Goal: Task Accomplishment & Management: Manage account settings

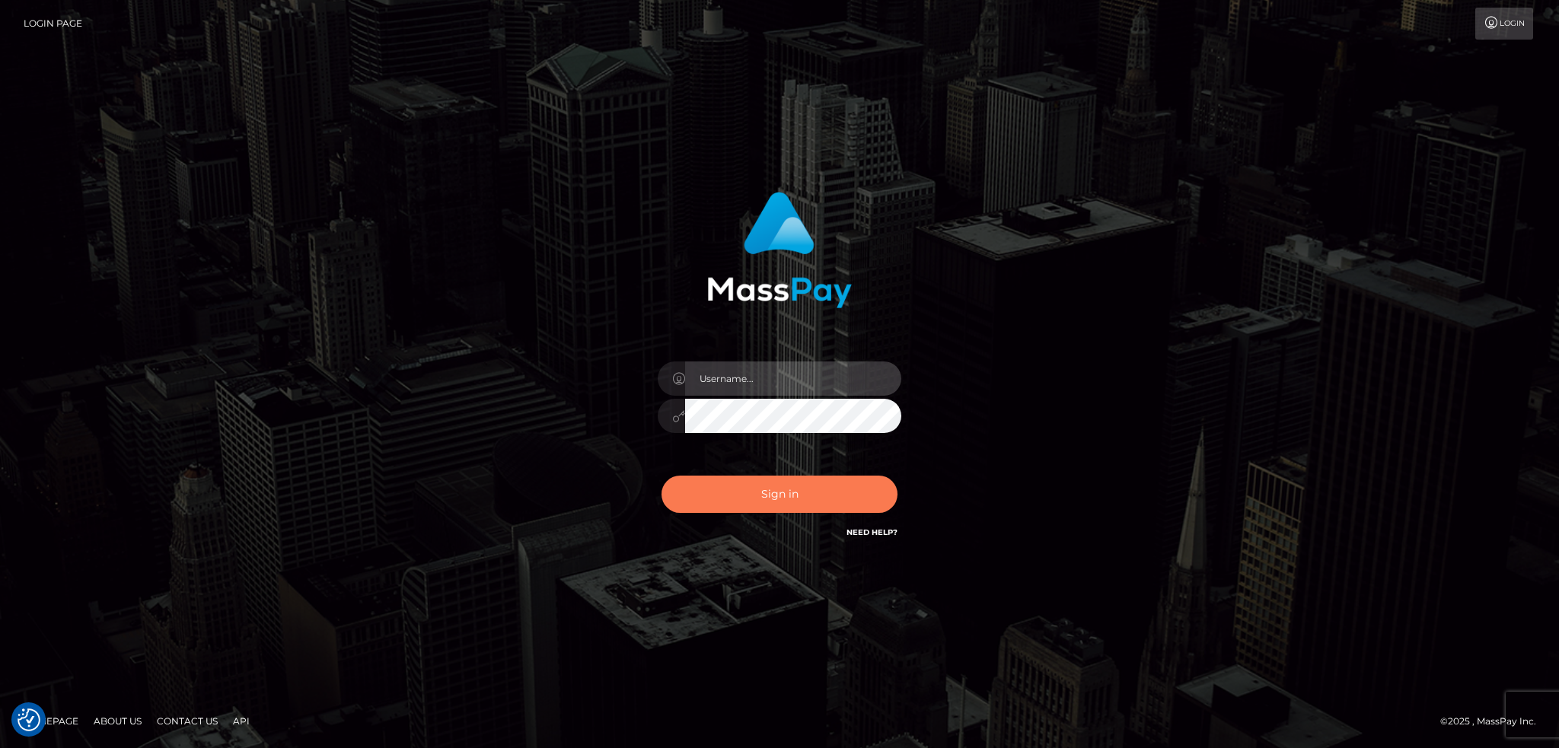
type input "alexstef"
click at [749, 500] on button "Sign in" at bounding box center [779, 494] width 236 height 37
type input "alexstef"
click at [749, 500] on button "Sign in" at bounding box center [779, 494] width 236 height 37
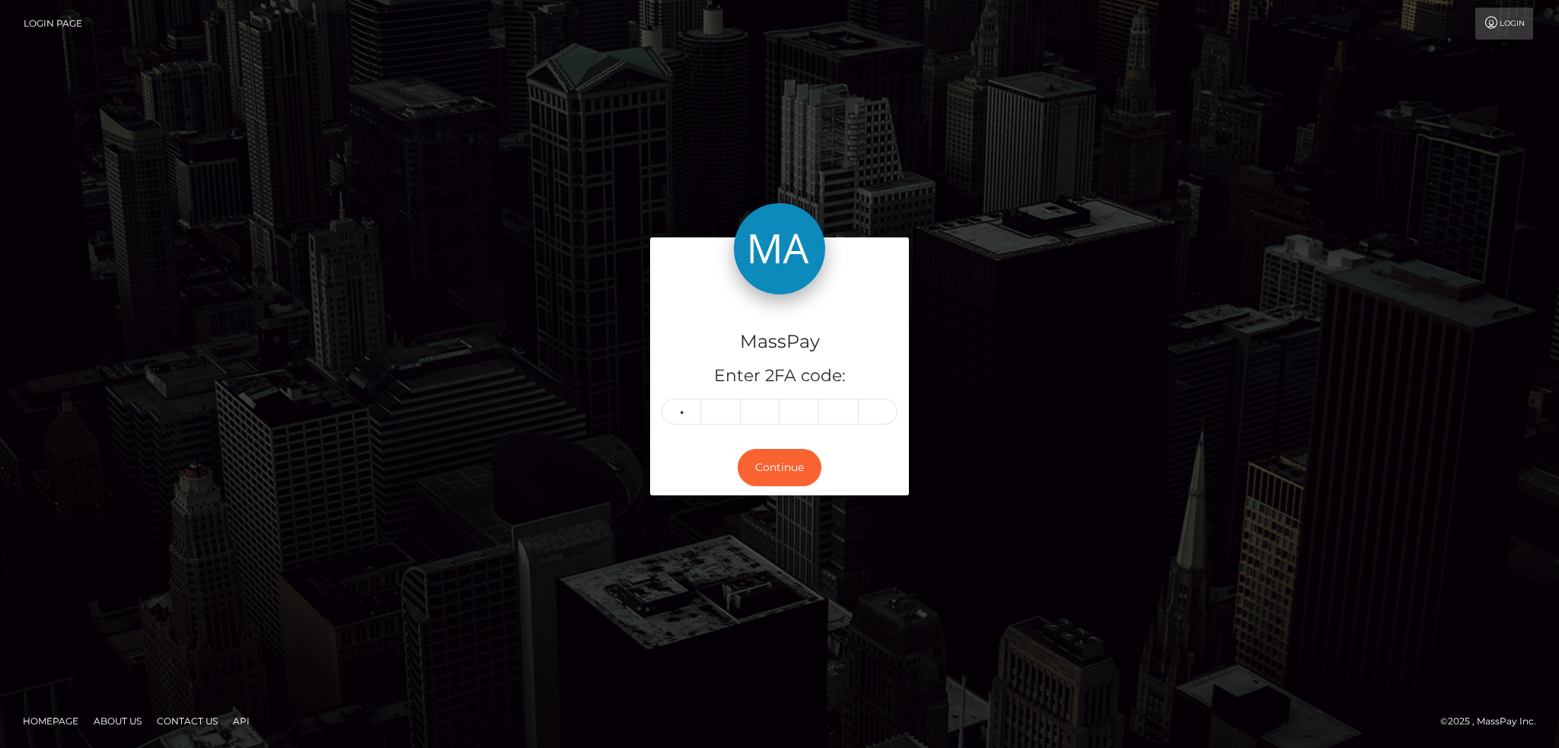
type input "8"
type input "1"
type input "2"
type input "6"
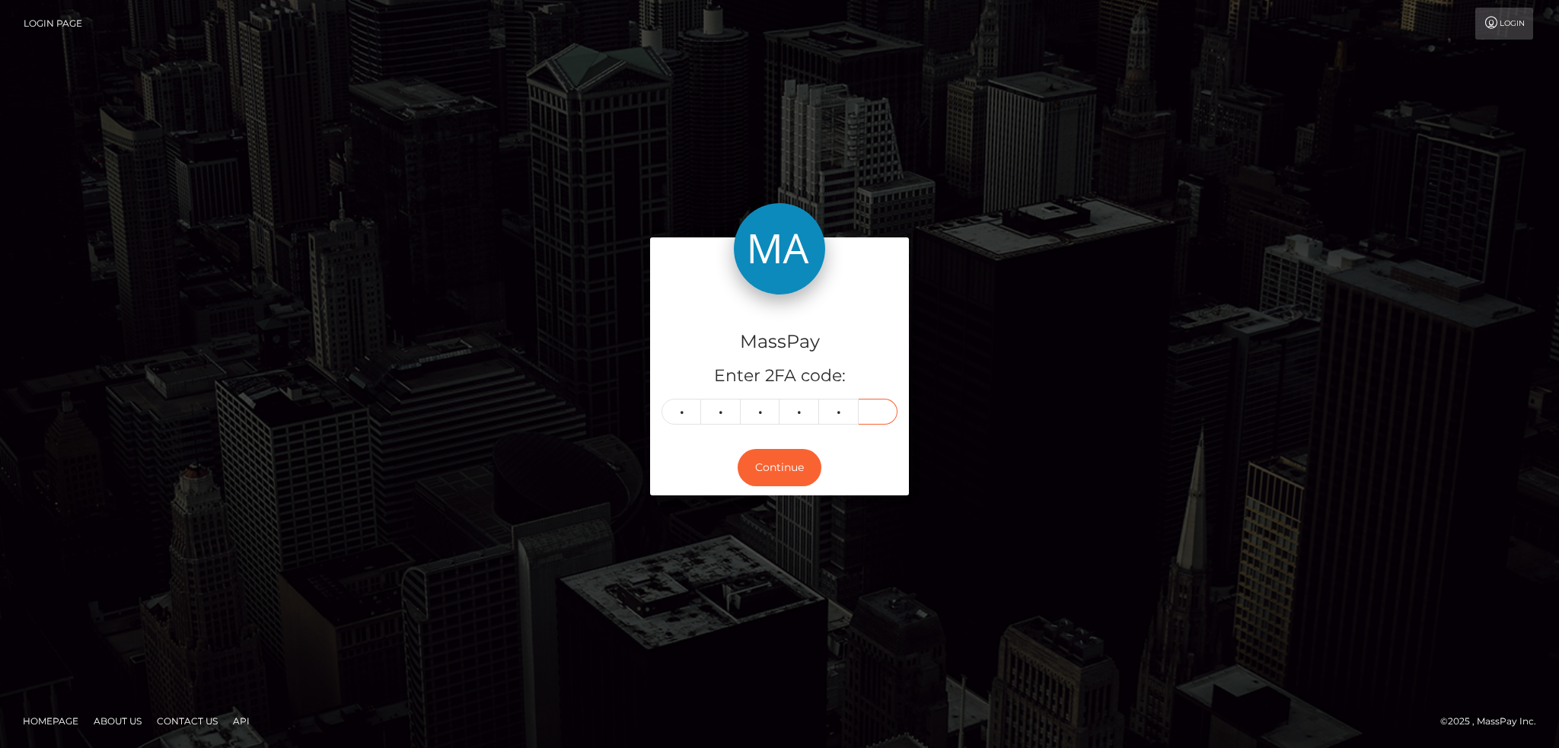
type input "6"
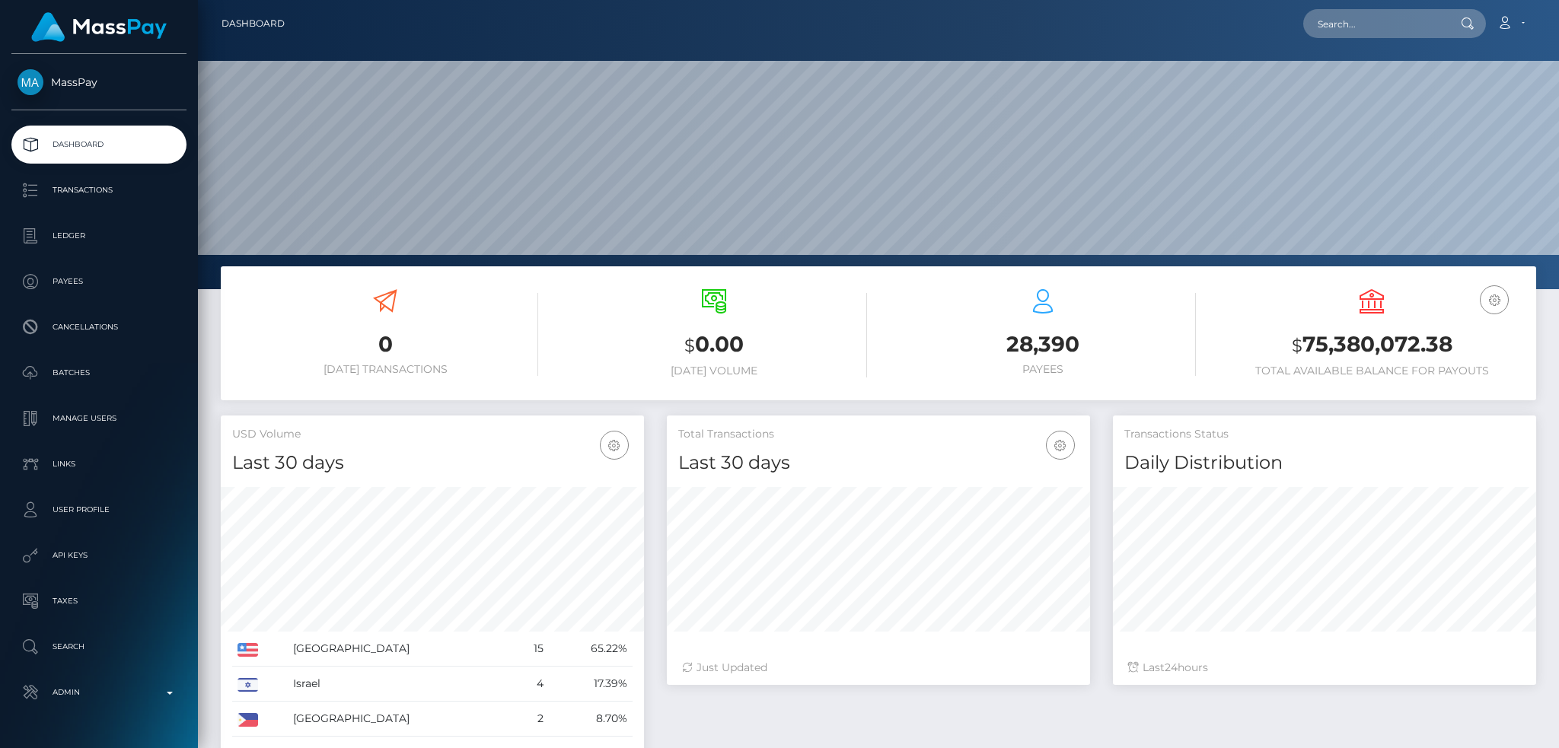
scroll to position [270, 422]
click at [1366, 30] on input "text" at bounding box center [1374, 23] width 143 height 29
paste input "7f9fd43d-7dfc-11f0-8023-0266f44cc279"
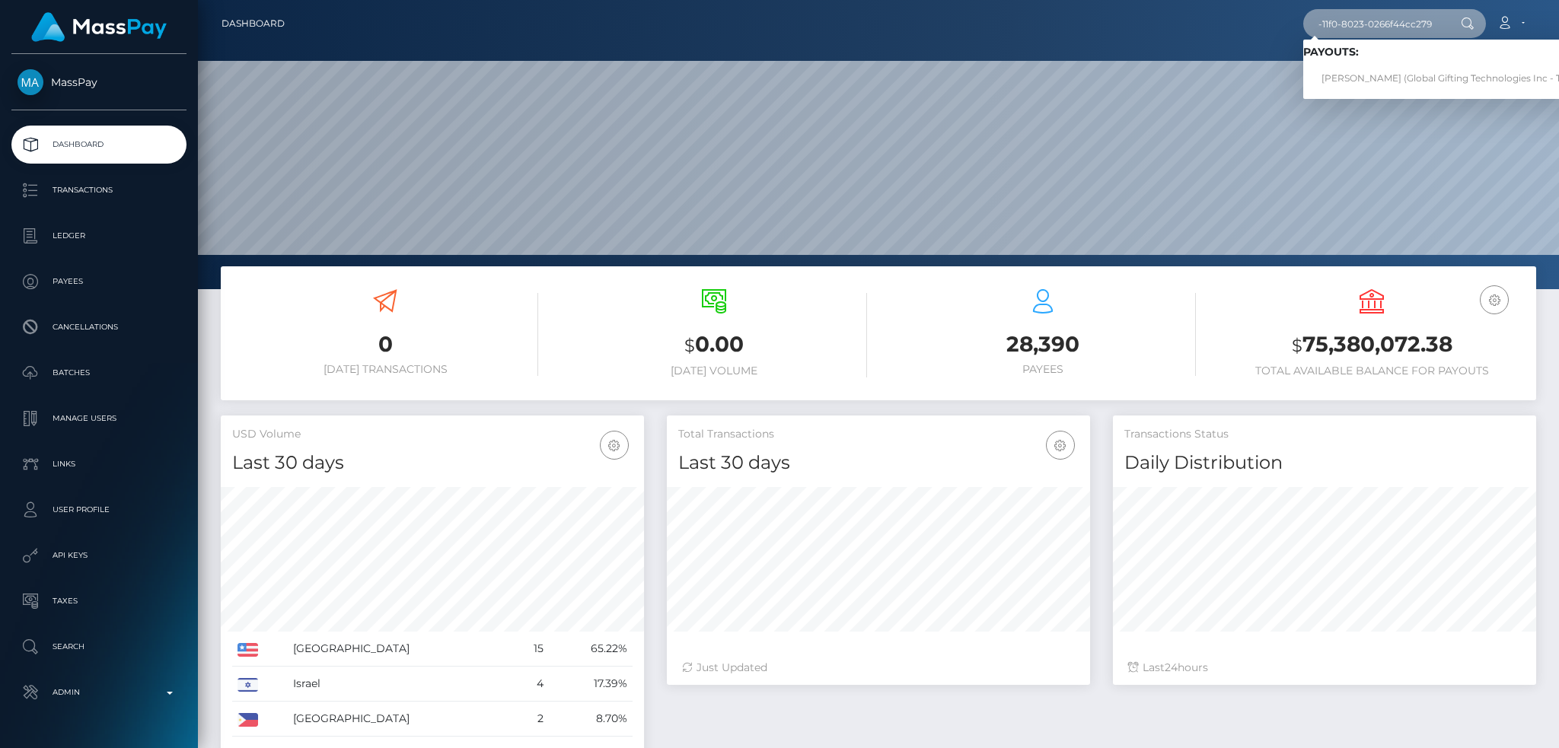
type input "7f9fd43d-7dfc-11f0-8023-0266f44cc279"
click at [1386, 70] on link "LISA ANNA HOEKSTRA (Global Gifting Technologies Inc - Throne)" at bounding box center [1456, 79] width 307 height 28
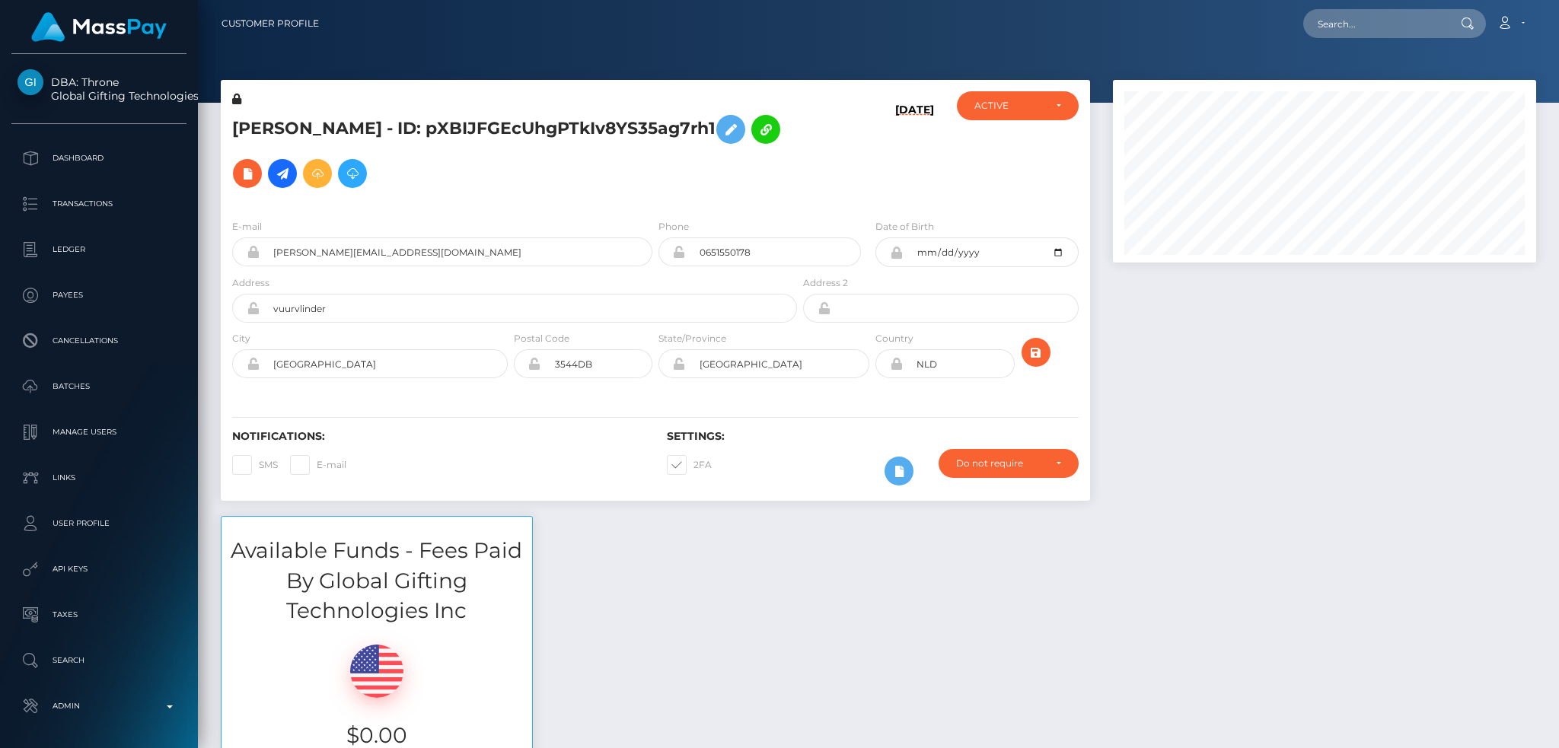
scroll to position [183, 422]
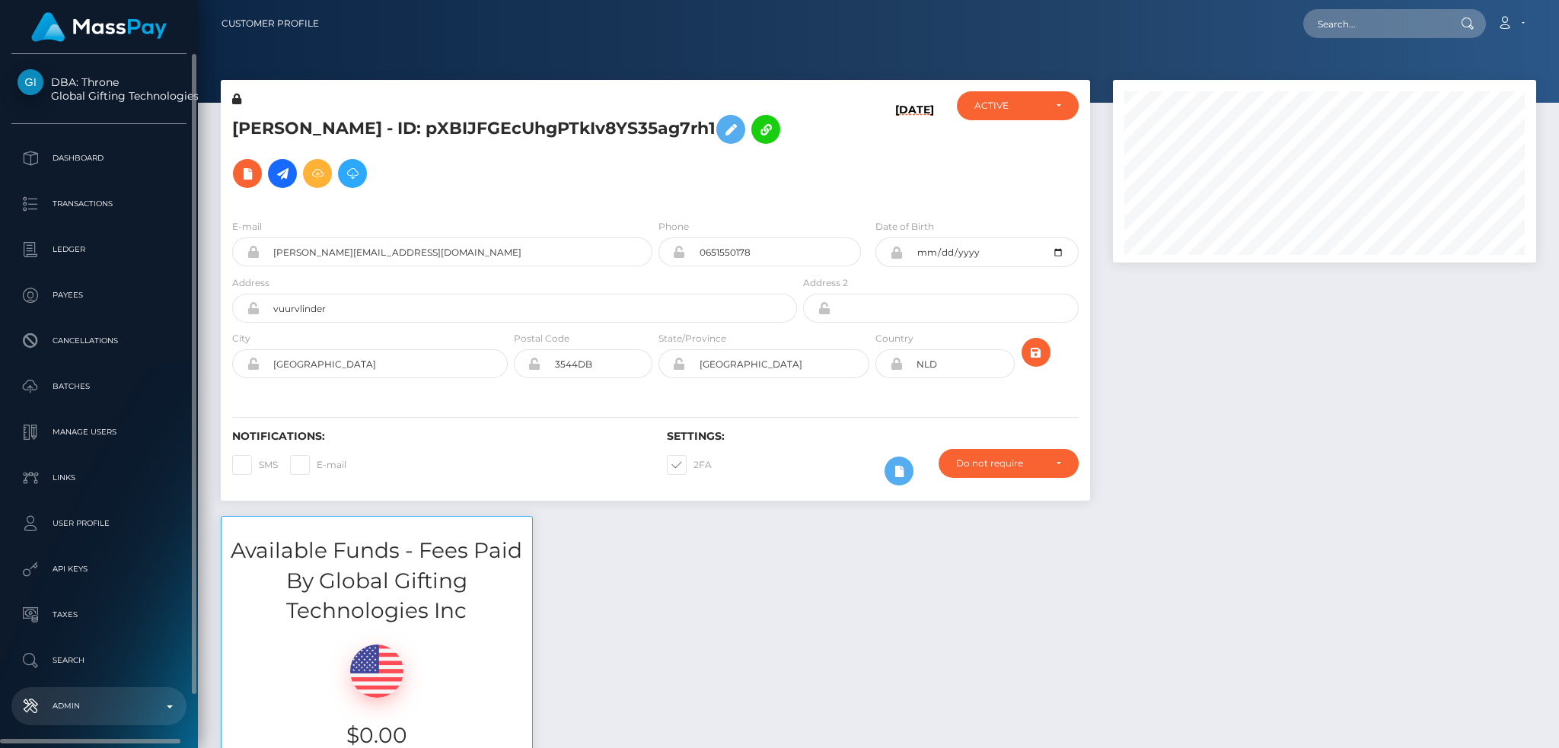
click at [67, 717] on p "Admin" at bounding box center [99, 706] width 163 height 23
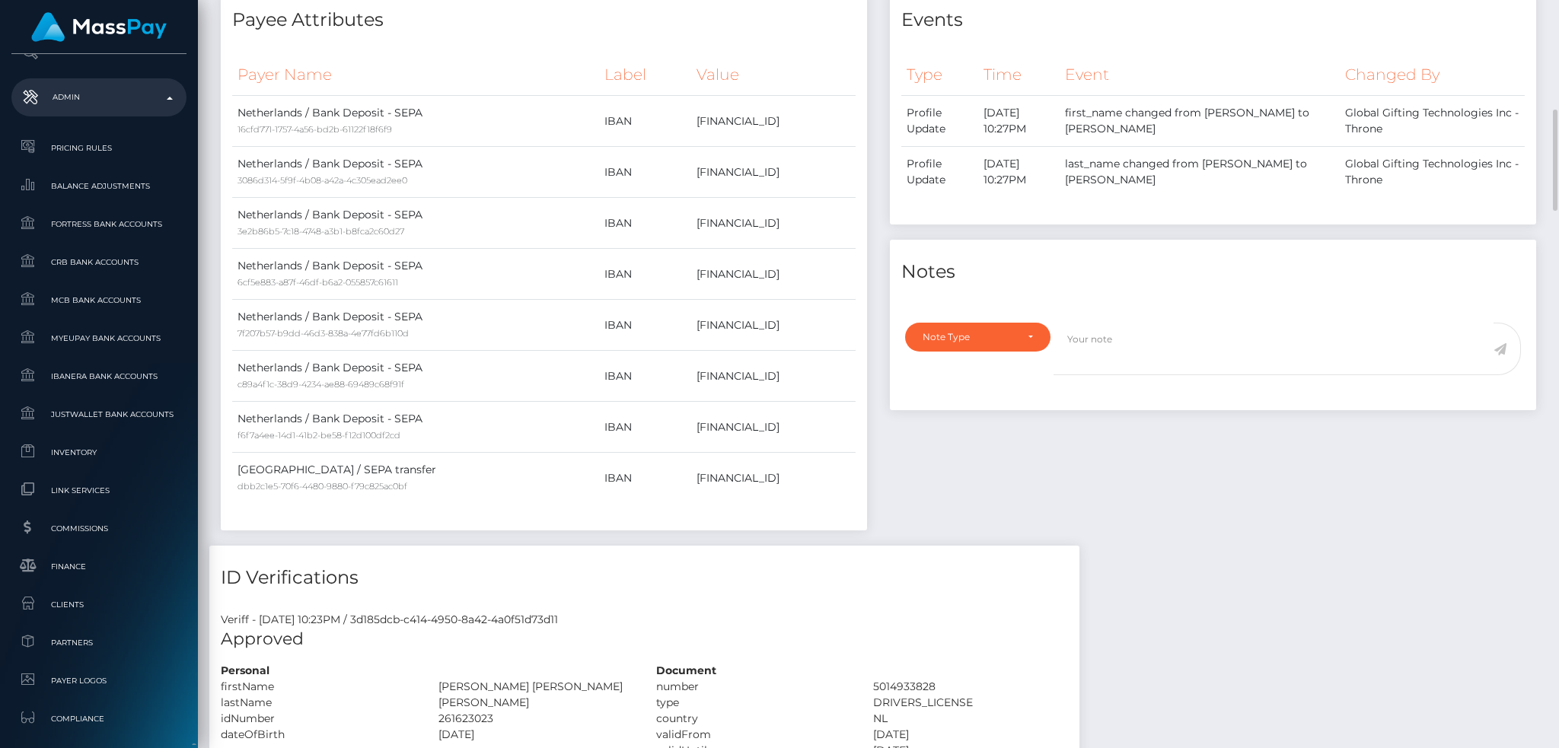
scroll to position [906, 0]
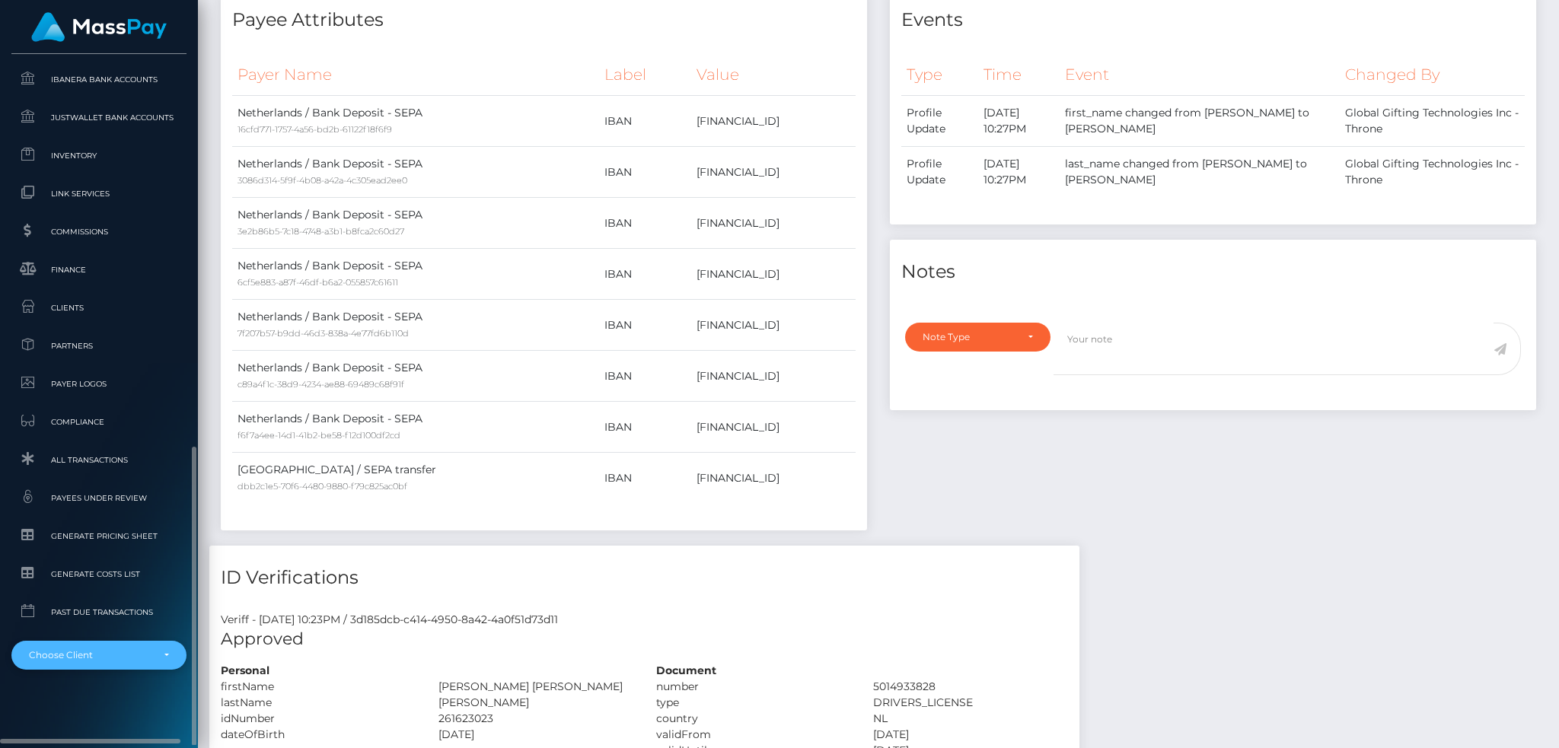
click at [97, 656] on div "Choose Client" at bounding box center [90, 655] width 123 height 12
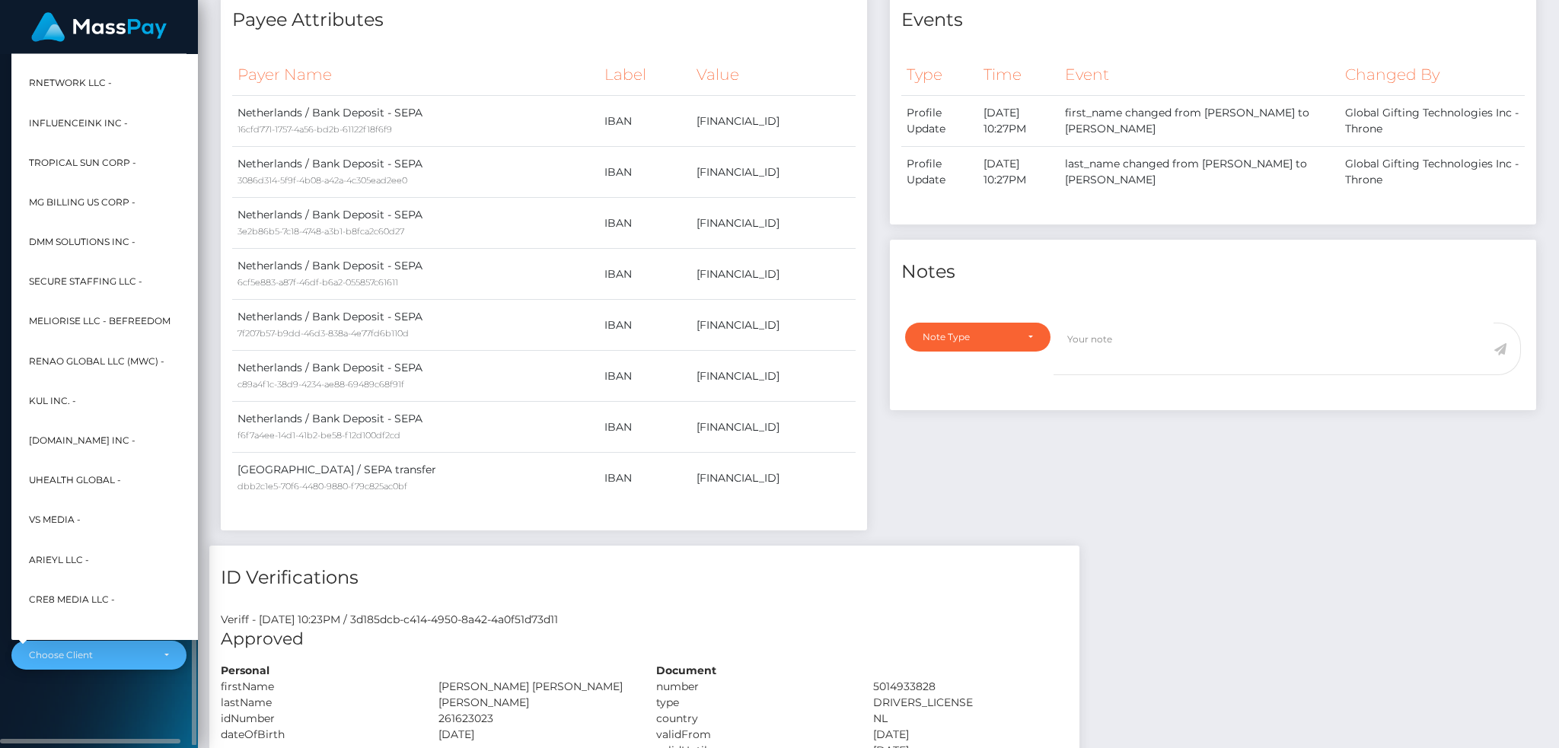
scroll to position [484, 0]
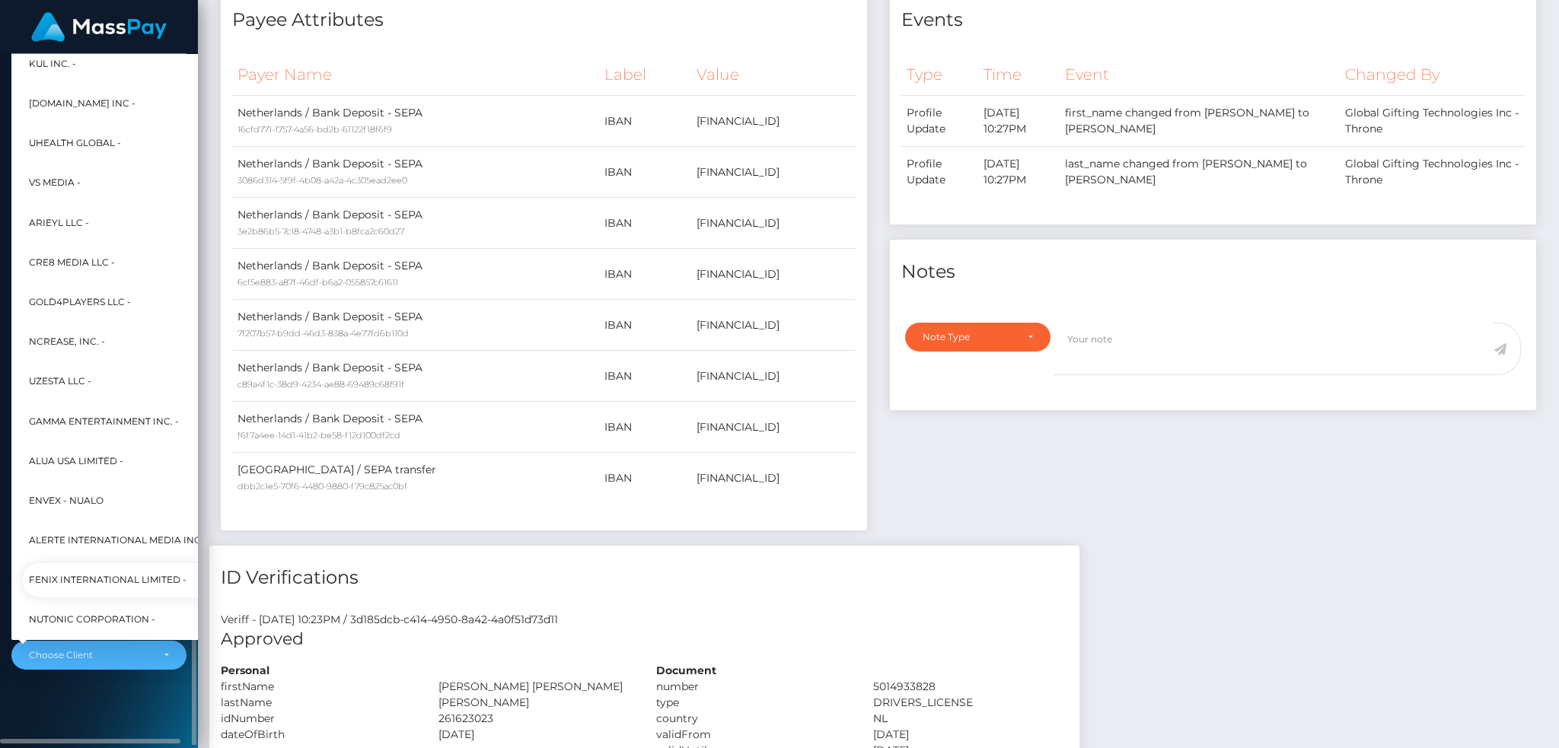
click at [107, 571] on span "Fenix International Limited -" at bounding box center [108, 581] width 158 height 20
select select "26"
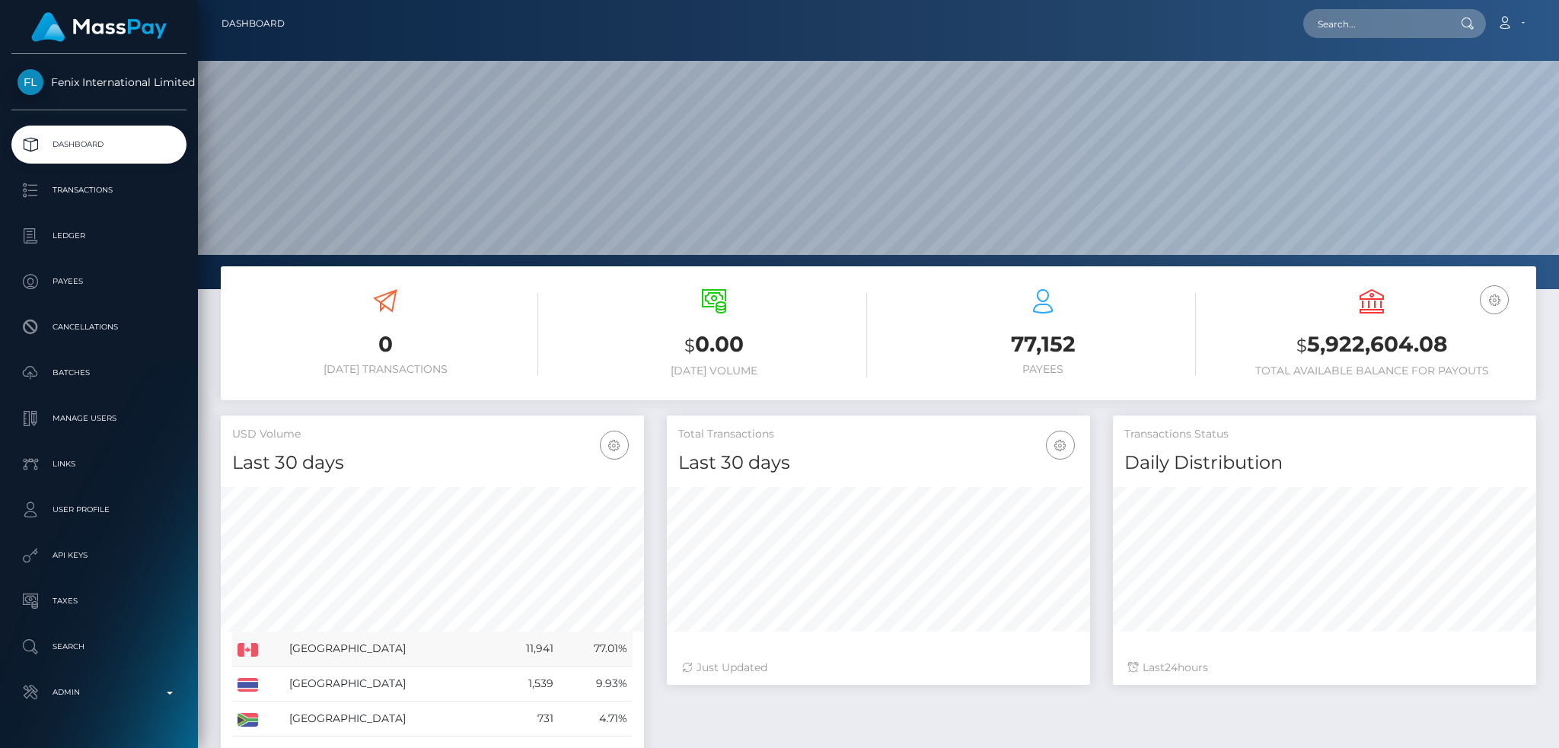
scroll to position [289, 1361]
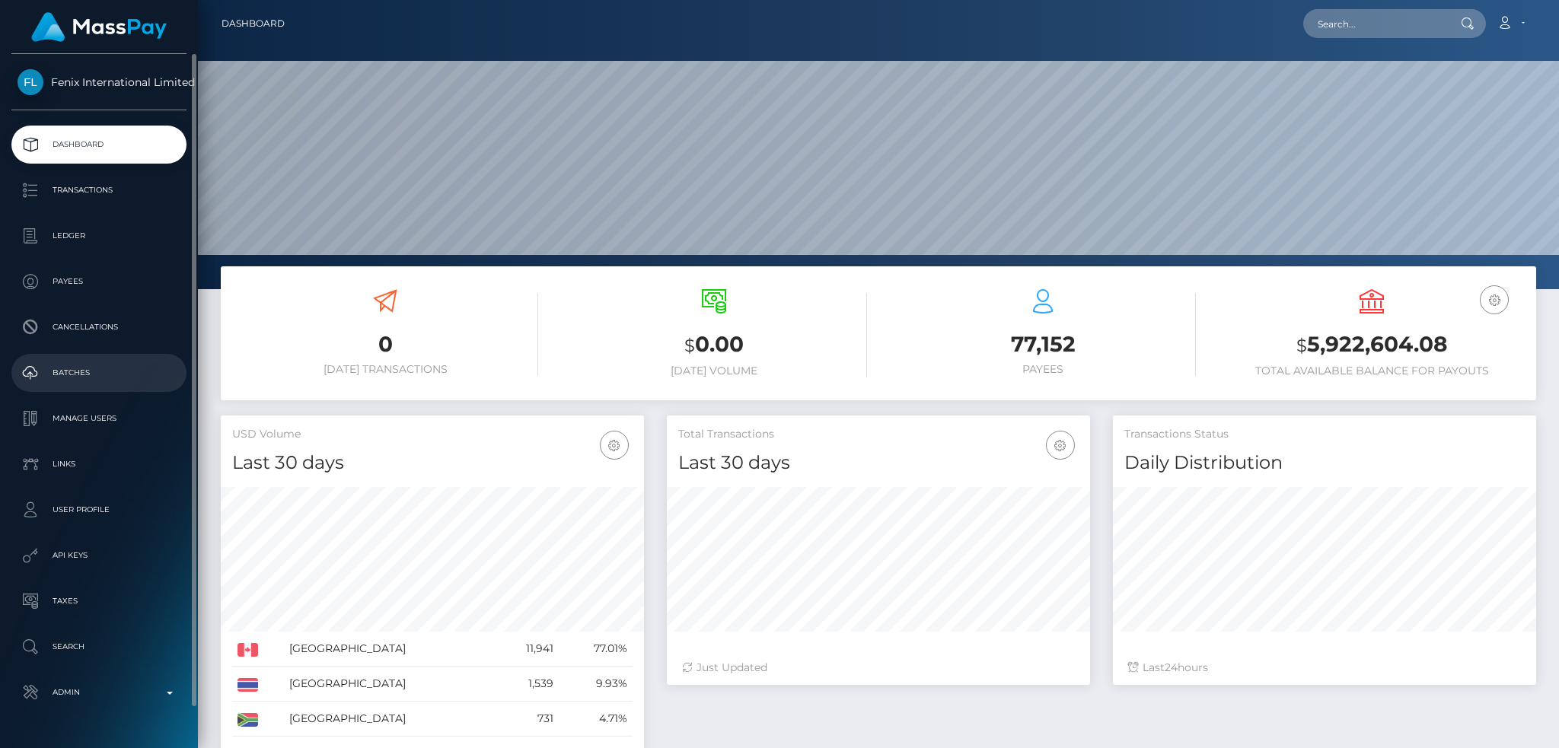
click at [128, 381] on p "Batches" at bounding box center [99, 373] width 163 height 23
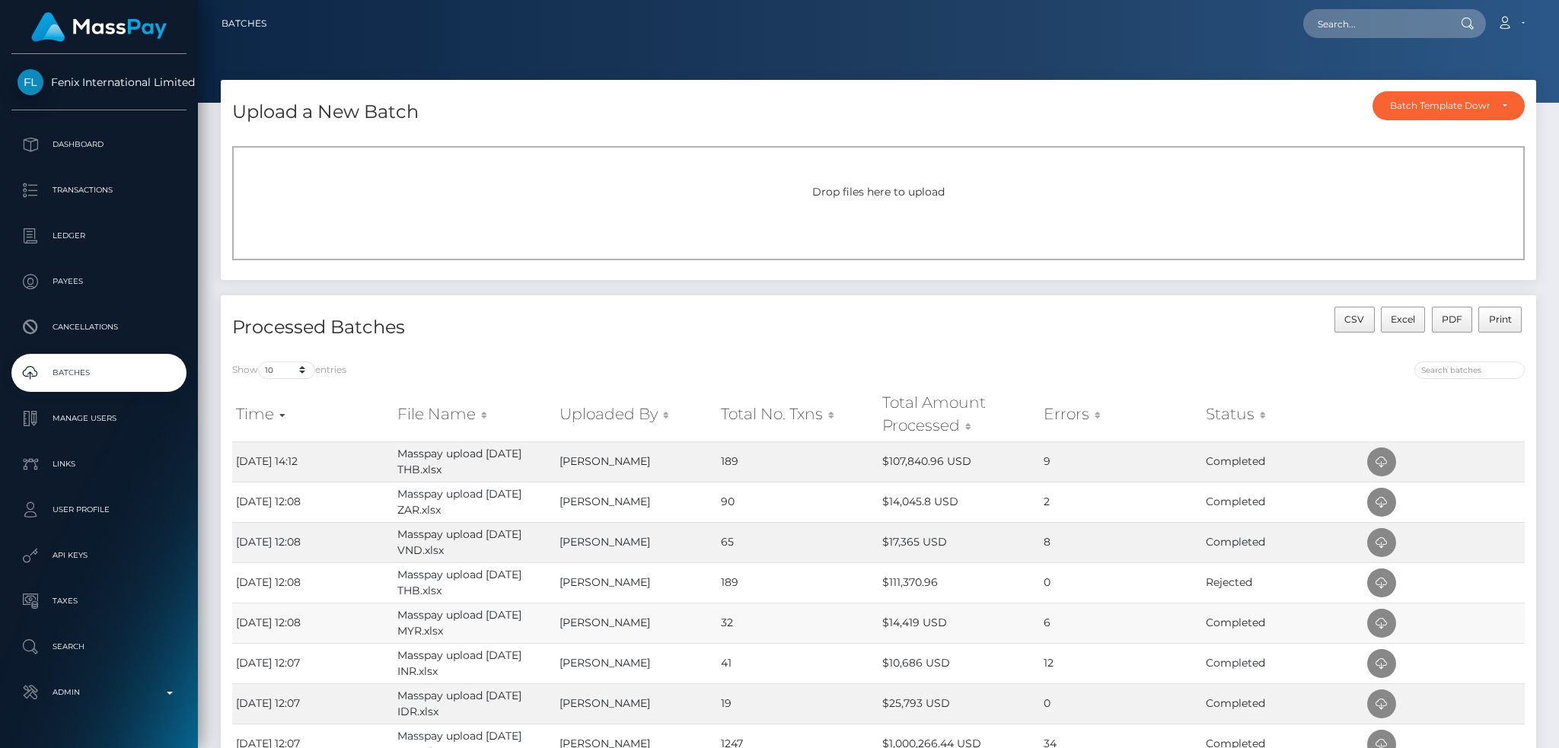
scroll to position [202, 0]
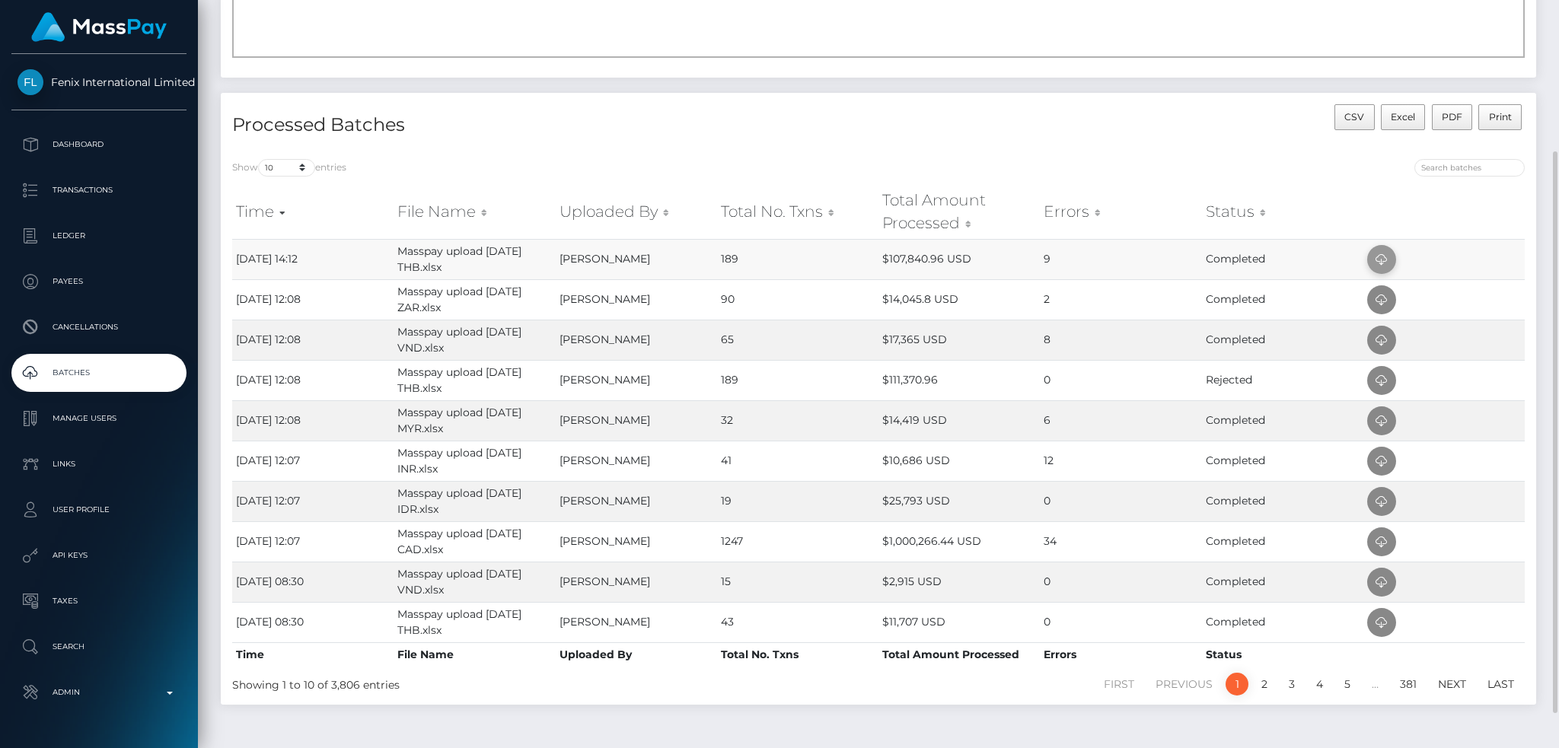
click at [1385, 259] on icon at bounding box center [1381, 259] width 18 height 19
click at [1378, 295] on icon at bounding box center [1381, 300] width 18 height 19
click at [1382, 334] on icon at bounding box center [1381, 340] width 18 height 19
click at [1375, 419] on icon at bounding box center [1381, 421] width 18 height 19
click at [1382, 461] on icon at bounding box center [1381, 461] width 18 height 19
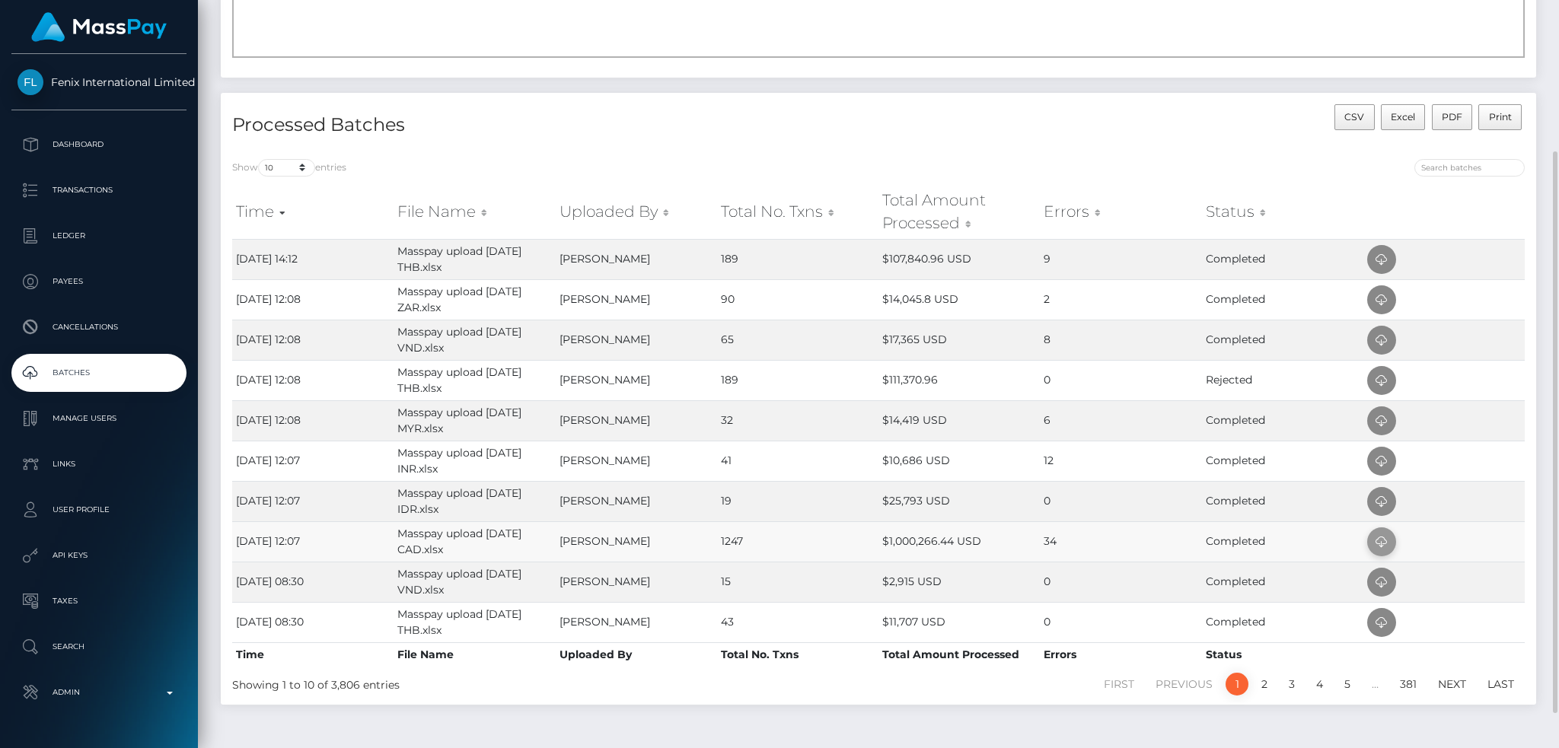
click at [1389, 541] on icon at bounding box center [1381, 542] width 18 height 19
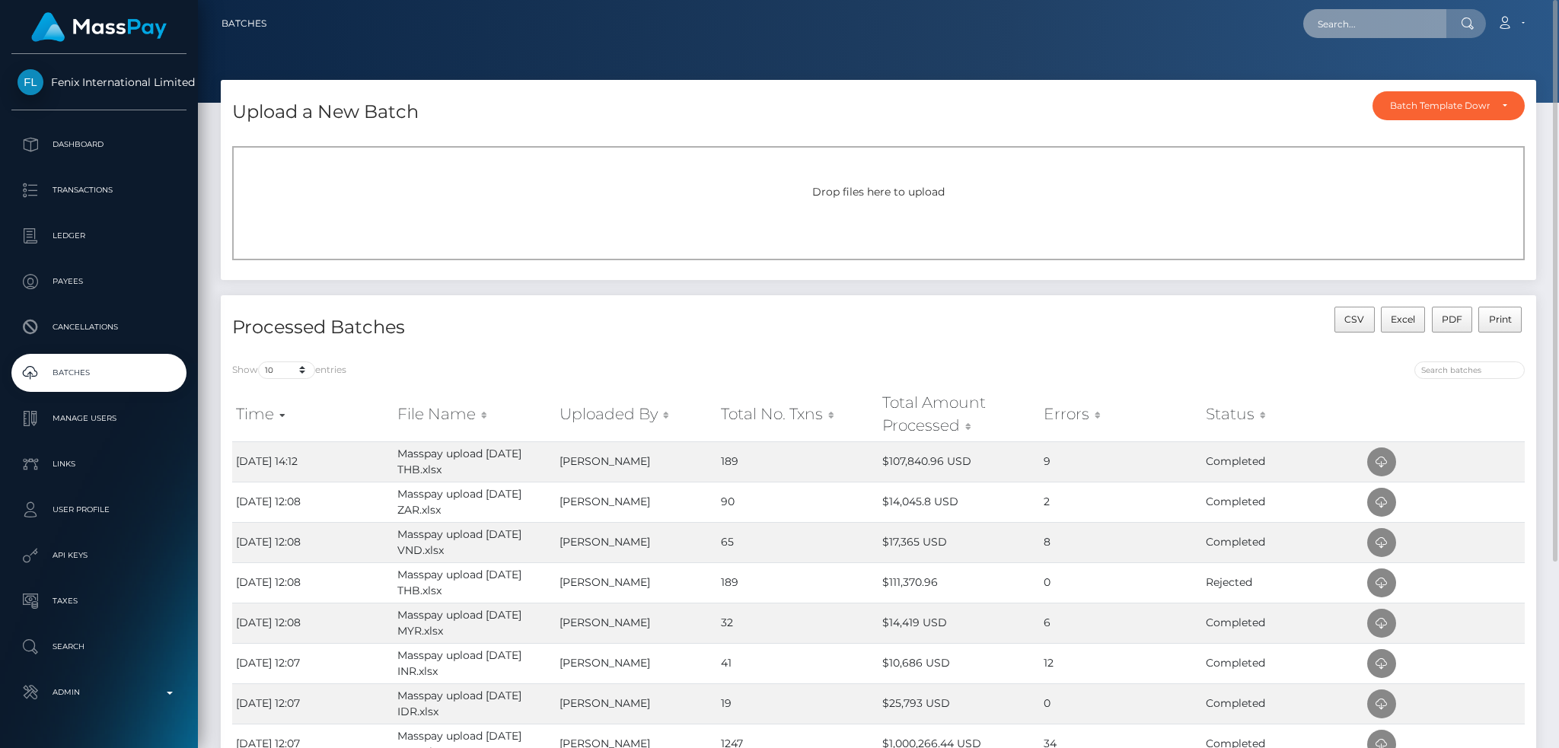
click at [1382, 24] on input "text" at bounding box center [1374, 23] width 143 height 29
paste input "145599450"
type input "145599450"
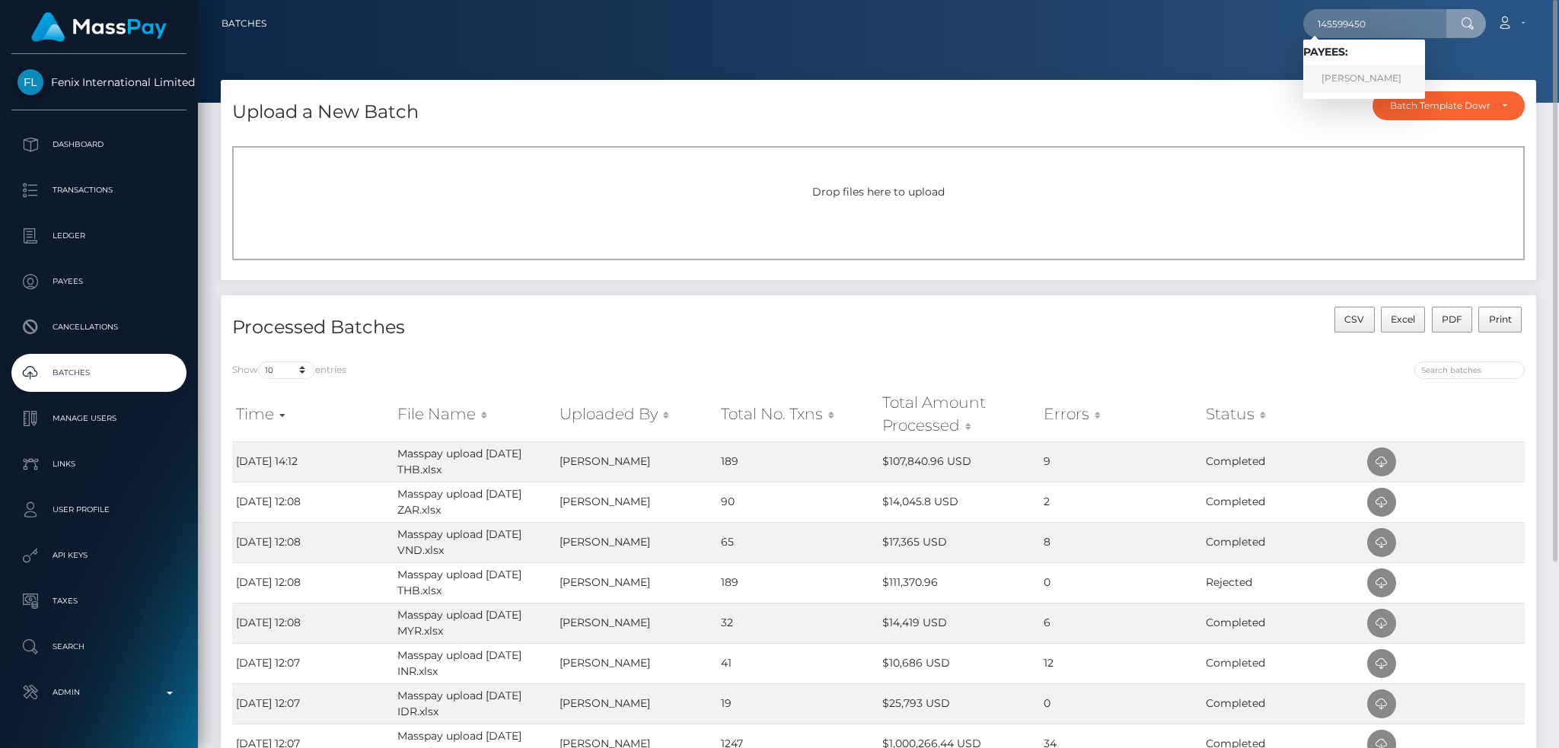
click at [1340, 87] on link "MAXIME ST LAURENT TESSIER" at bounding box center [1364, 79] width 122 height 28
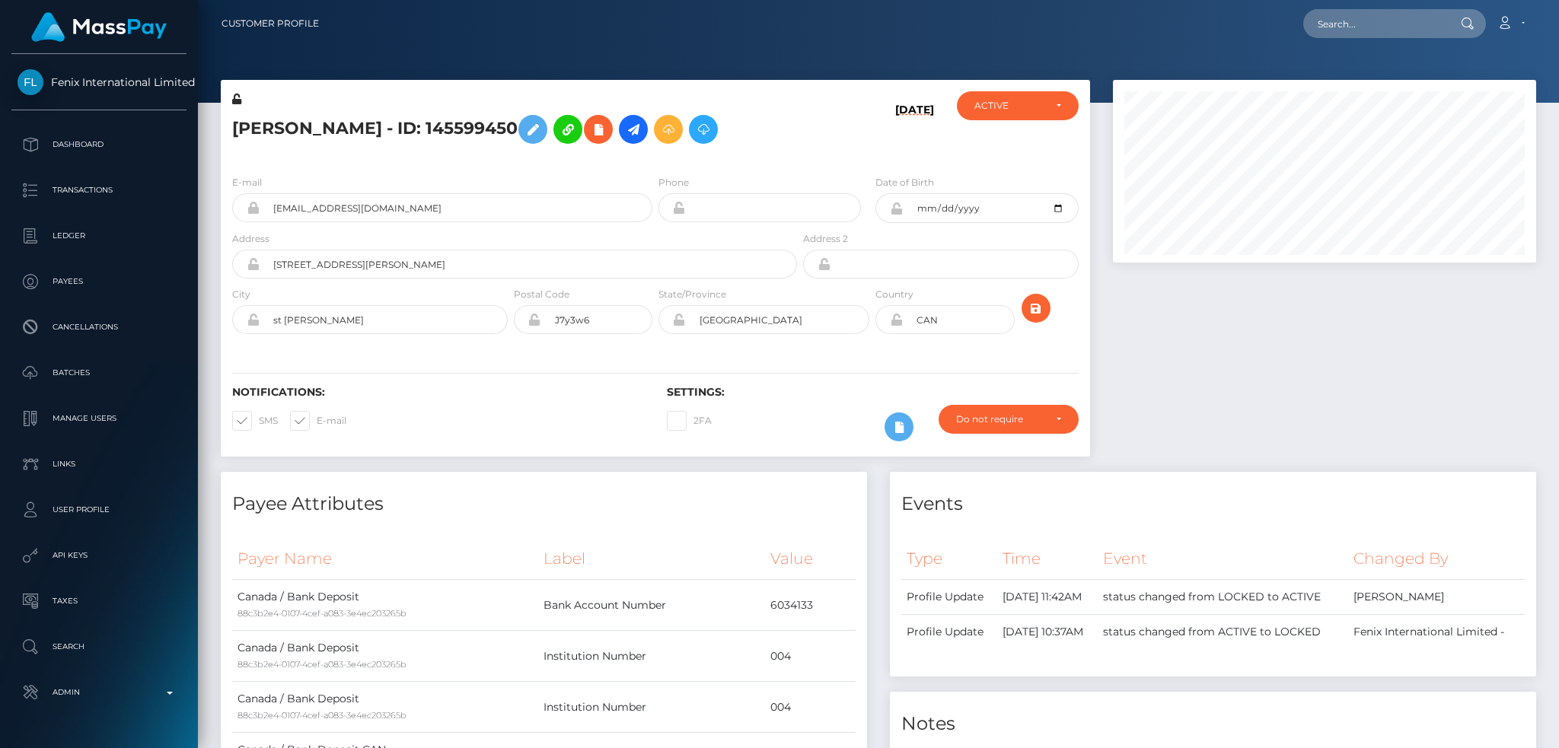
scroll to position [183, 422]
click at [350, 115] on h5 "[PERSON_NAME] - ID: 145599450" at bounding box center [510, 129] width 556 height 44
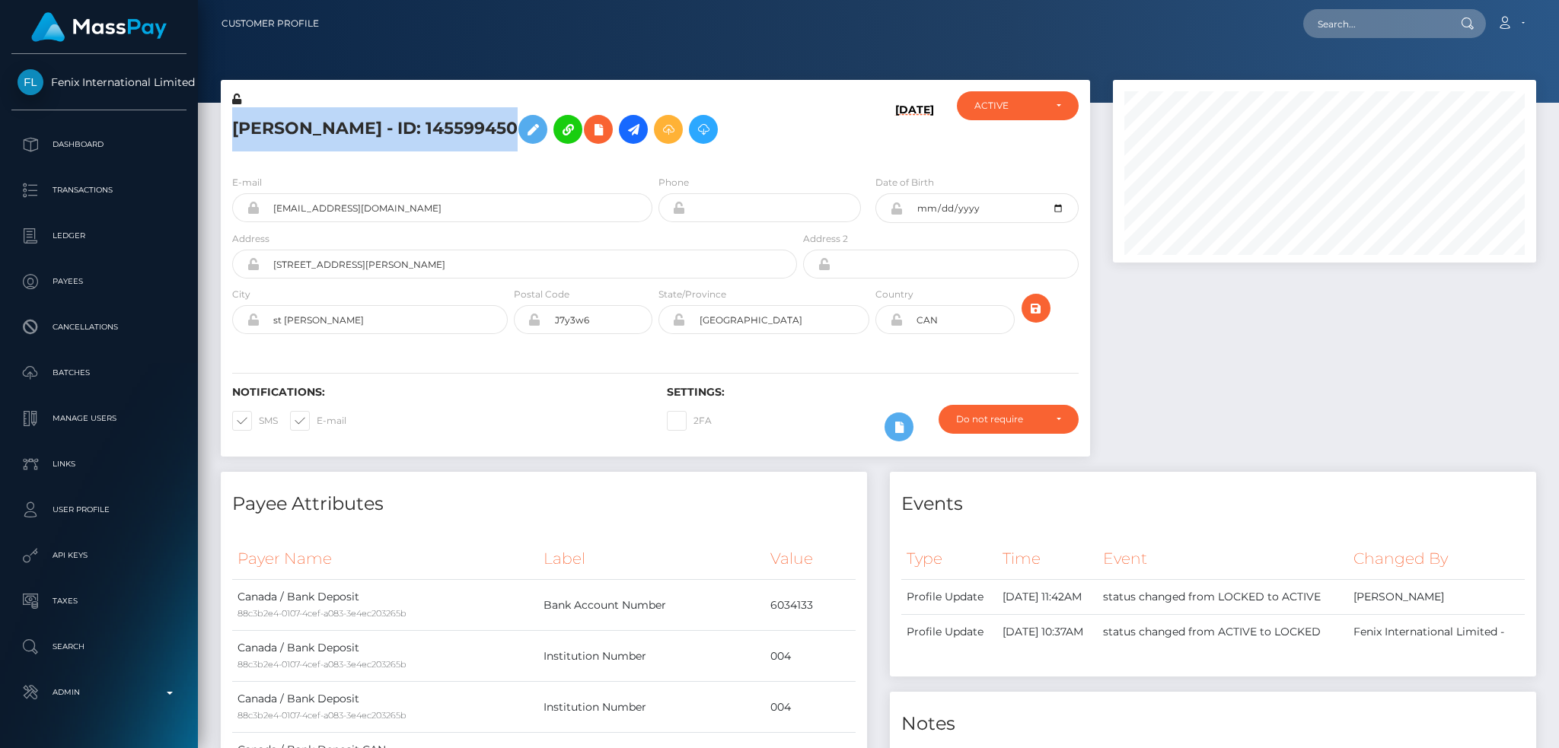
click at [350, 115] on h5 "[PERSON_NAME] - ID: 145599450" at bounding box center [510, 129] width 556 height 44
copy h5 "[PERSON_NAME] - ID: 145599450"
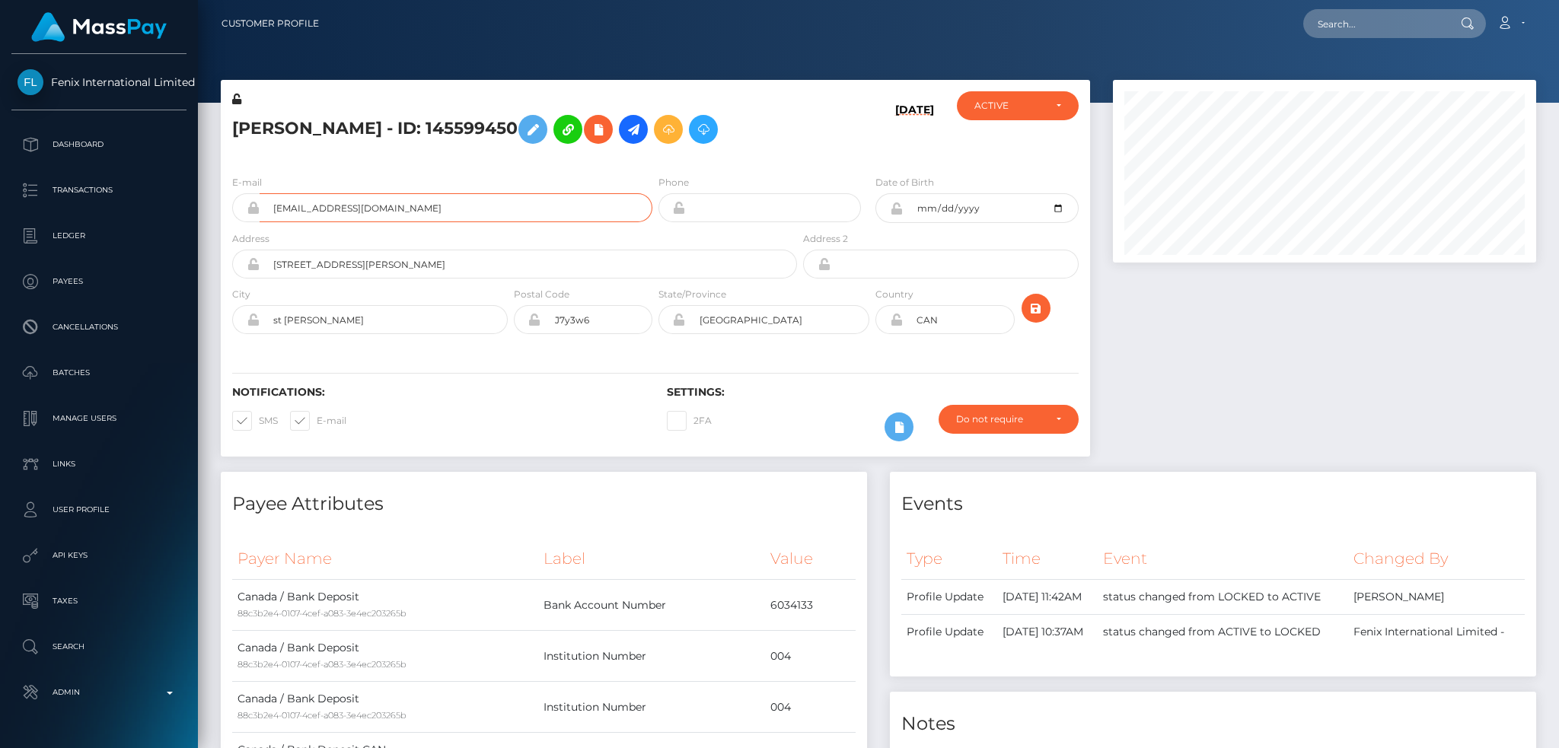
click at [473, 222] on input "[EMAIL_ADDRESS][DOMAIN_NAME]" at bounding box center [456, 207] width 393 height 29
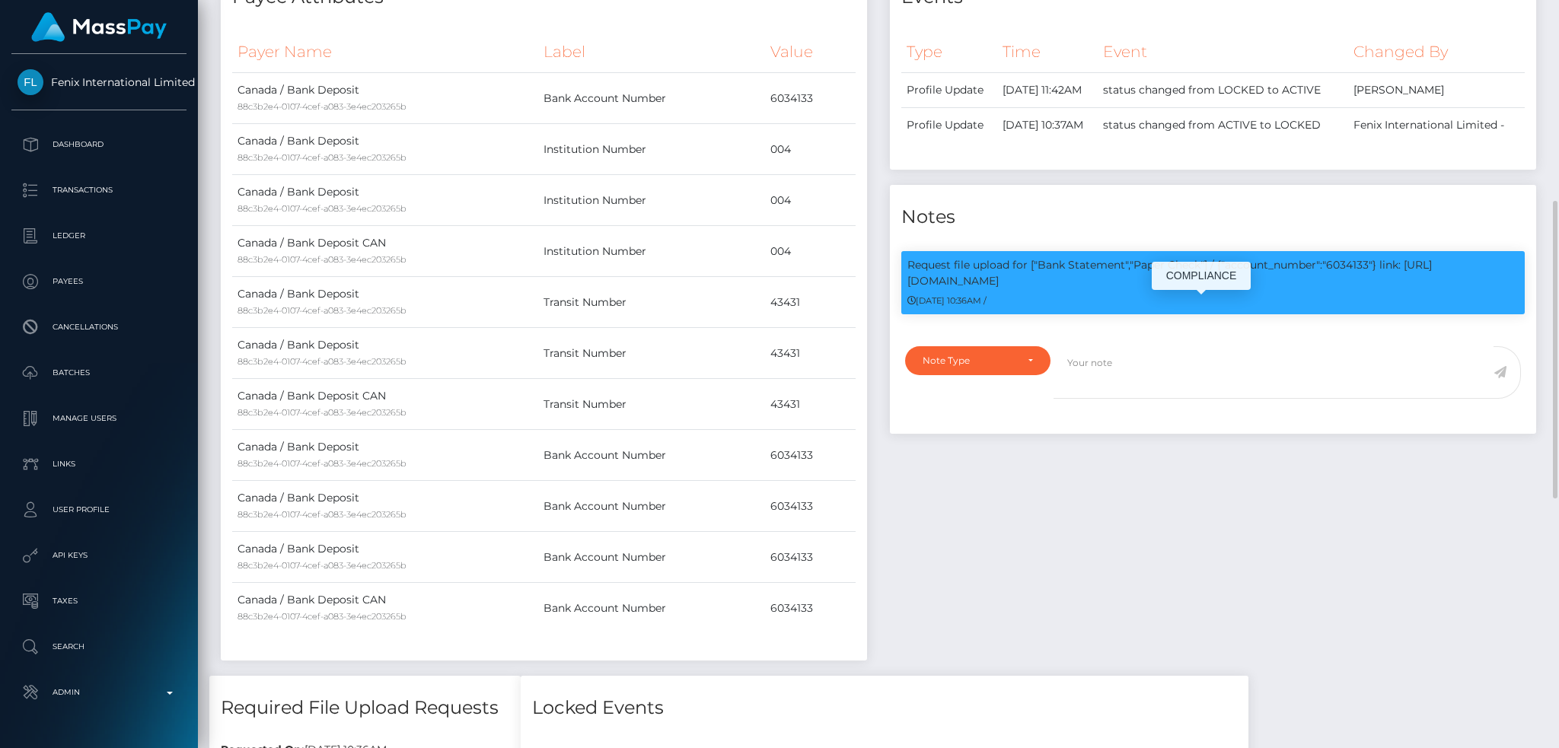
click at [1346, 289] on p "Request file upload for ["Bank Statement","Paper Check"] / {"account_number":"6…" at bounding box center [1212, 273] width 611 height 32
copy p "6034133"
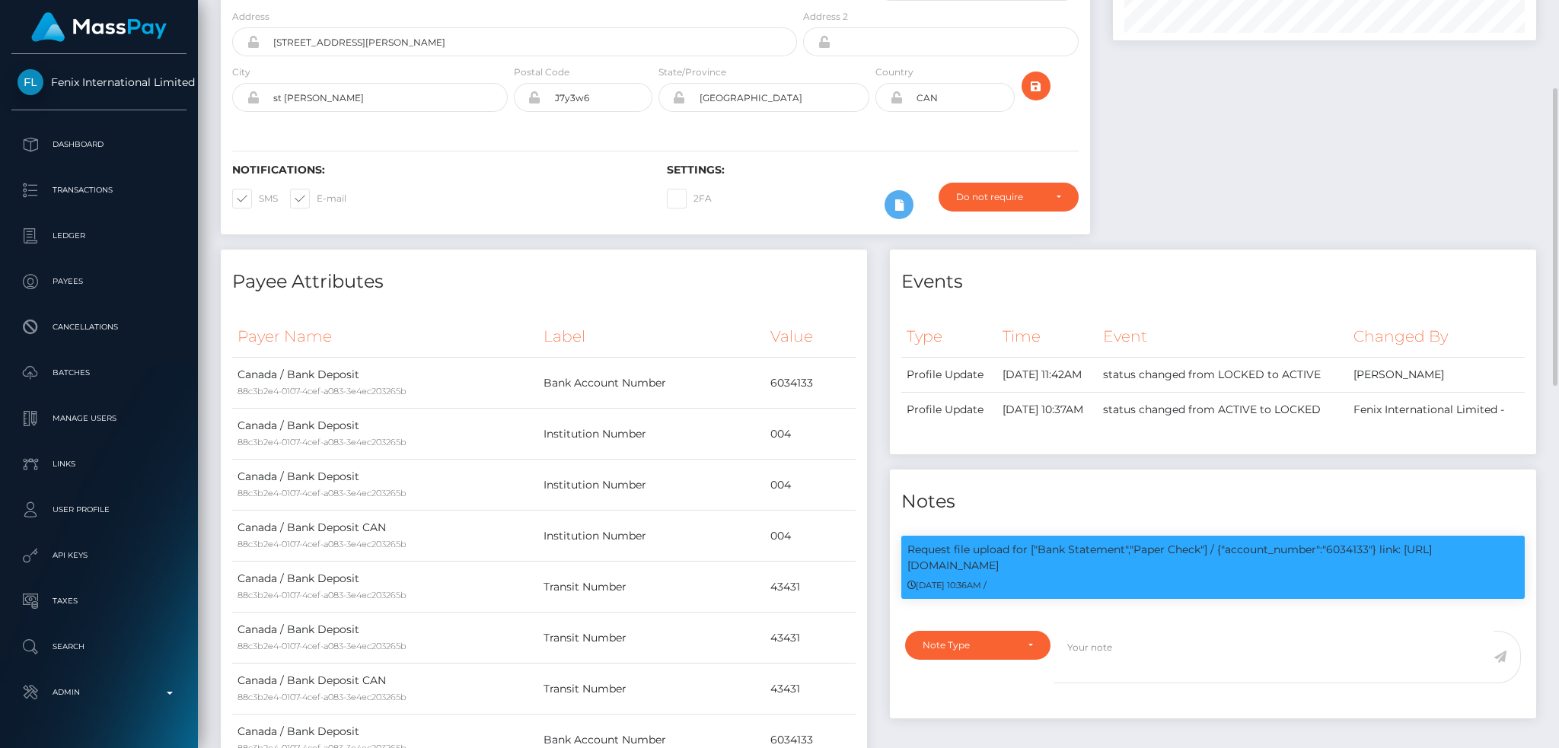
scroll to position [0, 0]
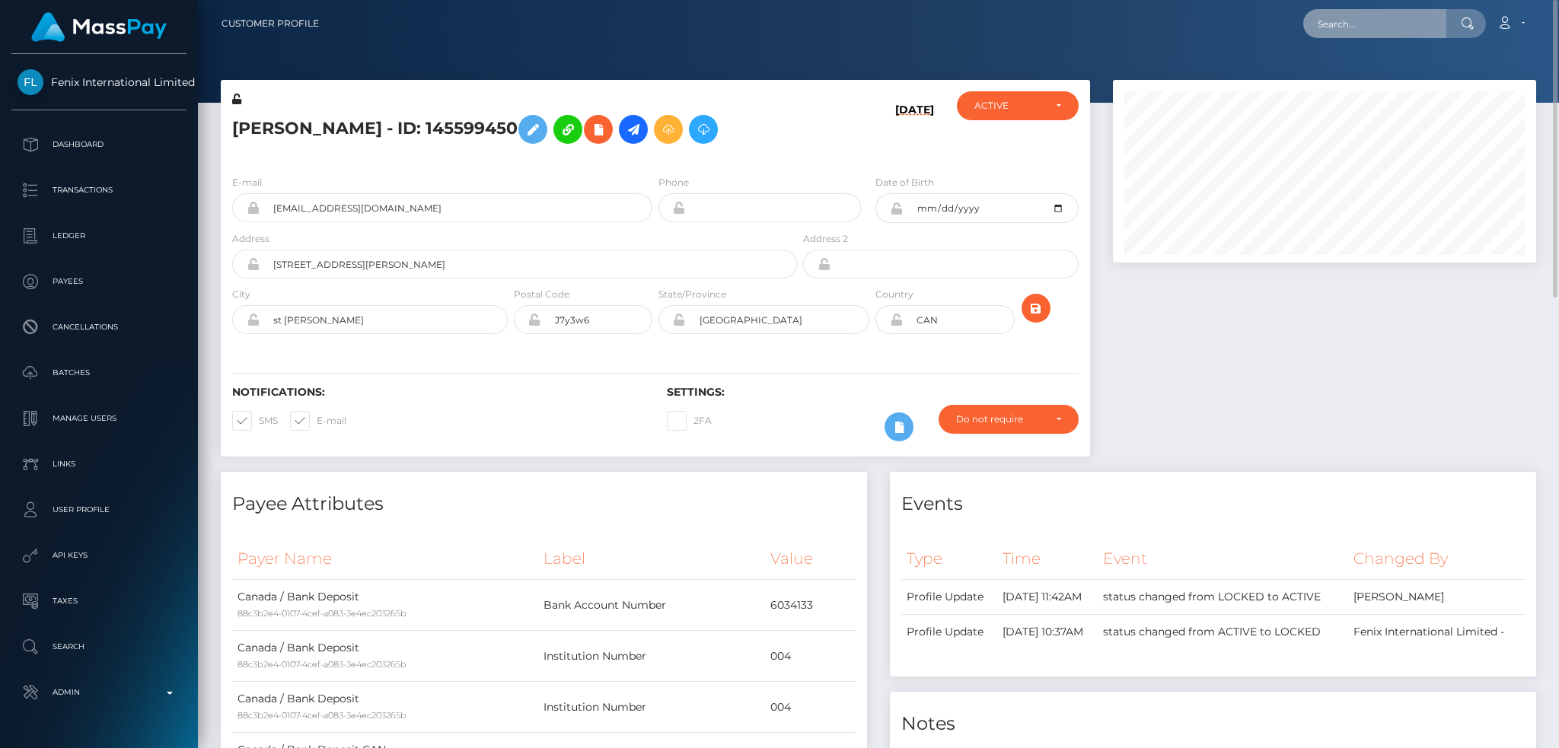
click at [1361, 27] on input "text" at bounding box center [1374, 23] width 143 height 29
paste input "188898849"
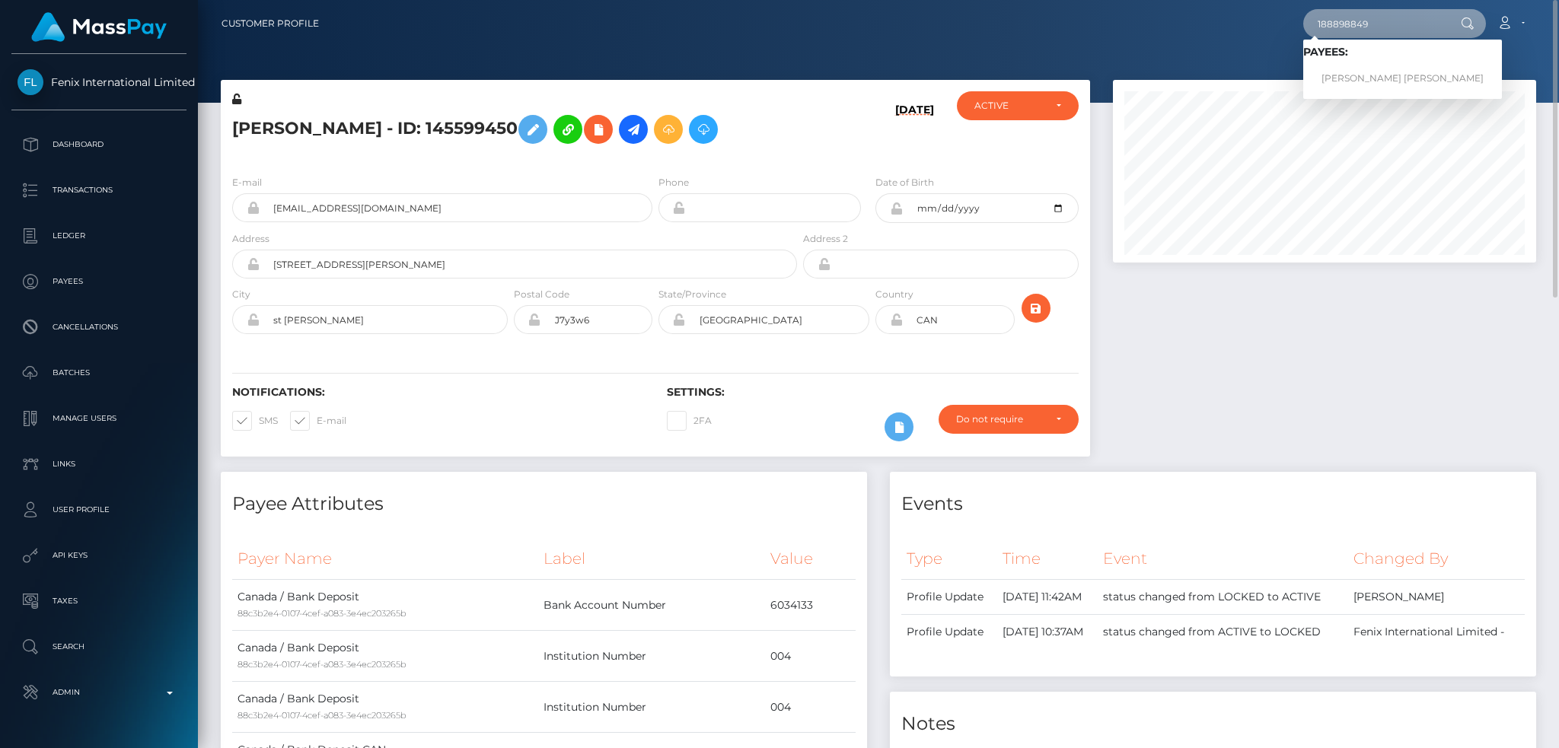
type input "188898849"
click at [1394, 74] on link "JACKSON JOHN P HINTON" at bounding box center [1402, 79] width 199 height 28
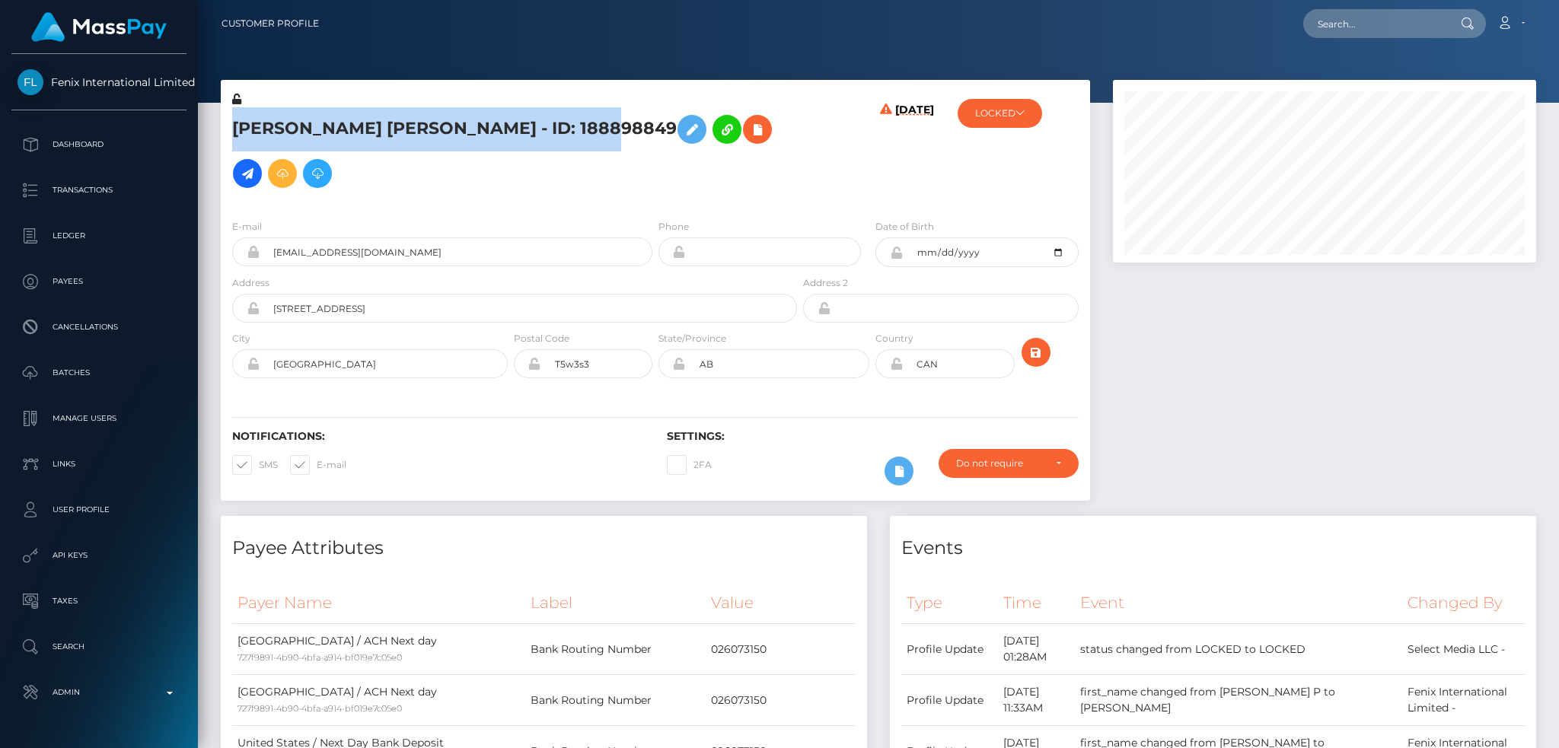
scroll to position [183, 422]
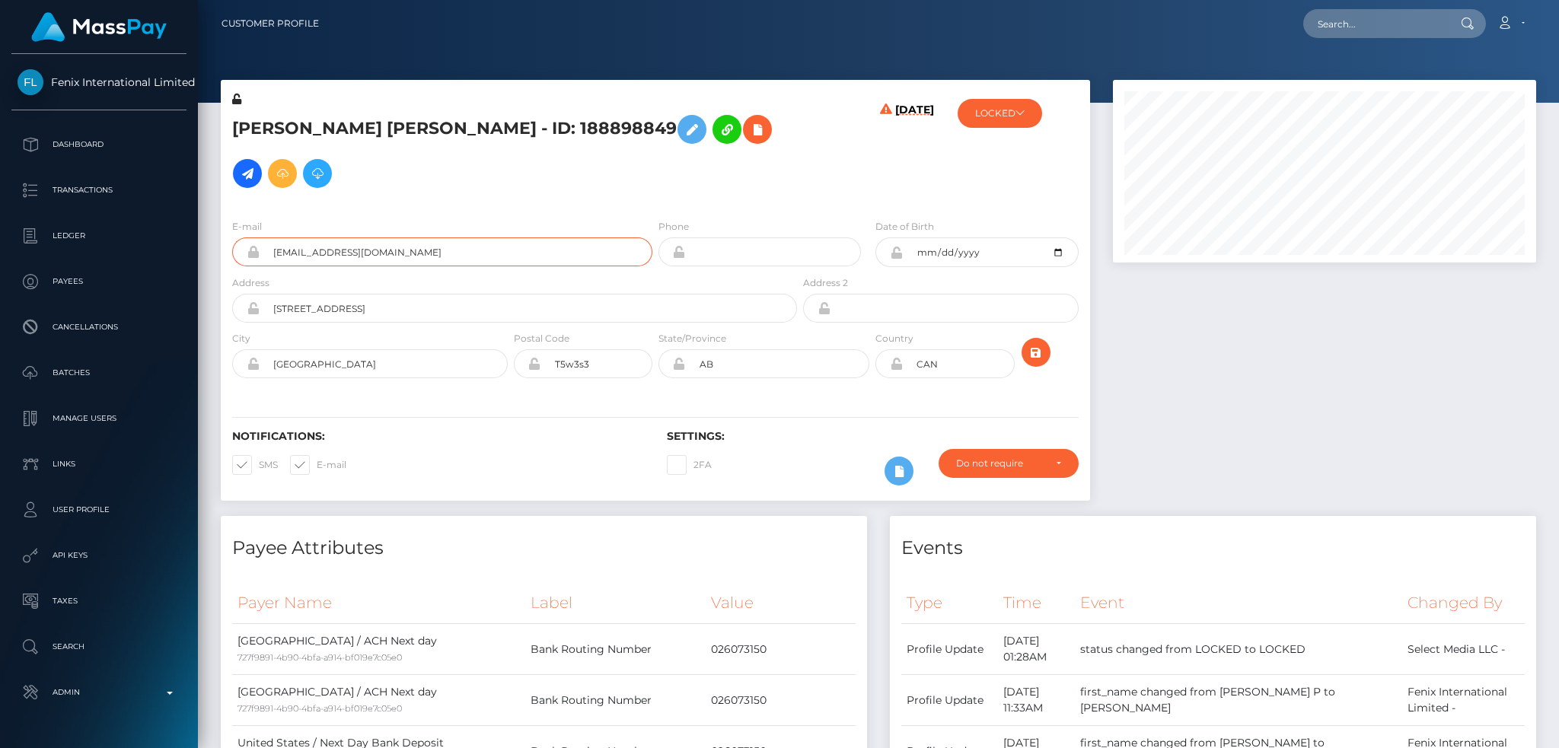
click at [458, 246] on input "Goodgirlgang@pm.me" at bounding box center [456, 251] width 393 height 29
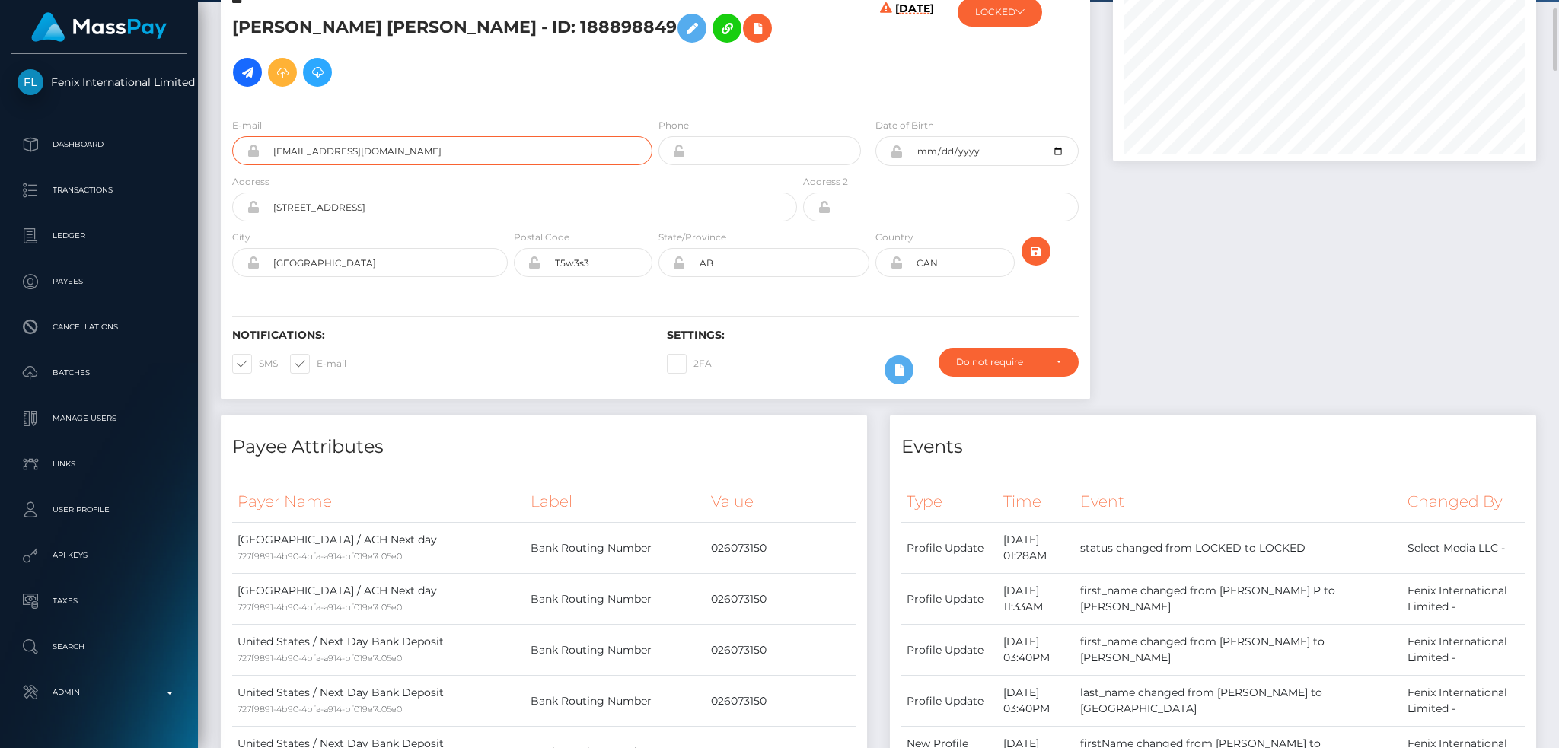
scroll to position [0, 0]
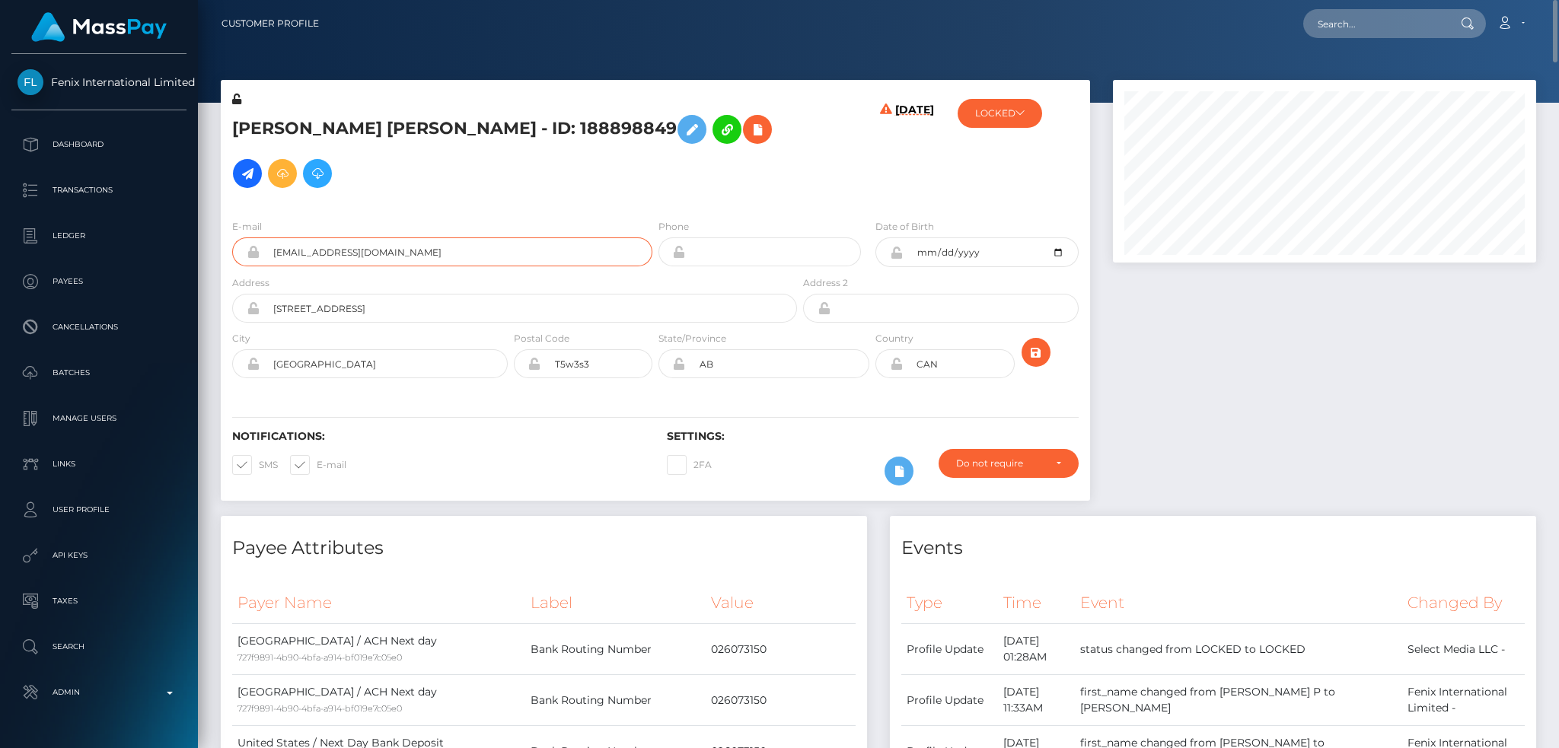
paste input "489097537"
type input "489097537"
click at [1349, 15] on input "text" at bounding box center [1374, 23] width 143 height 29
paste input "489097537"
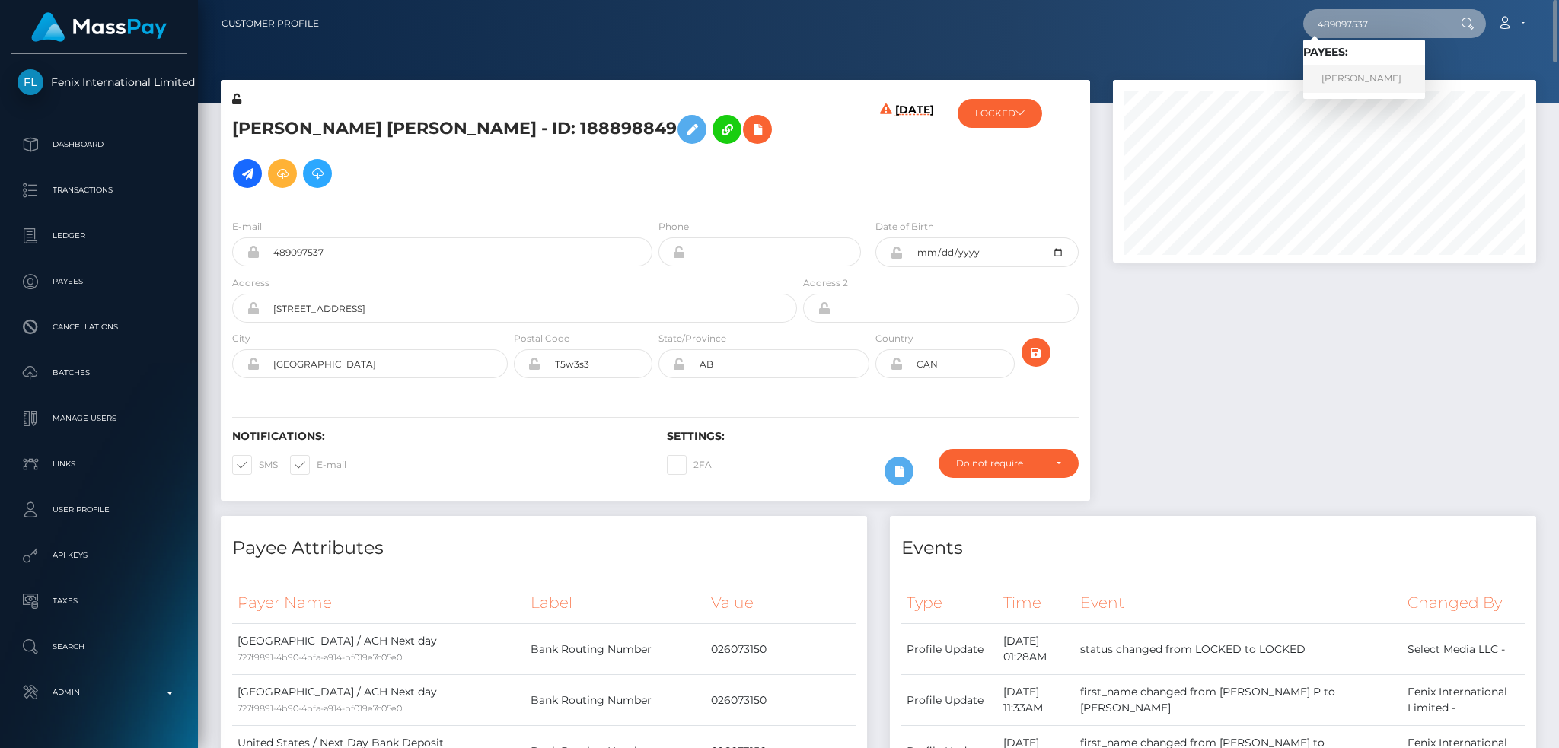
type input "489097537"
click at [1364, 79] on link "SANDRINE SEVIGNY" at bounding box center [1364, 79] width 122 height 28
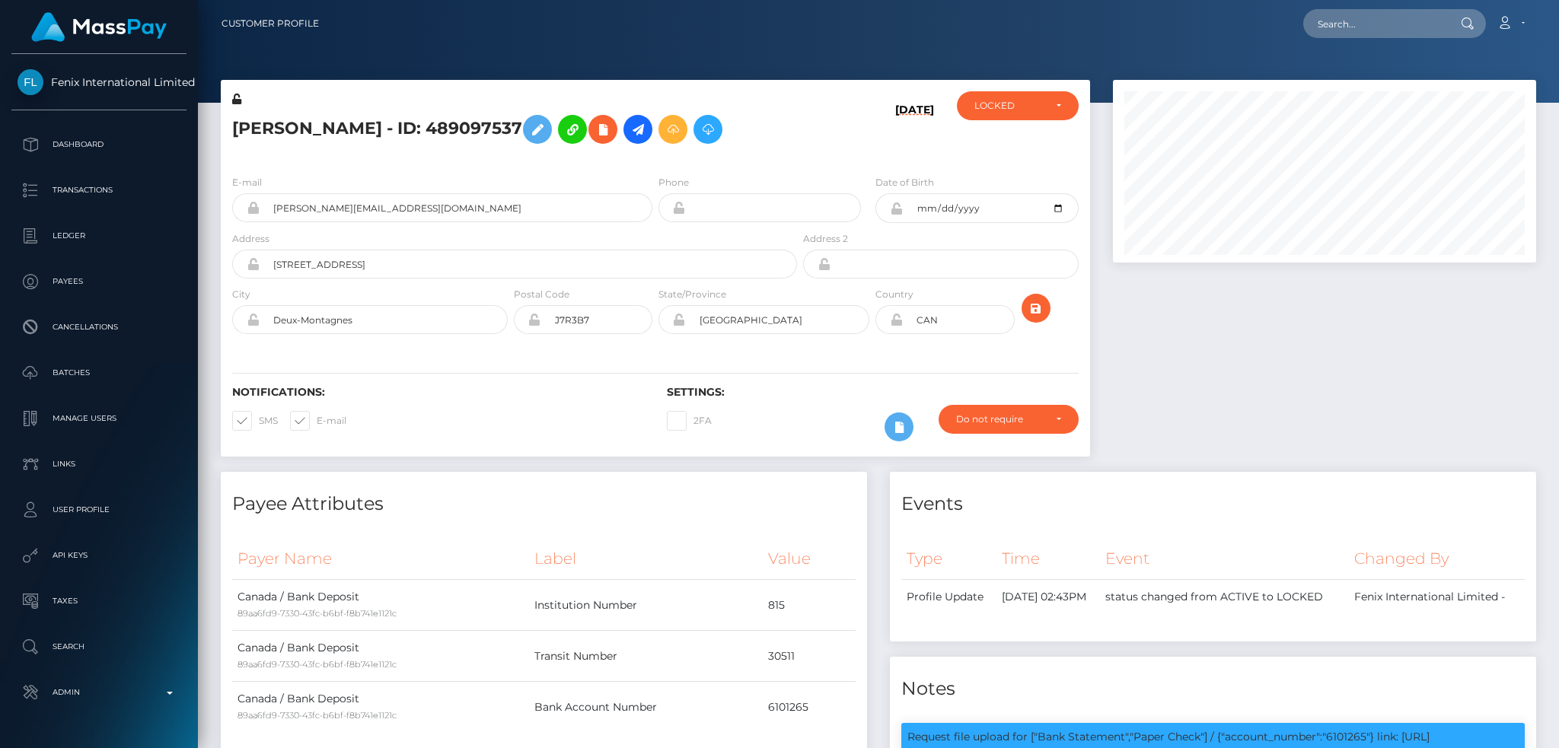
click at [393, 120] on h5 "[PERSON_NAME] - ID: 489097537" at bounding box center [510, 129] width 556 height 44
copy h5 "[PERSON_NAME] - ID: 489097537"
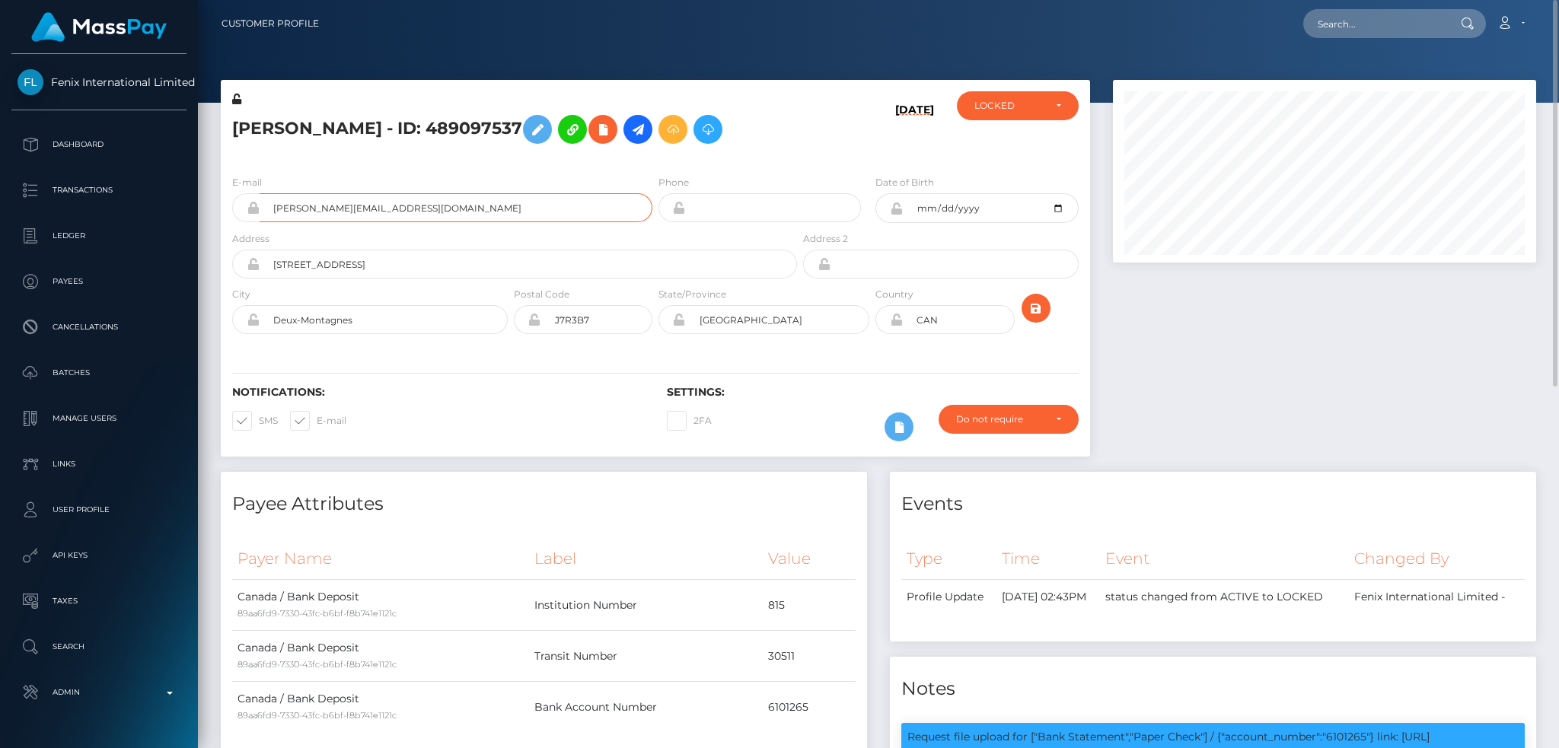
click at [459, 201] on input "sandy.sevz@hotmail.com" at bounding box center [456, 207] width 393 height 29
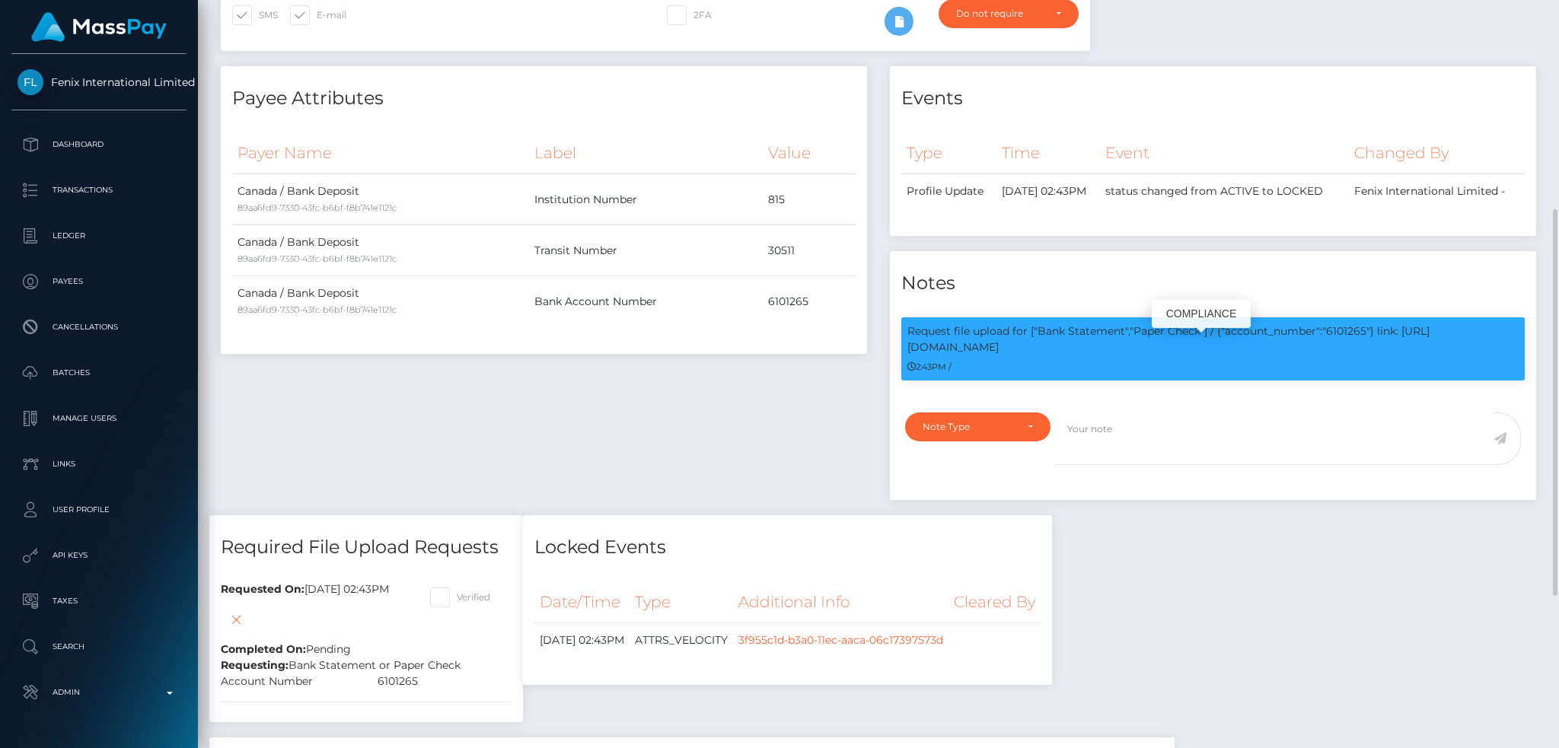
click at [1355, 344] on p "Request file upload for ["Bank Statement","Paper Check"] / {"account_number":"6…" at bounding box center [1212, 339] width 611 height 32
copy p "6101265"
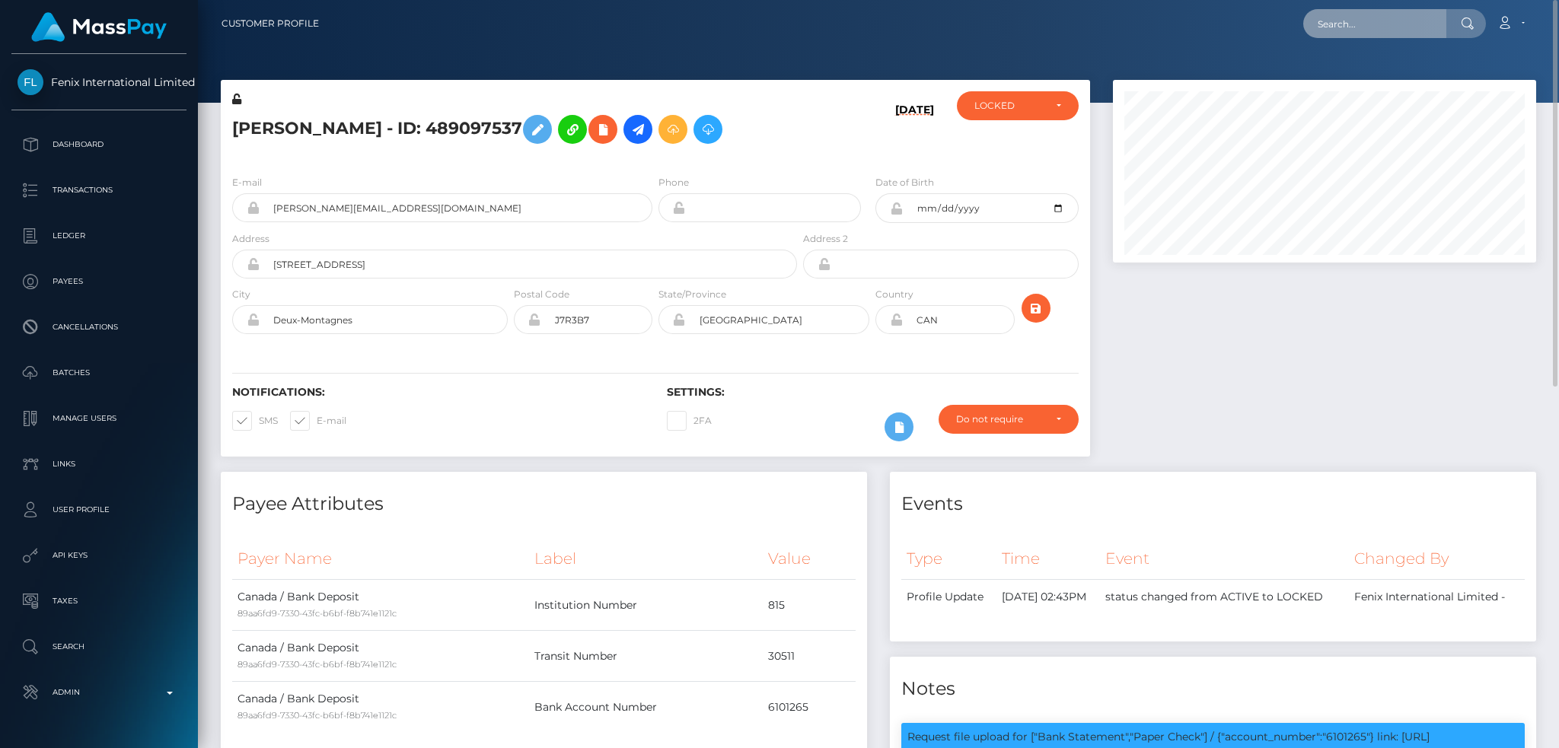
click at [1358, 16] on input "text" at bounding box center [1374, 23] width 143 height 29
paste input "332525862"
type input "332525862"
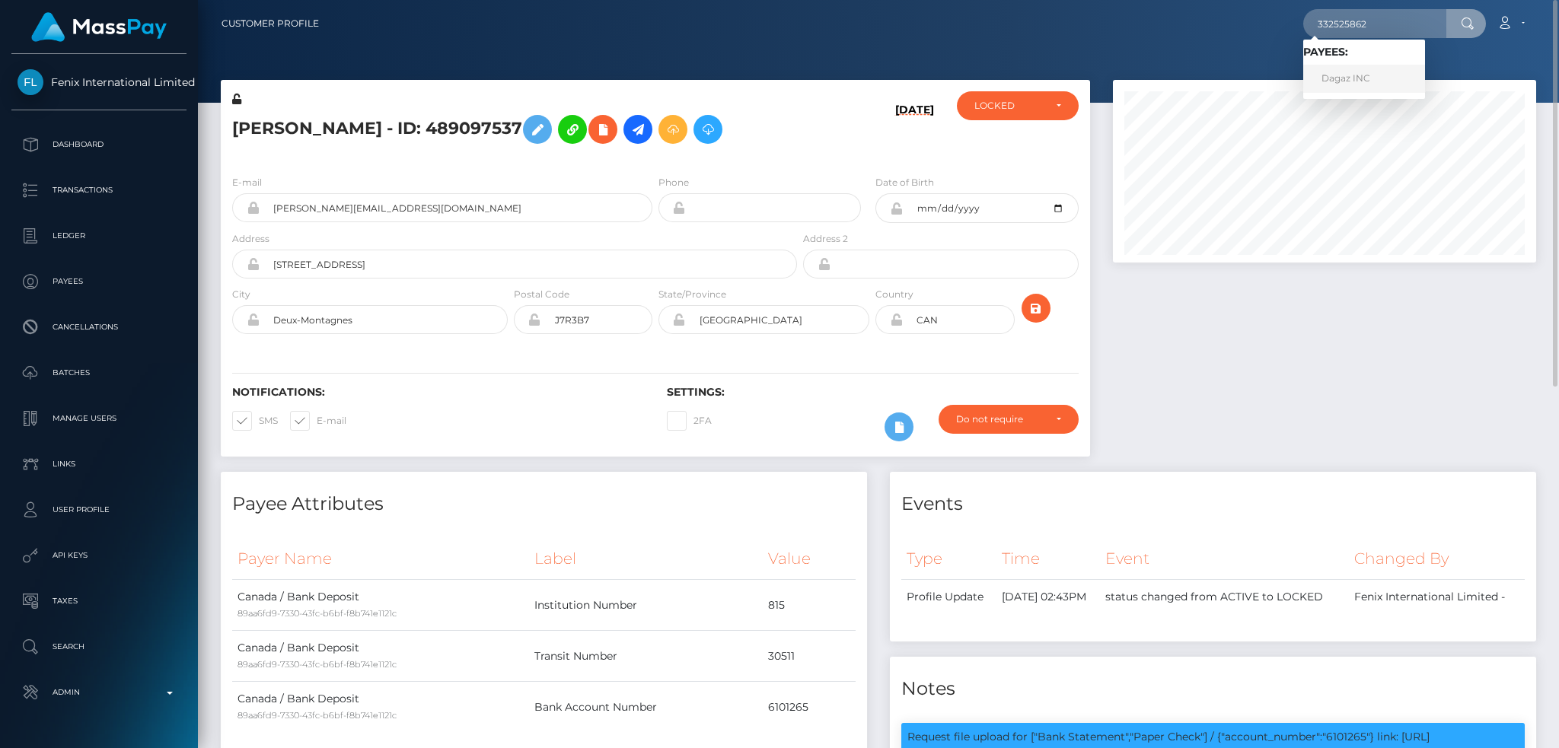
click at [1377, 73] on link "Dagaz INC" at bounding box center [1364, 79] width 122 height 28
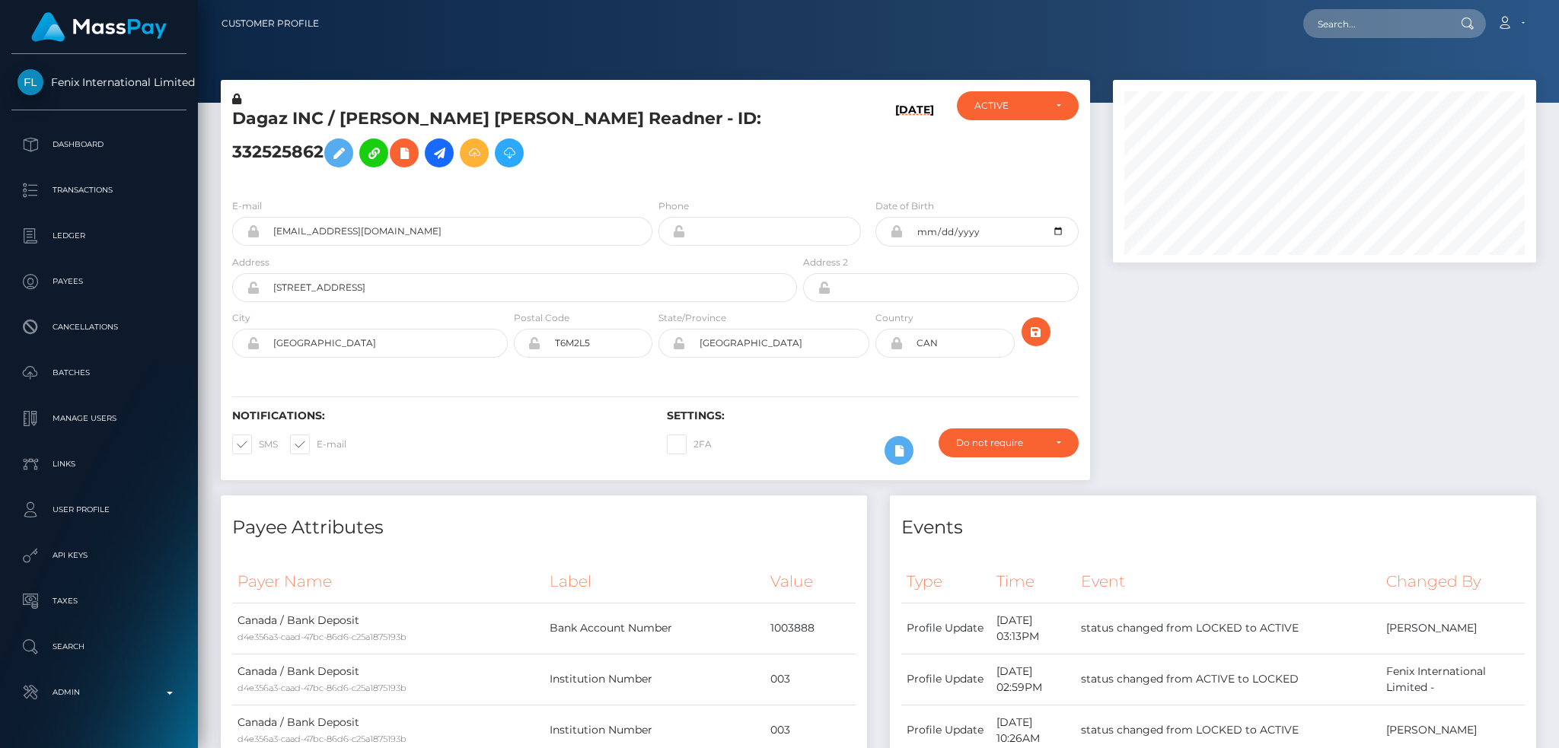
click at [456, 134] on h5 "Dagaz INC / [PERSON_NAME] [PERSON_NAME] Readner - ID: 332525862" at bounding box center [510, 141] width 556 height 68
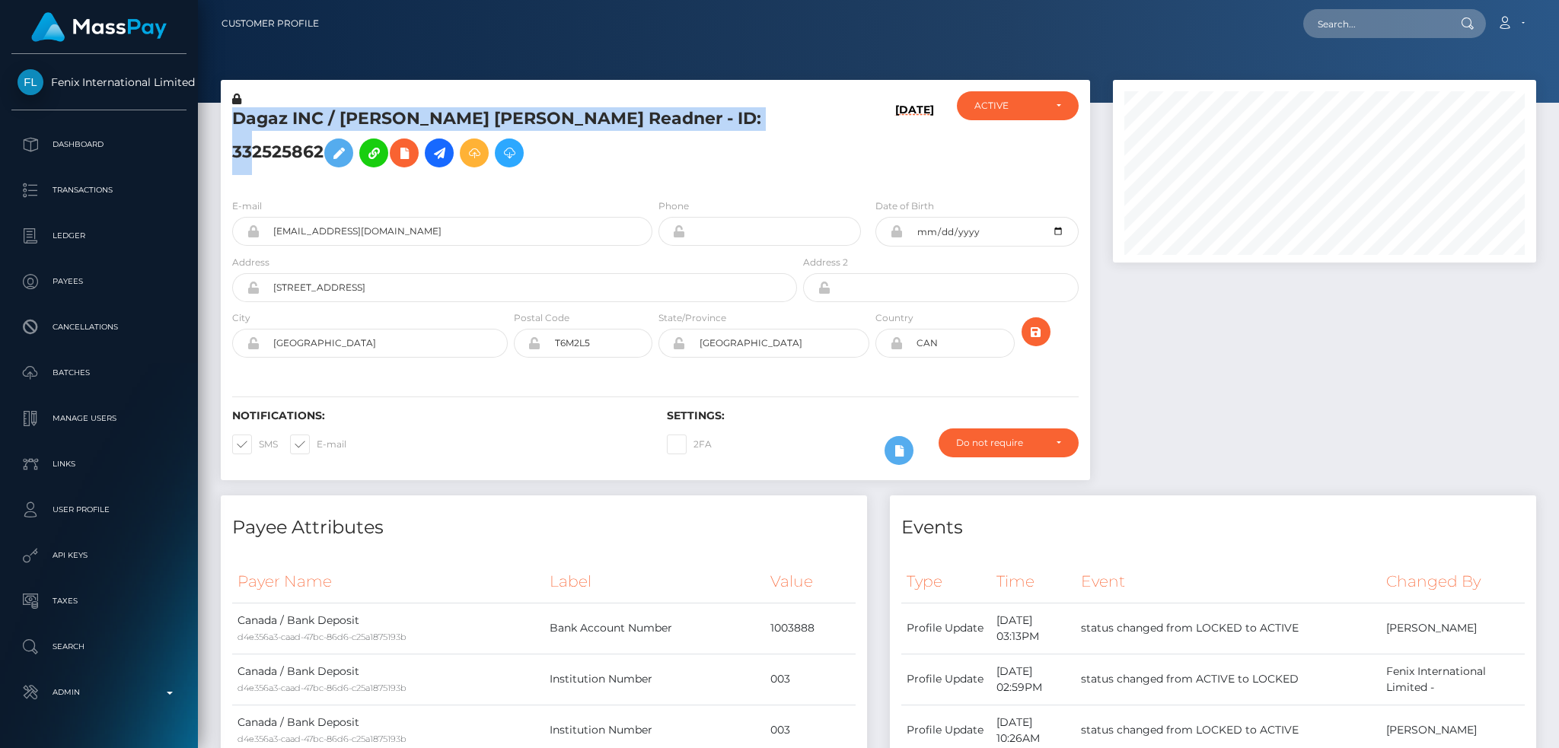
click at [456, 134] on h5 "Dagaz INC / [PERSON_NAME] [PERSON_NAME] Readner - ID: 332525862" at bounding box center [510, 141] width 556 height 68
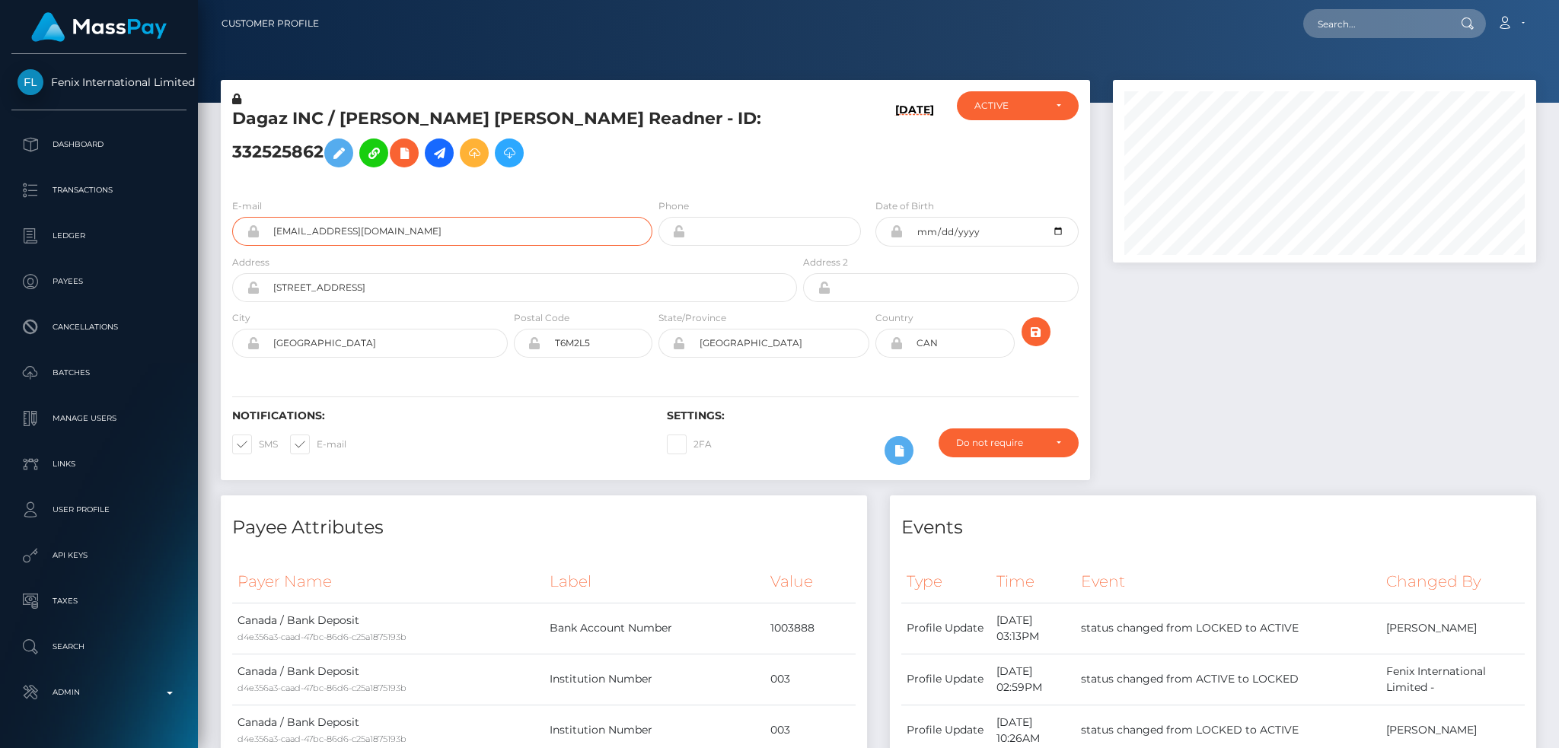
click at [426, 246] on input "[EMAIL_ADDRESS][DOMAIN_NAME]" at bounding box center [456, 231] width 393 height 29
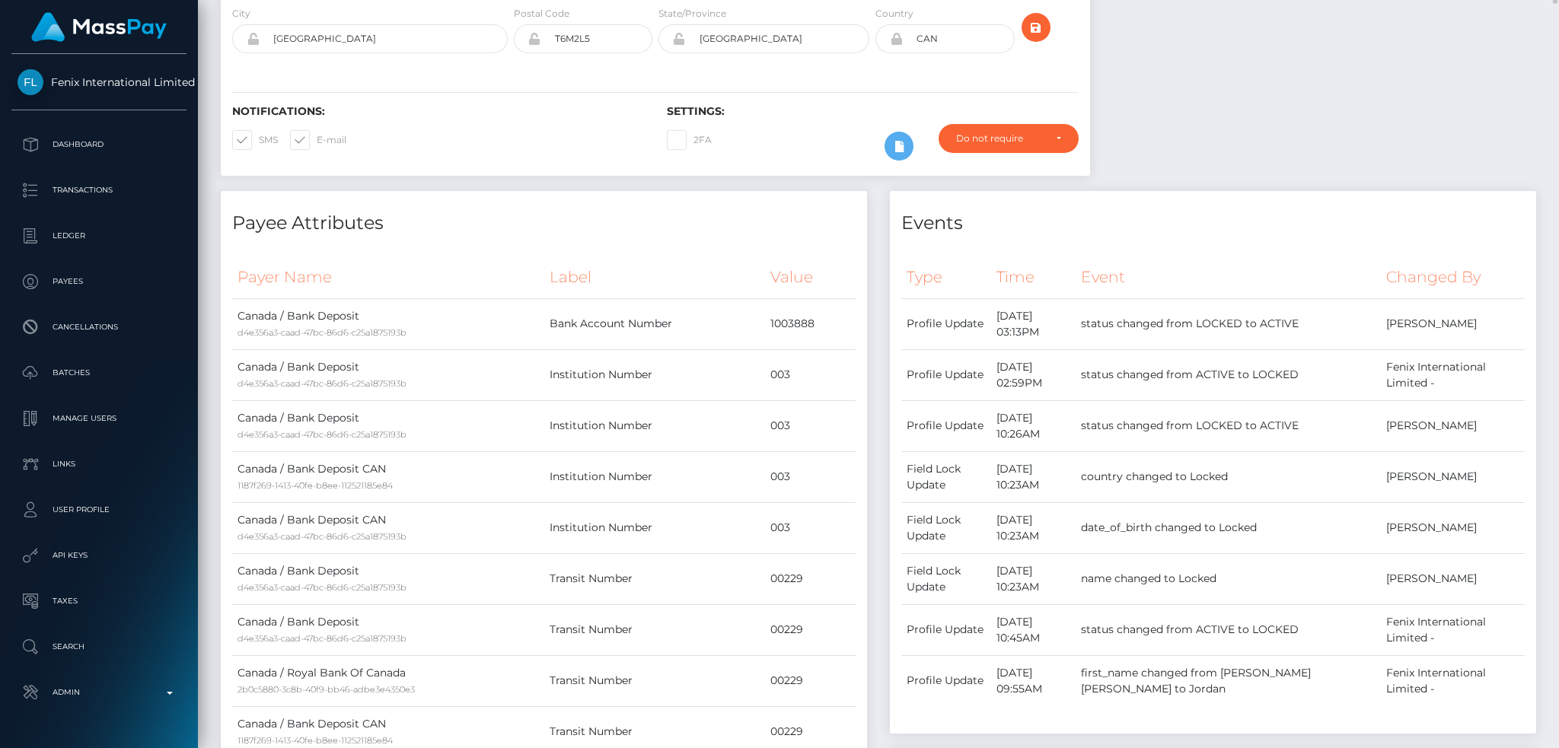
scroll to position [0, 0]
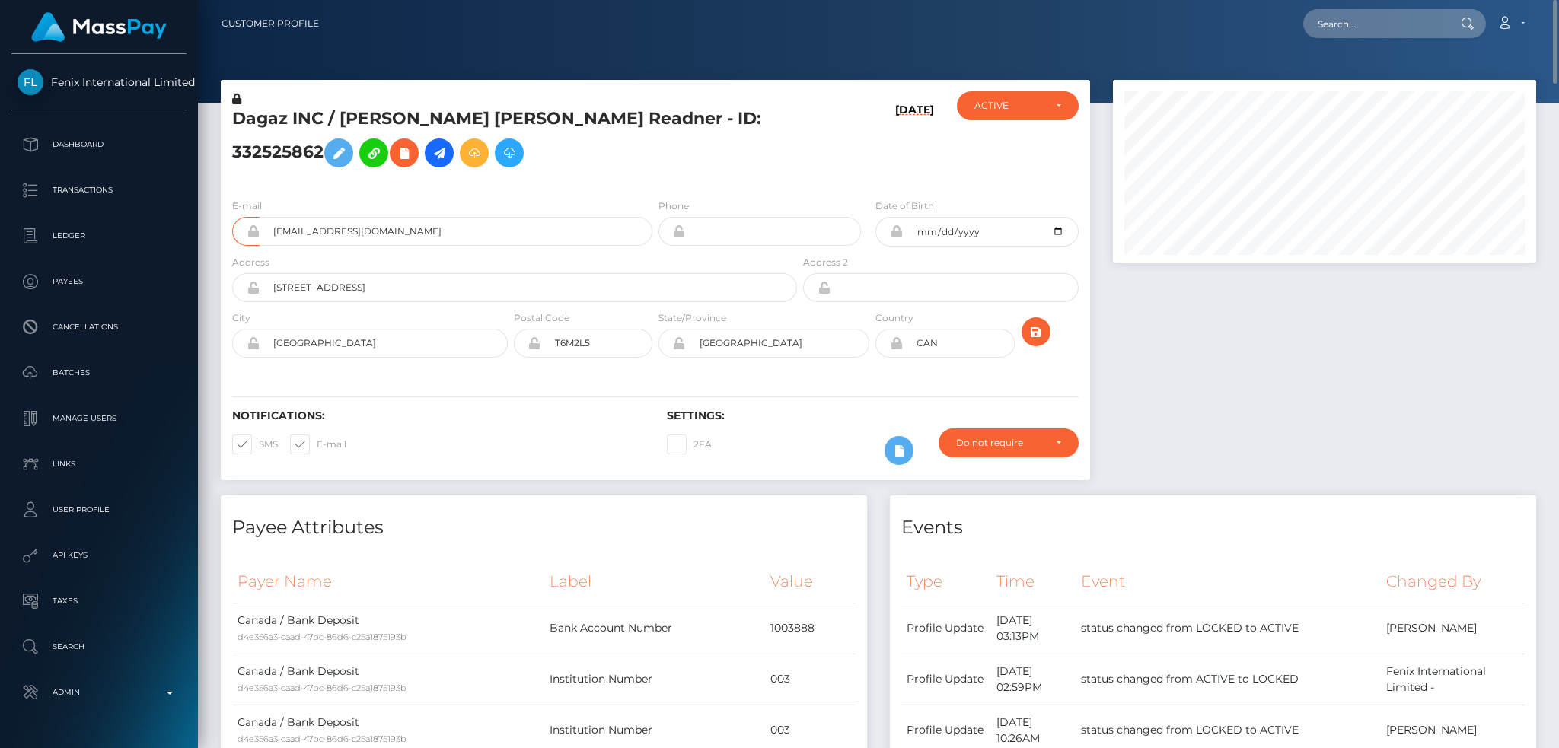
click at [475, 136] on h5 "Dagaz INC / Jordan Keith Rodney Readner - ID: 332525862" at bounding box center [510, 141] width 556 height 68
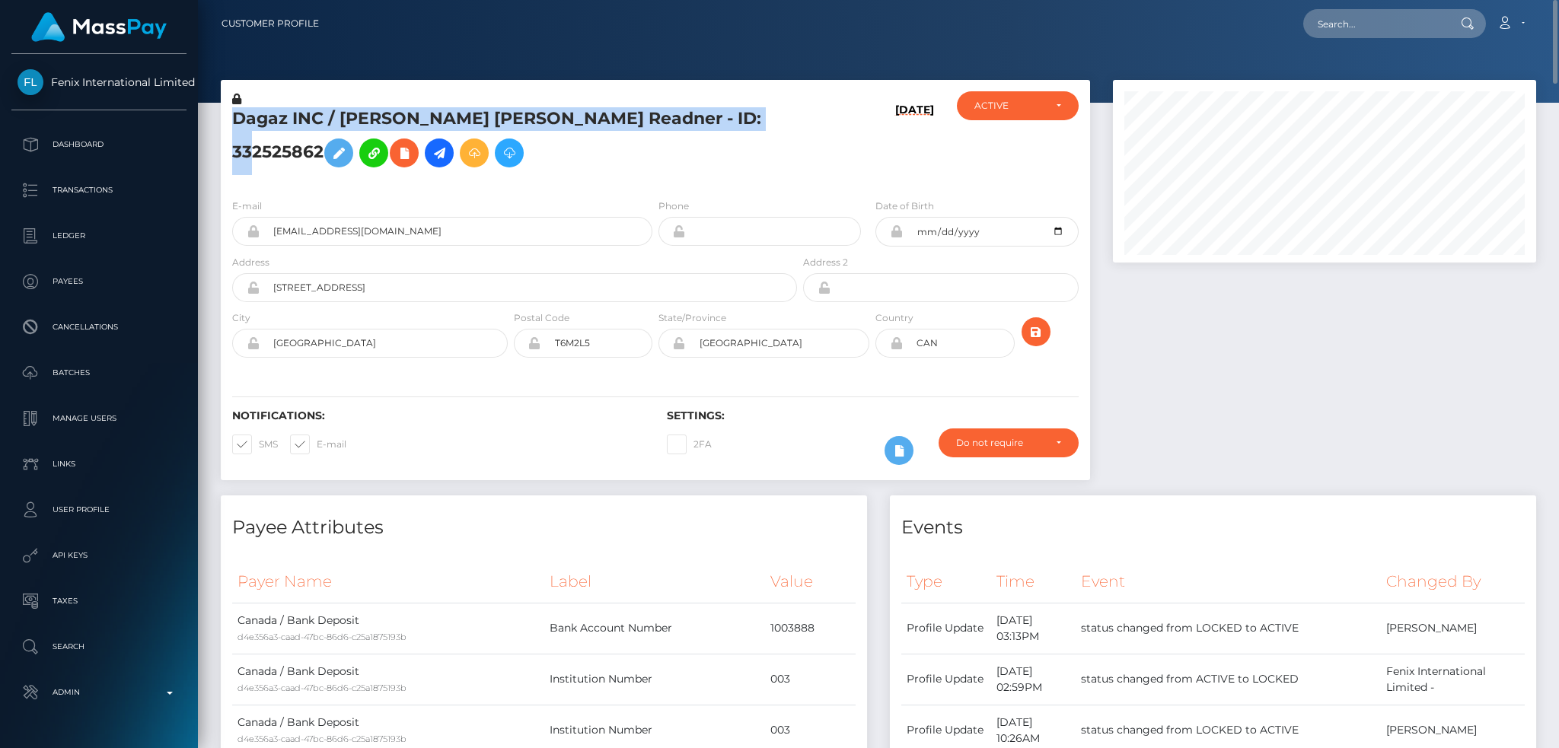
click at [475, 136] on h5 "Dagaz INC / Jordan Keith Rodney Readner - ID: 332525862" at bounding box center [510, 141] width 556 height 68
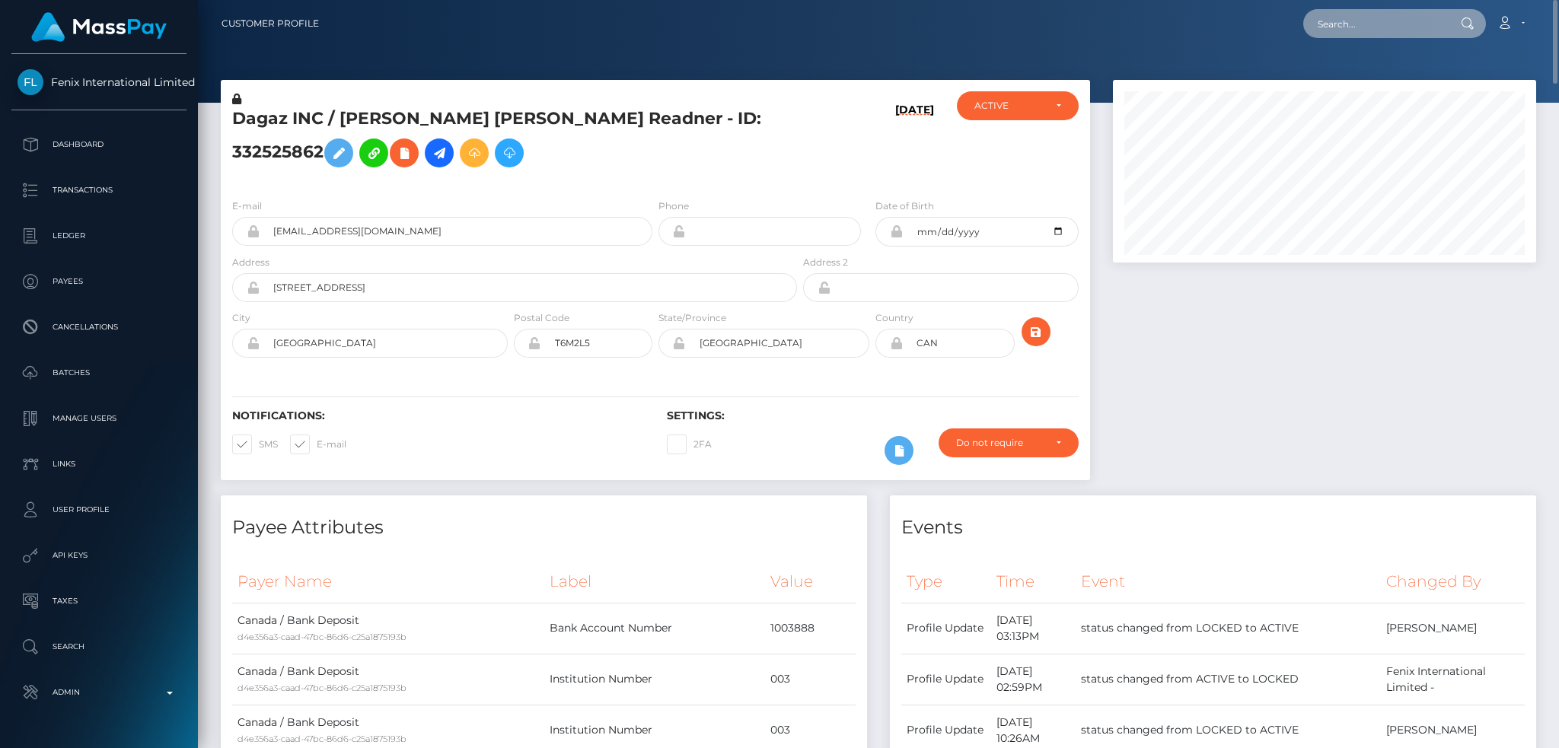
click at [1367, 15] on input "text" at bounding box center [1374, 23] width 143 height 29
paste input "377172183"
type input "377172183"
click at [1378, 70] on link "ROHANI ROHANI" at bounding box center [1364, 79] width 122 height 28
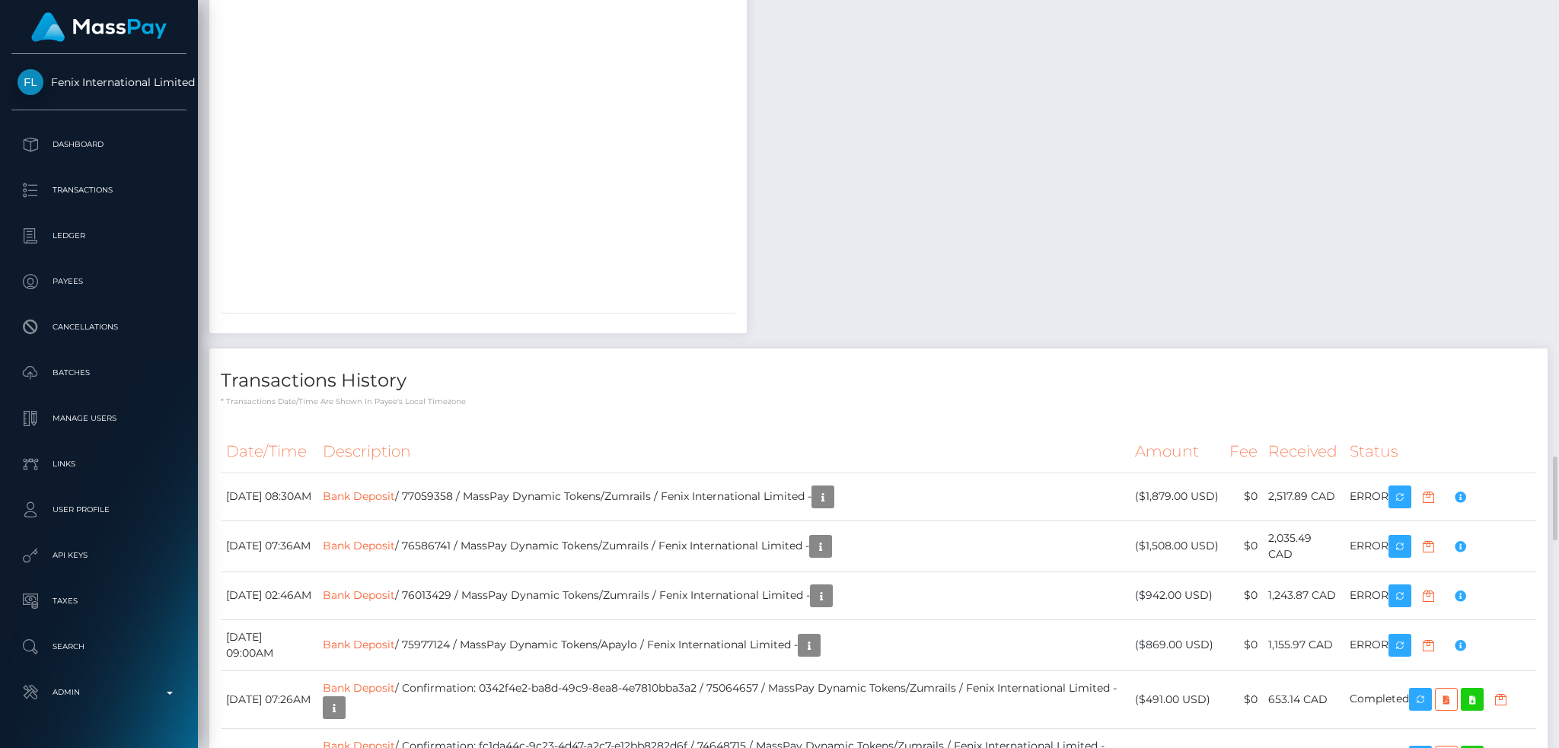
scroll to position [3654, 0]
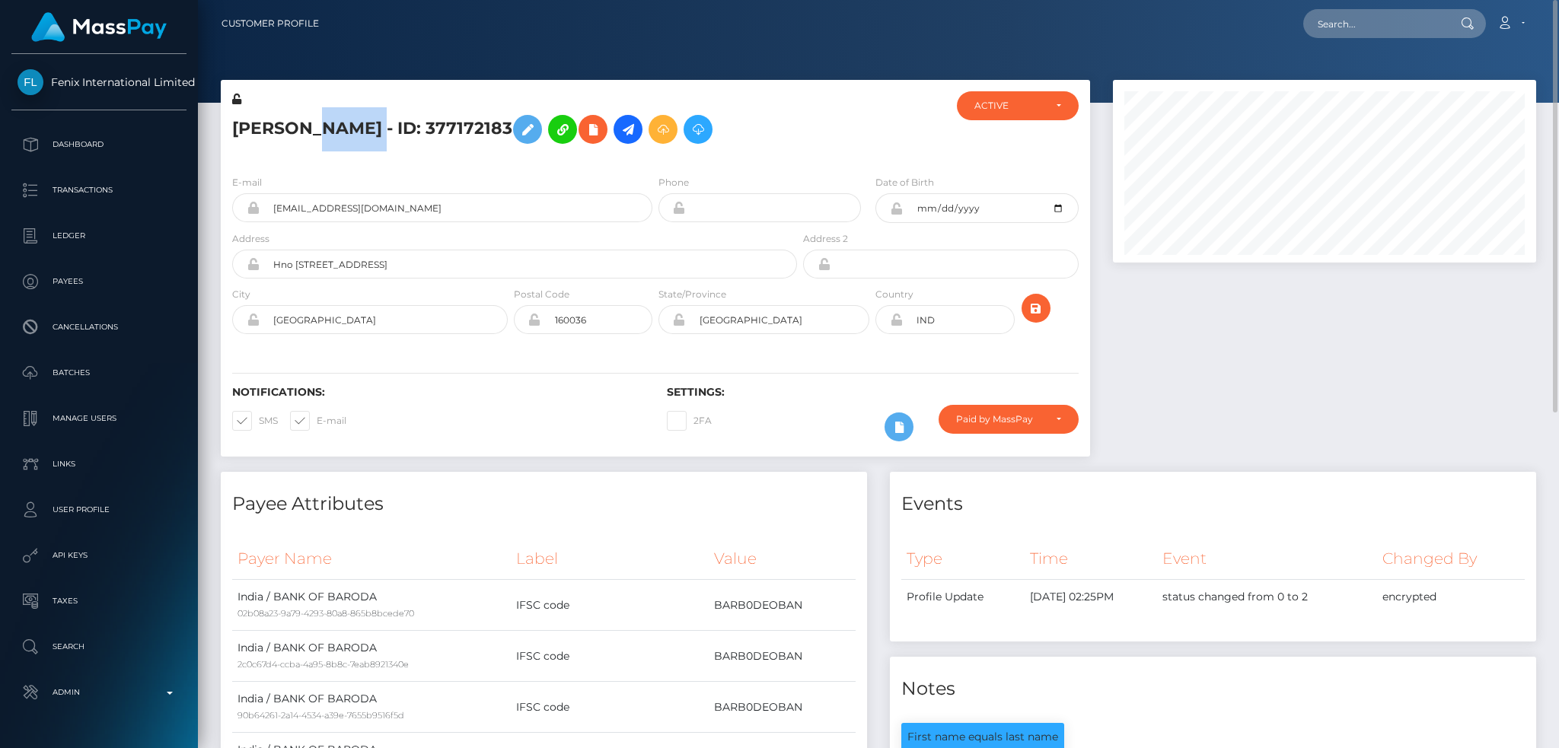
click at [311, 126] on h5 "ROHANI ROHANI - ID: 377172183" at bounding box center [510, 129] width 556 height 44
click at [423, 209] on input "rohanisharma075@gmail.com" at bounding box center [456, 207] width 393 height 29
click at [1329, 30] on input "text" at bounding box center [1374, 23] width 143 height 29
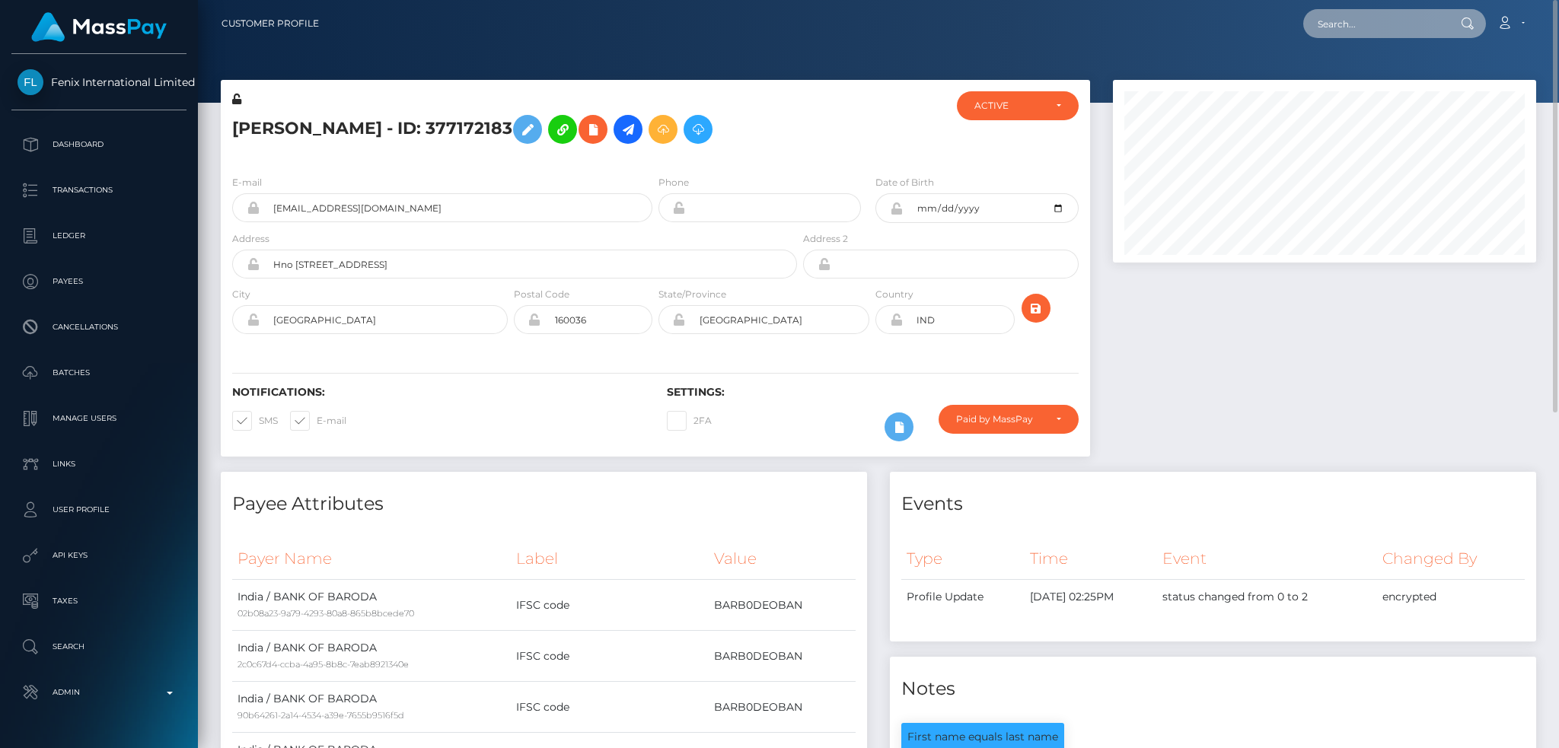
paste input "6778441"
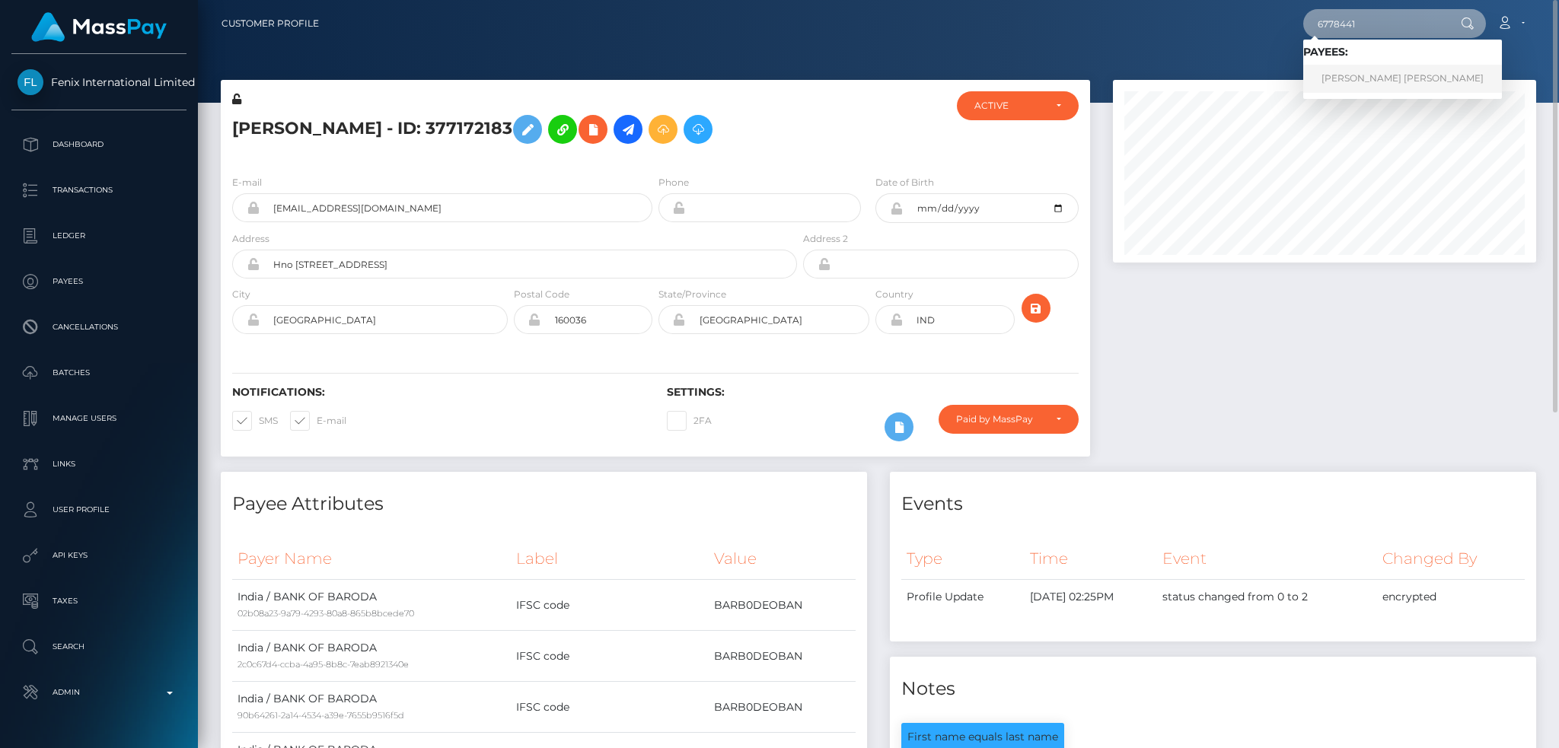
type input "6778441"
click at [1356, 80] on link "Sandeep Sandeep" at bounding box center [1402, 79] width 199 height 28
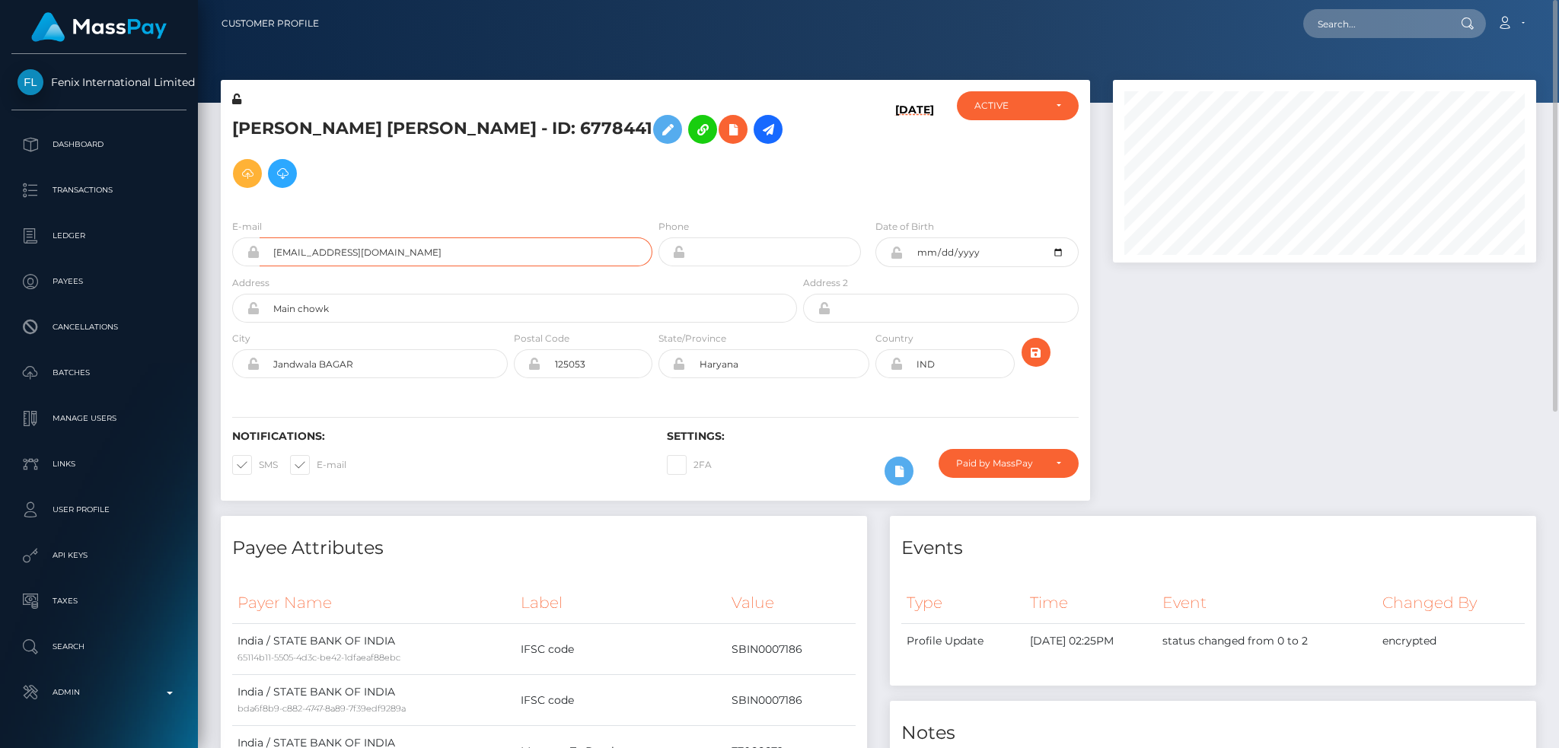
click at [413, 237] on input "isandeepjaatxxx@gmail.com" at bounding box center [456, 251] width 393 height 29
click at [1343, 18] on input "text" at bounding box center [1374, 23] width 143 height 29
paste input "9825357"
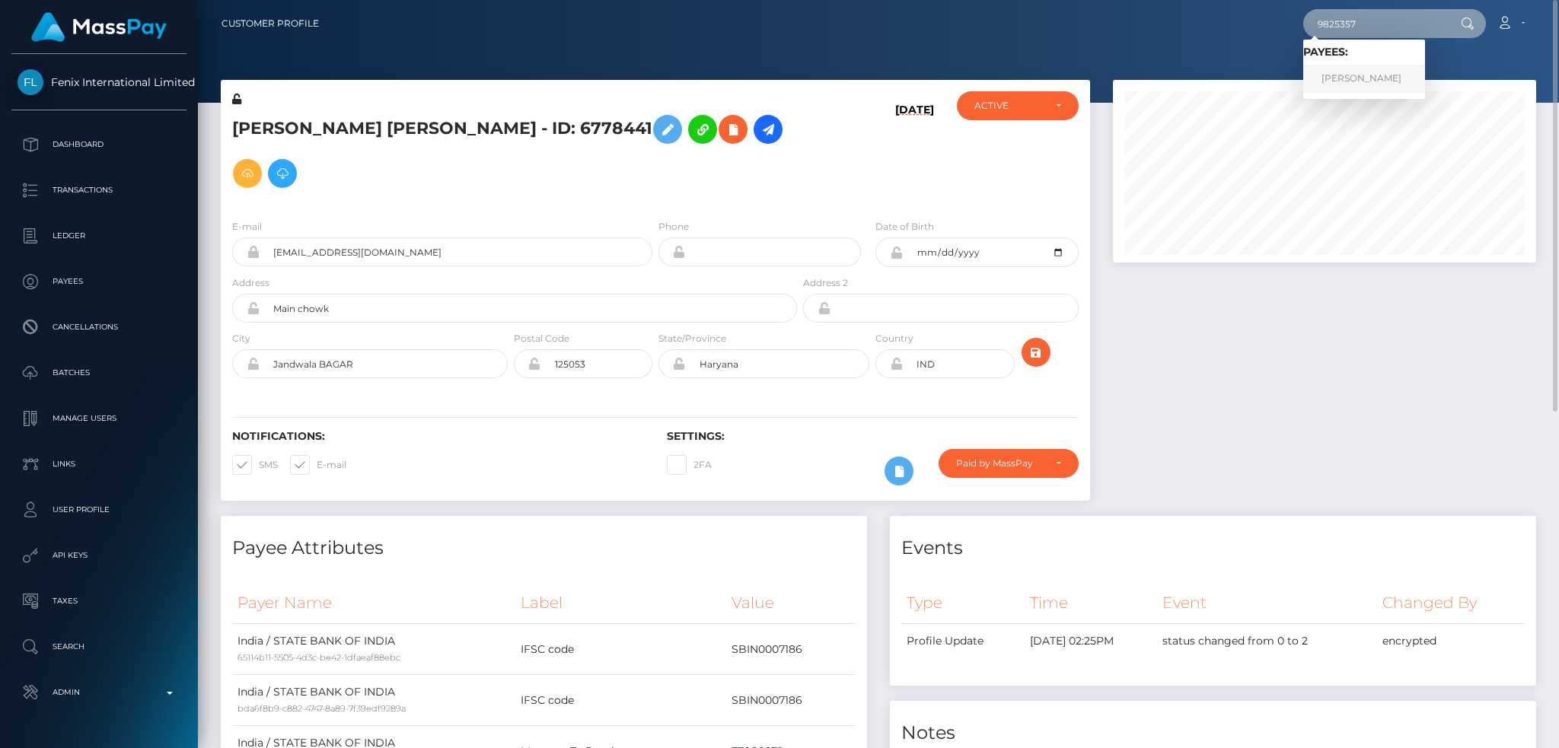
type input "9825357"
click at [1368, 73] on link "Triet Nguyen" at bounding box center [1364, 79] width 122 height 28
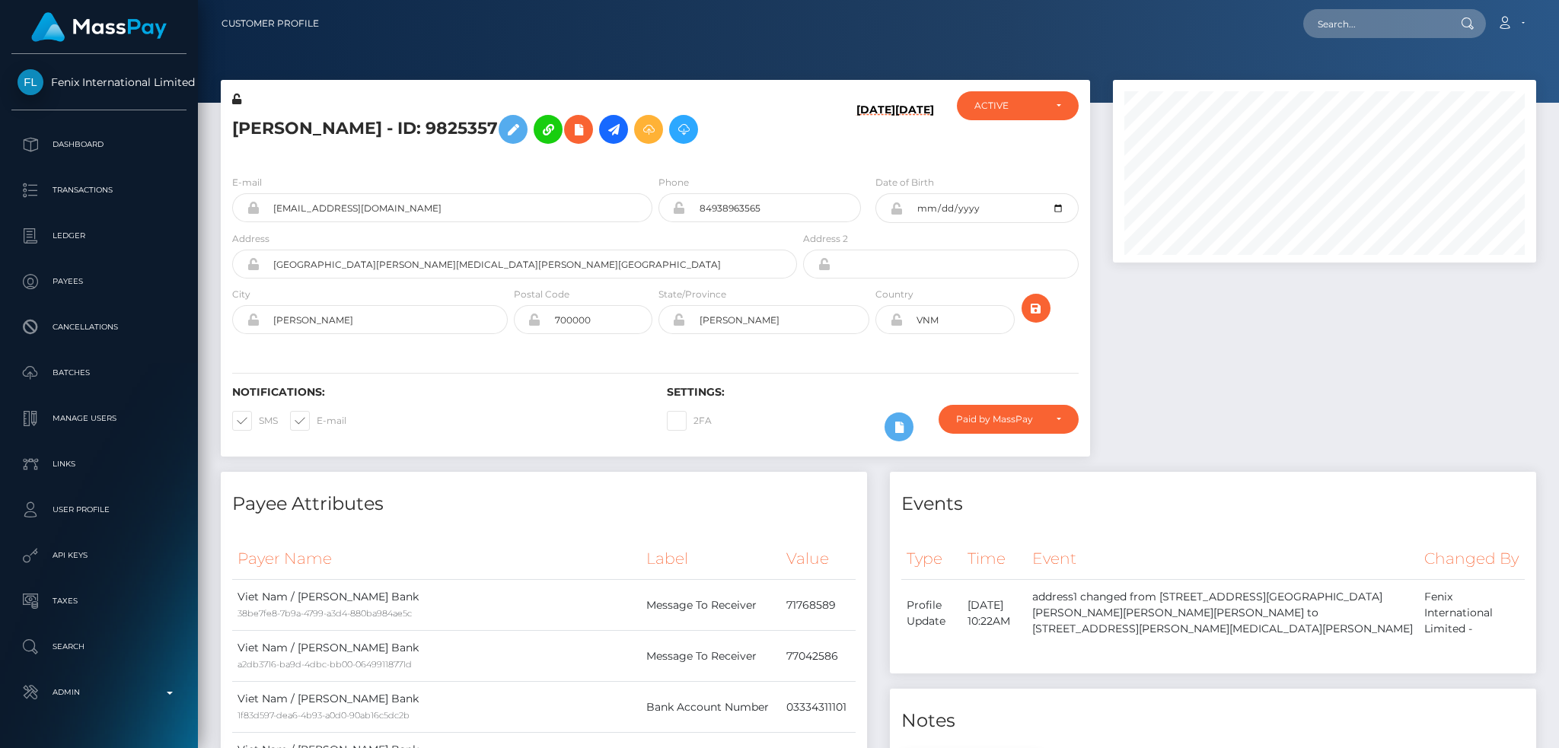
scroll to position [183, 422]
click at [346, 120] on h5 "[PERSON_NAME] - ID: 9825357" at bounding box center [510, 129] width 556 height 44
click at [346, 120] on h5 "Triet Nguyen - ID: 9825357" at bounding box center [510, 129] width 556 height 44
copy h5 "Triet Nguyen - ID: 9825357"
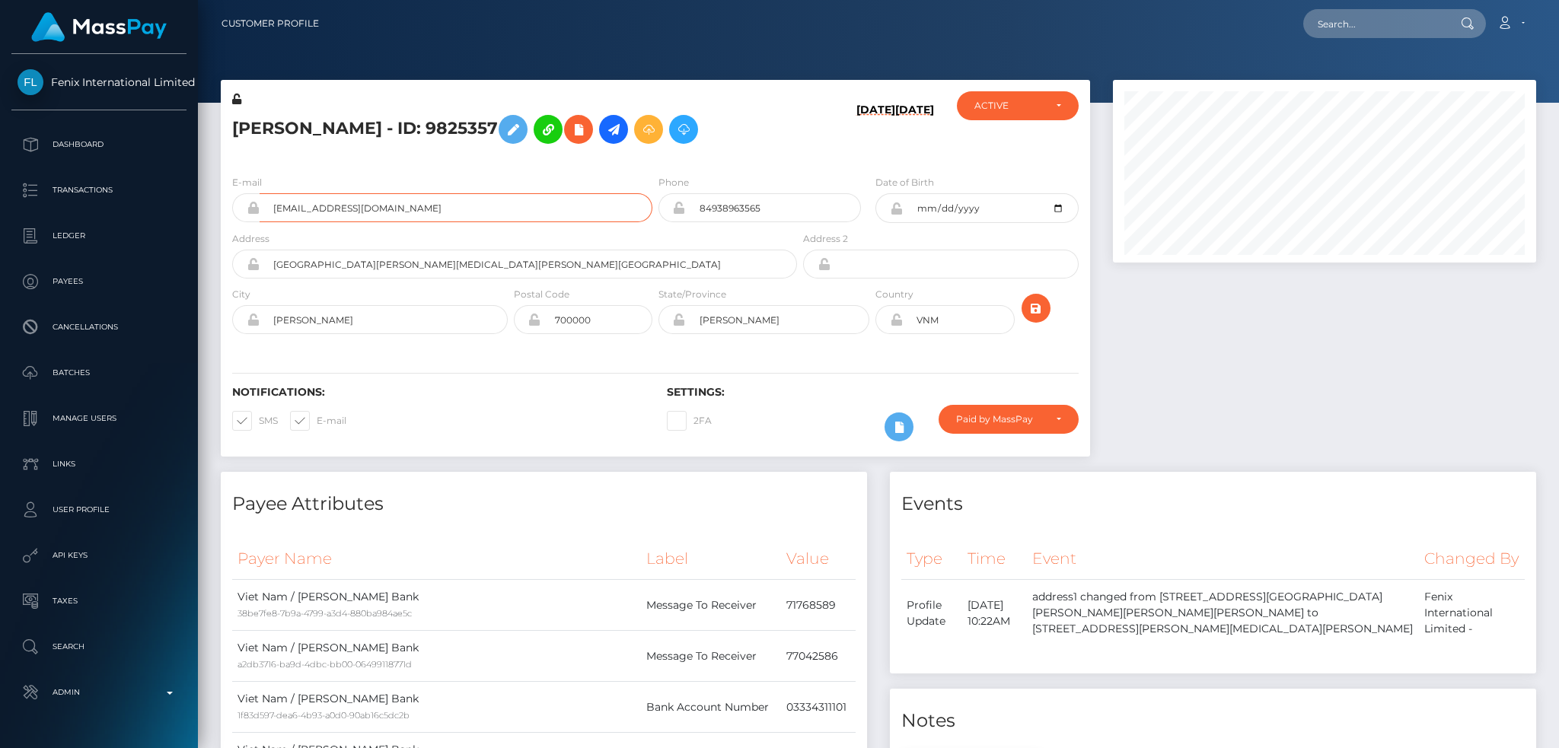
click at [426, 209] on input "derekgellerx@gmail.com" at bounding box center [456, 207] width 393 height 29
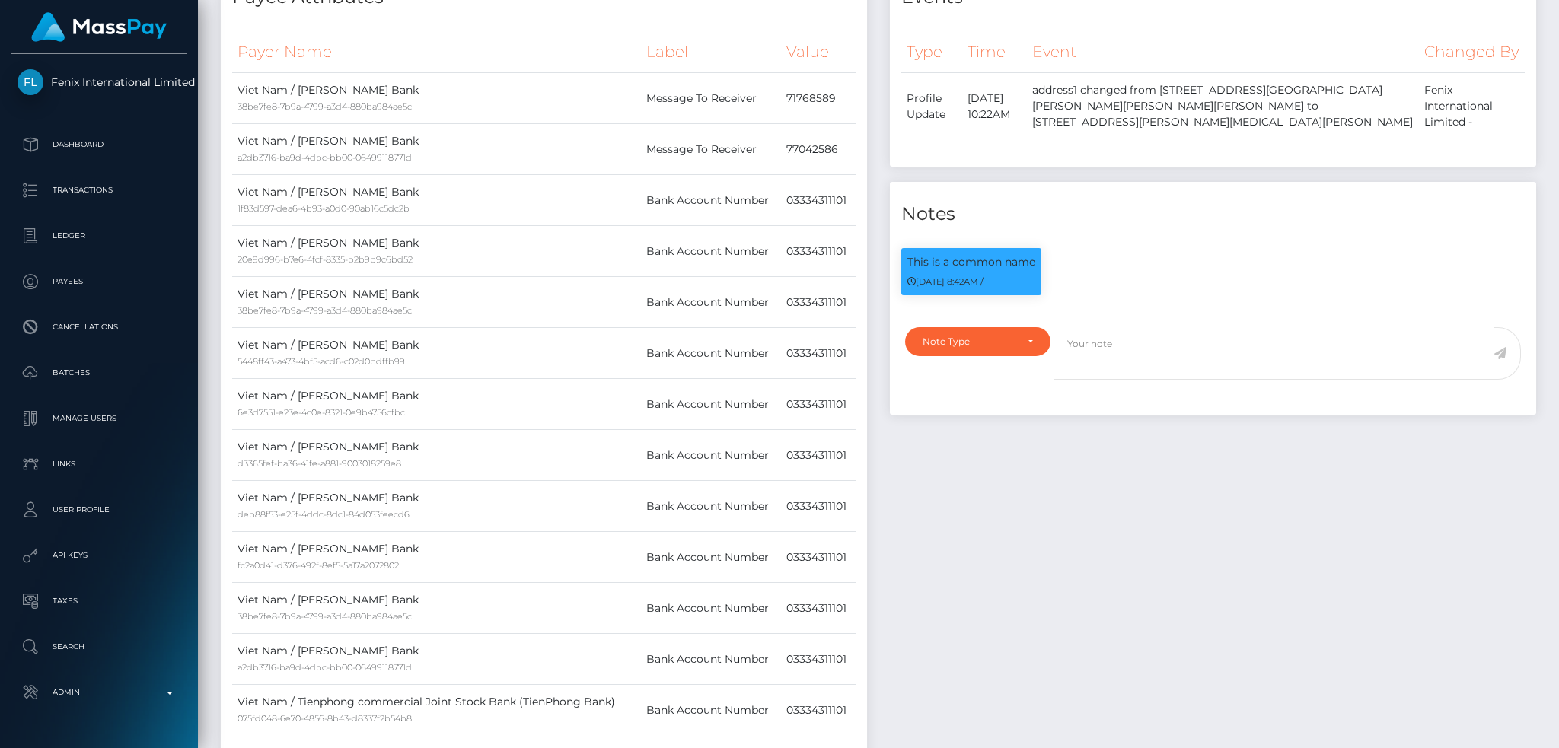
scroll to position [0, 0]
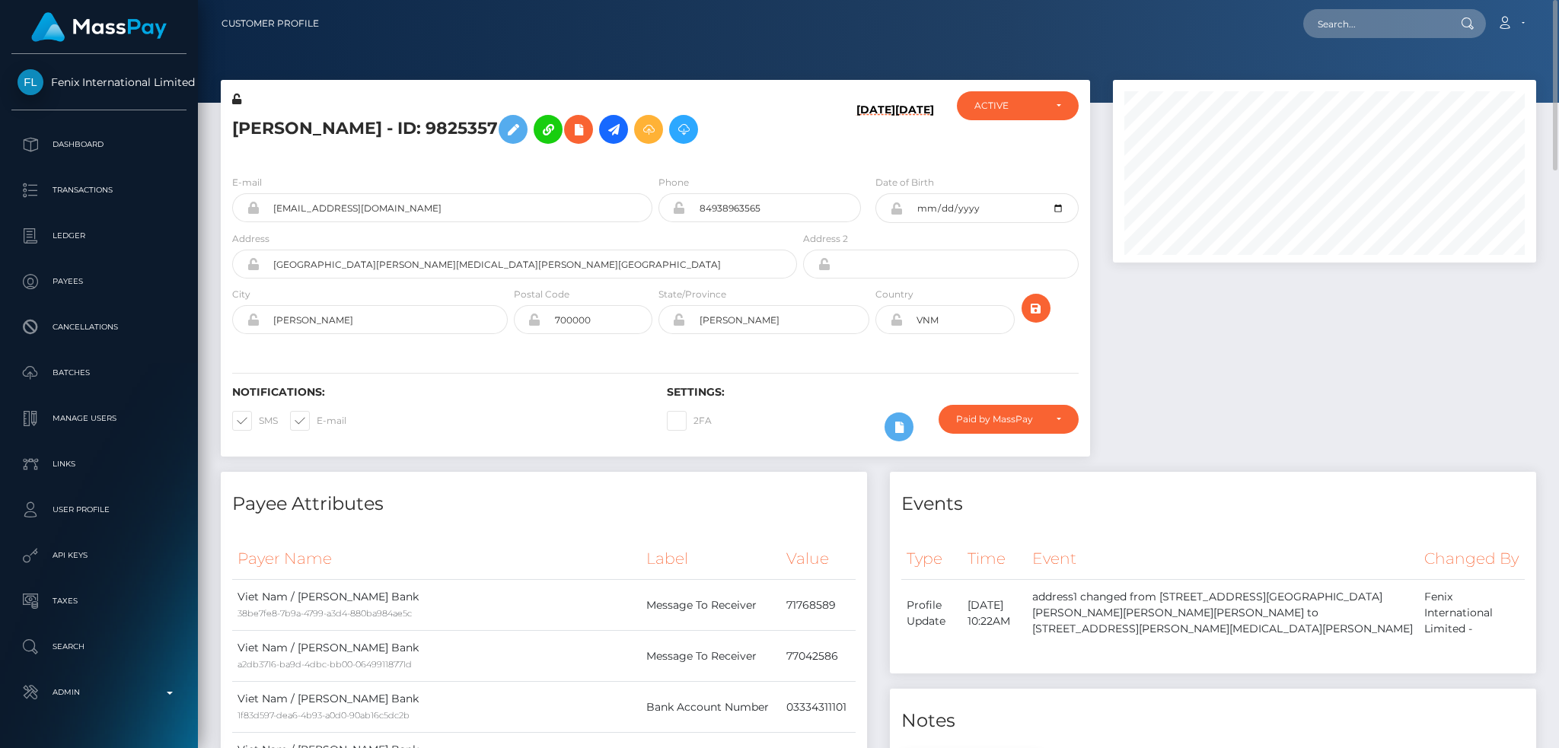
click at [1203, 316] on div at bounding box center [1324, 276] width 446 height 392
click at [1343, 8] on div "Loading... Loading... Account Edit Profile Logout" at bounding box center [933, 24] width 1204 height 32
click at [1346, 18] on input "text" at bounding box center [1374, 23] width 143 height 29
paste input "501098972"
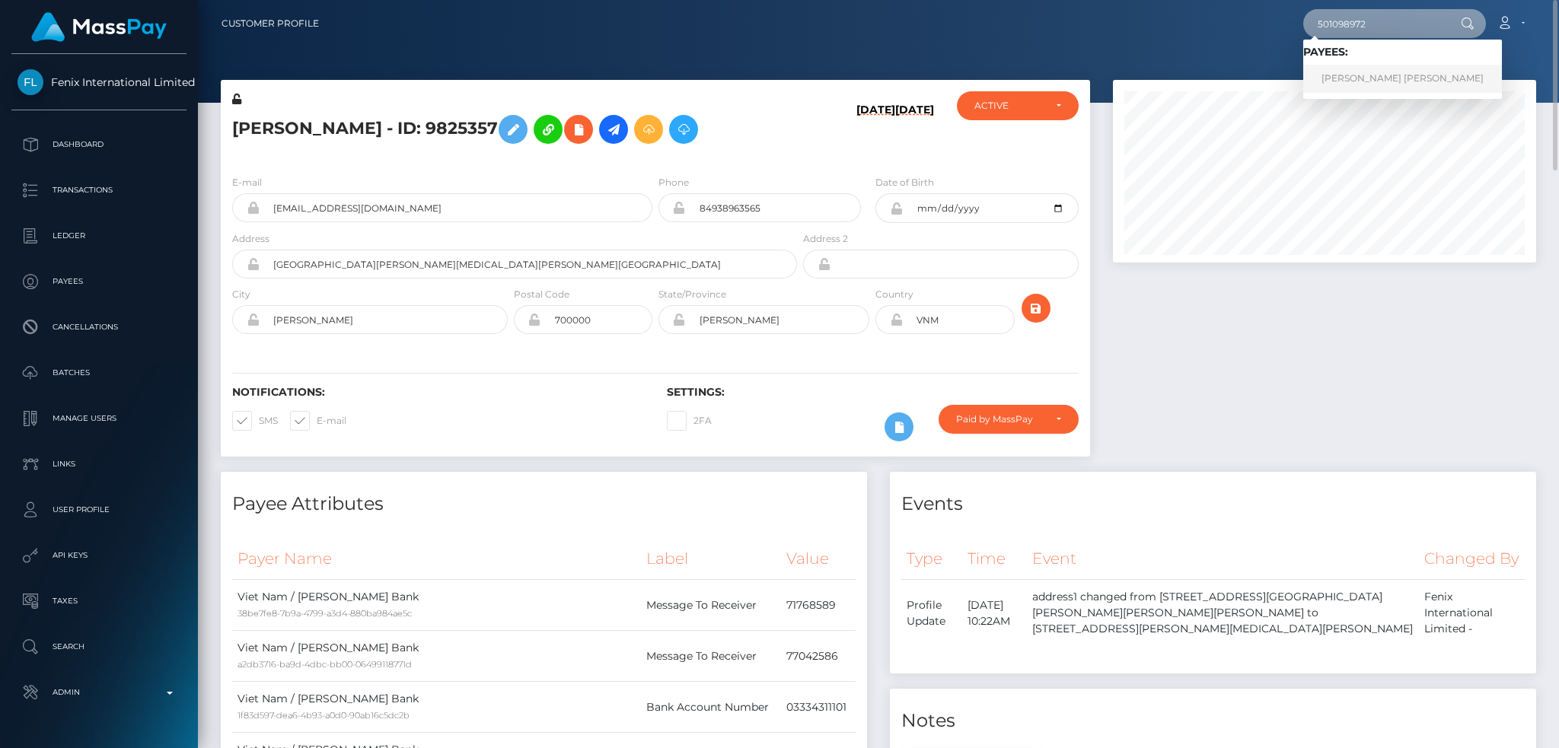
type input "501098972"
click at [1384, 77] on link "TOAN TAN NGUYEN" at bounding box center [1402, 79] width 199 height 28
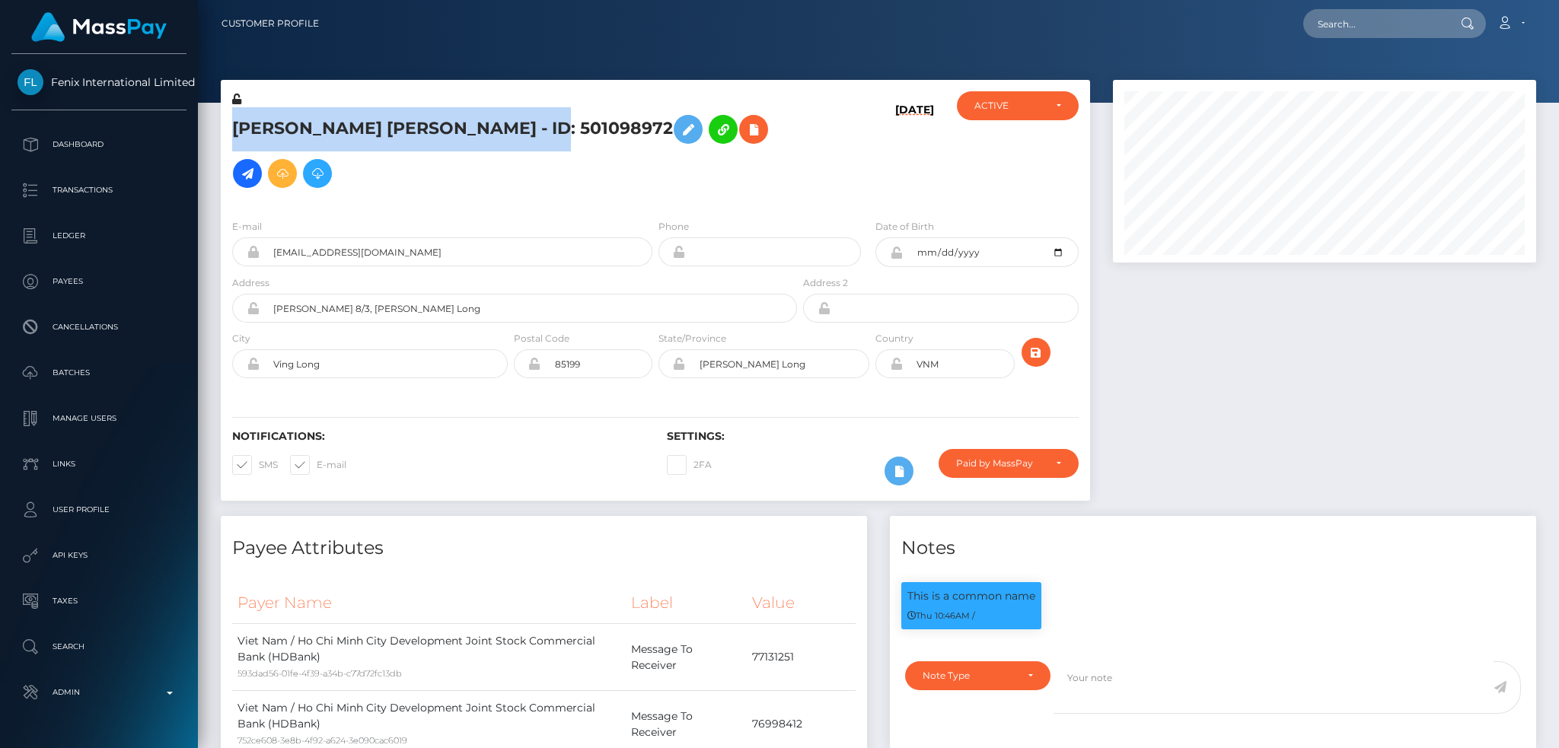
scroll to position [183, 422]
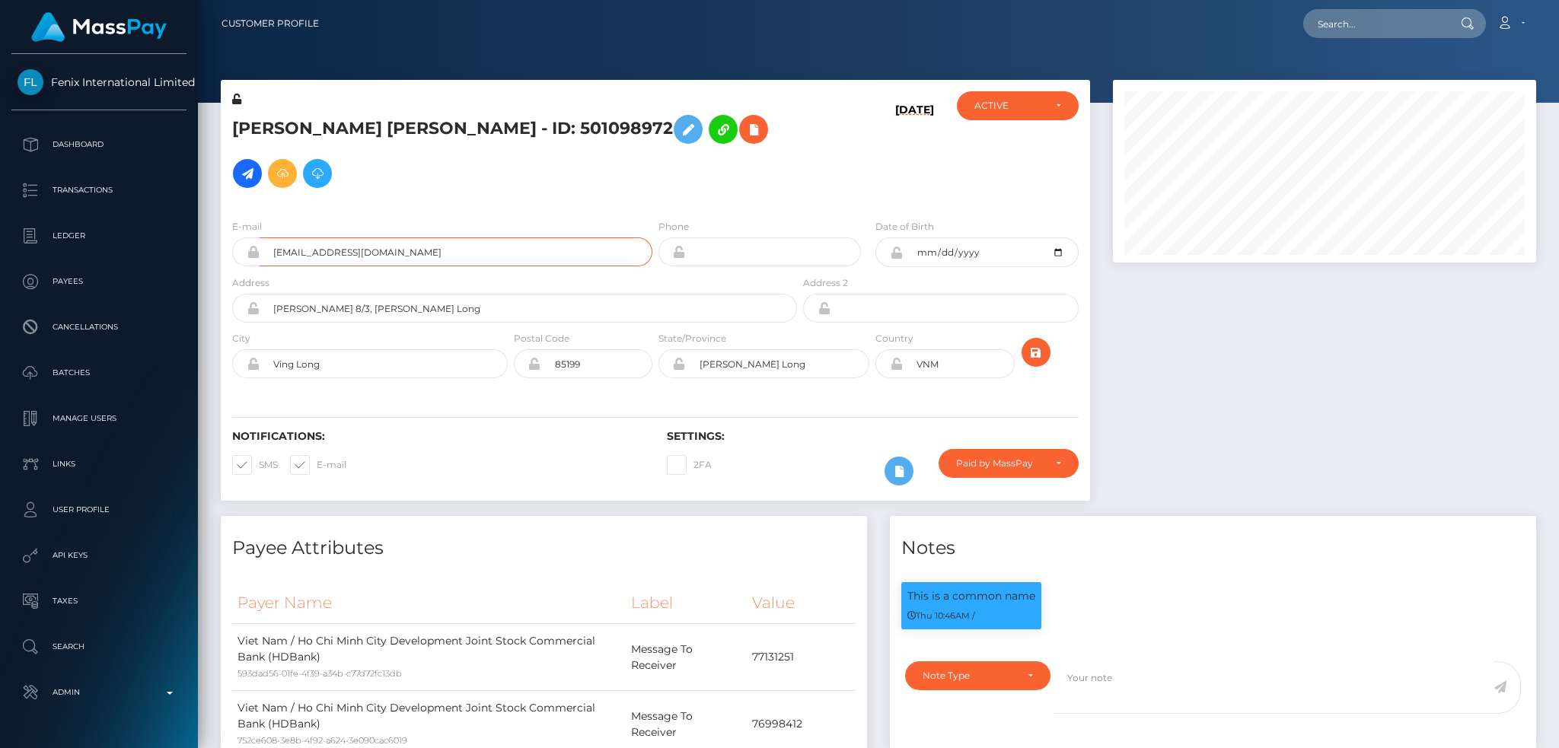
click at [402, 237] on input "[EMAIL_ADDRESS][DOMAIN_NAME]" at bounding box center [456, 251] width 393 height 29
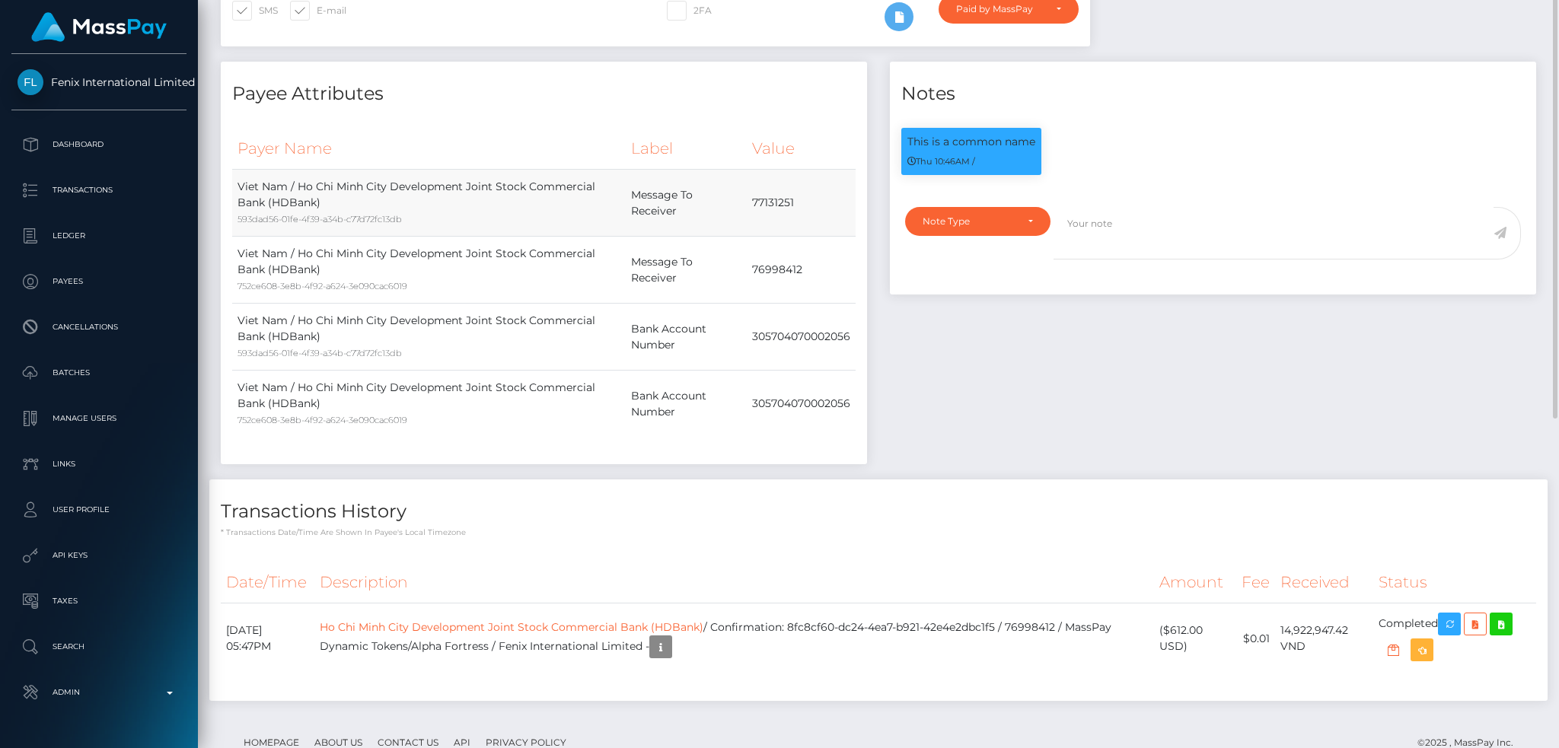
scroll to position [0, 0]
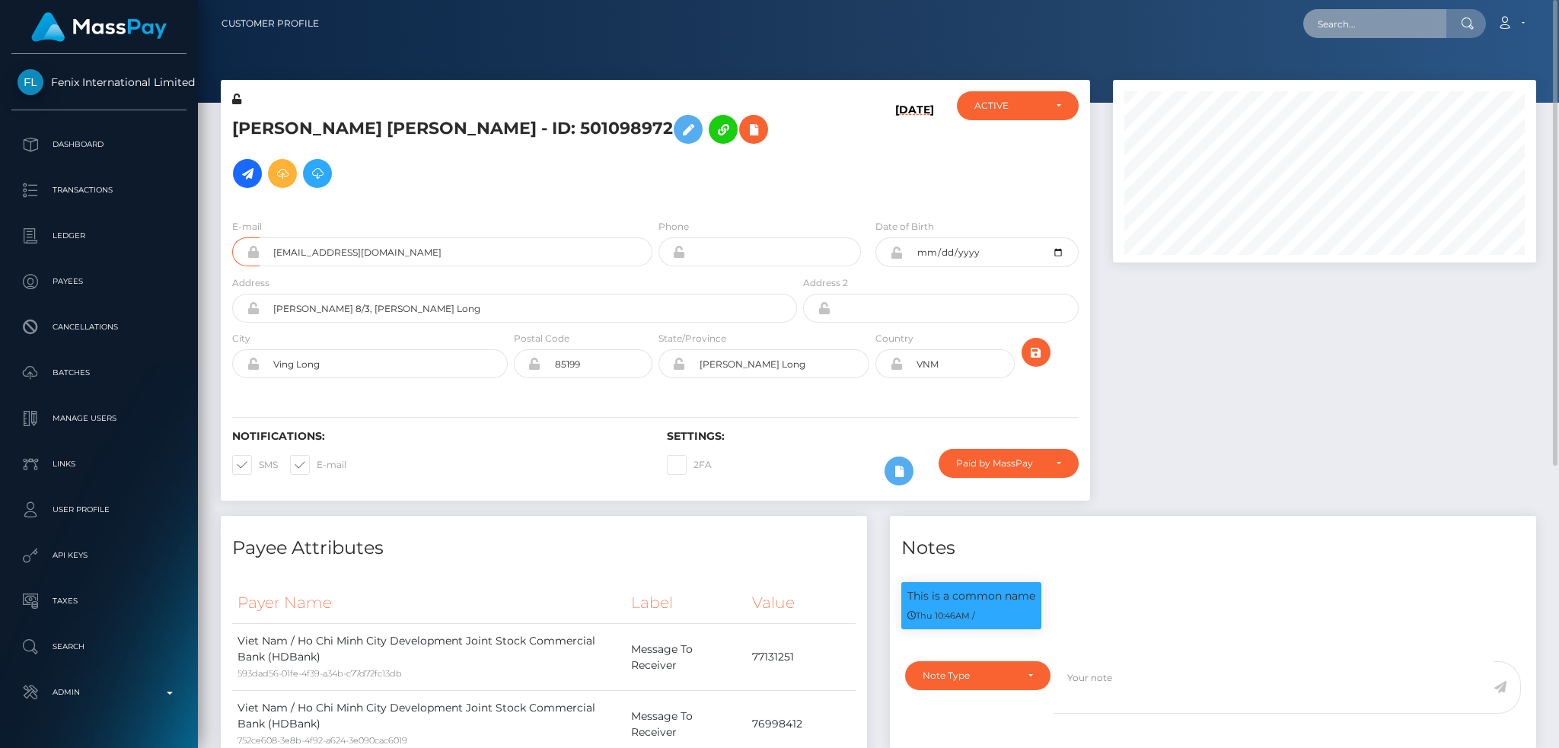
click at [1366, 21] on input "text" at bounding box center [1374, 23] width 143 height 29
paste input "503744672"
type input "503744672"
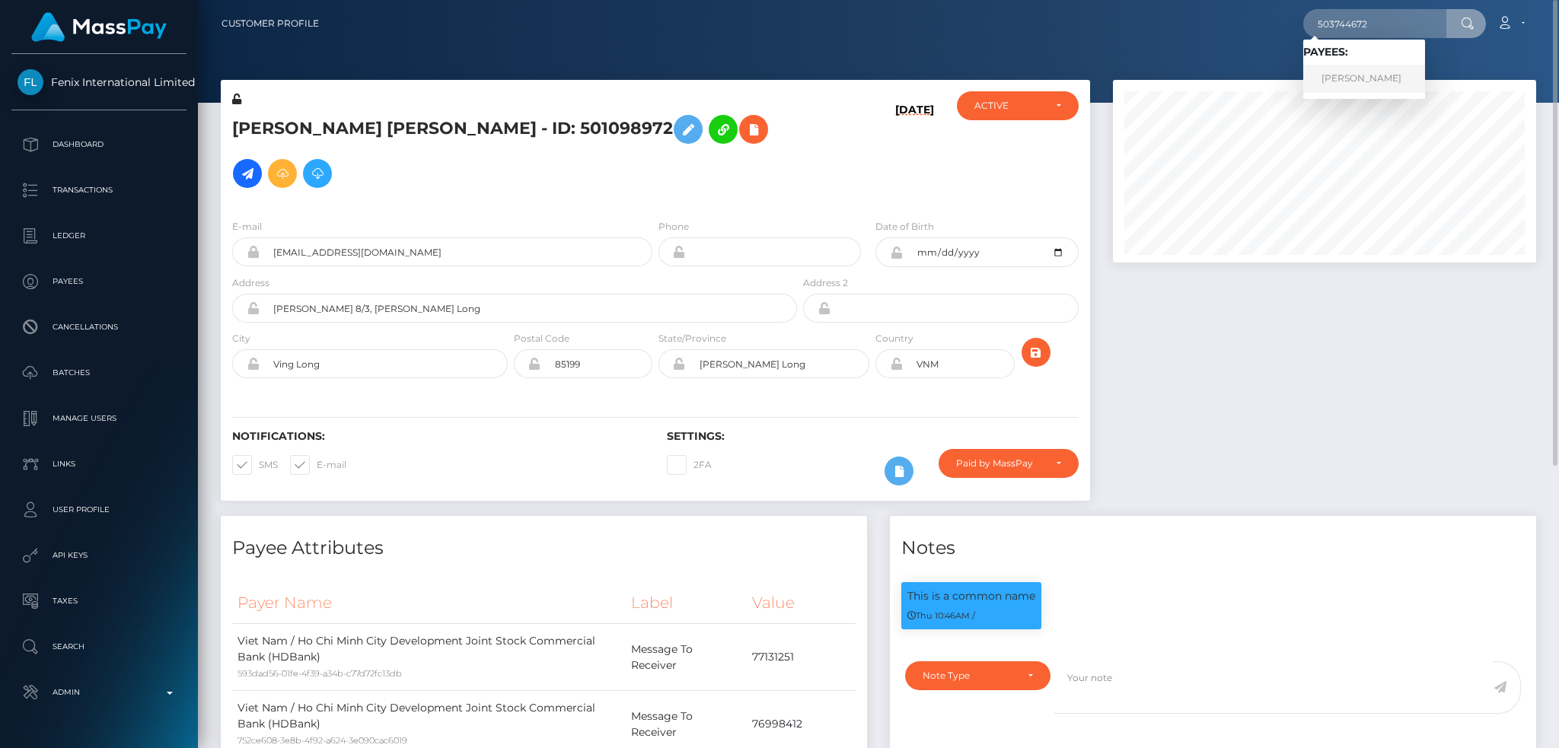
click at [1354, 78] on link "[PERSON_NAME]" at bounding box center [1364, 79] width 122 height 28
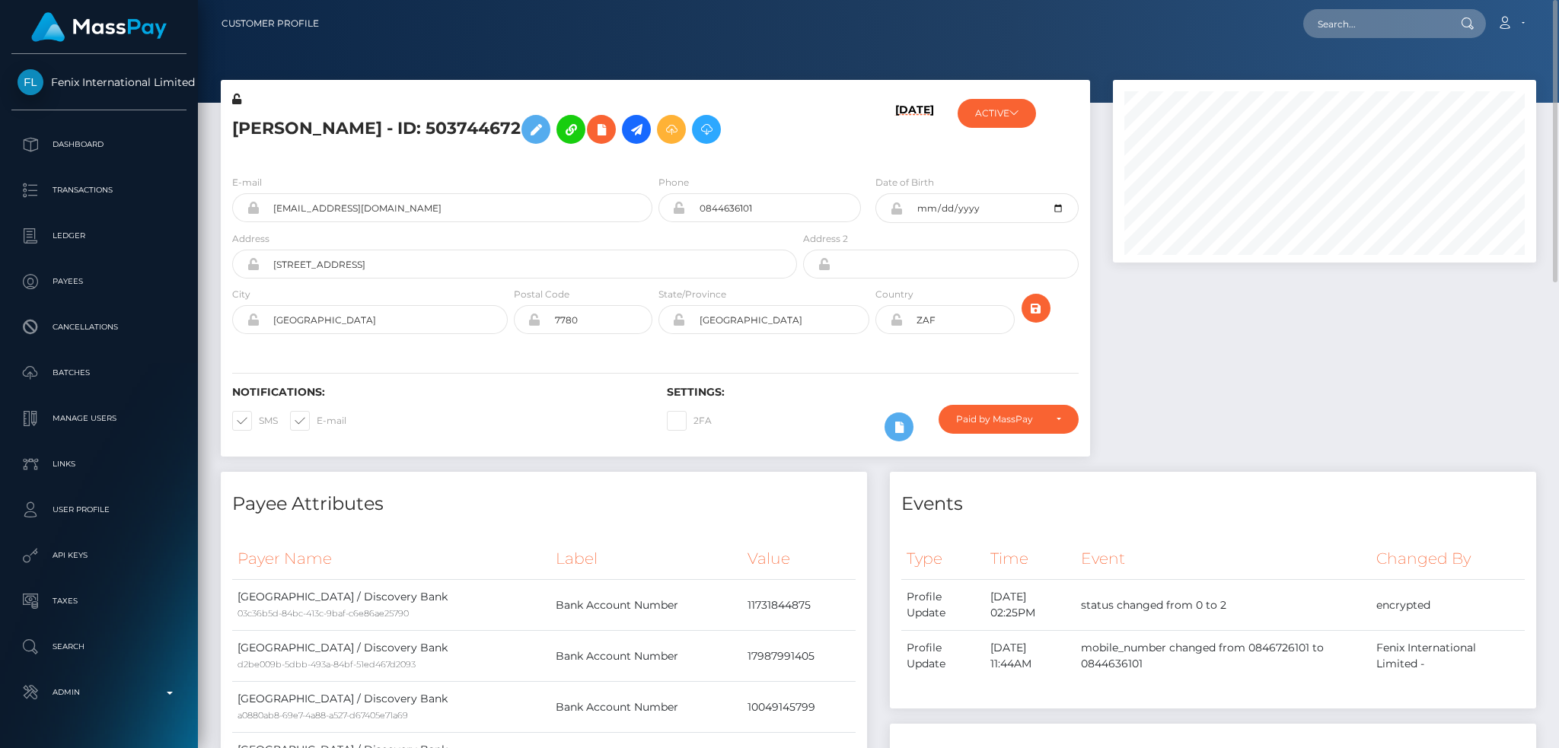
click at [343, 124] on h5 "[PERSON_NAME] - ID: 503744672" at bounding box center [510, 129] width 556 height 44
click at [343, 124] on h5 "SOMAYA BADAT - ID: 503744672" at bounding box center [510, 129] width 556 height 44
copy h5 "SOMAYA BADAT - ID: 503744672"
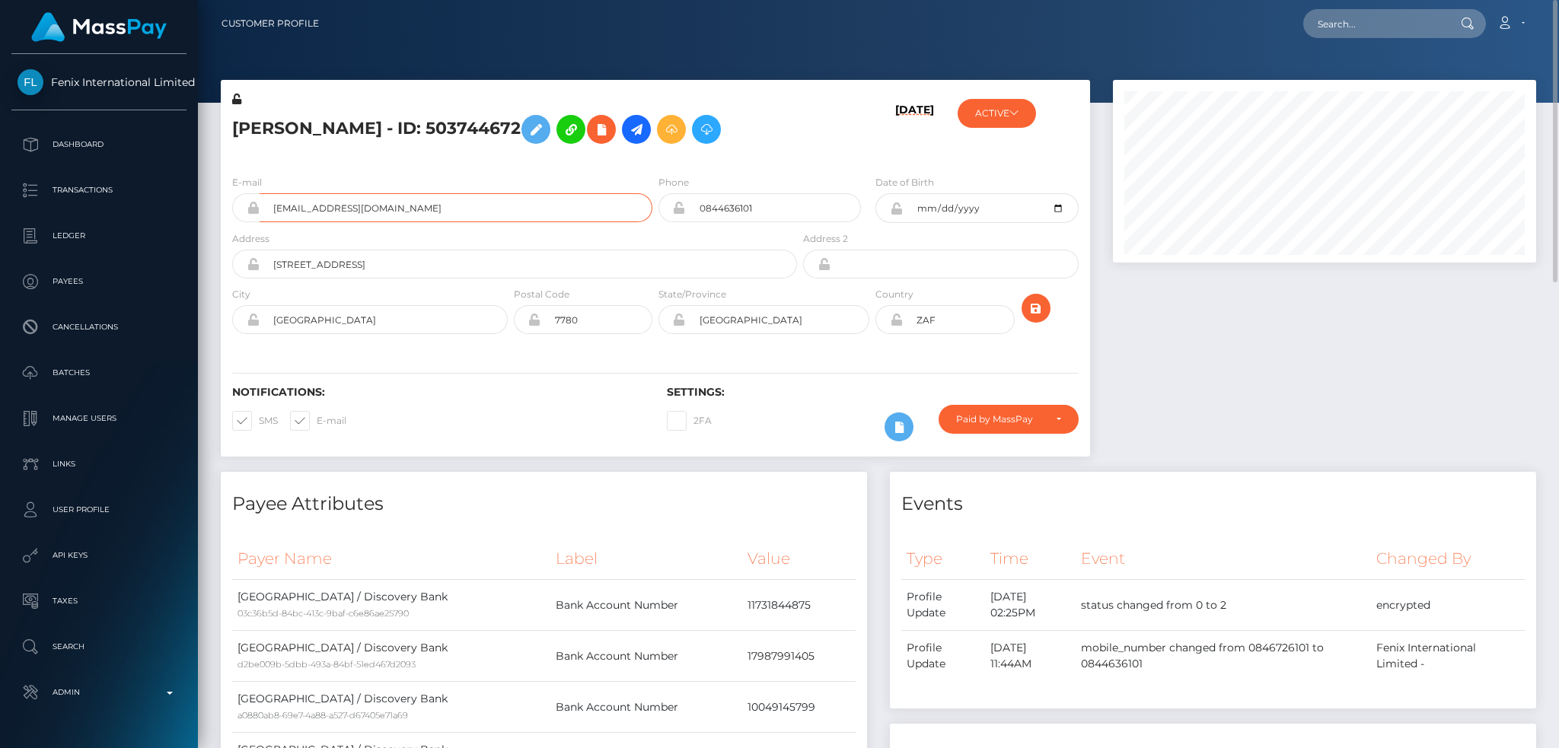
click at [422, 199] on input "somaya.badat@gmail.com" at bounding box center [456, 207] width 393 height 29
click at [1230, 320] on div at bounding box center [1324, 276] width 446 height 392
drag, startPoint x: 1337, startPoint y: 22, endPoint x: 1328, endPoint y: 25, distance: 8.9
click at [1337, 22] on input "text" at bounding box center [1374, 23] width 143 height 29
paste input "MSPb256c96fe8b2df3"
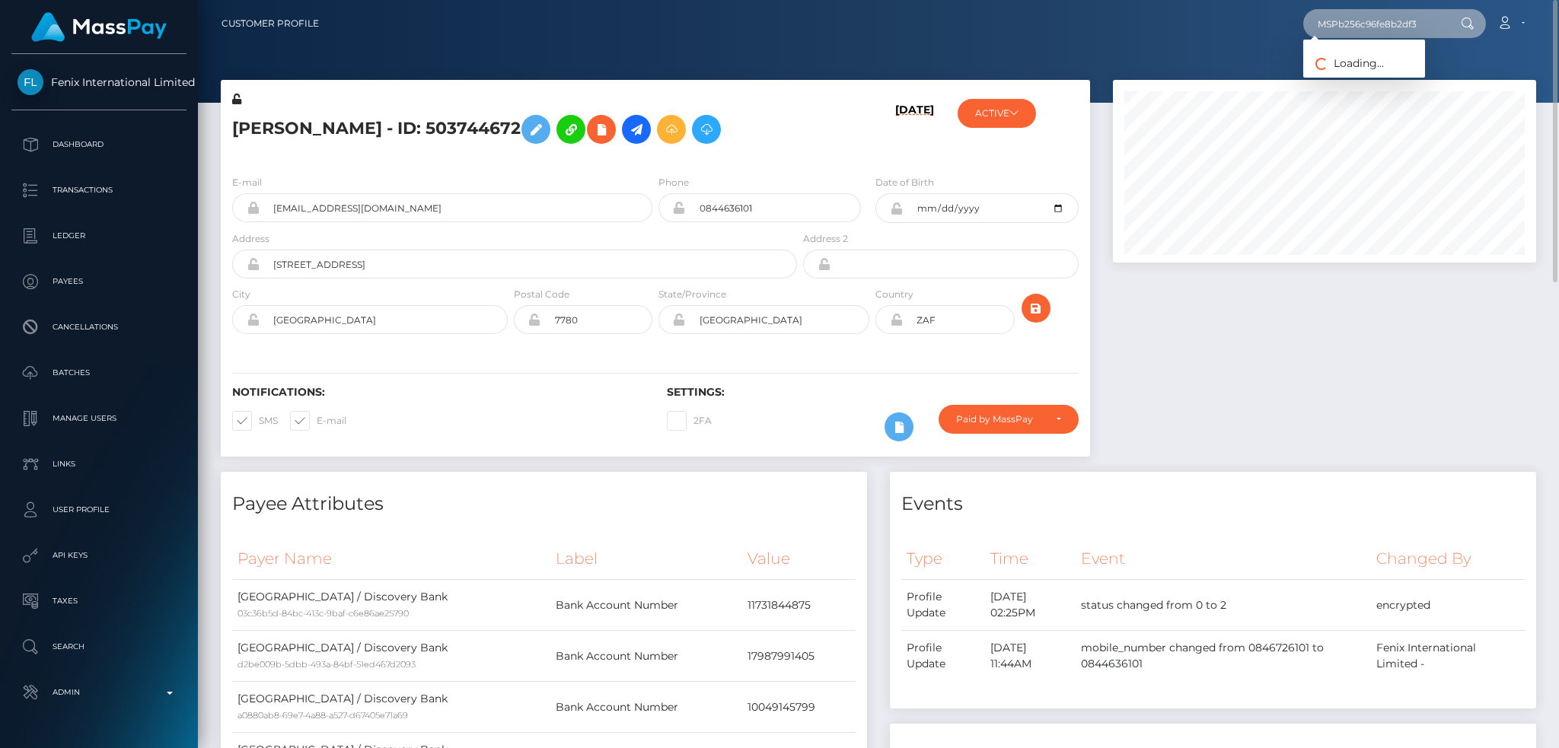
type input "MSPb256c96fe8b2df3"
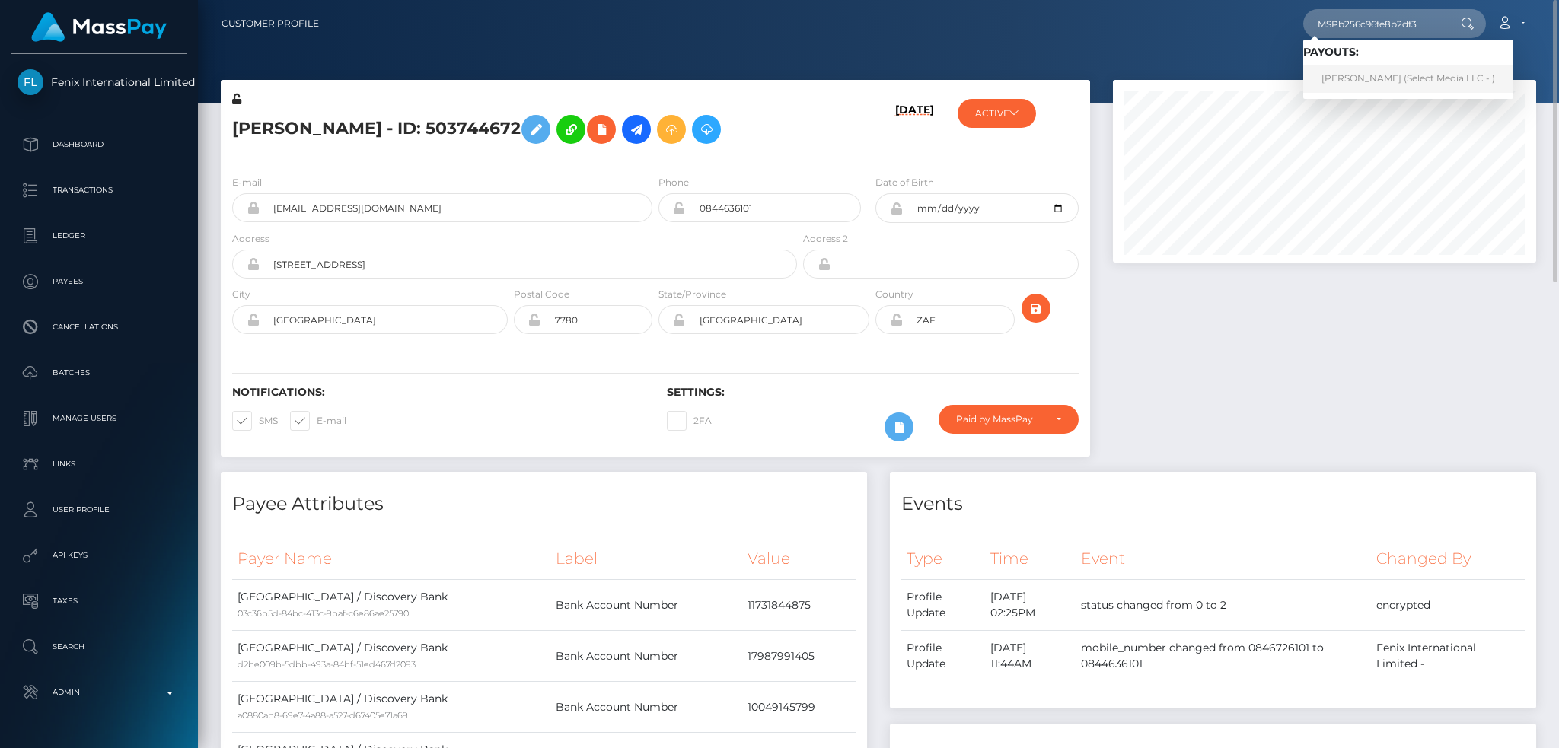
click at [1407, 65] on link "Filomena Carrillo Martinez (Select Media LLC - )" at bounding box center [1408, 79] width 210 height 28
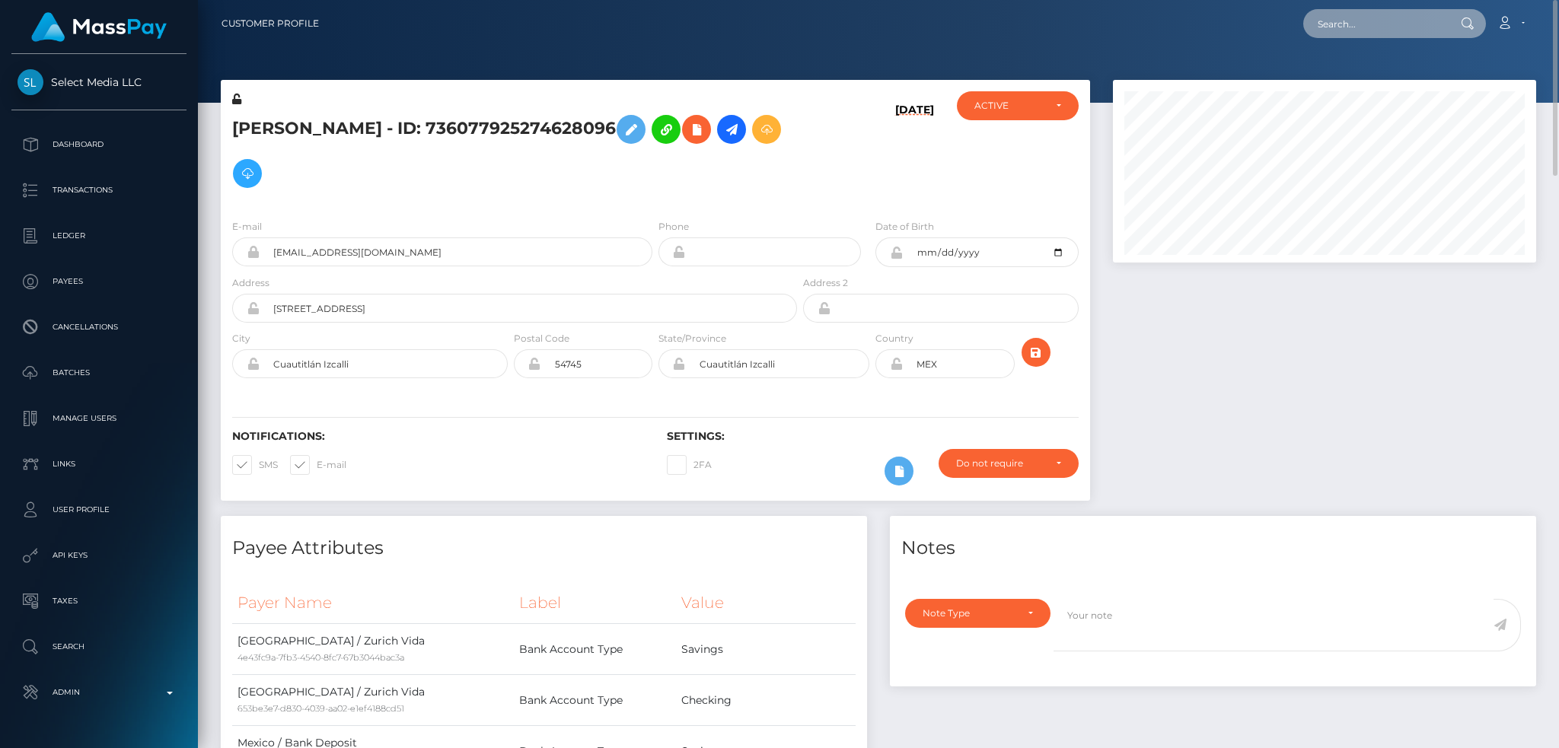
click at [1399, 25] on input "text" at bounding box center [1374, 23] width 143 height 29
paste input "115c0718-81d8-11f0-8023-0266f44cc279"
type input "115c0718-81d8-11f0-8023-0266f44cc279"
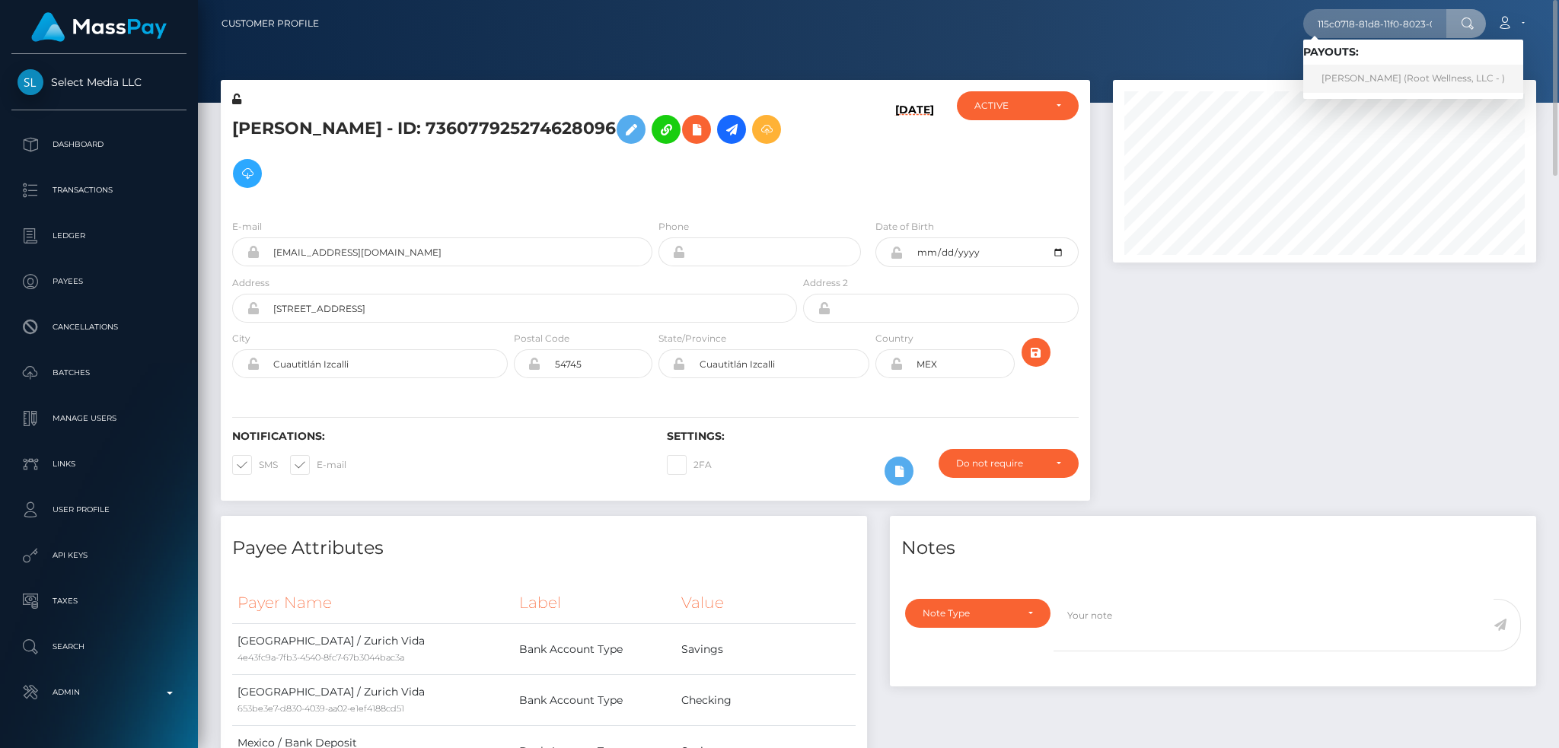
click at [1396, 75] on link "Michaela Zenker (Root Wellness, LLC - )" at bounding box center [1413, 79] width 220 height 28
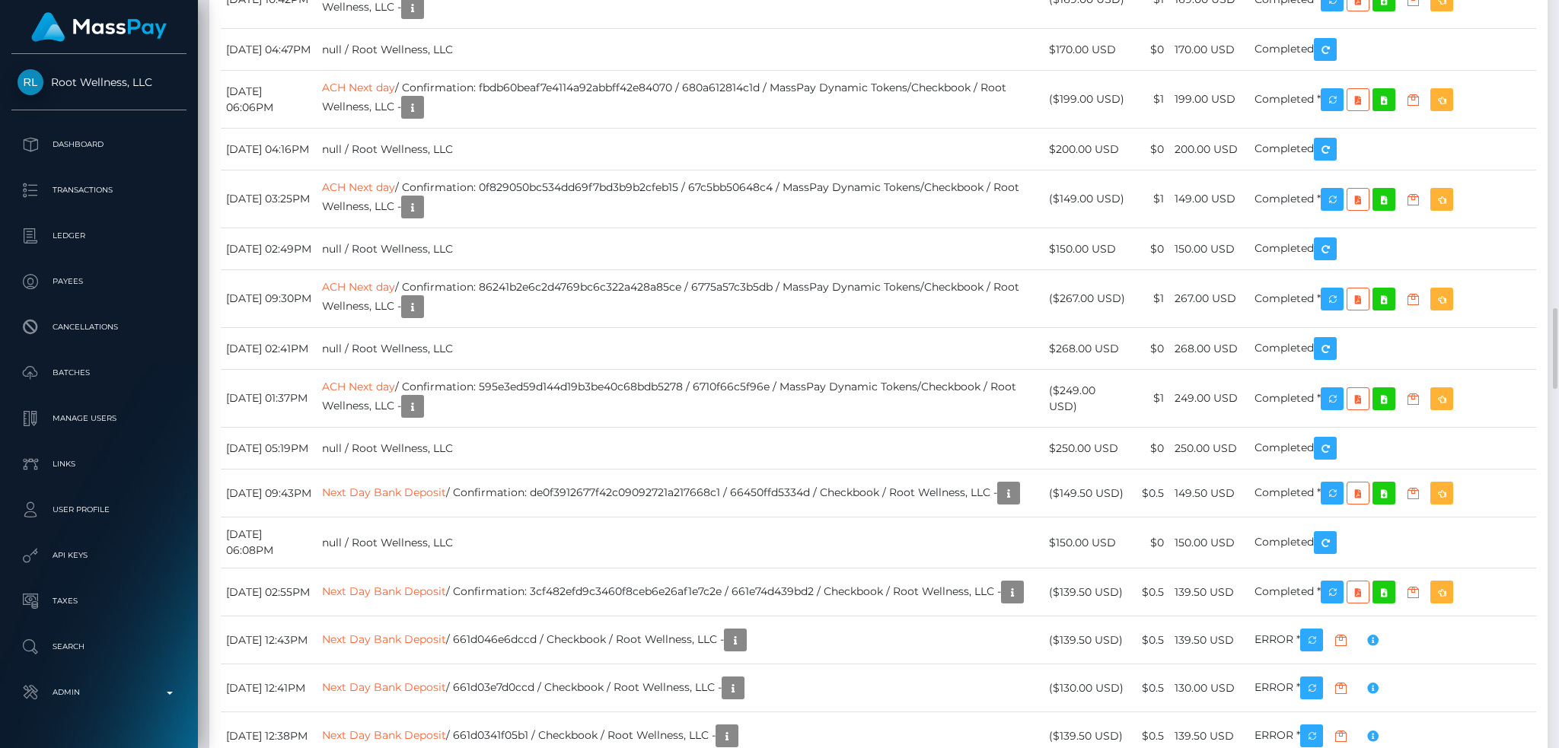
scroll to position [183, 422]
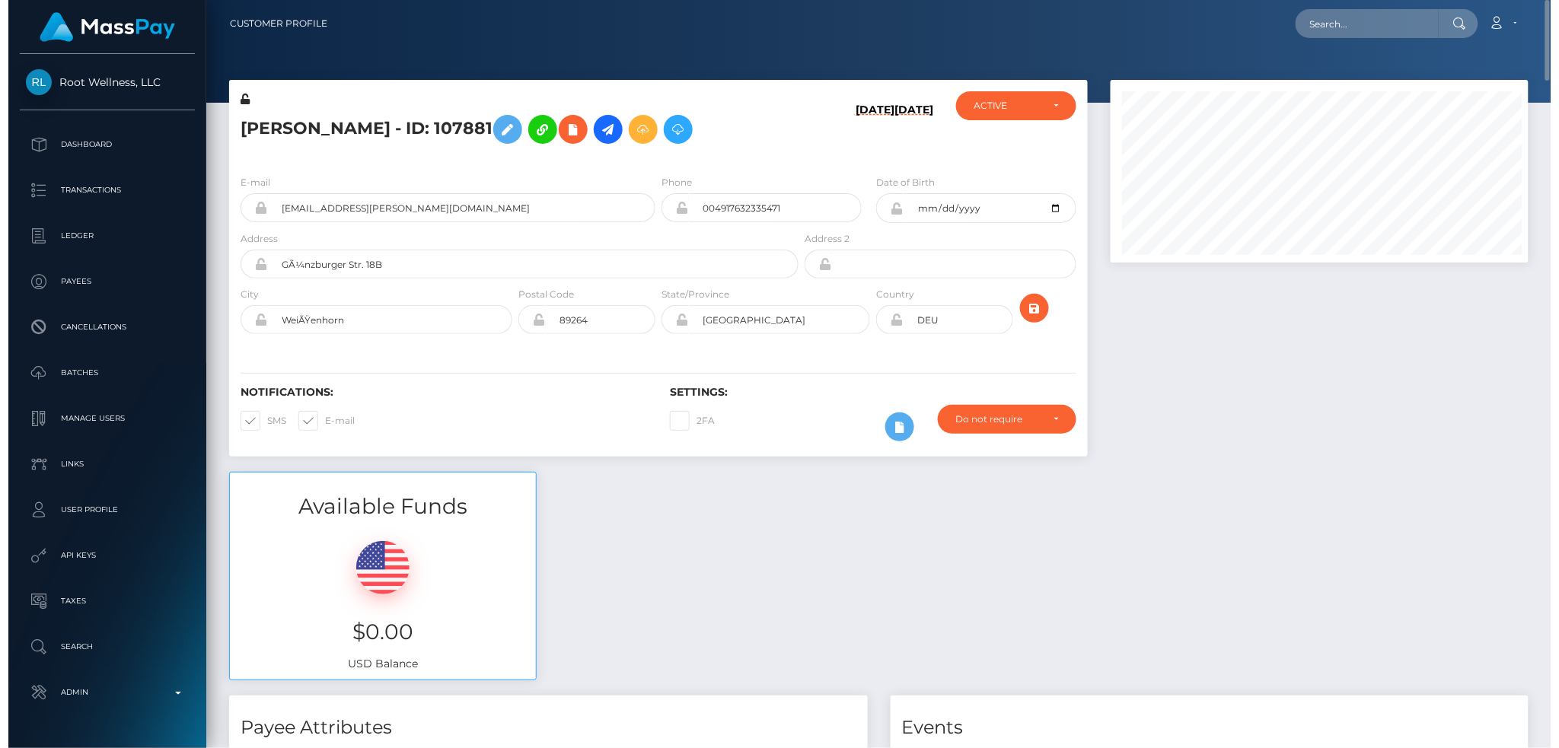
scroll to position [760982, 760746]
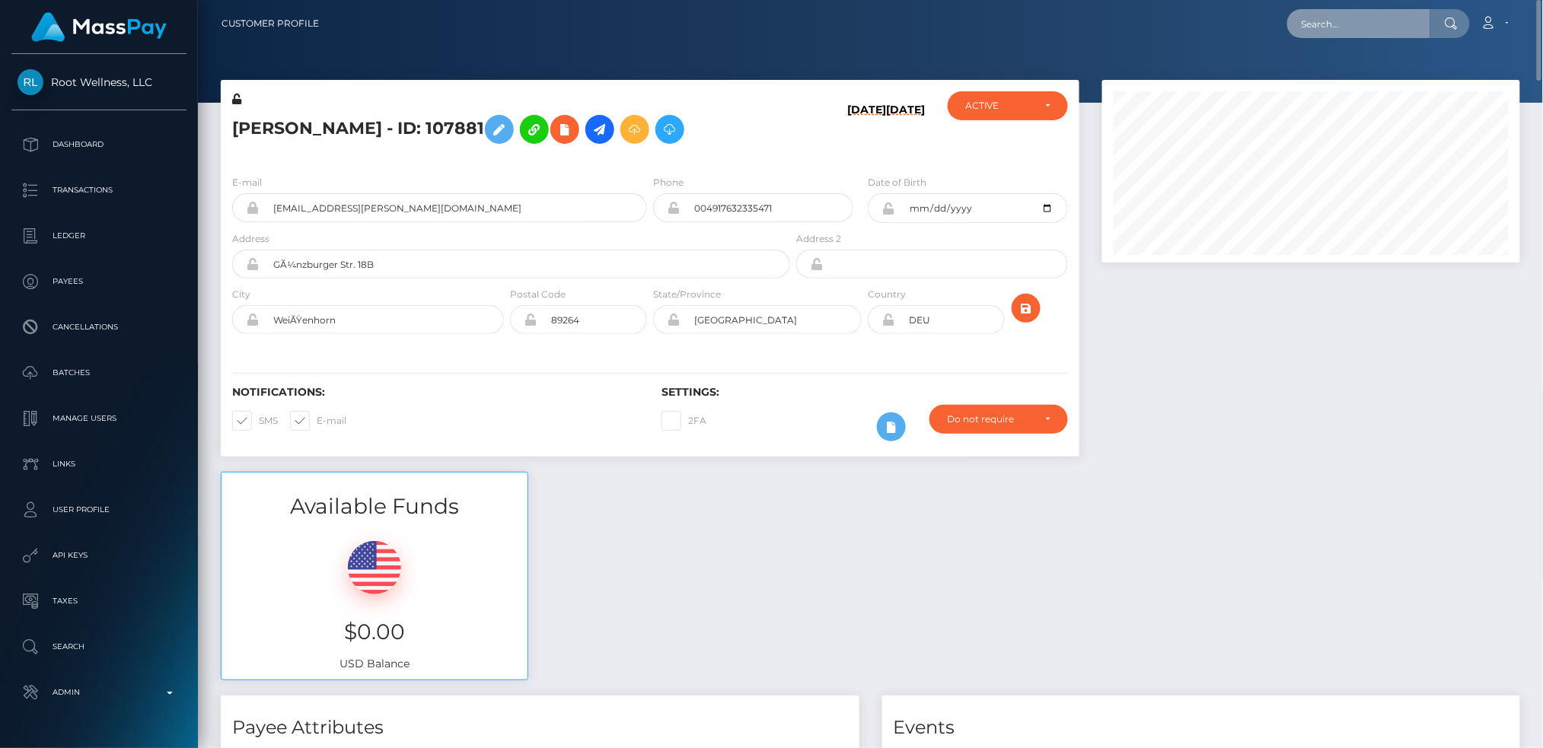
click at [1350, 27] on input "text" at bounding box center [1358, 23] width 143 height 29
paste input "d6223825-ee61-417c-8598-fc12c85f4514"
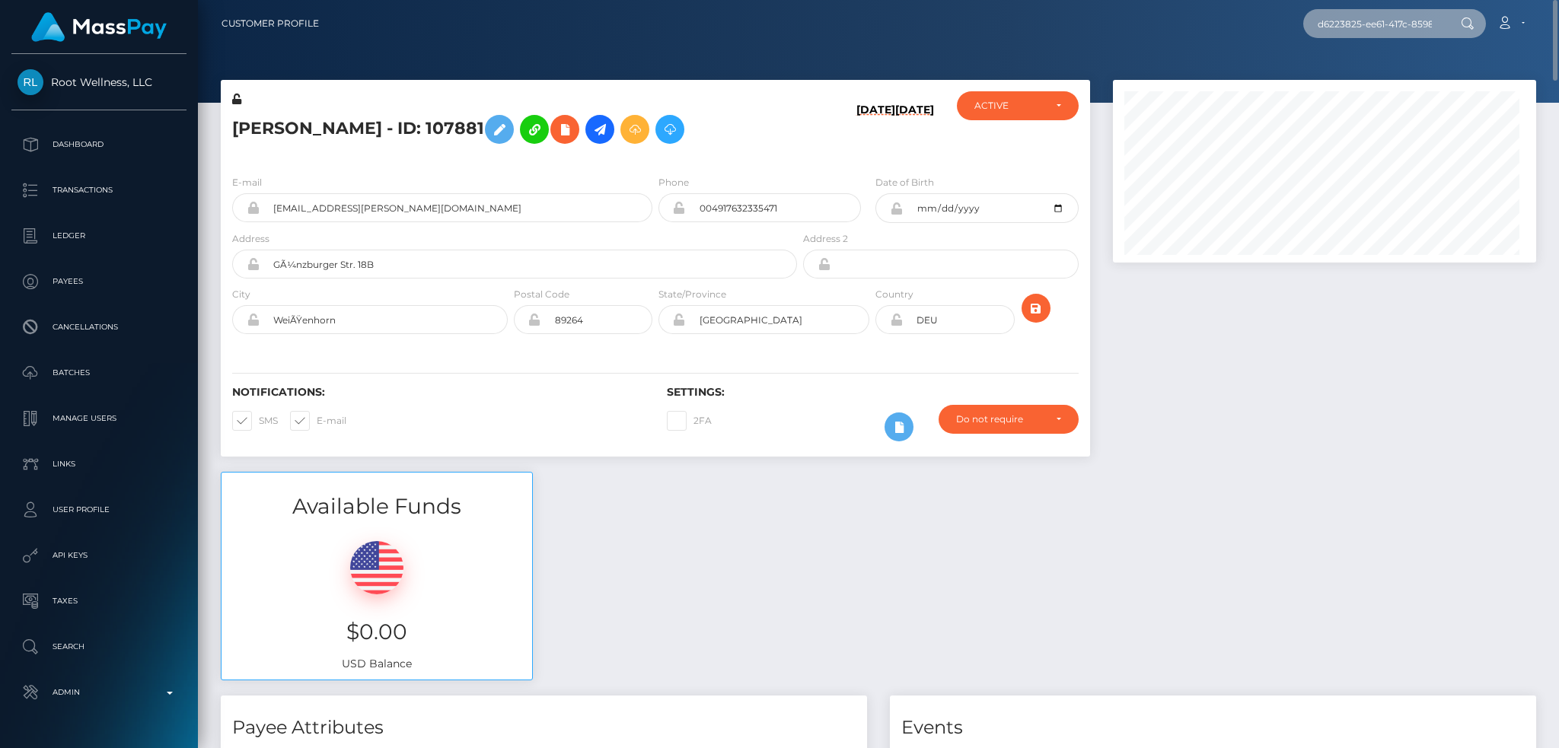
scroll to position [183, 422]
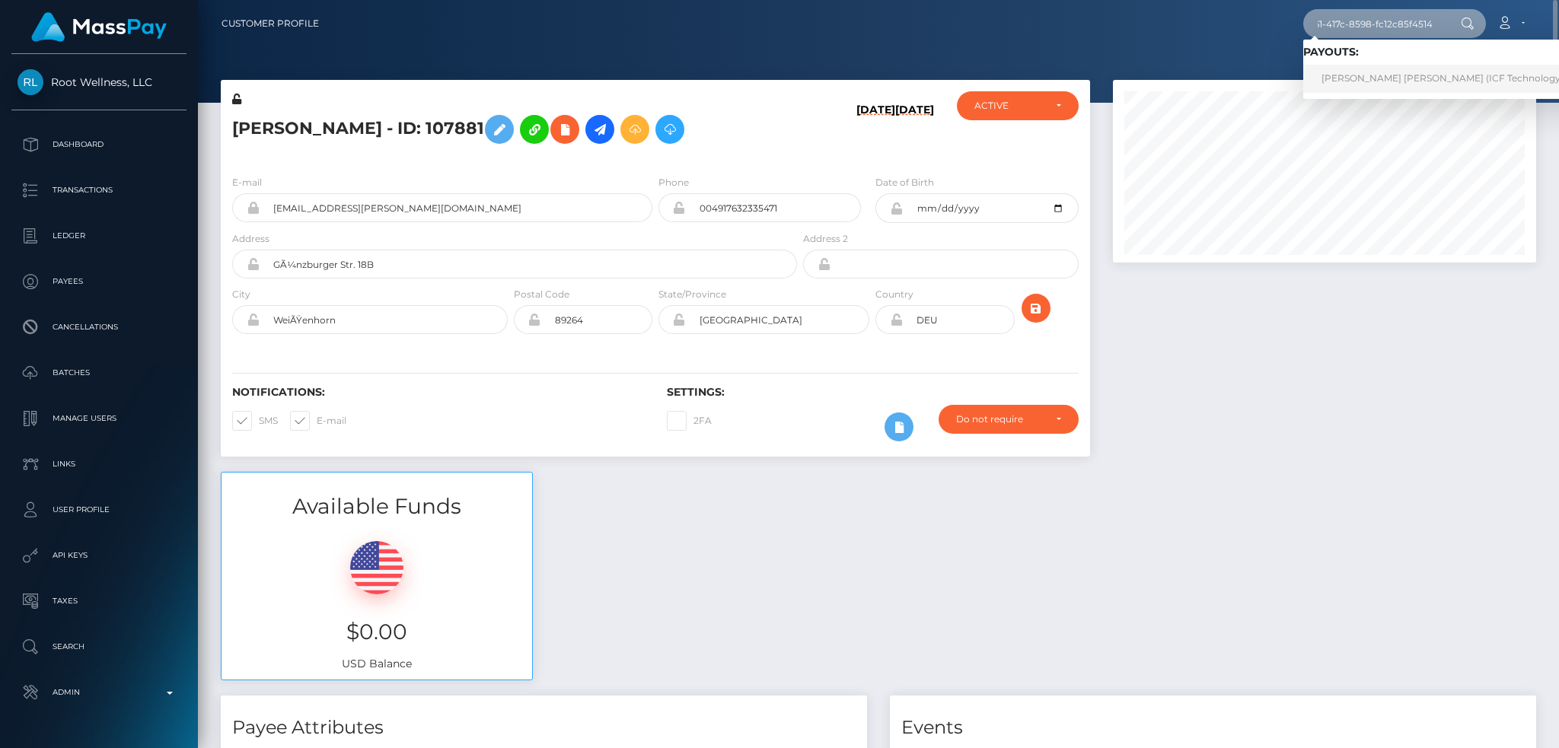
type input "d6223825-ee61-417c-8598-fc12c85f4514"
click at [1378, 72] on link "Nguyet Thi Tran (ICF Technology, Inc. - )" at bounding box center [1457, 79] width 308 height 28
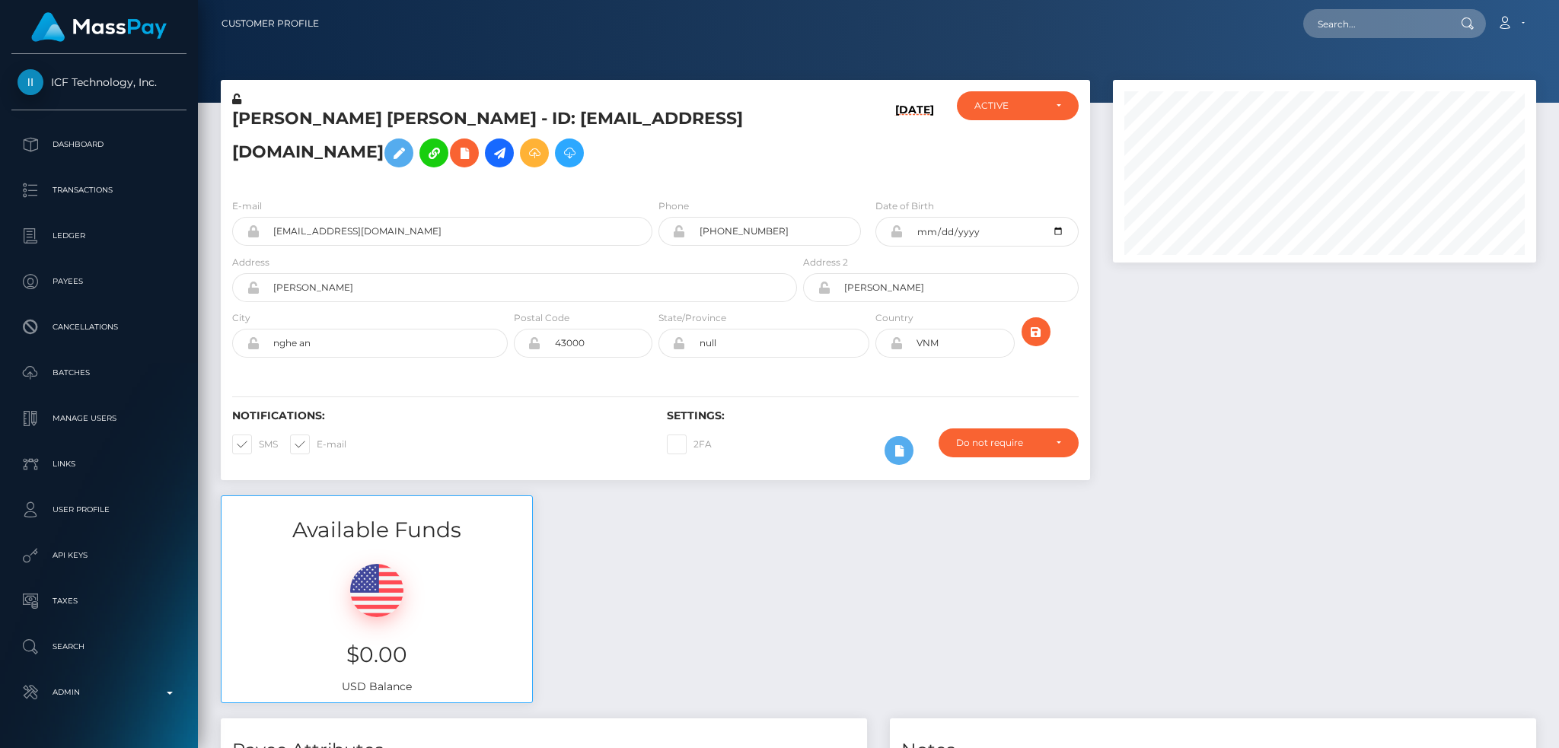
scroll to position [183, 422]
click at [1372, 31] on input "text" at bounding box center [1374, 23] width 143 height 29
paste input "[PERSON_NAME]"
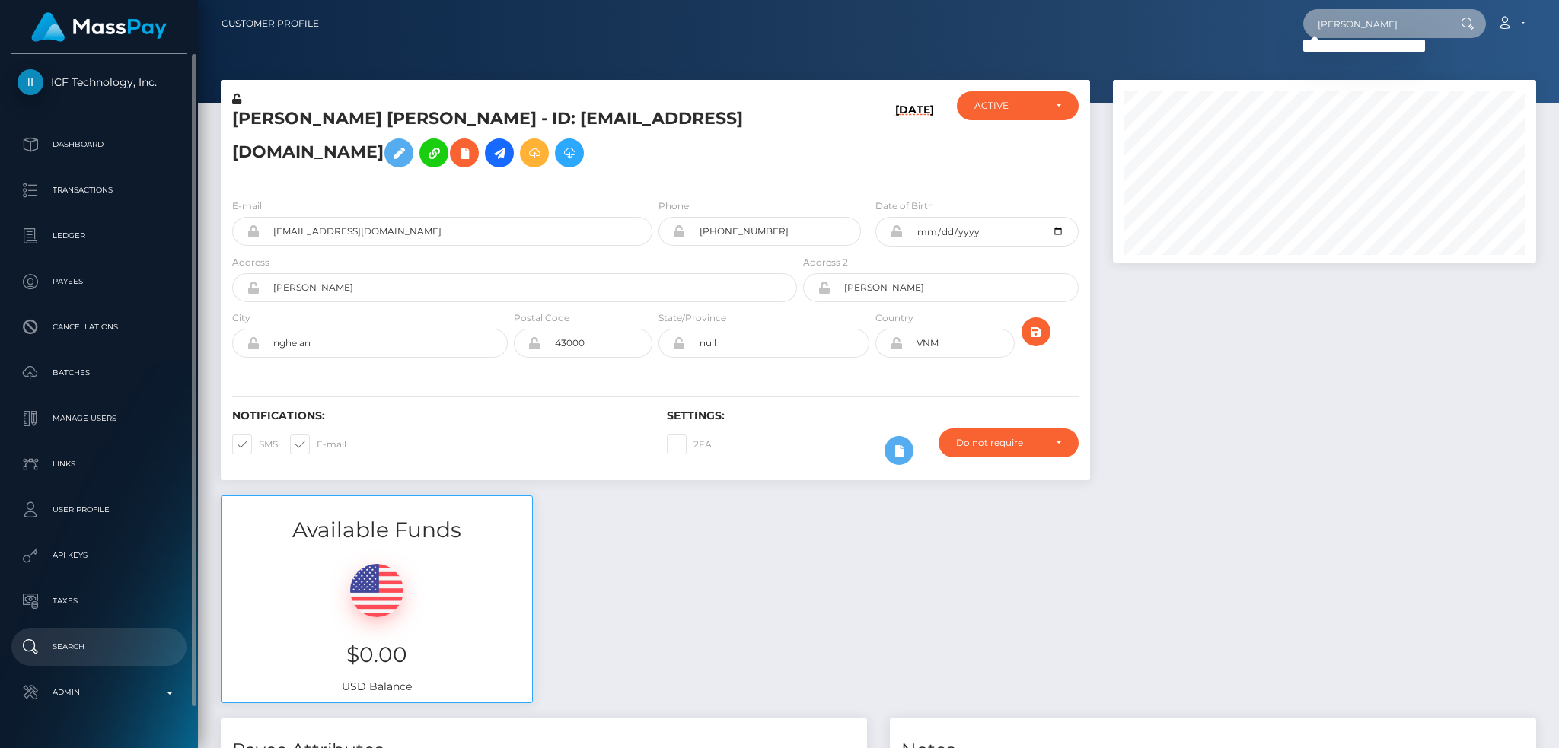
type input "[PERSON_NAME]"
click at [103, 650] on p "Search" at bounding box center [99, 647] width 163 height 23
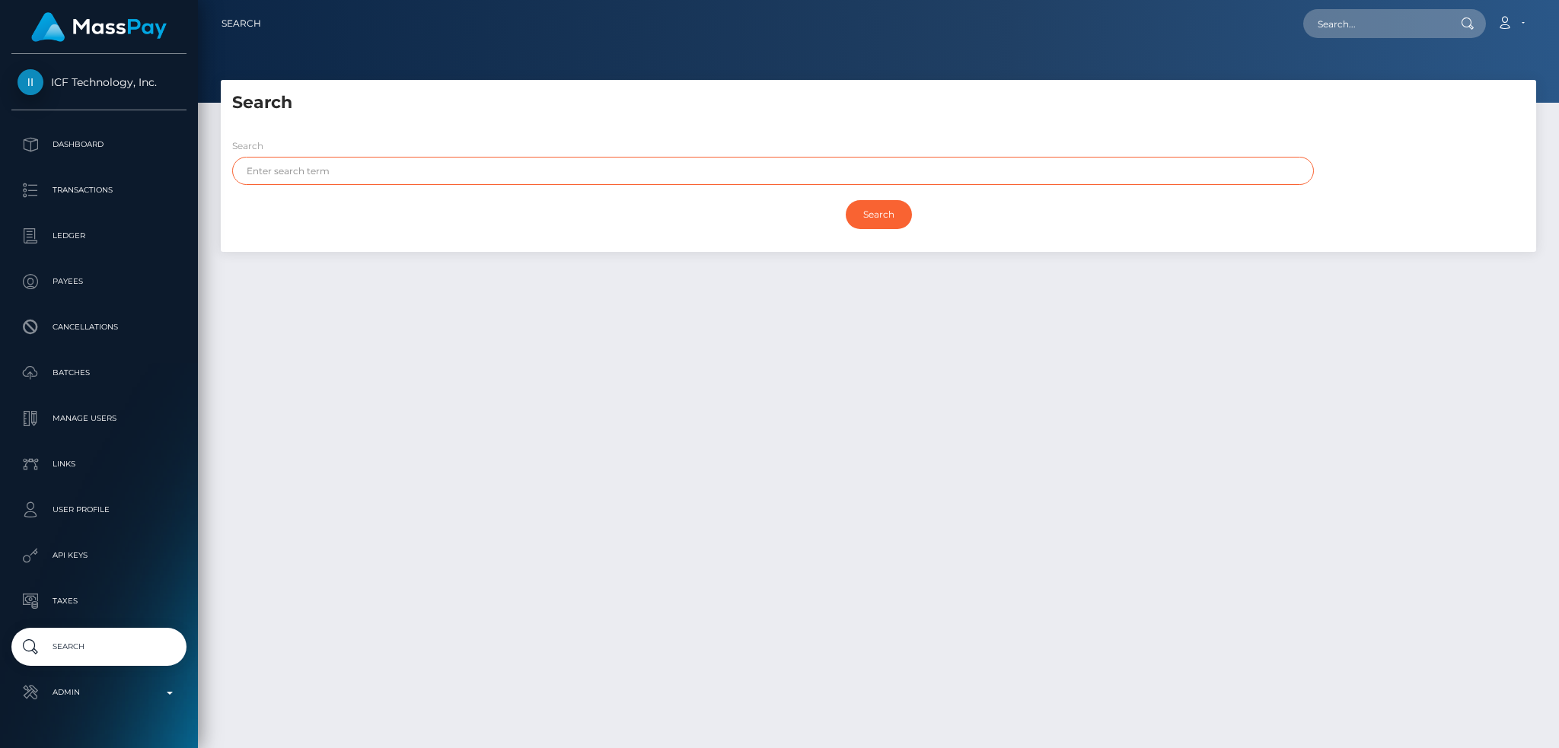
click at [466, 173] on input "text" at bounding box center [773, 171] width 1082 height 28
paste input "[PERSON_NAME]"
click at [295, 169] on input "[PERSON_NAME]" at bounding box center [773, 171] width 1082 height 28
drag, startPoint x: 295, startPoint y: 169, endPoint x: 336, endPoint y: 180, distance: 42.5
click at [296, 169] on input "Jeremy Feist" at bounding box center [773, 171] width 1082 height 28
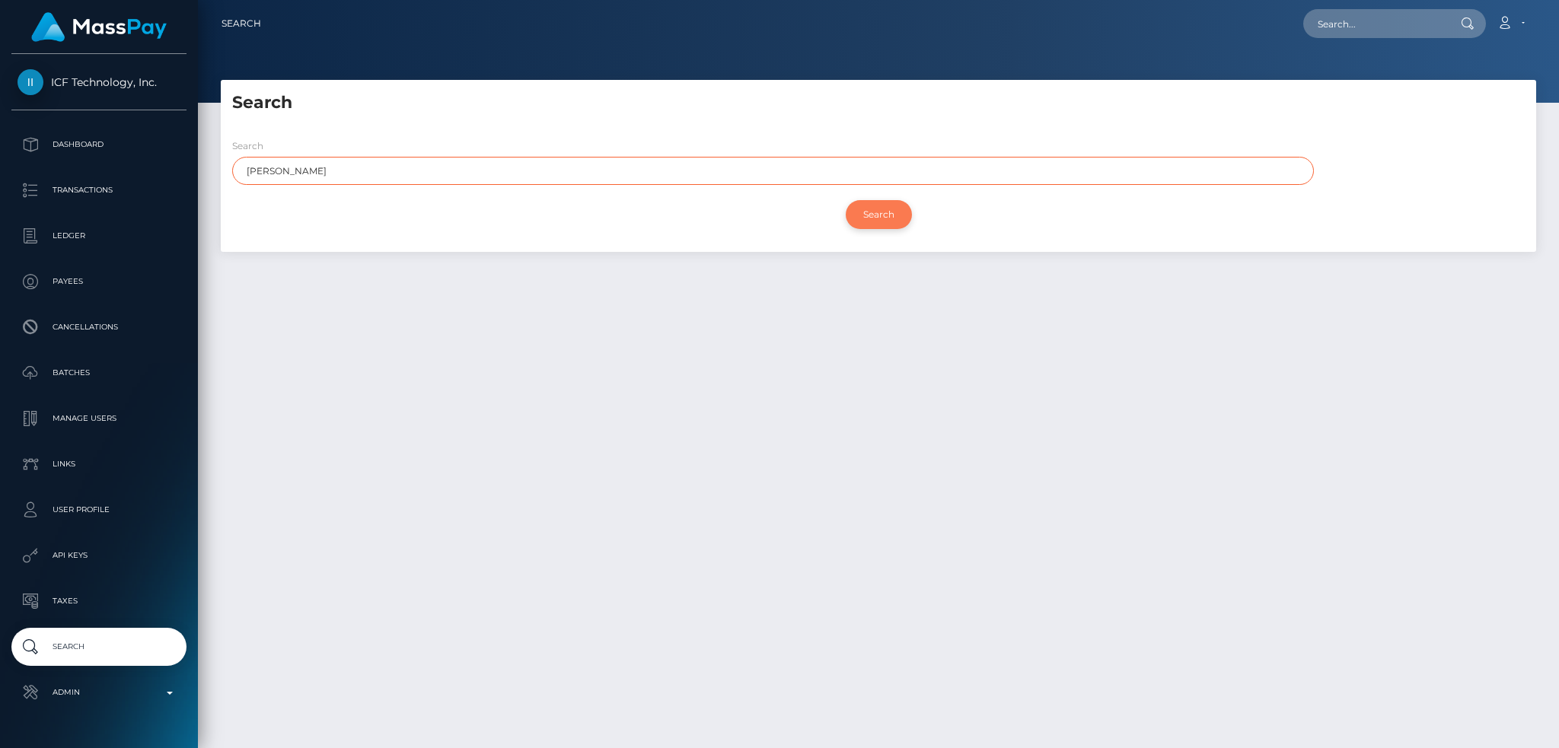
type input "Jeremy"
click at [891, 209] on input "Search" at bounding box center [879, 214] width 66 height 29
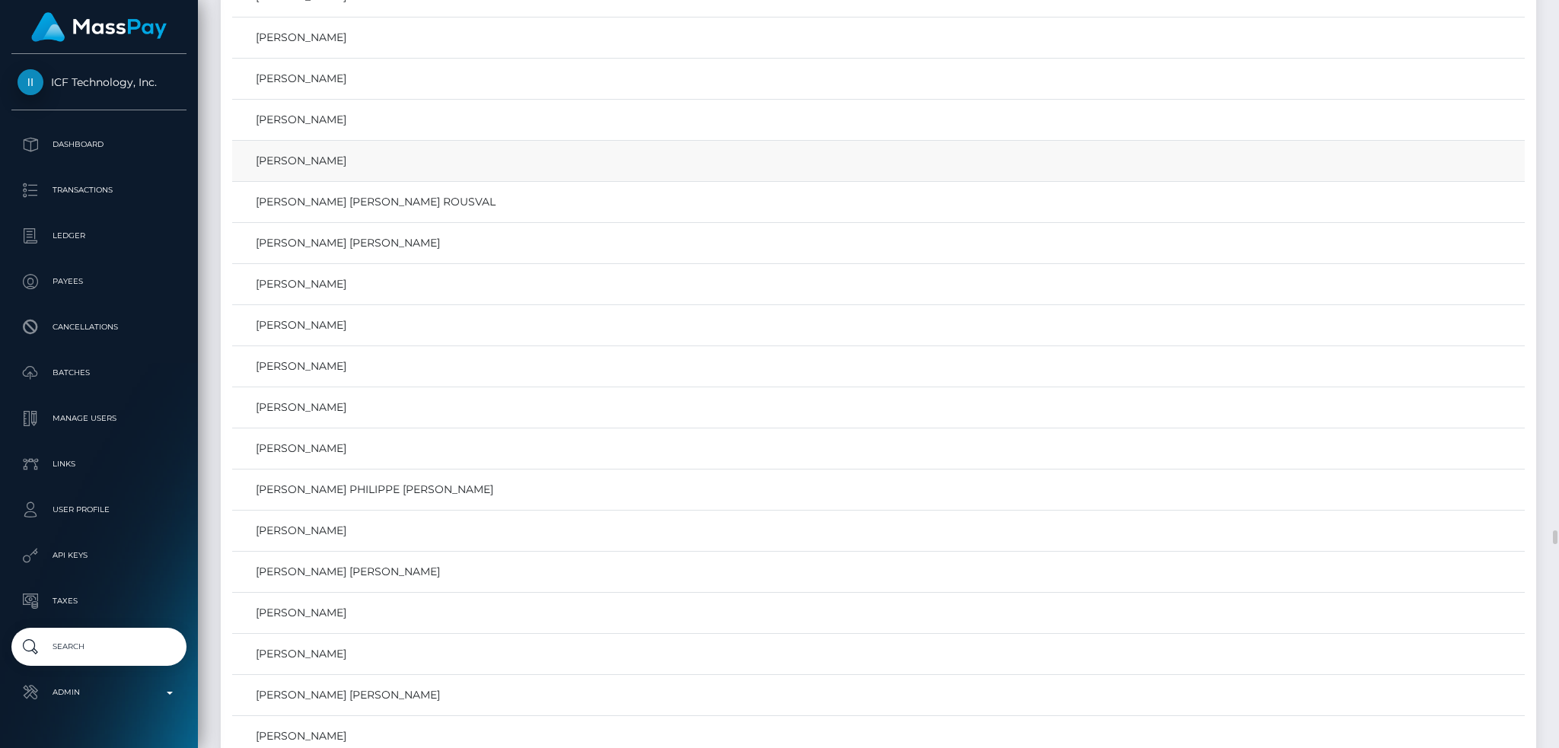
scroll to position [28213, 0]
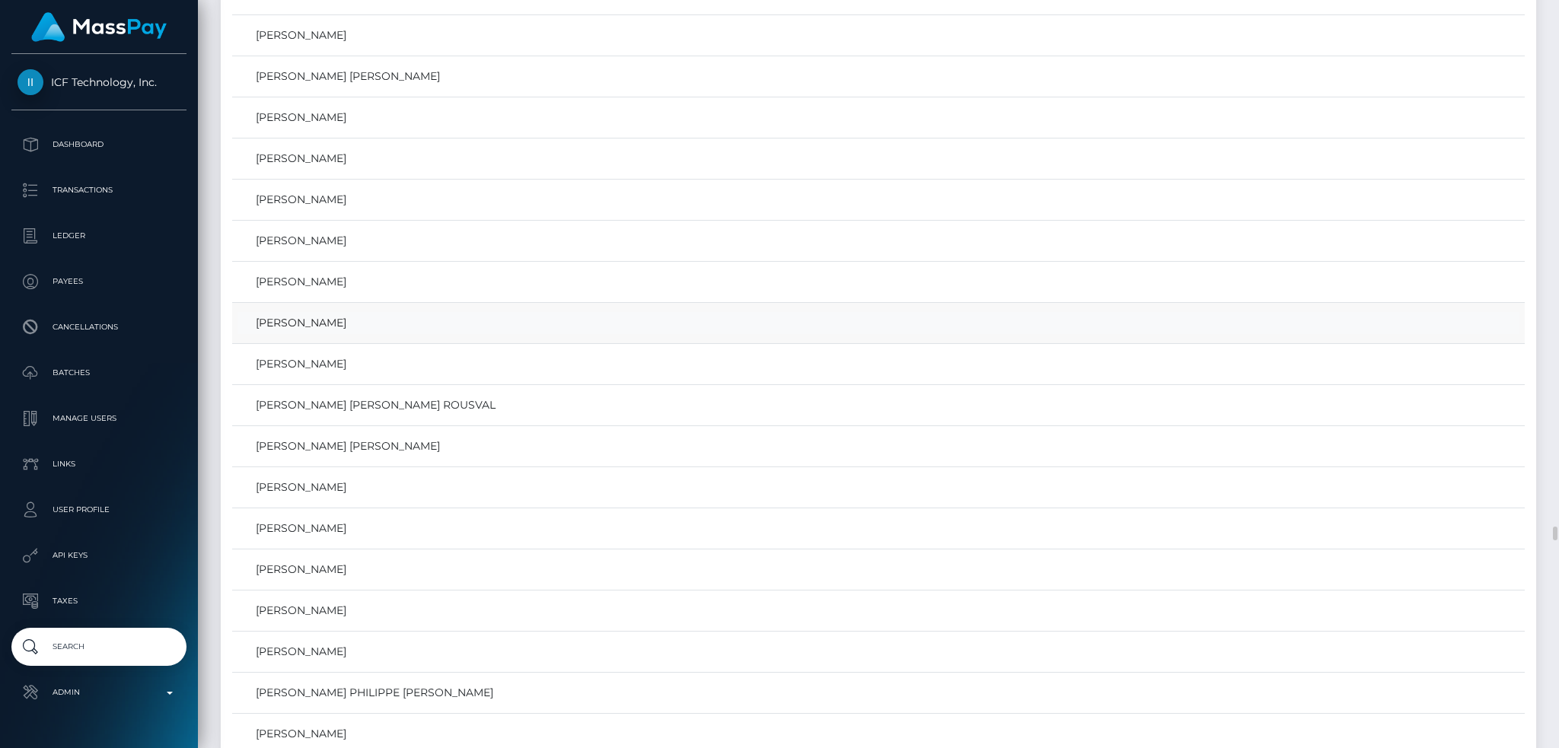
click at [317, 334] on link "Jeremy Feistel" at bounding box center [878, 323] width 1282 height 22
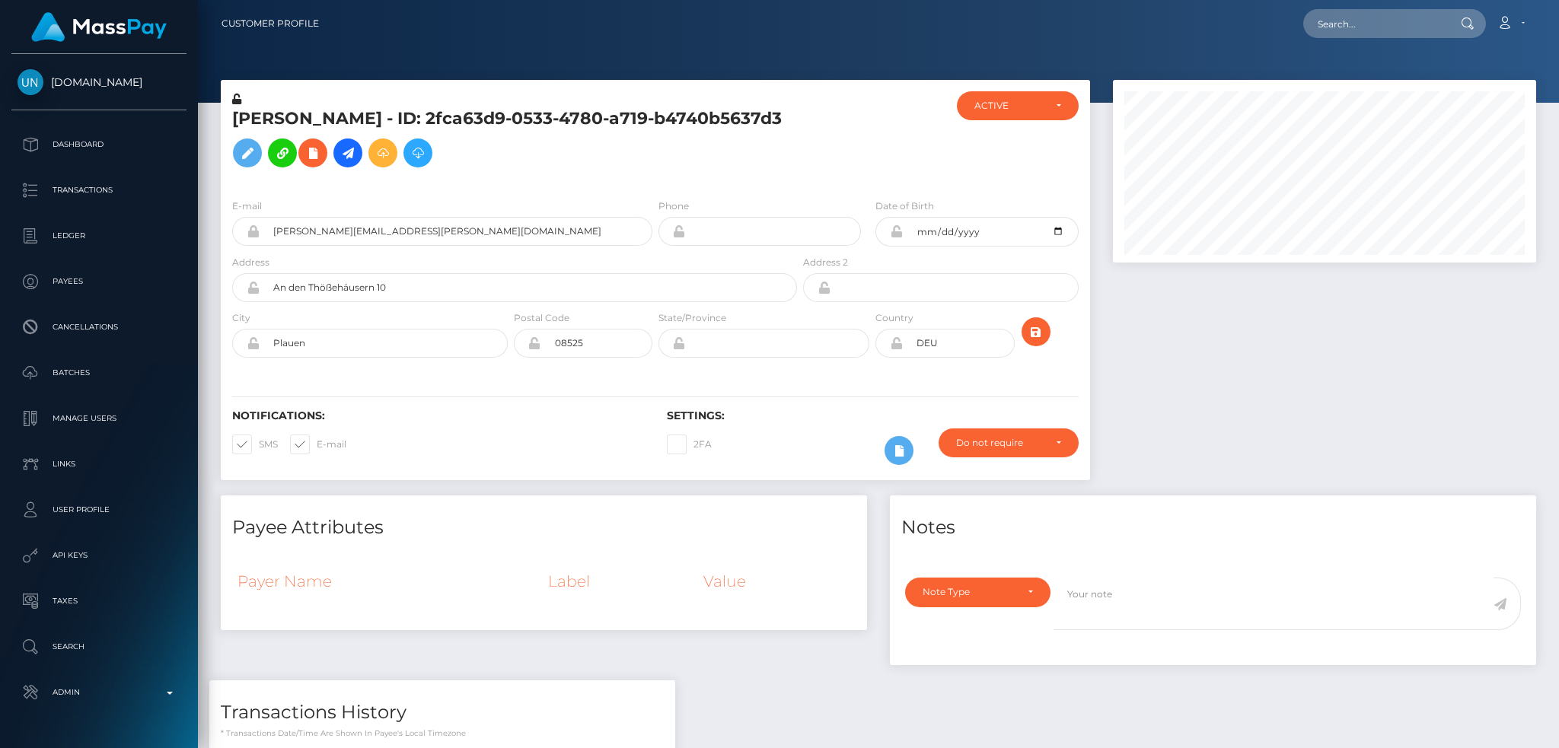
scroll to position [183, 422]
click at [1353, 11] on input "text" at bounding box center [1374, 23] width 143 height 29
paste input "[EMAIL_ADDRESS][DOMAIN_NAME]"
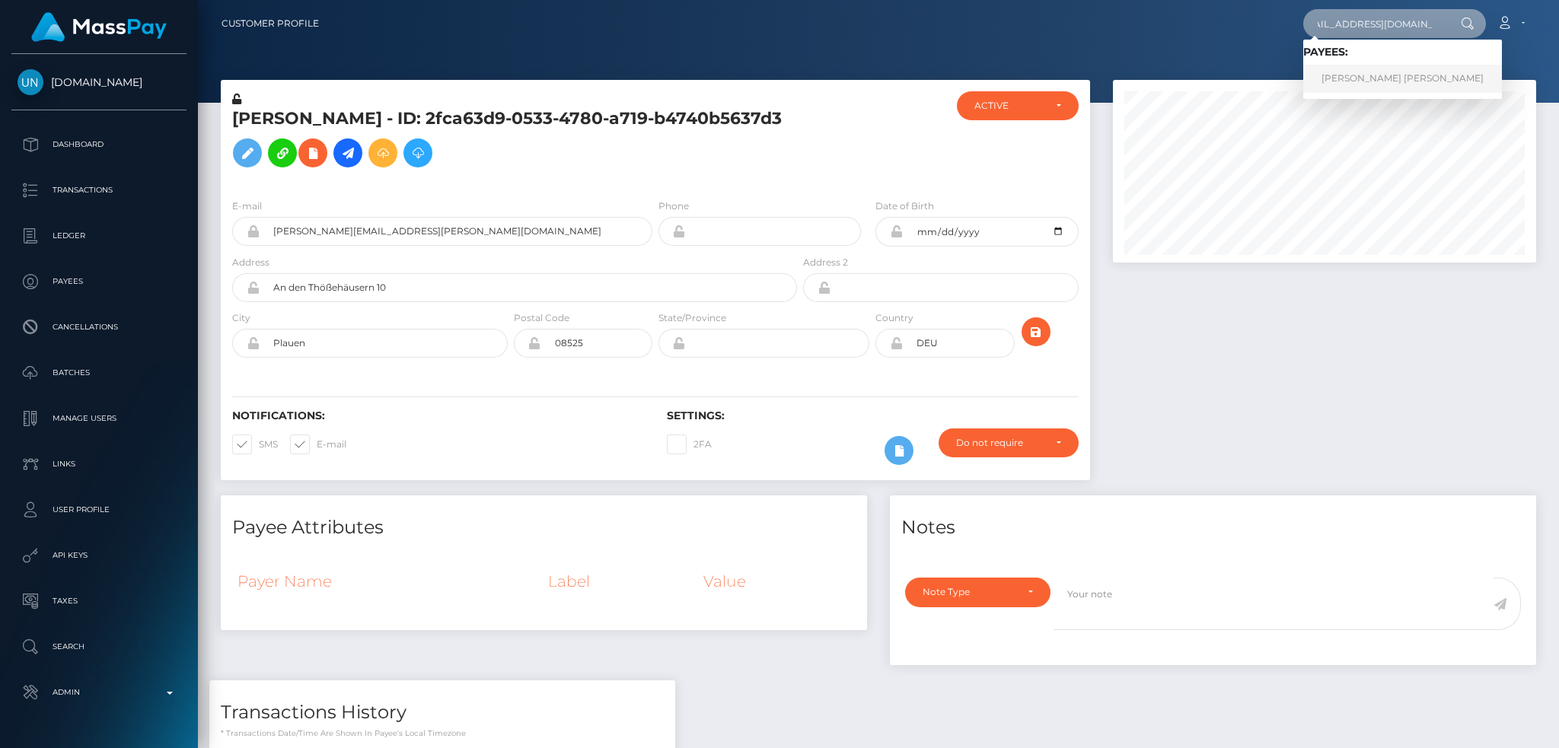
type input "[EMAIL_ADDRESS][DOMAIN_NAME]"
click at [1405, 75] on link "Andrei Viktorovich Golikov" at bounding box center [1402, 79] width 199 height 28
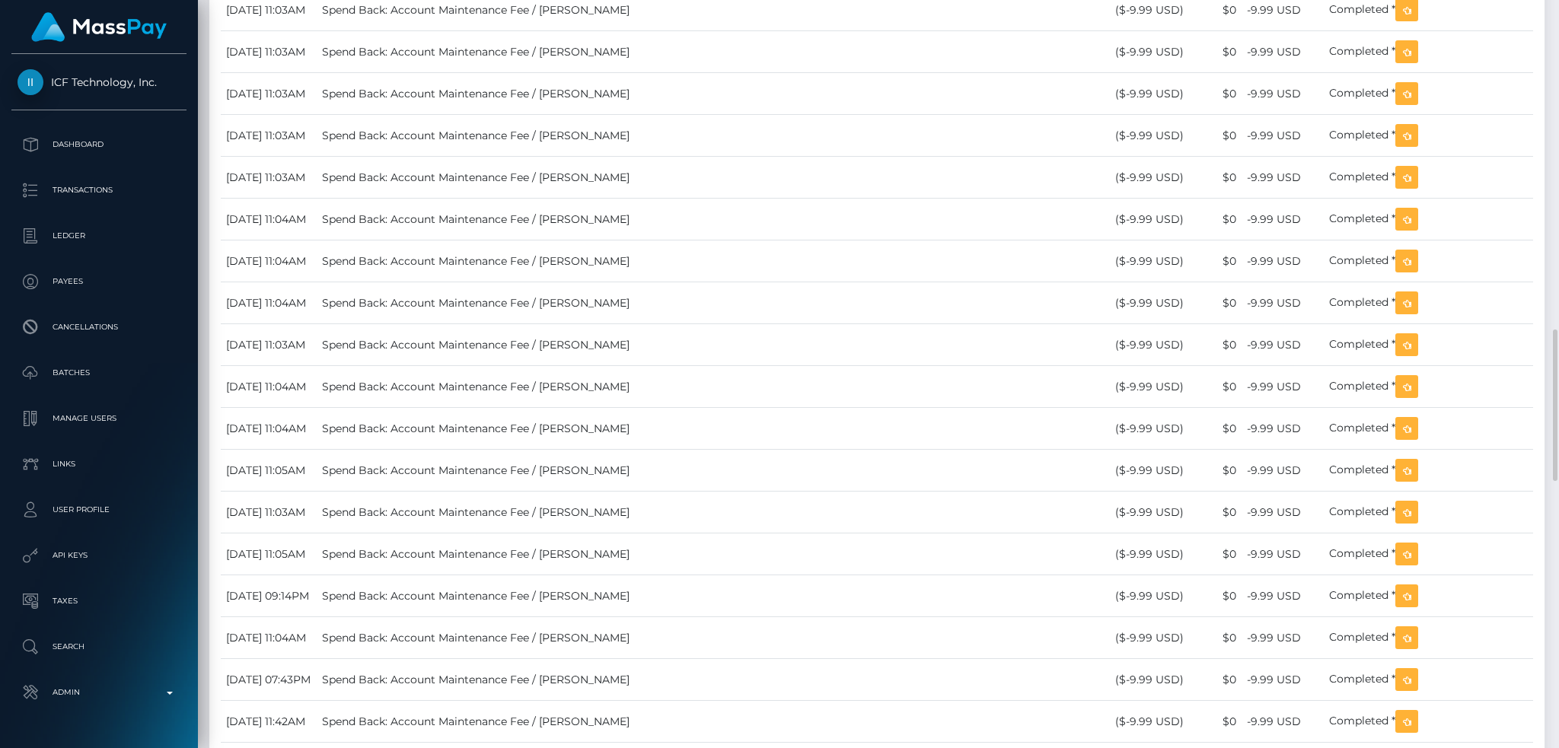
scroll to position [2029, 0]
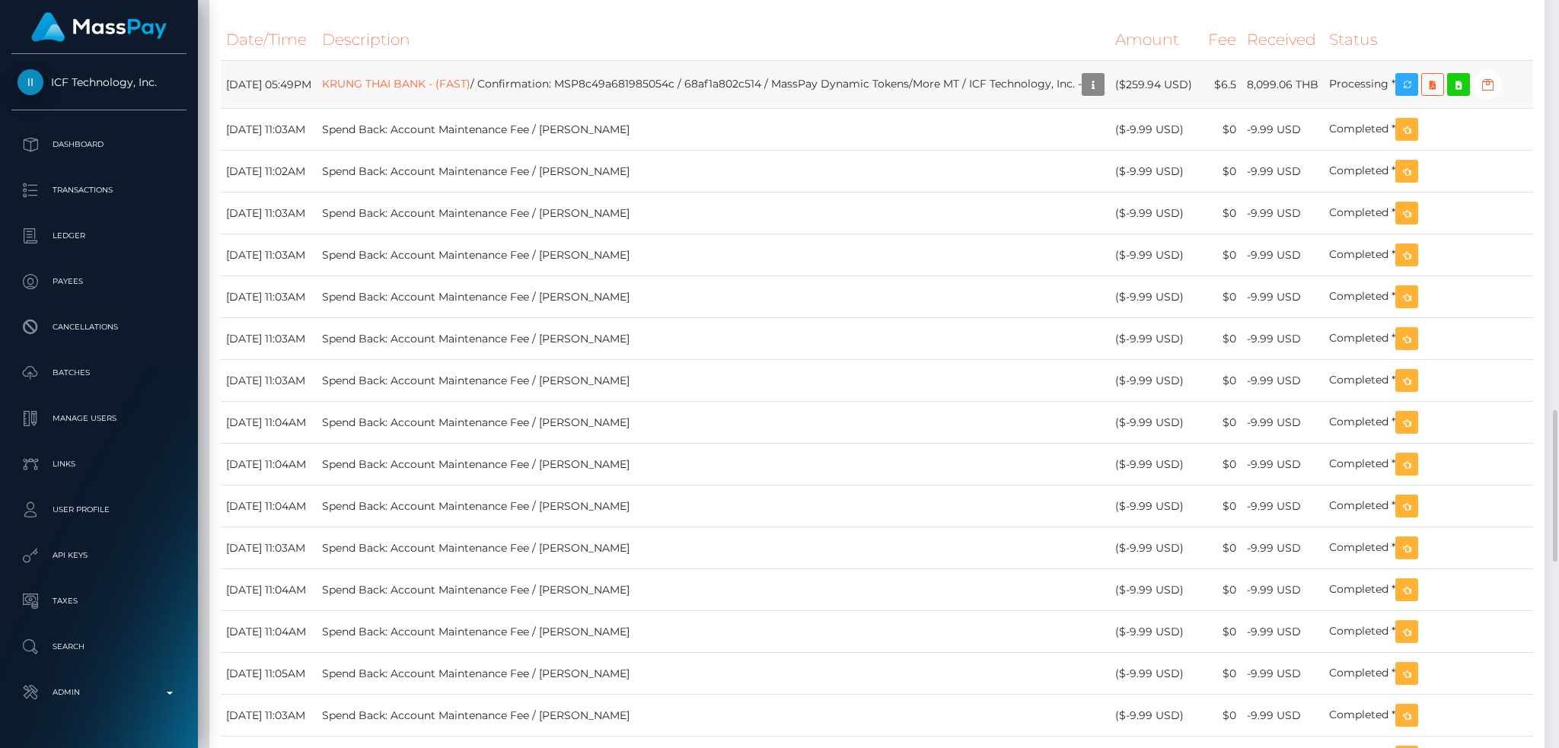
click at [687, 109] on td "KRUNG THAI BANK - (FAST) / Confirmation: MSP8c49a681985054c / 68af1a802c514 / M…" at bounding box center [713, 85] width 793 height 48
copy td "MSP8c49a681985054c"
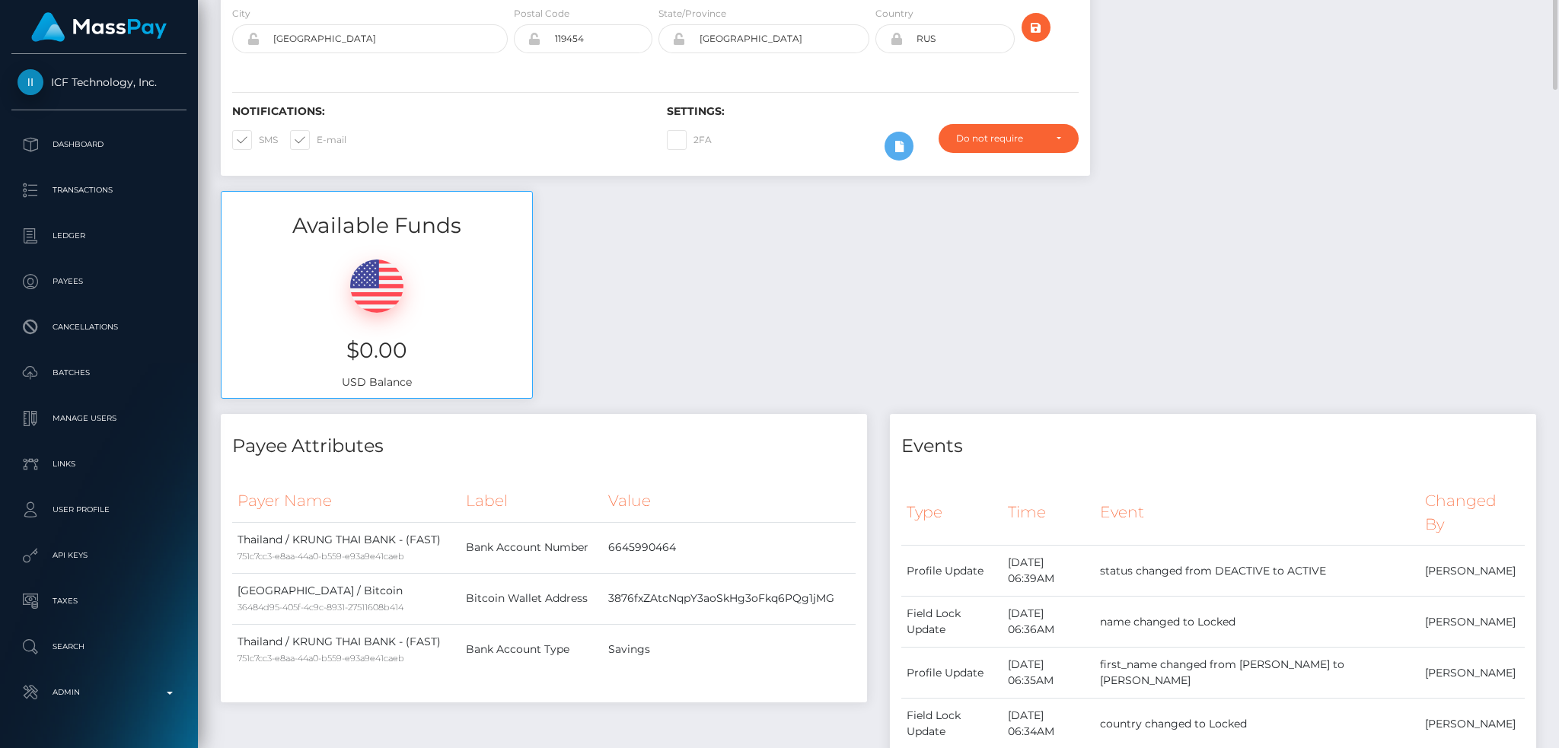
scroll to position [0, 0]
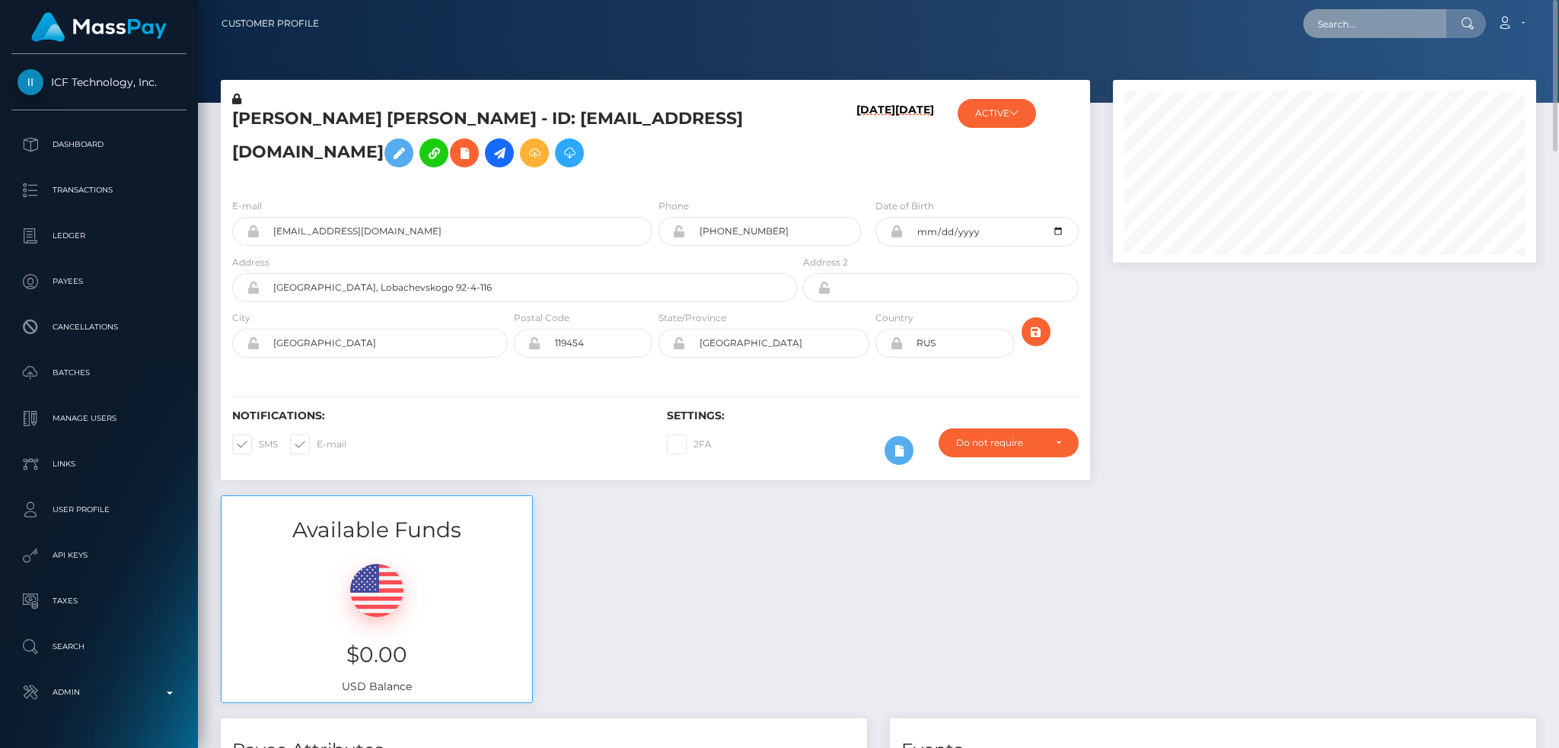
click at [1364, 26] on input "text" at bounding box center [1374, 23] width 143 height 29
paste input "68b5c67f13cdb"
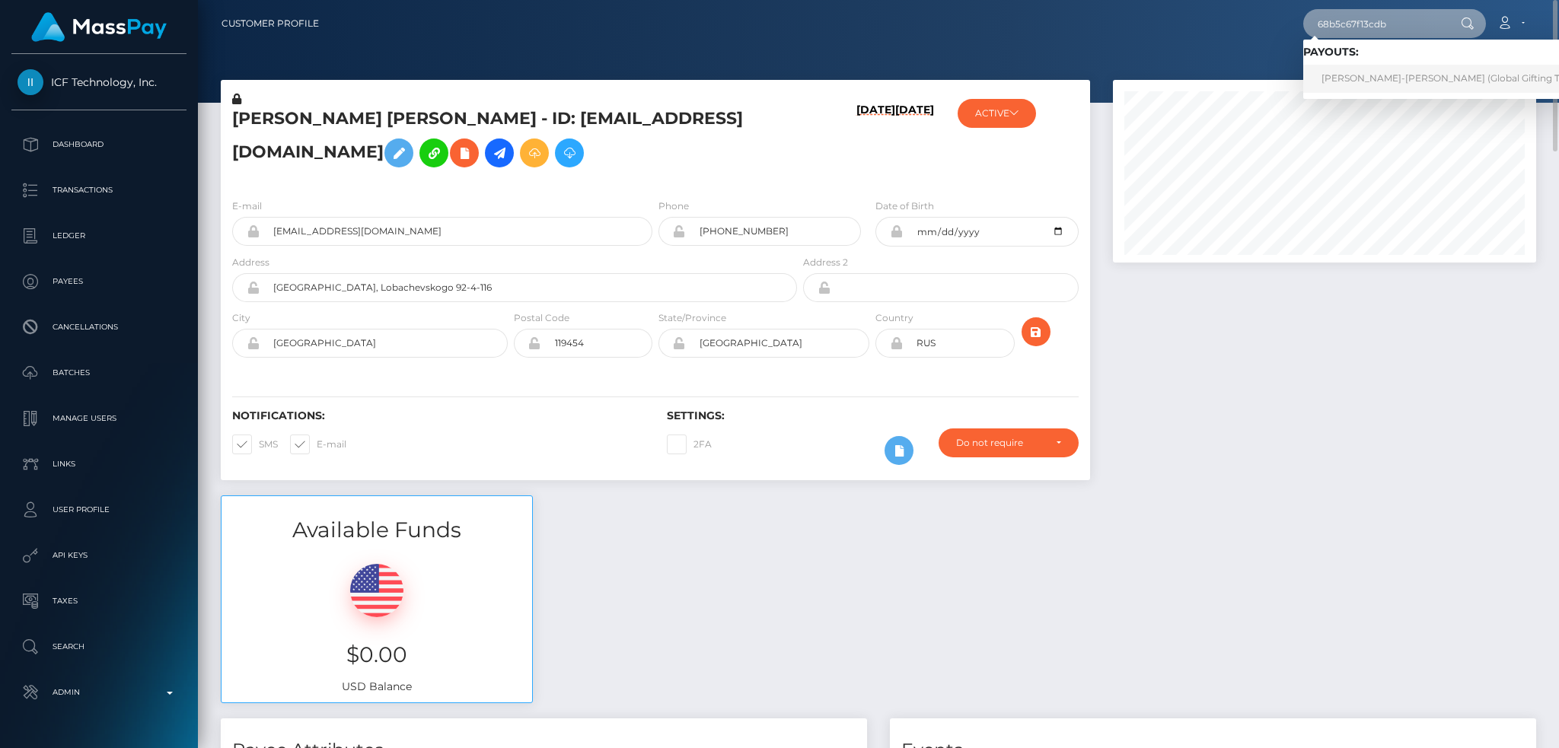
type input "68b5c67f13cdb"
click at [1360, 84] on link "JOANNA MEI-HWA NEWSON (Global Gifting Technologies Inc - Throne)" at bounding box center [1498, 79] width 390 height 28
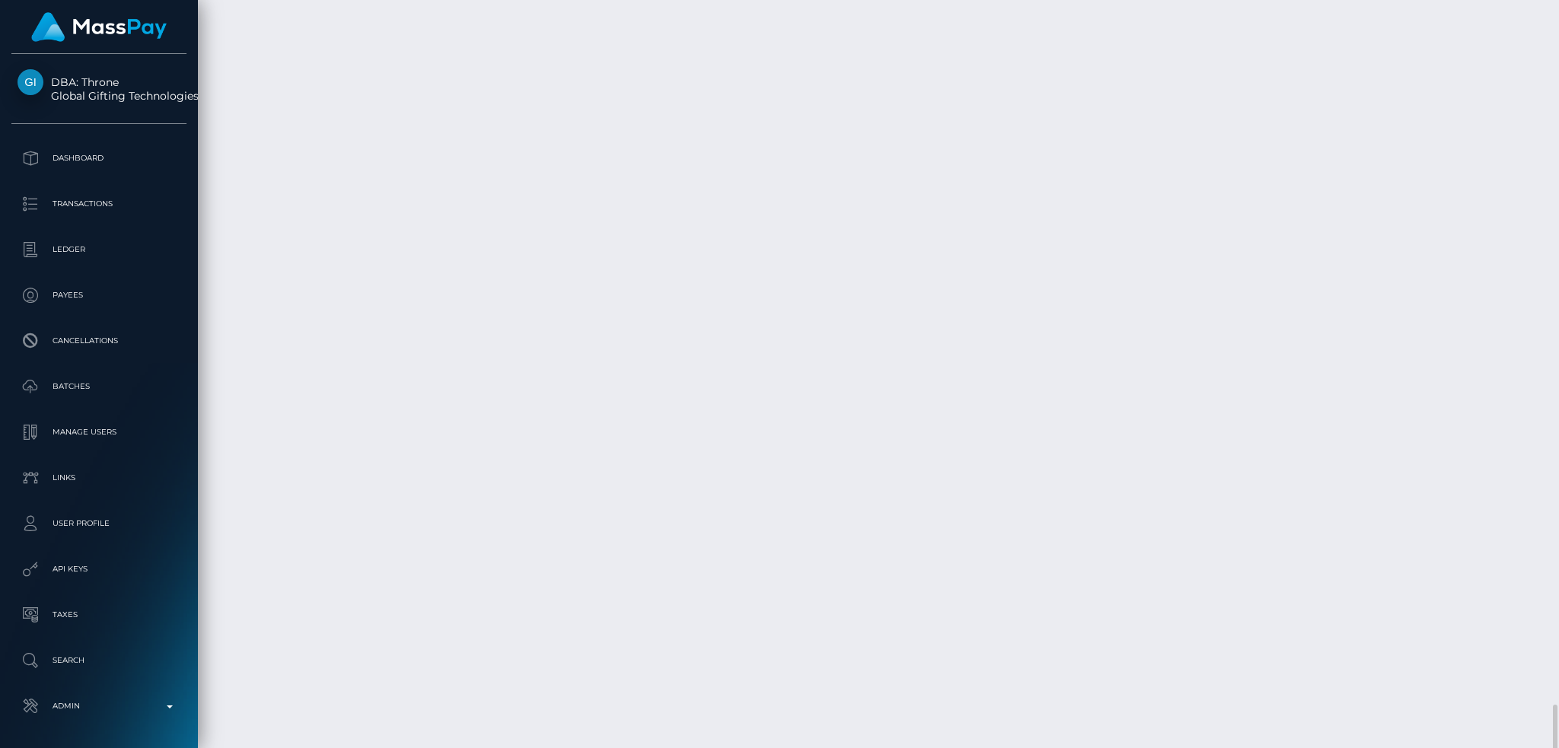
scroll to position [3657, 0]
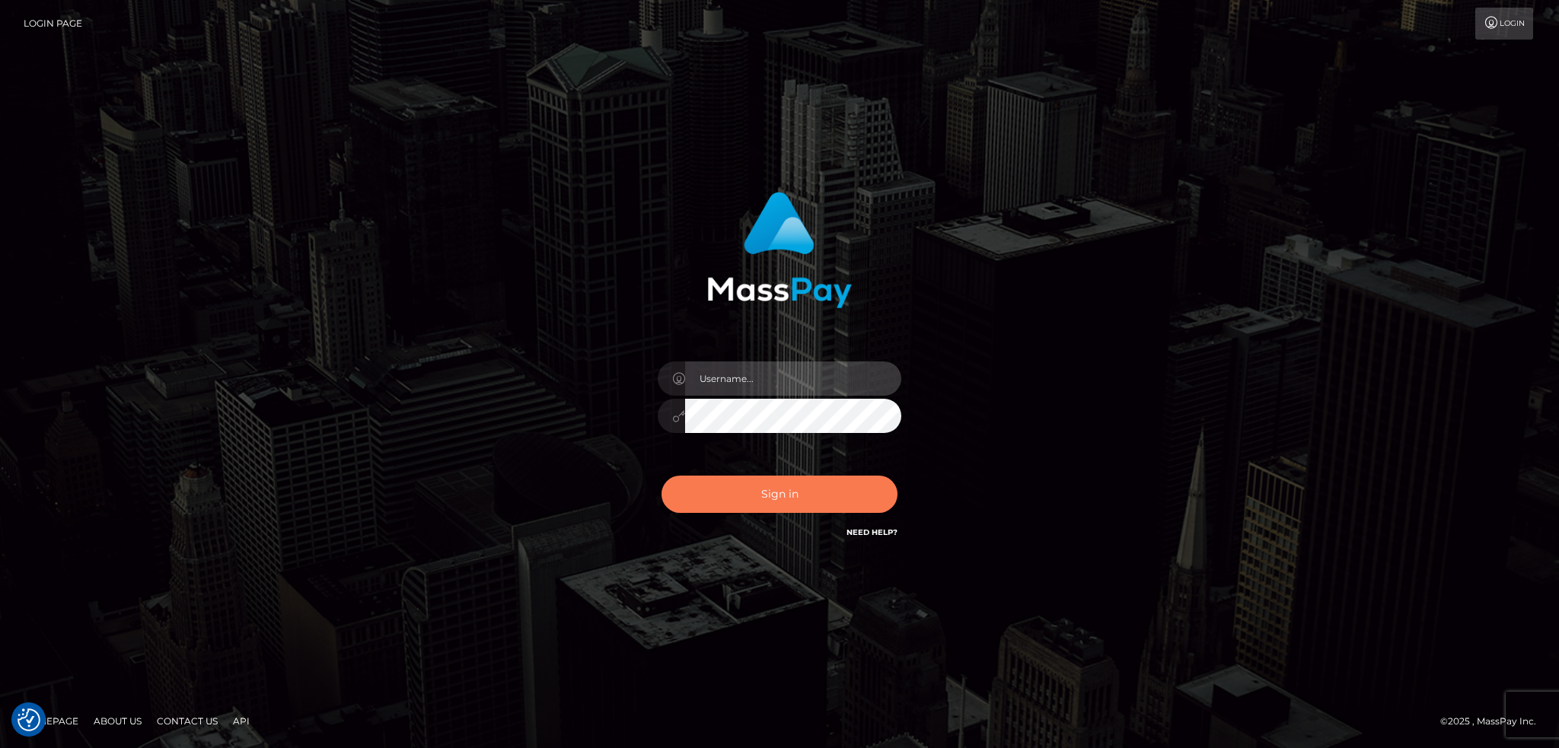
type input "alexstef"
click at [799, 489] on button "Sign in" at bounding box center [779, 494] width 236 height 37
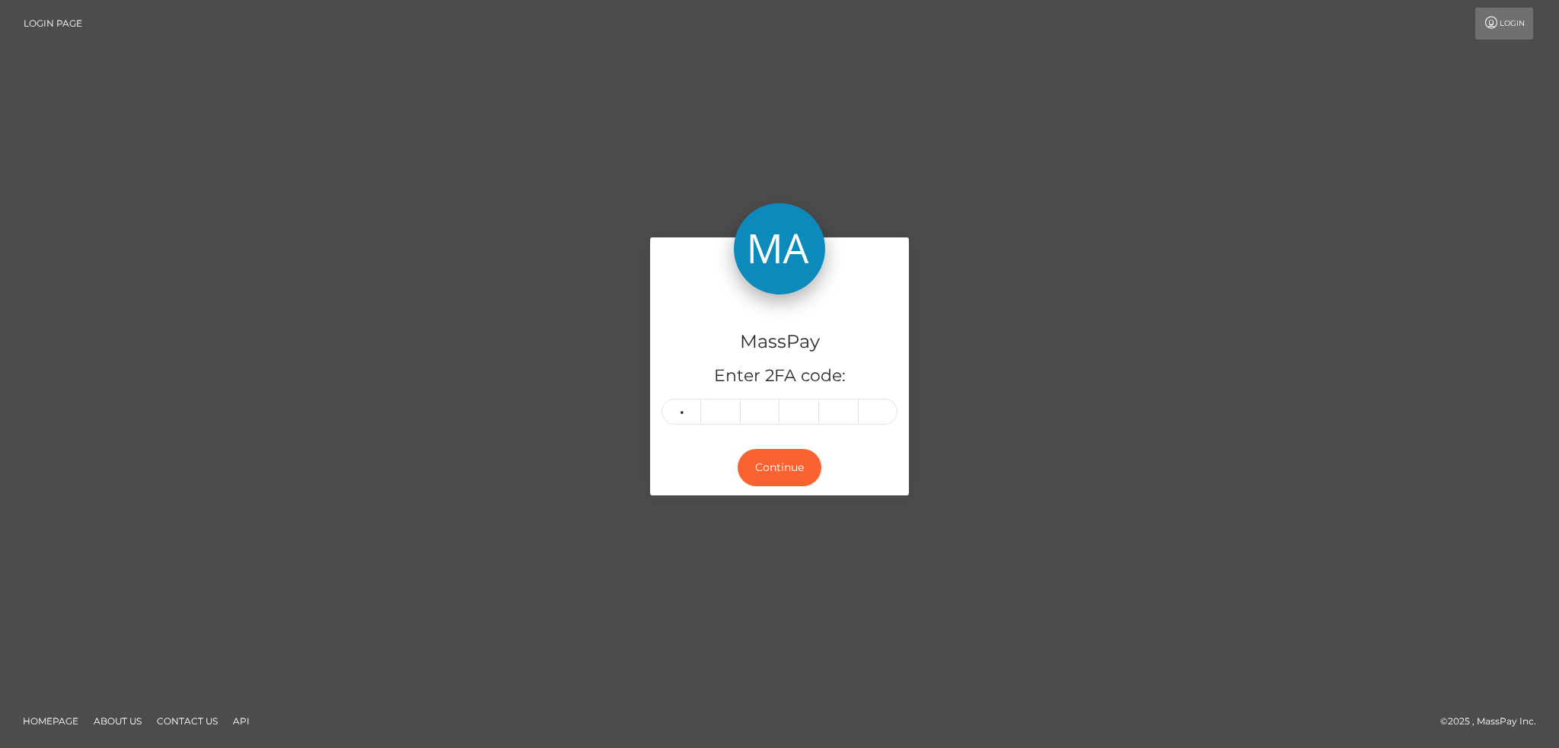
type input "0"
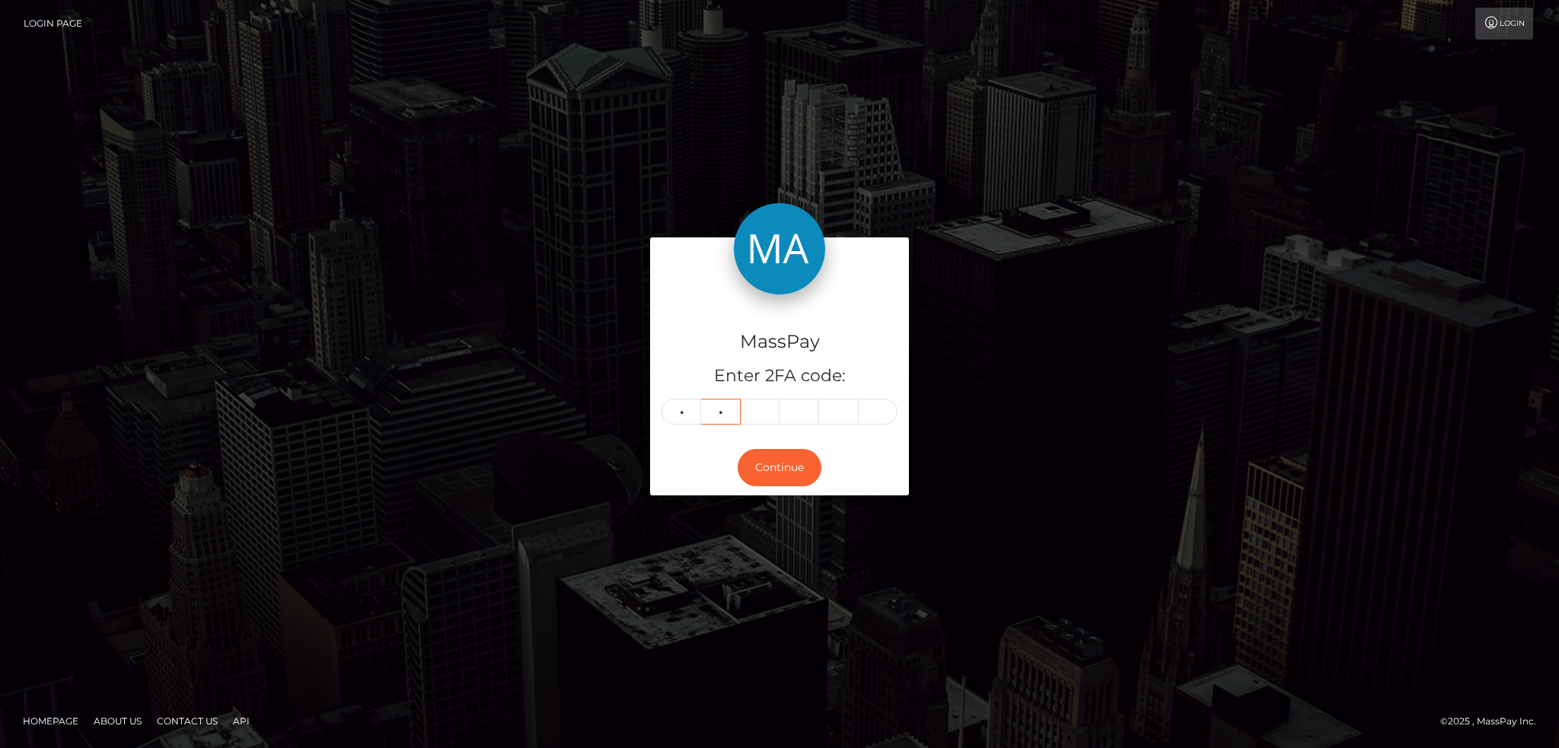
type input "3"
type input "8"
type input "3"
type input "9"
type input "7"
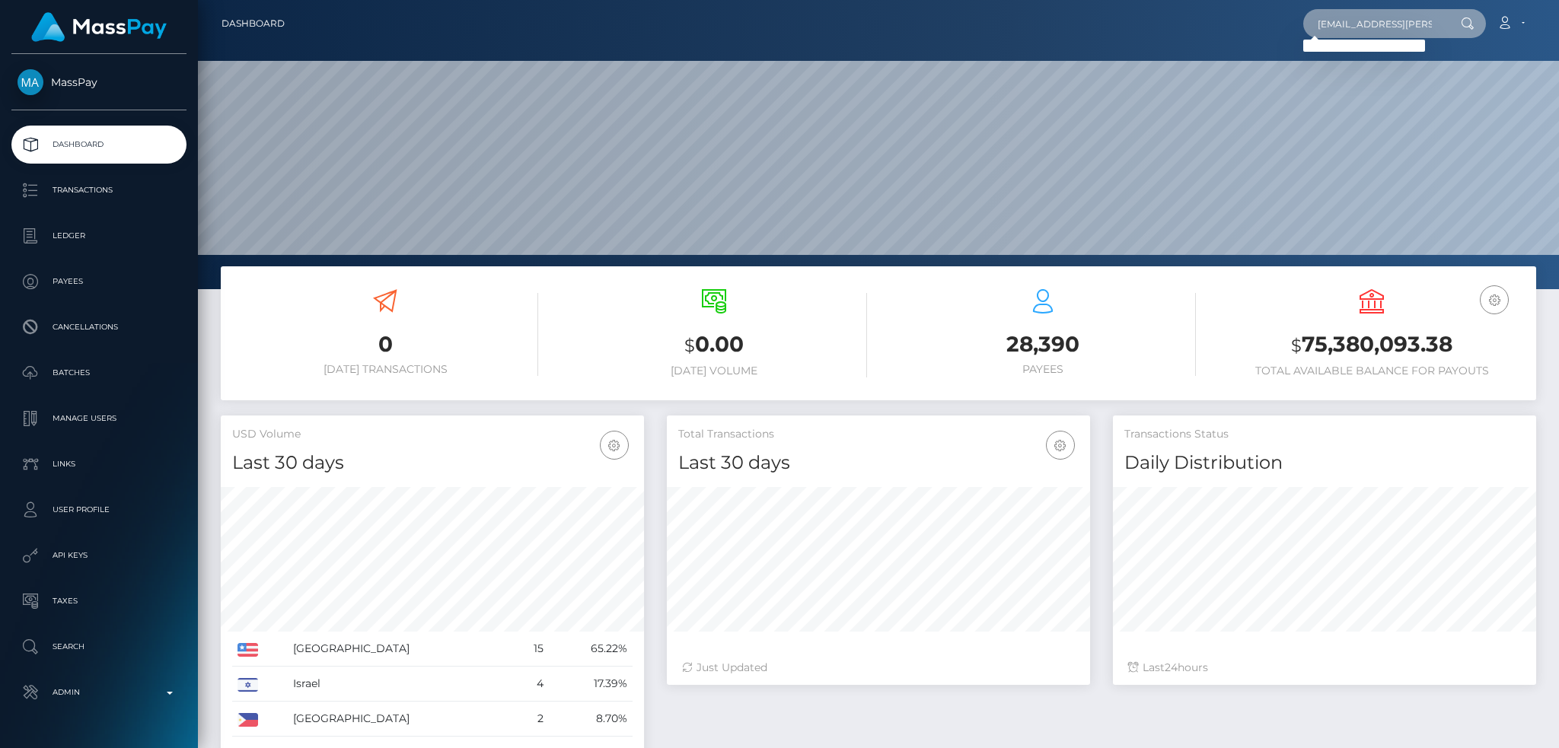
click at [1334, 31] on input "andrey.zaremba.95@gmail.com" at bounding box center [1374, 23] width 143 height 29
paste input "zaremba95@gmail.com,"
type input "[EMAIL_ADDRESS][DOMAIN_NAME]"
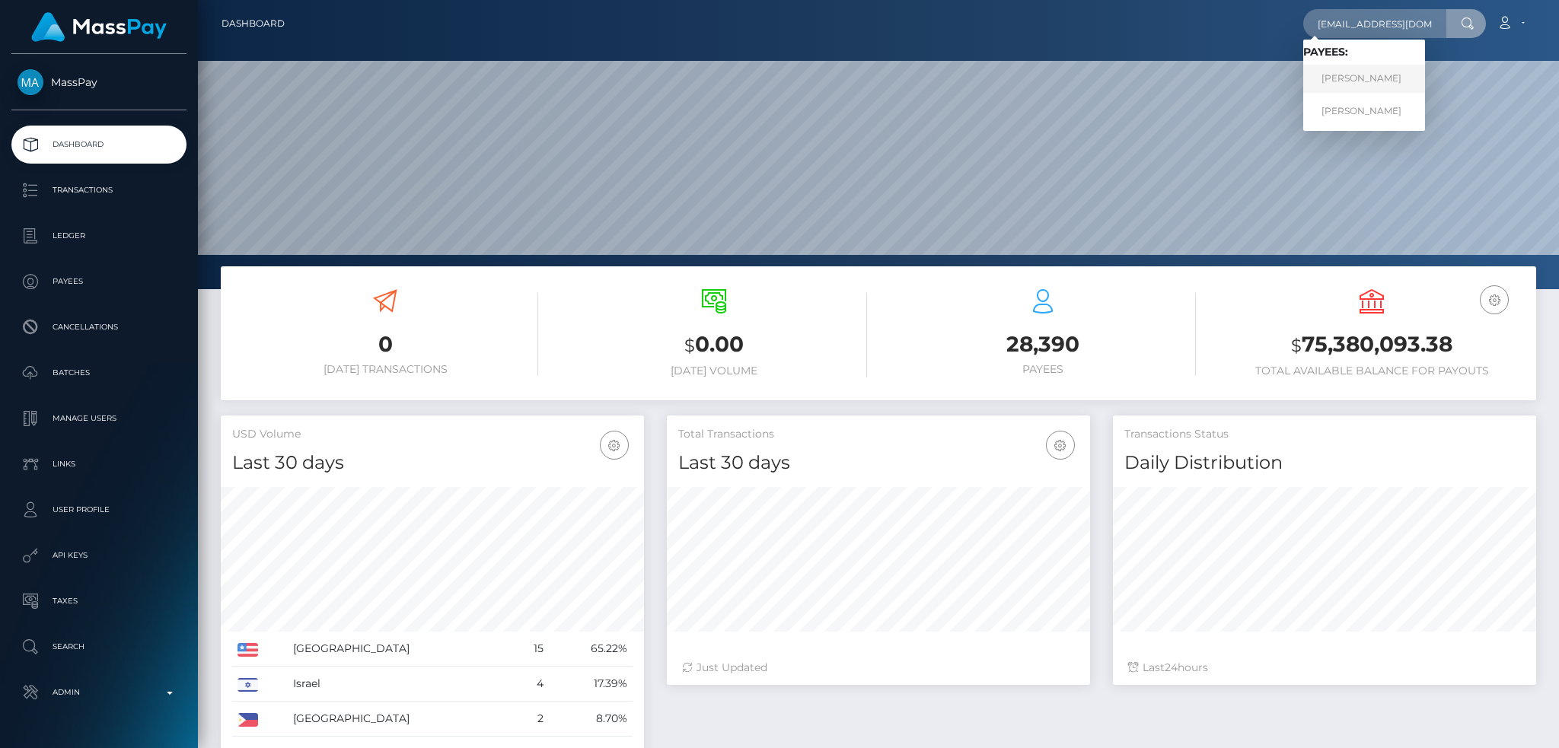
click at [1361, 83] on link "Andrii Zaremba" at bounding box center [1364, 79] width 122 height 28
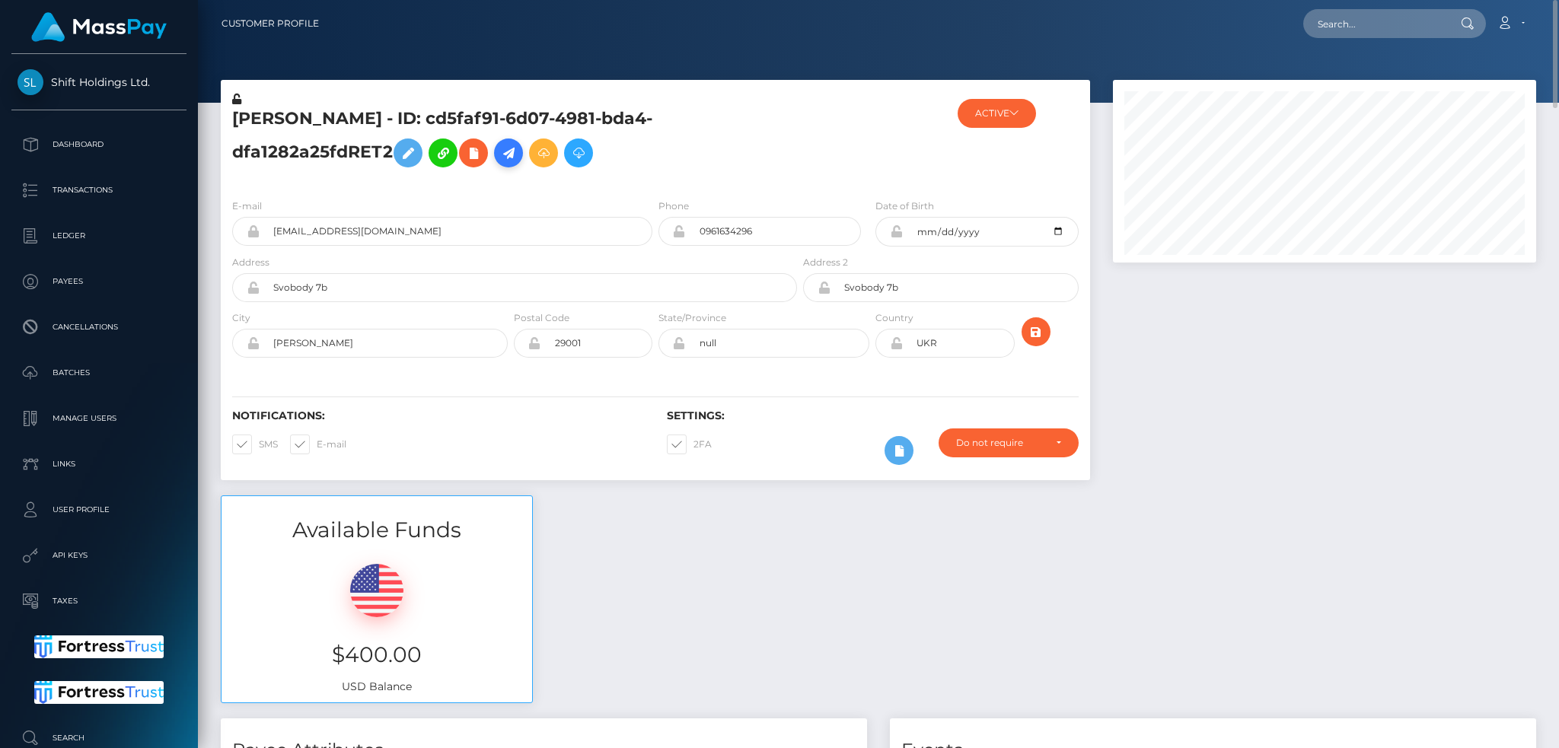
click at [508, 146] on icon at bounding box center [508, 153] width 18 height 19
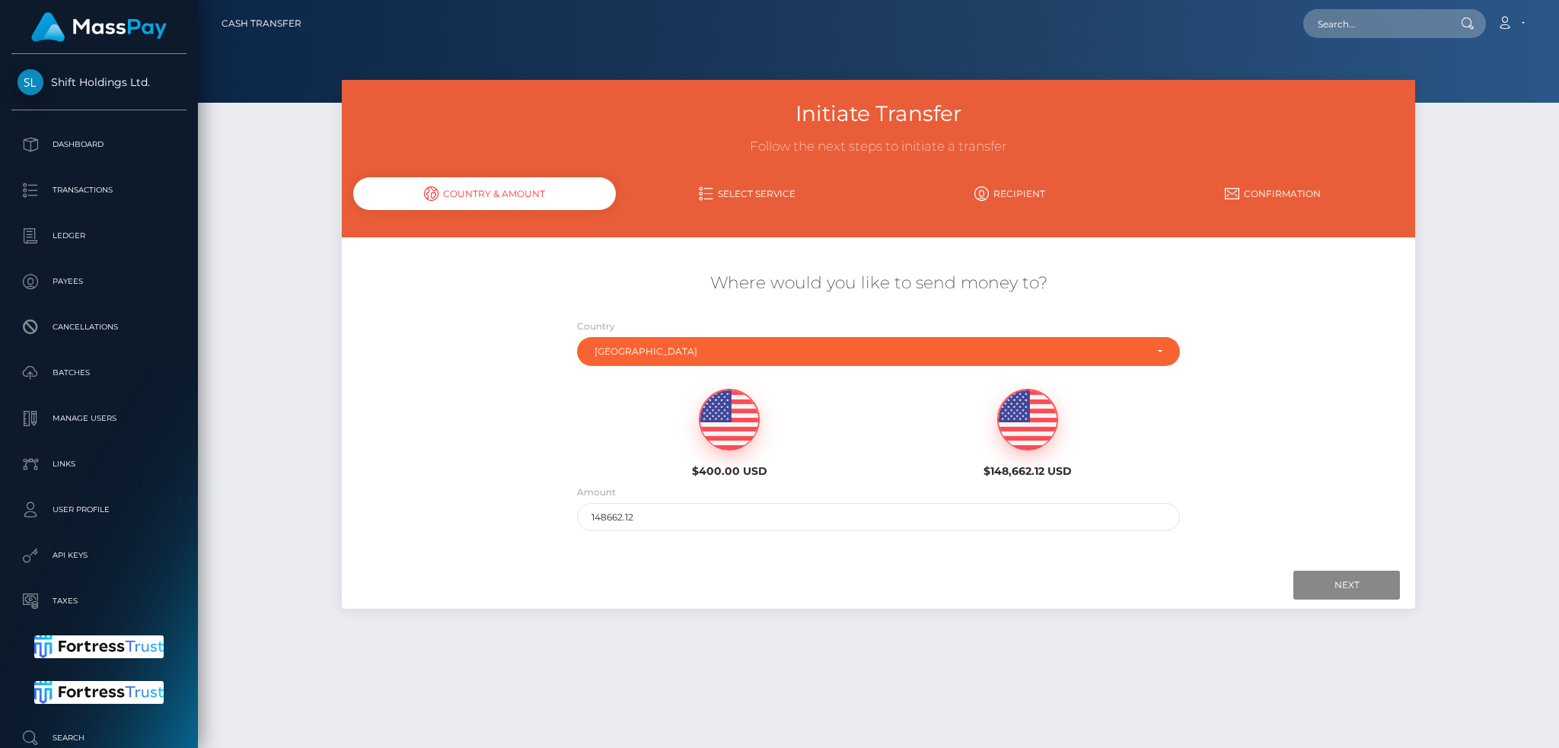
click at [738, 432] on img at bounding box center [729, 420] width 59 height 61
type input "400"
click at [1334, 585] on input "Next" at bounding box center [1346, 585] width 107 height 29
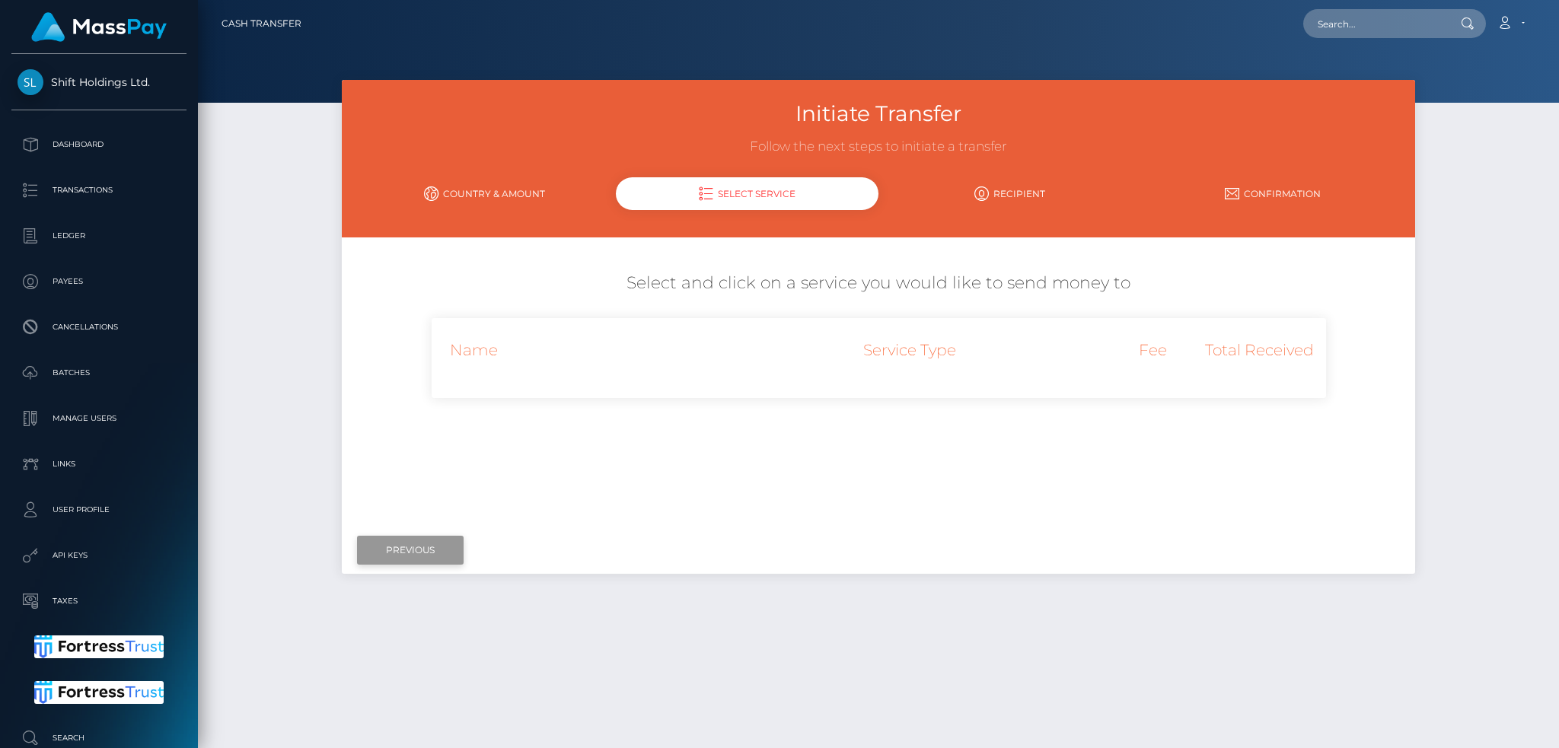
click at [416, 550] on input "Previous" at bounding box center [410, 550] width 107 height 29
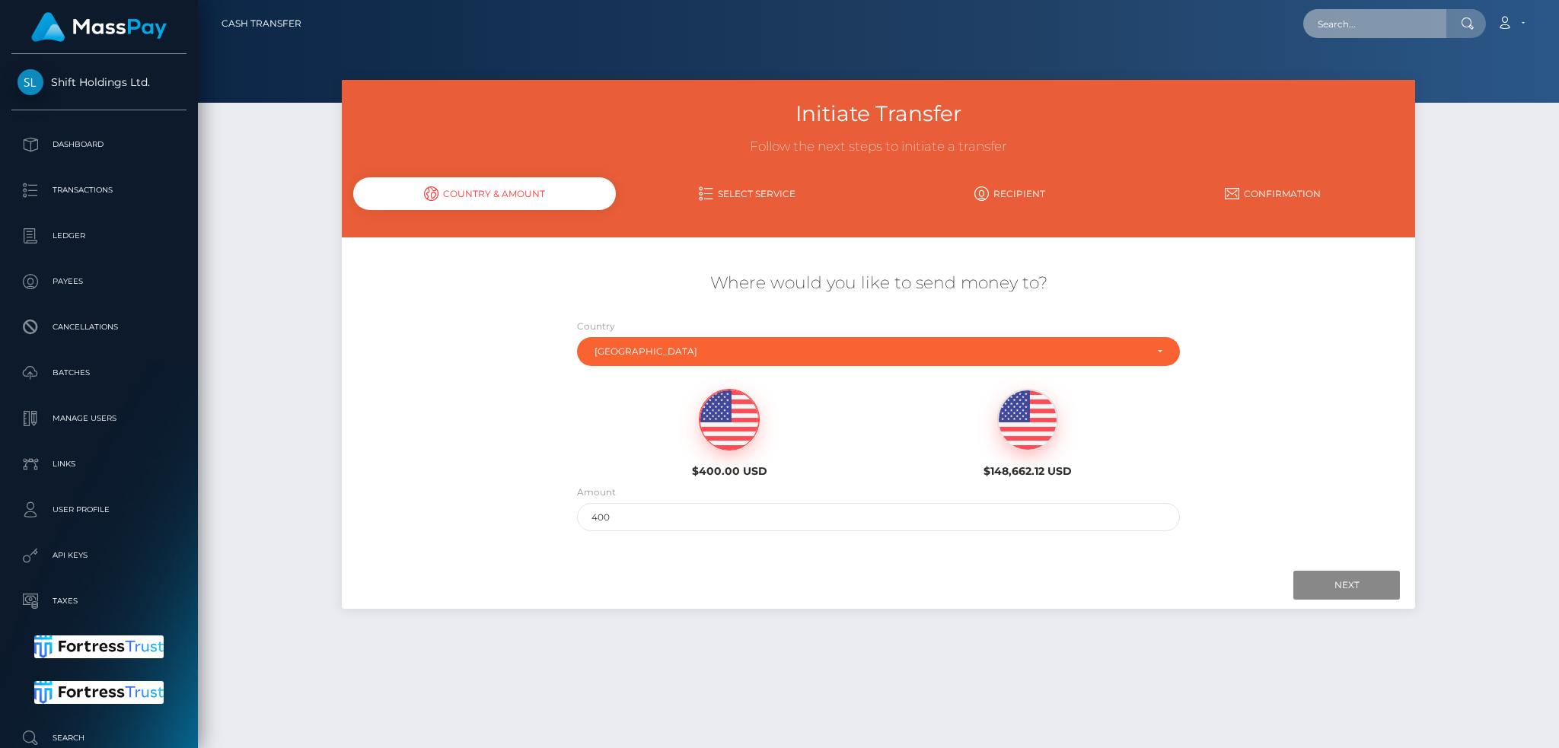
click at [1310, 20] on input "text" at bounding box center [1374, 23] width 143 height 29
paste input "andreyzaremba95@gmail.com,"
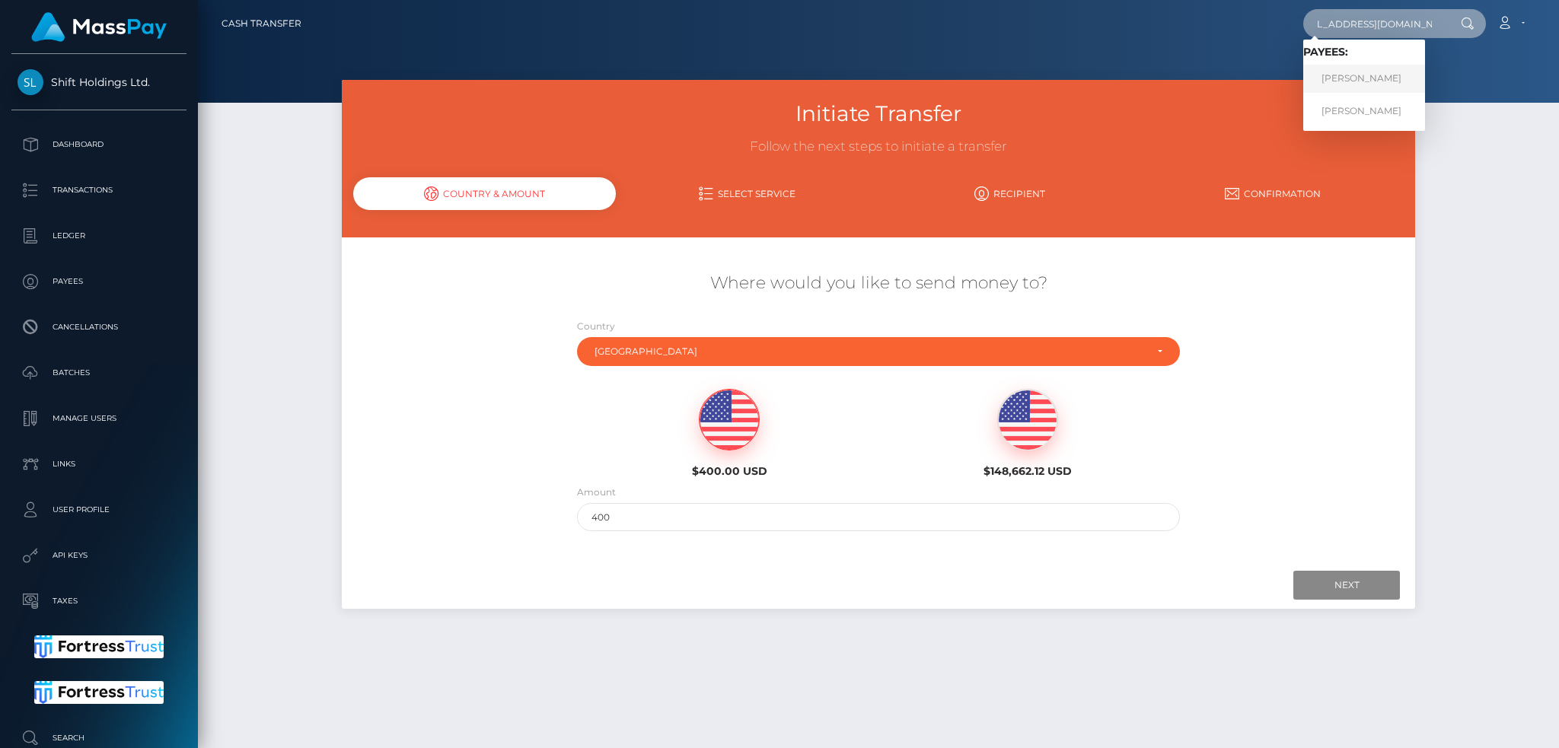
type input "andreyzaremba95@gmail.com"
click at [1366, 82] on link "Andrii Zaremba" at bounding box center [1364, 79] width 122 height 28
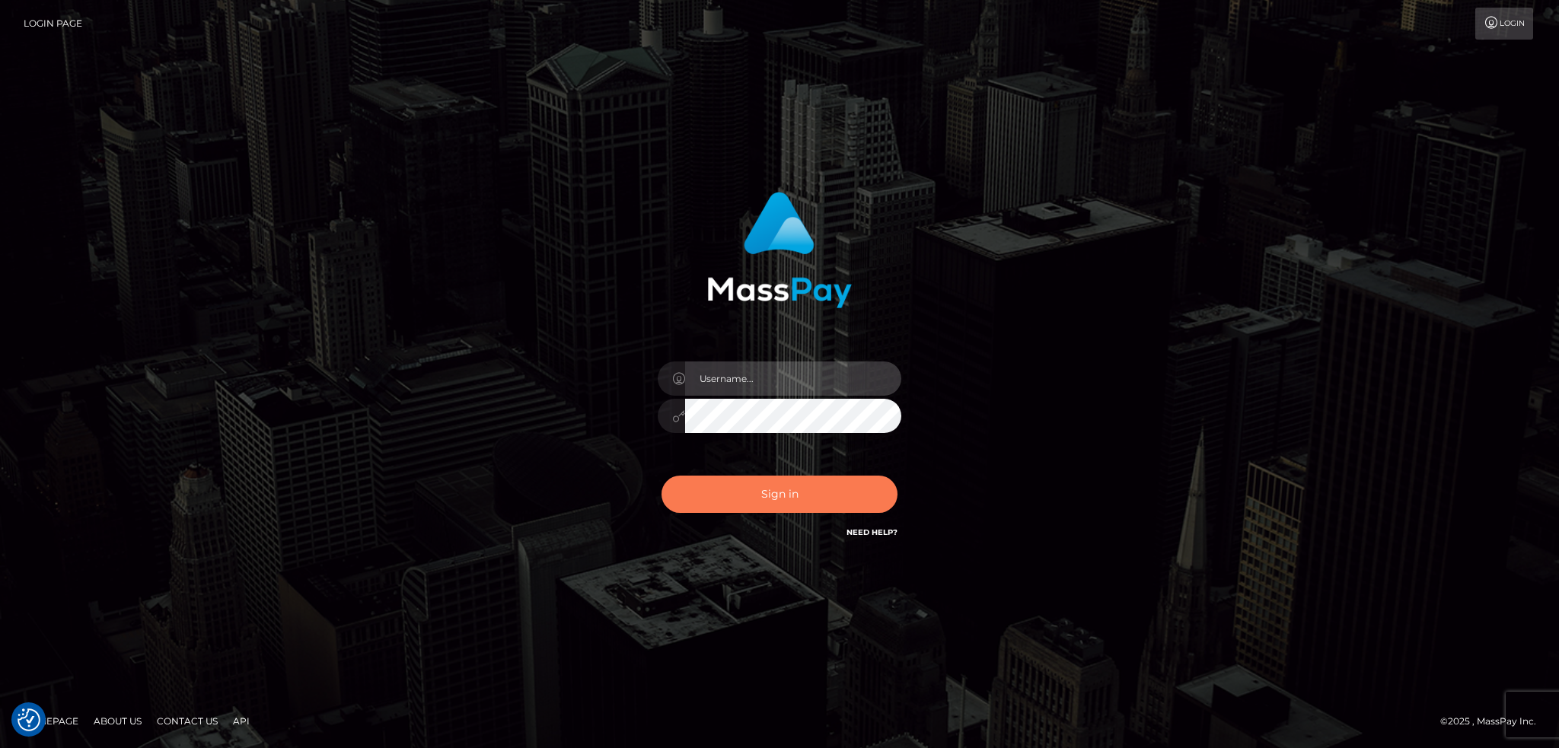
type input "alexstef"
click at [727, 492] on button "Sign in" at bounding box center [779, 494] width 236 height 37
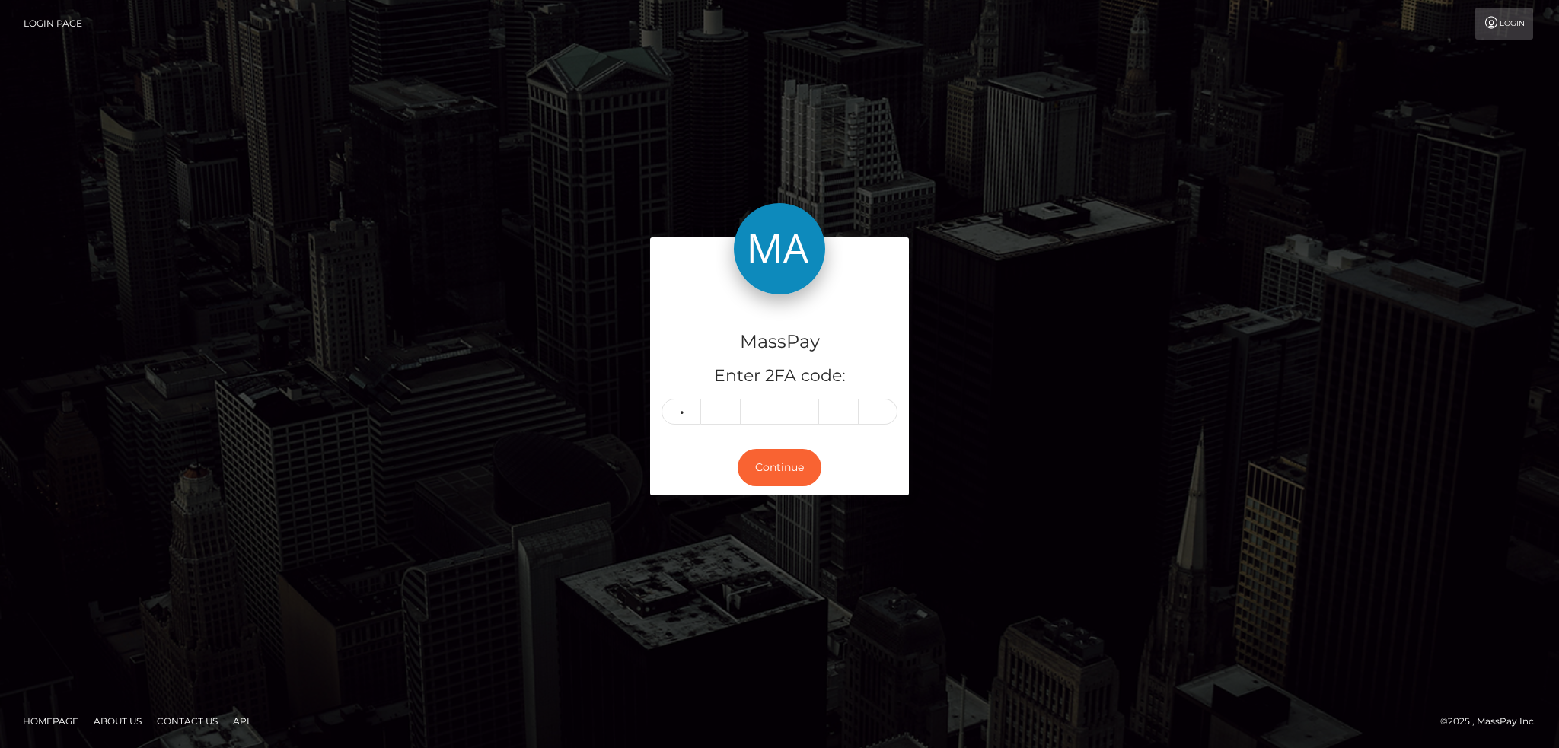
type input "7"
type input "0"
type input "6"
type input "8"
type input "4"
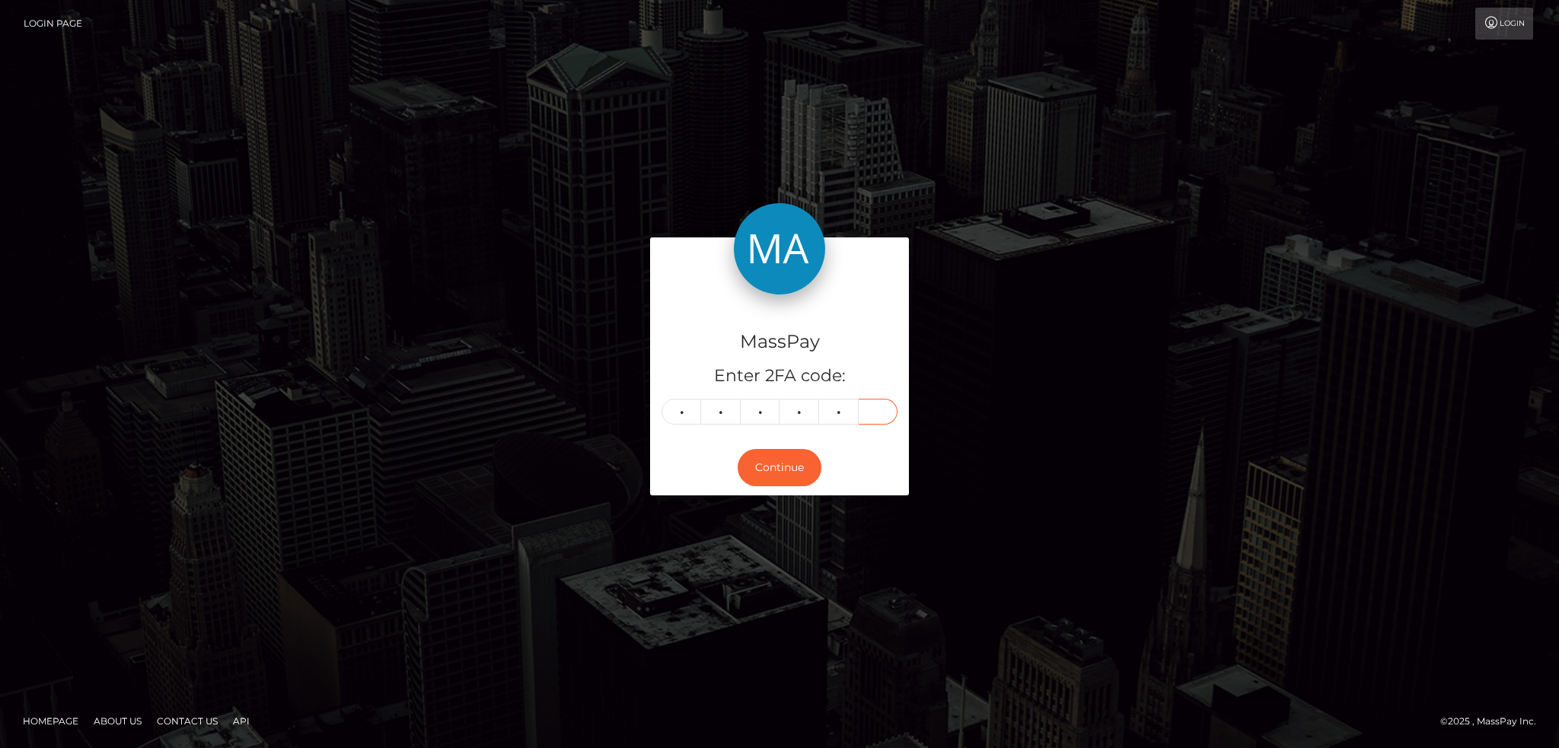
type input "4"
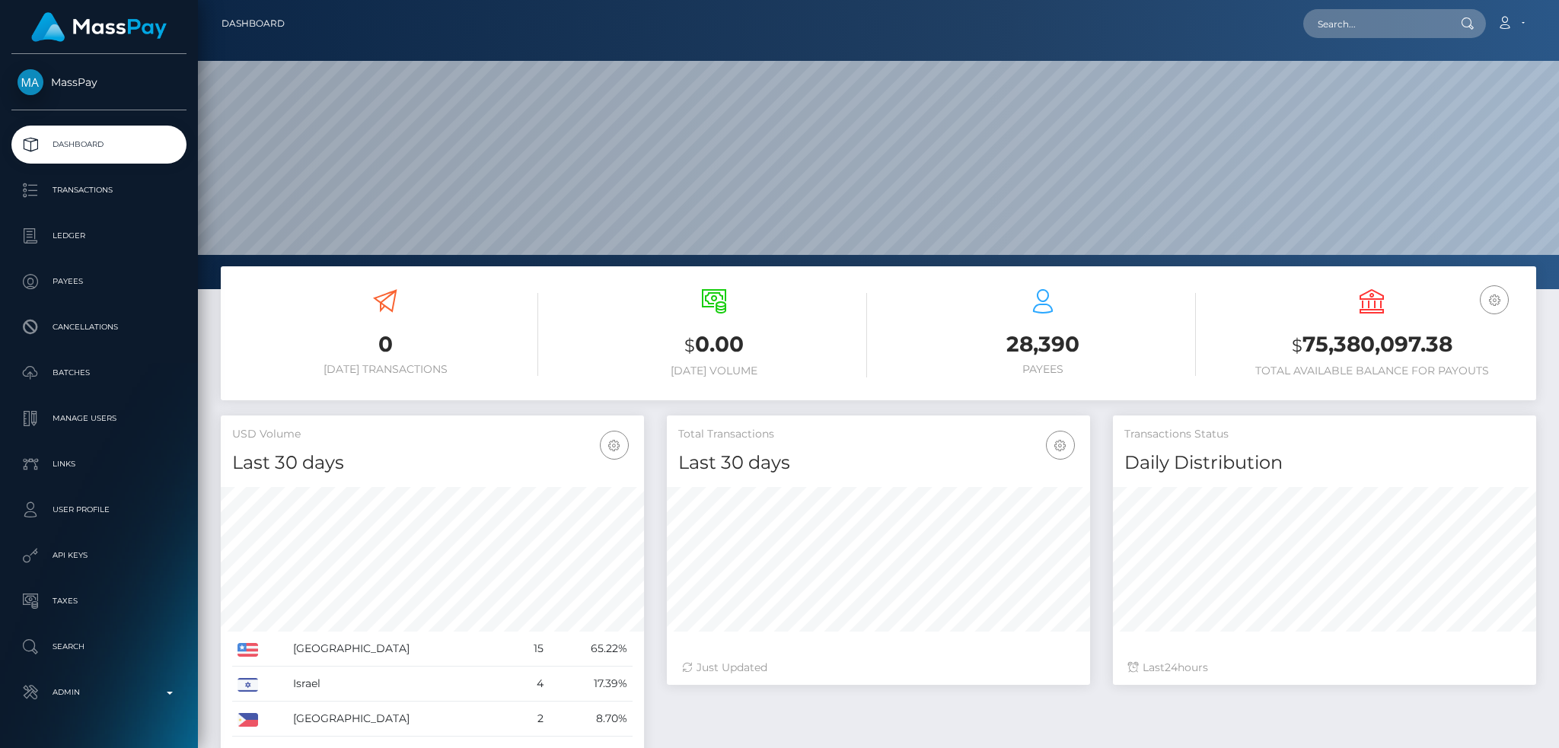
scroll to position [270, 422]
click at [1372, 24] on input "text" at bounding box center [1374, 23] width 143 height 29
paste input "[EMAIL_ADDRESS][DOMAIN_NAME]"
type input "[EMAIL_ADDRESS][DOMAIN_NAME]"
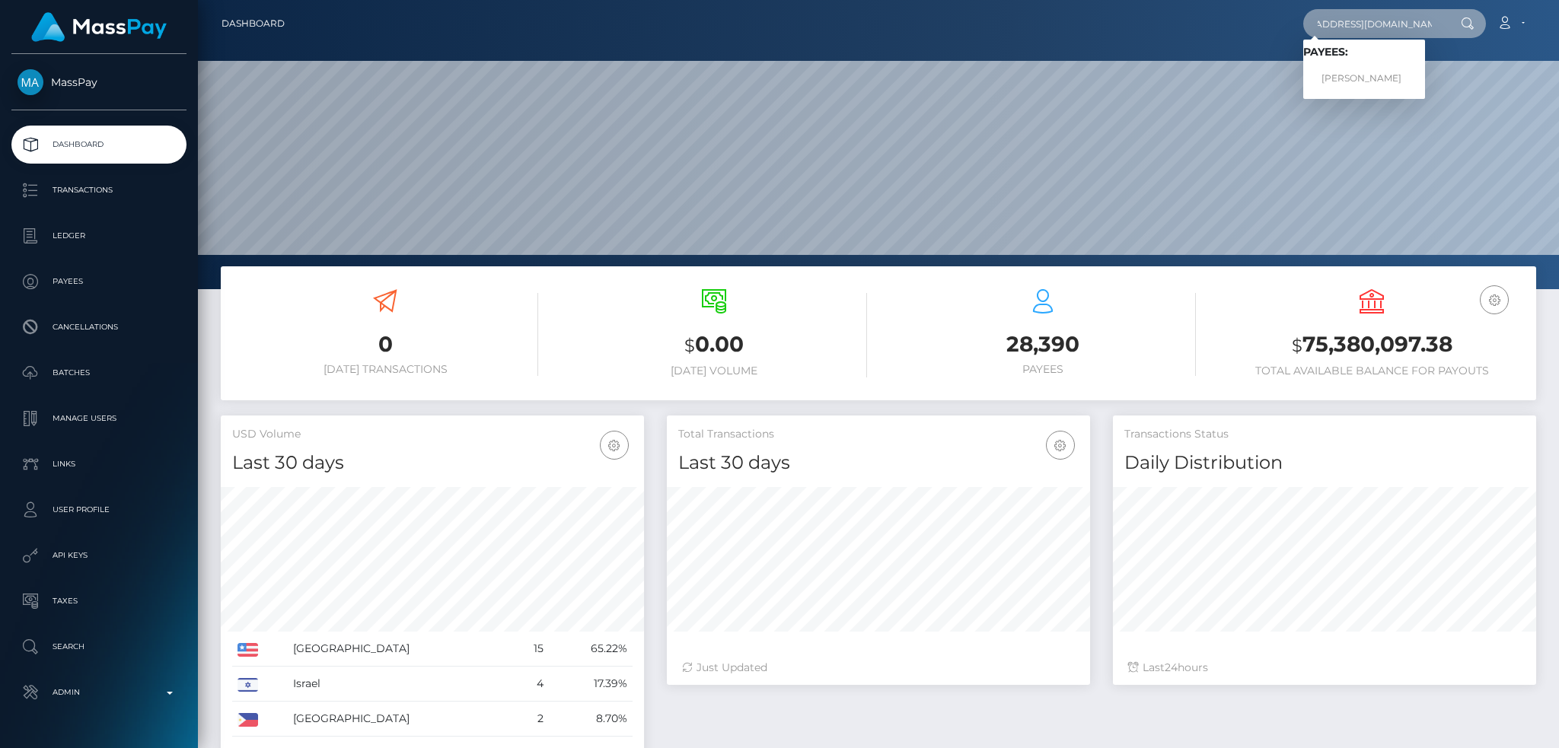
scroll to position [0, 0]
click at [1387, 76] on link "TRACY RUDDOCK" at bounding box center [1364, 79] width 122 height 28
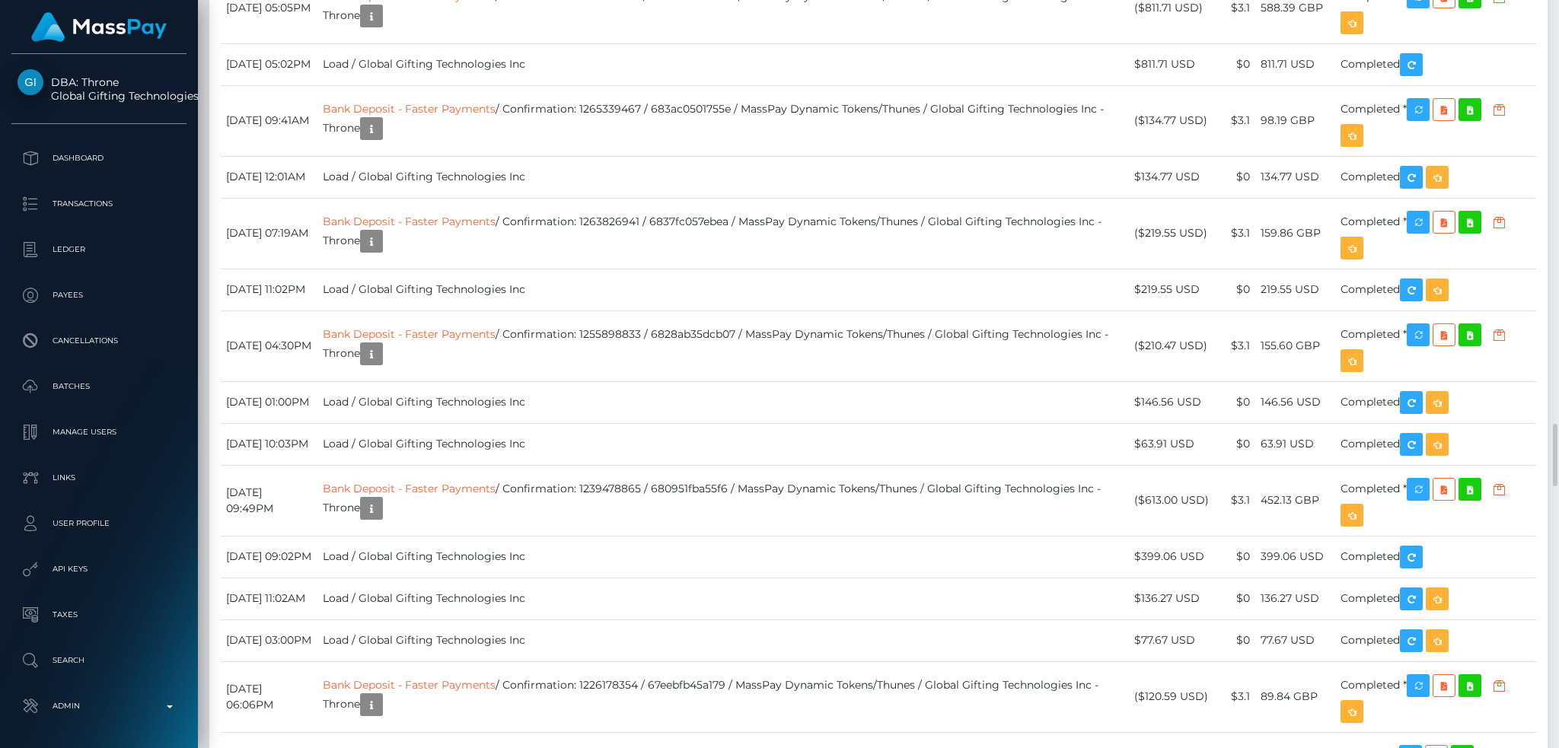
scroll to position [5582, 0]
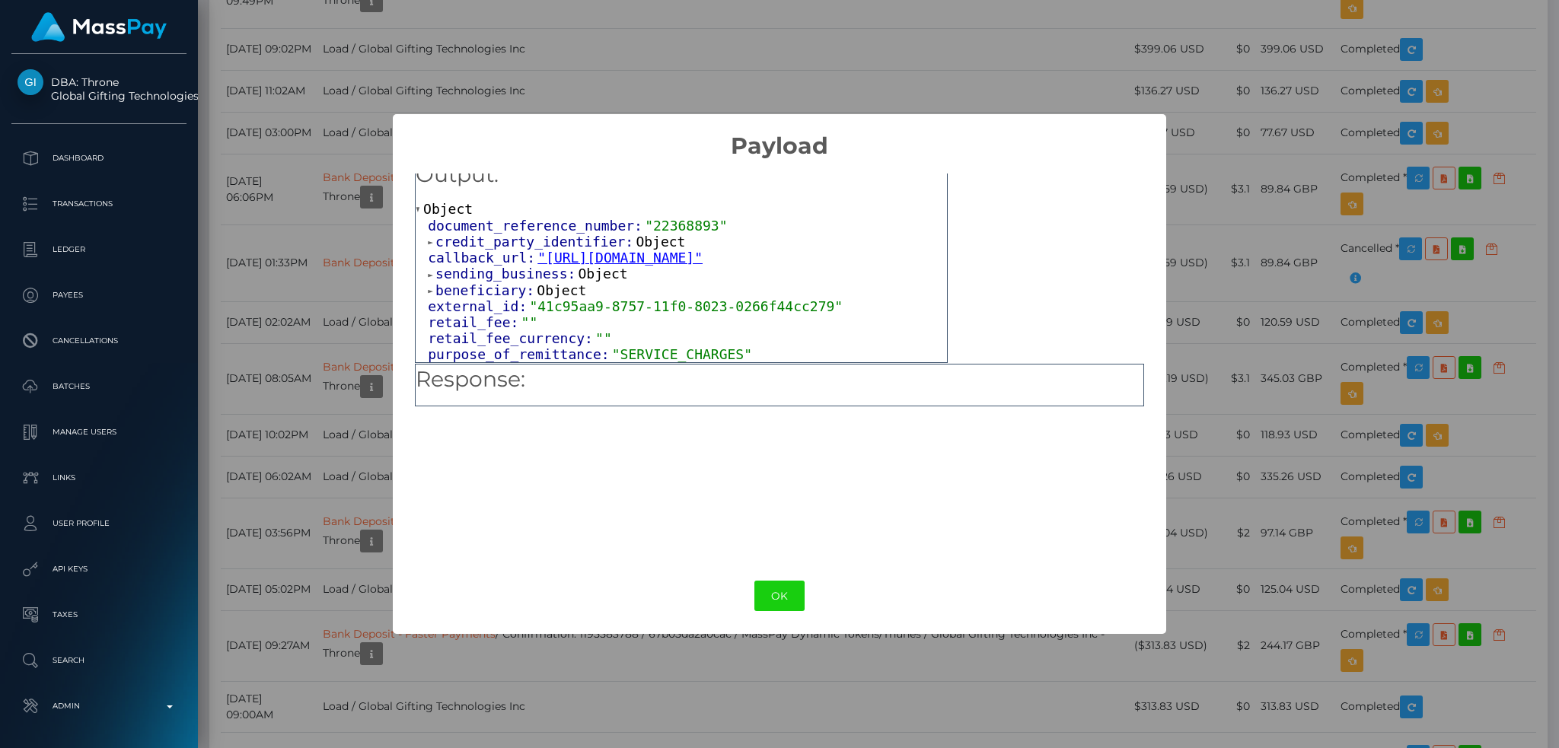
scroll to position [33, 0]
click at [767, 584] on button "OK" at bounding box center [779, 596] width 50 height 31
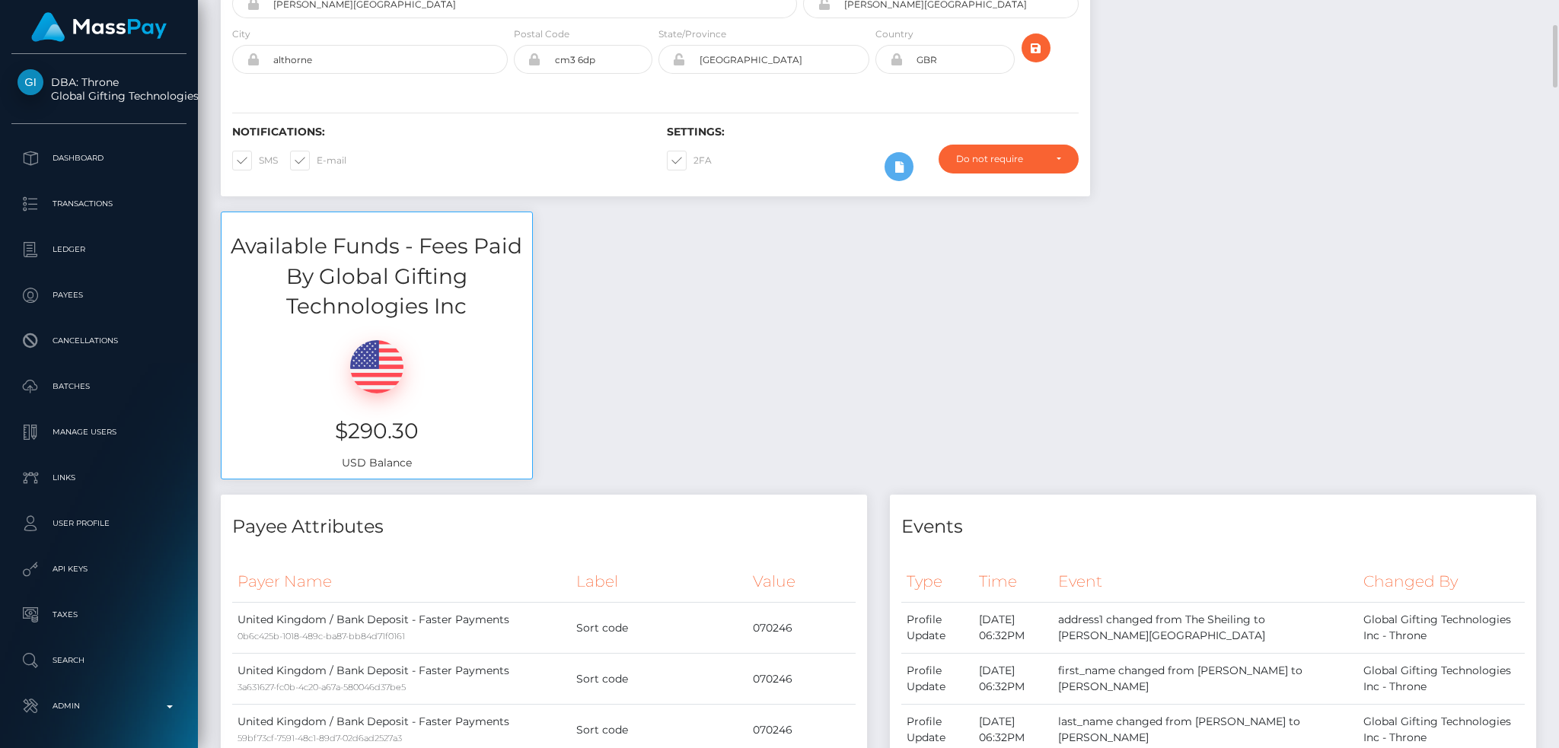
scroll to position [0, 0]
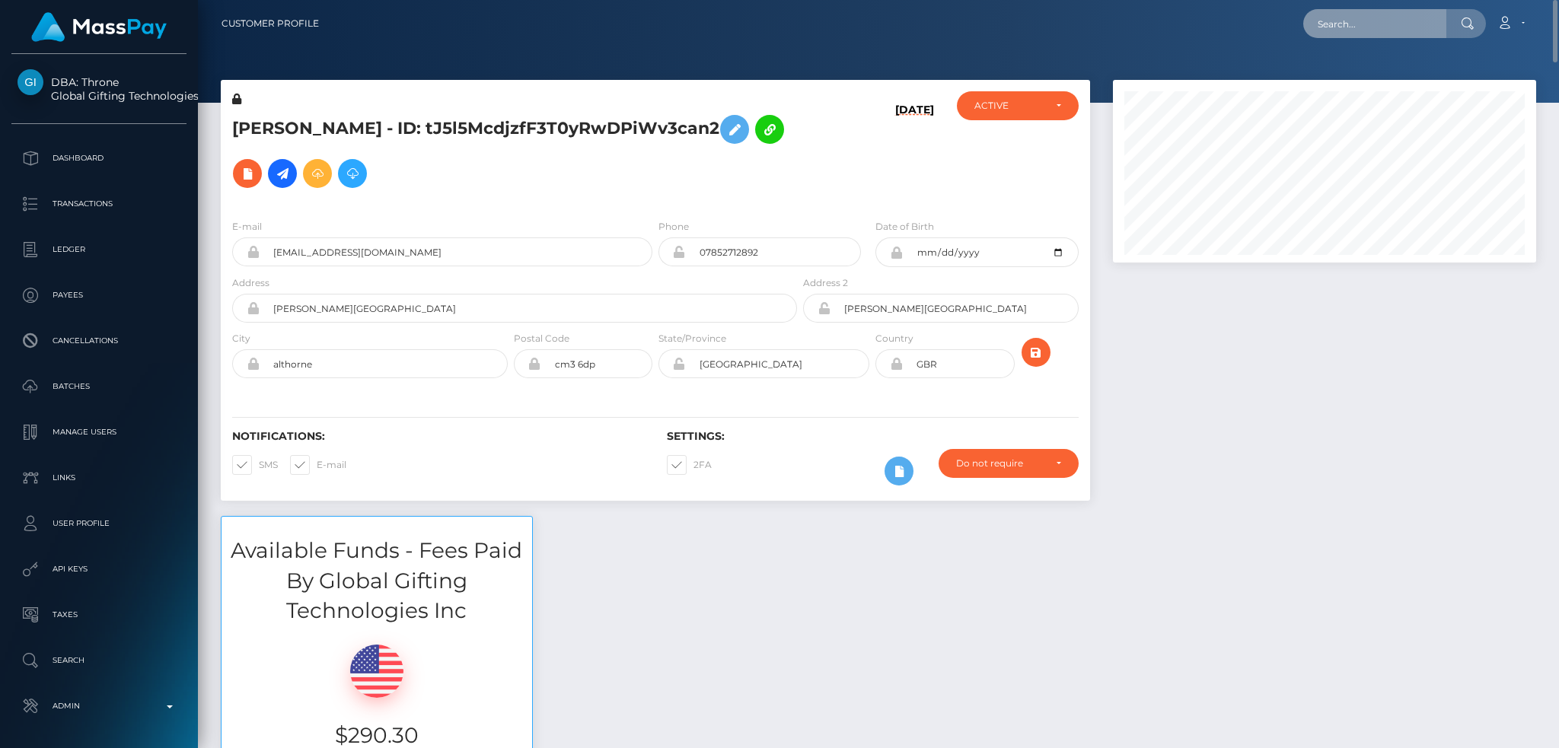
click at [1343, 33] on input "text" at bounding box center [1374, 23] width 143 height 29
paste input "f13cde85-18c6-11ef-9e42-062d9cd50a19"
type input "f13cde85-18c6-11ef-9e42-062d9cd50a19"
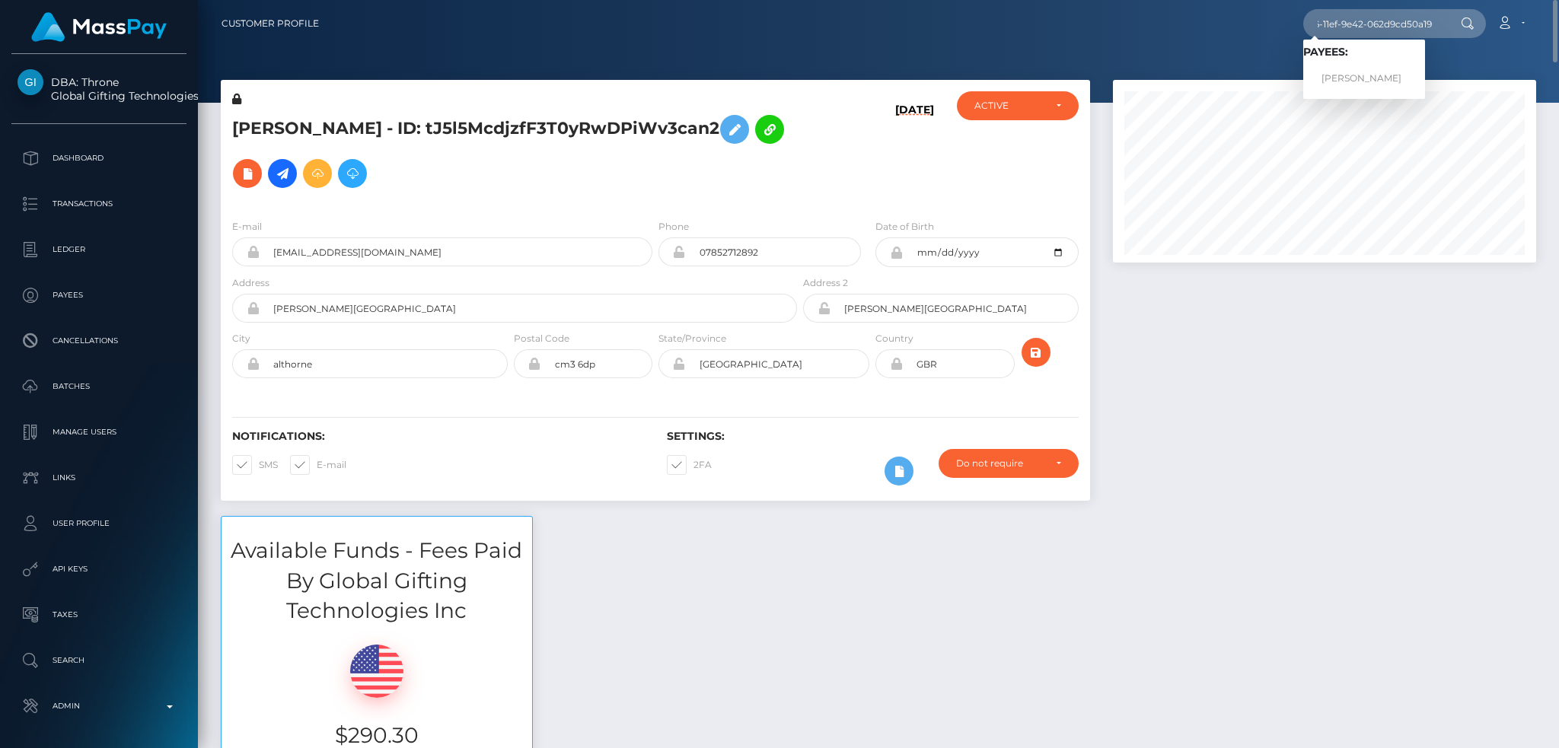
scroll to position [0, 0]
click at [1345, 78] on link "Heather Howard" at bounding box center [1364, 79] width 122 height 28
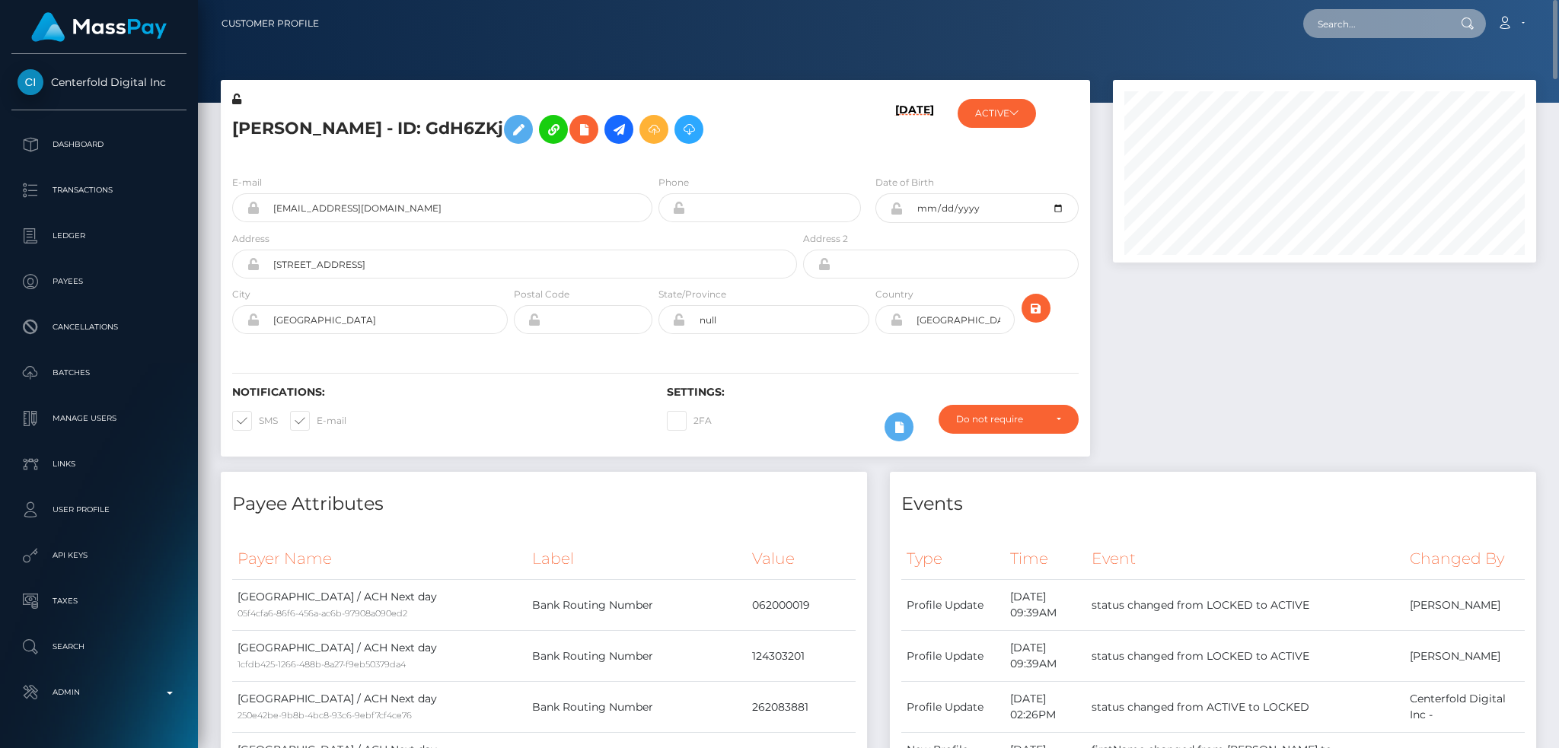
drag, startPoint x: 1364, startPoint y: 24, endPoint x: 1350, endPoint y: 28, distance: 15.2
click at [1365, 24] on input "text" at bounding box center [1374, 23] width 143 height 29
paste input "[EMAIL_ADDRESS][DOMAIN_NAME]"
type input "[EMAIL_ADDRESS][DOMAIN_NAME]"
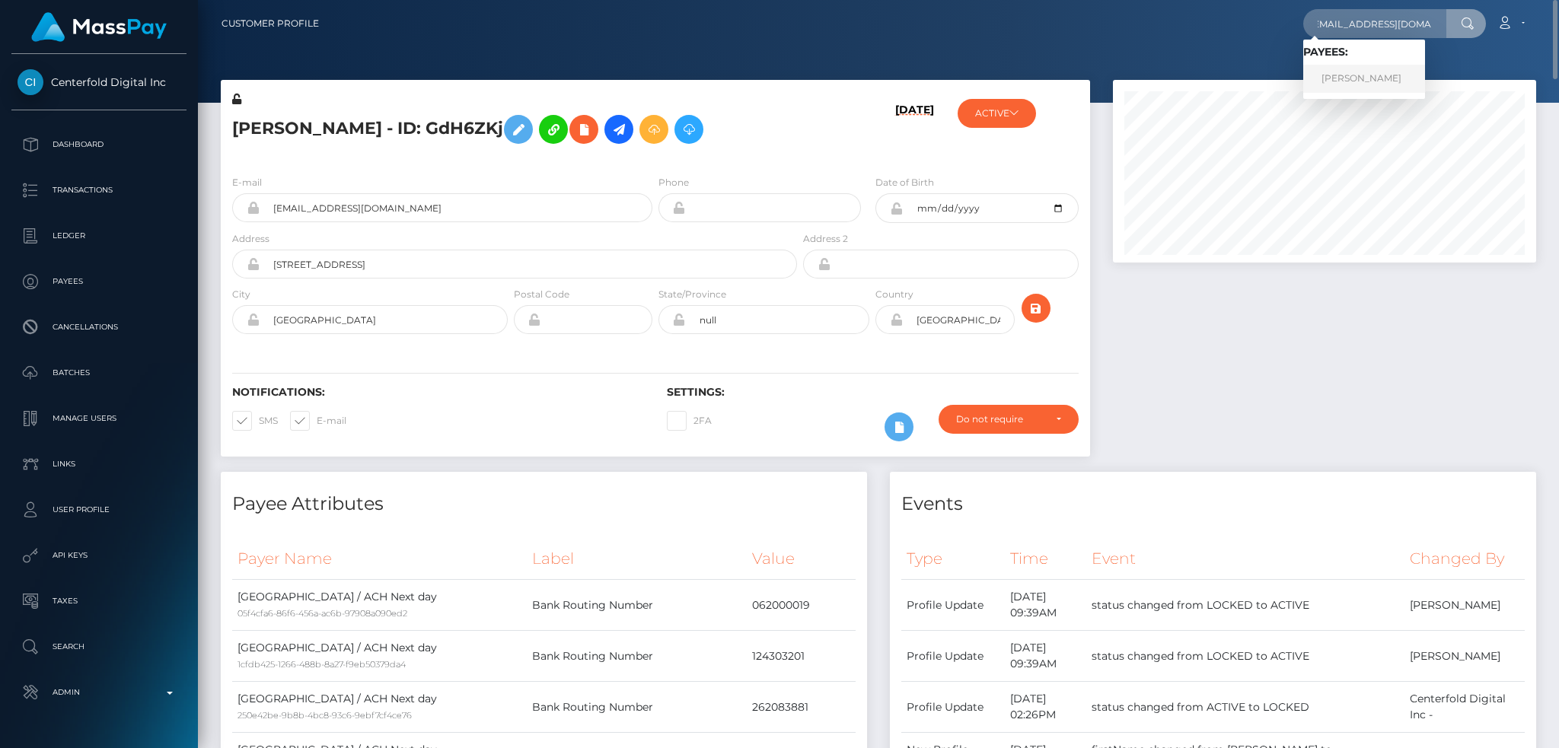
click at [1366, 87] on link "Reem Al-Jassim Al-Muhammad" at bounding box center [1364, 79] width 122 height 28
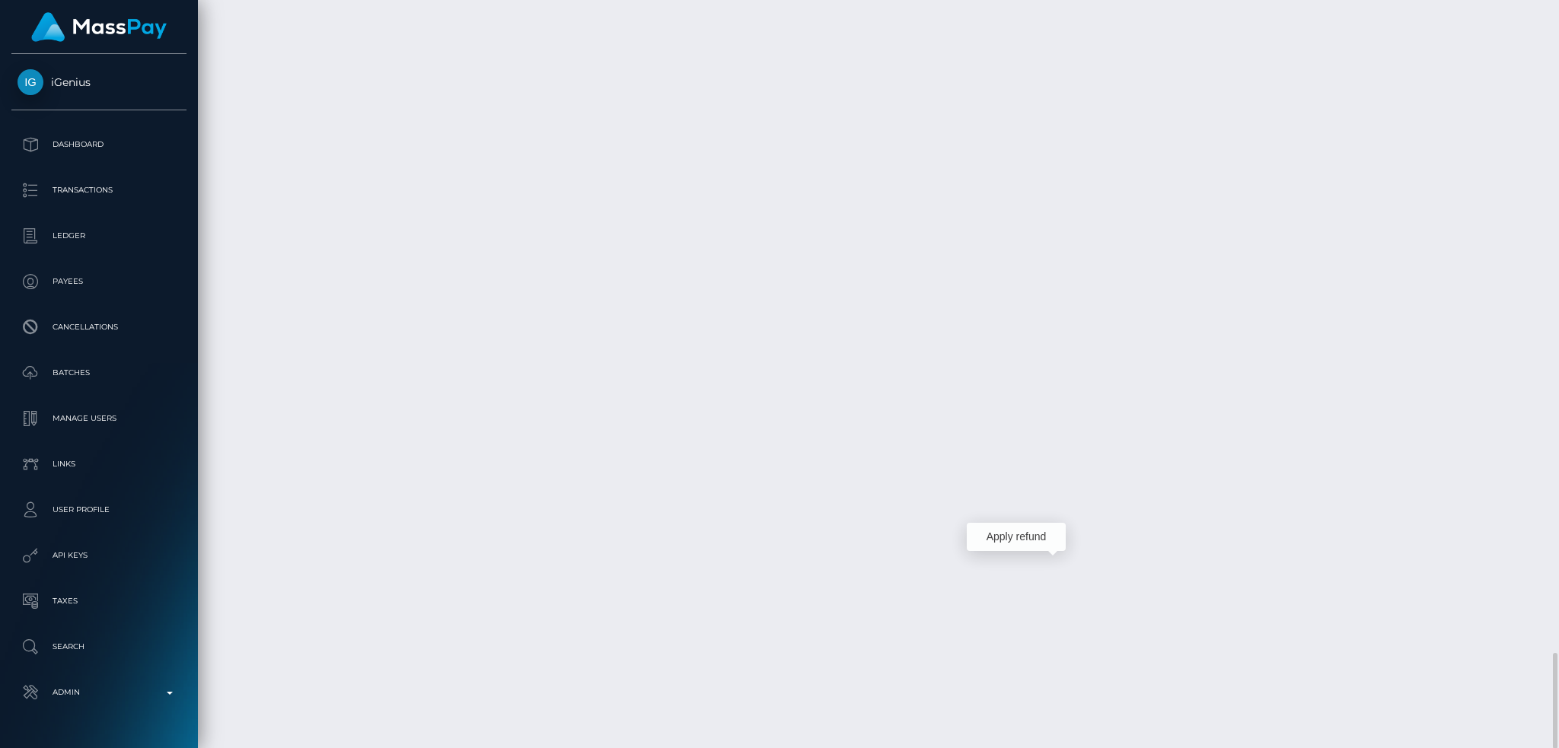
scroll to position [183, 422]
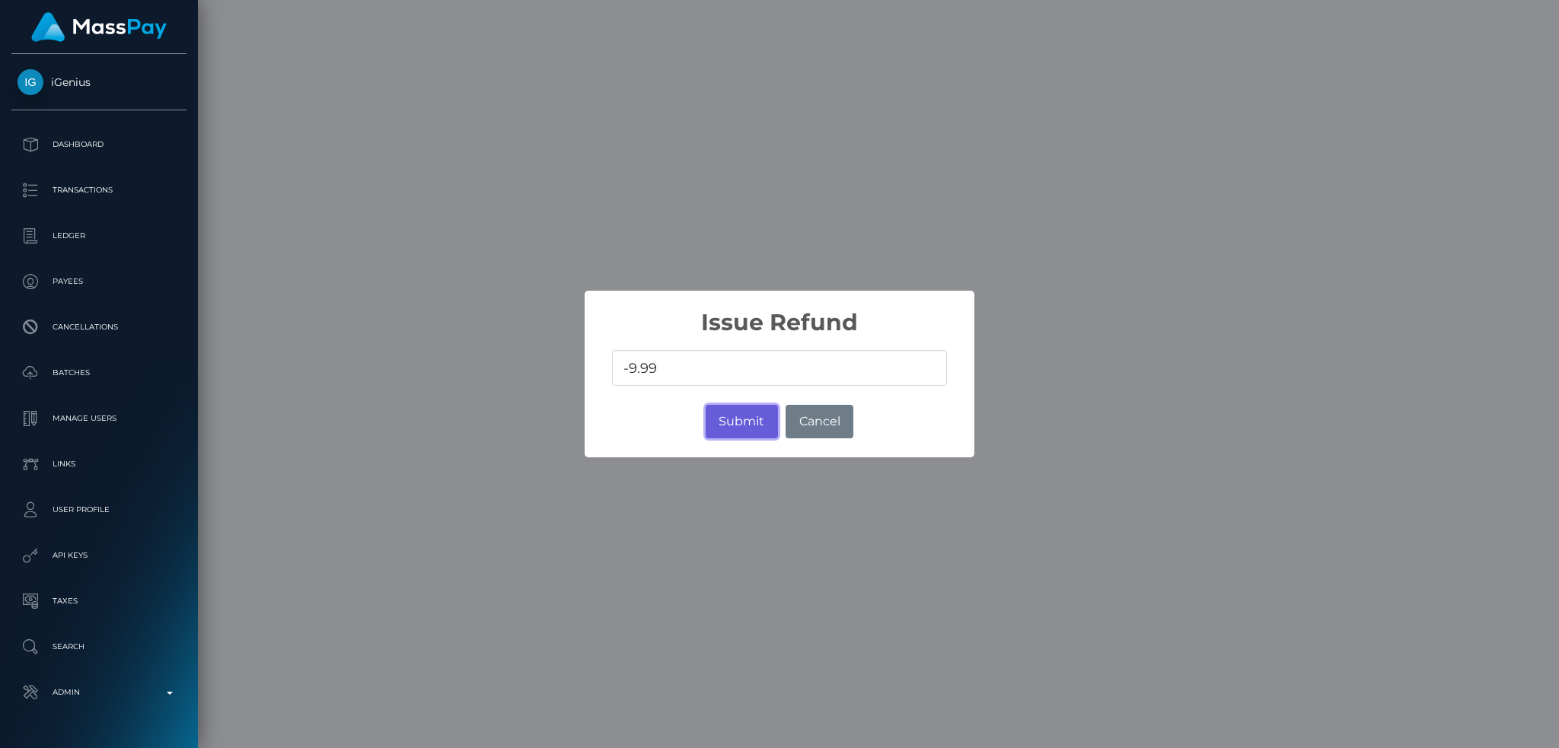
click at [739, 413] on button "Submit" at bounding box center [742, 421] width 72 height 33
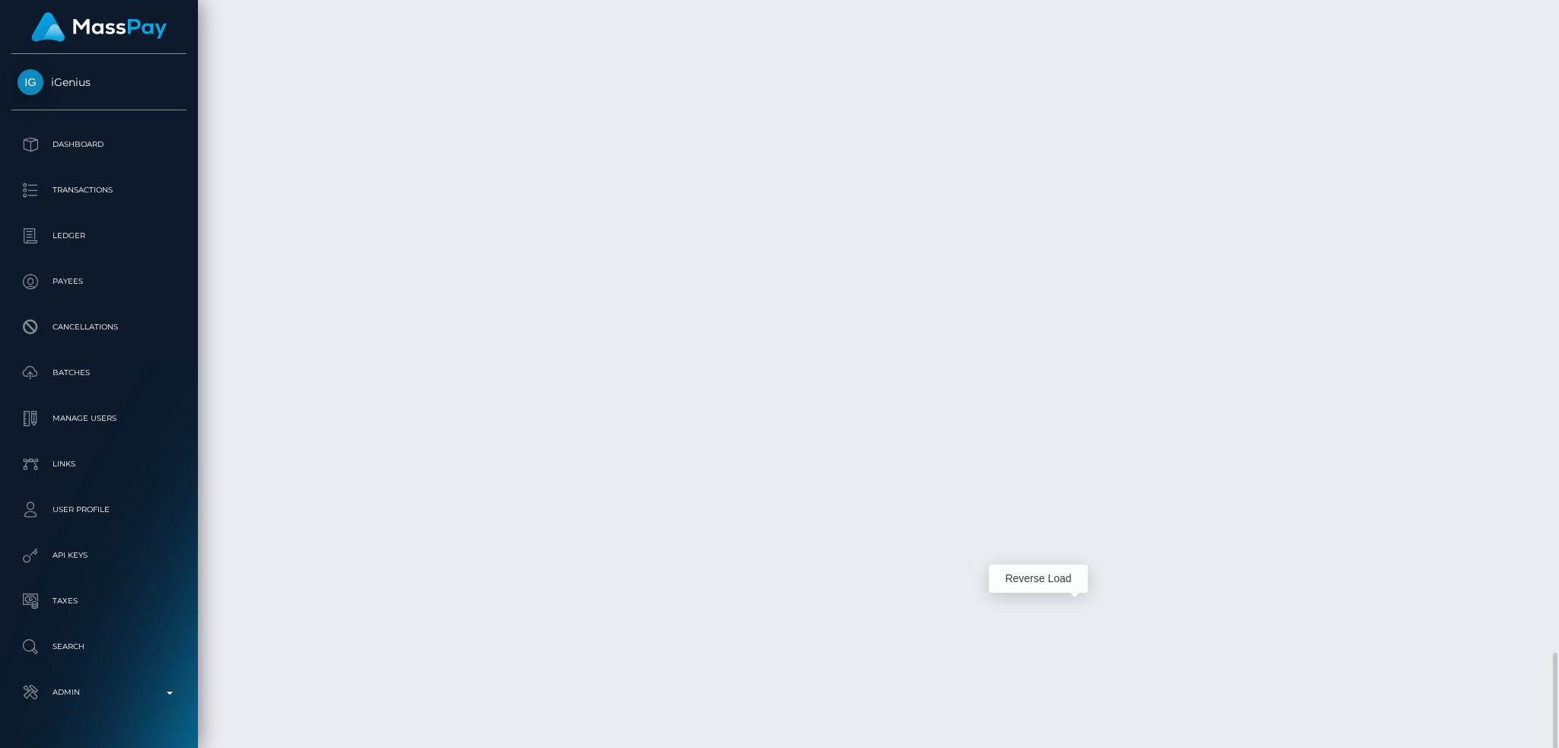
scroll to position [183, 422]
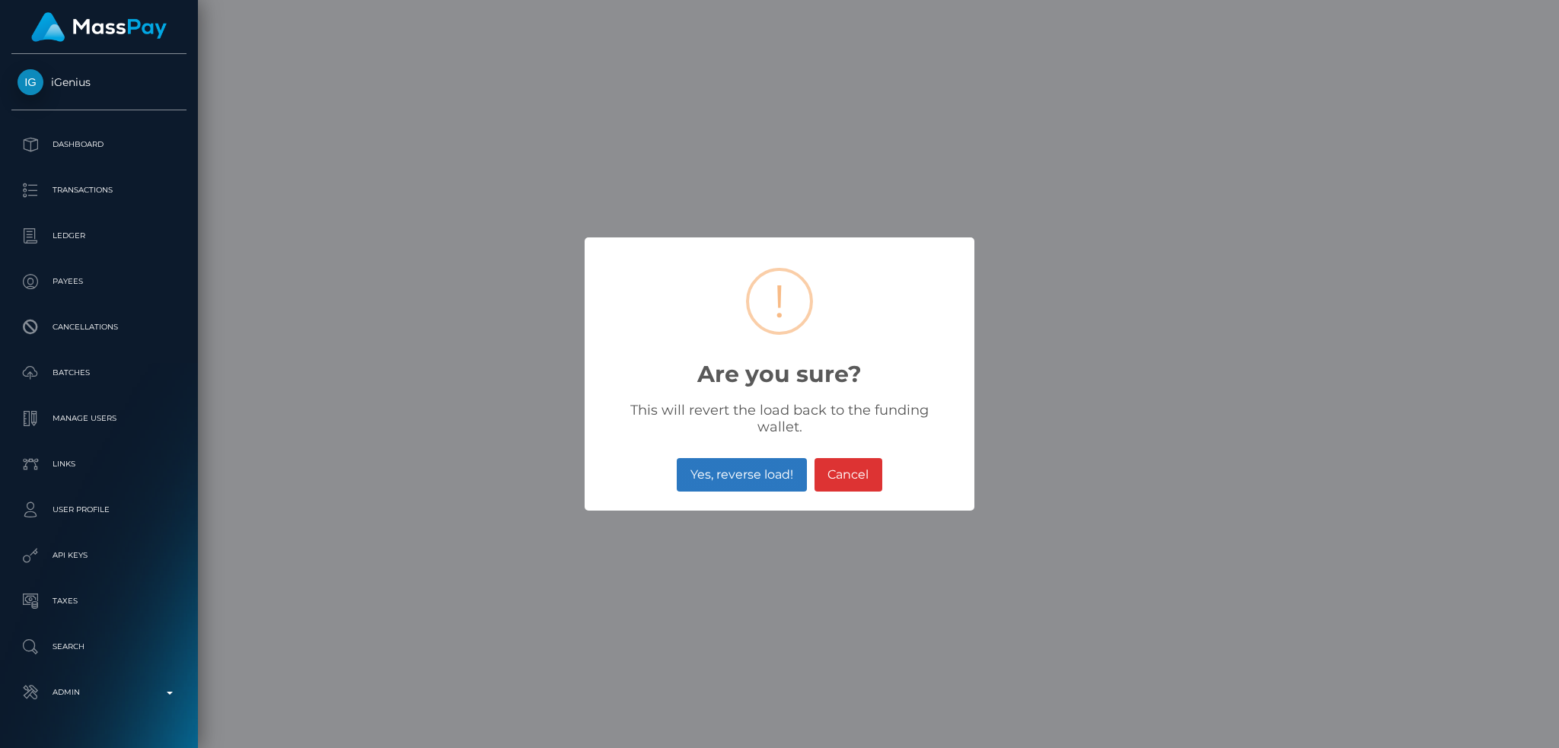
click at [712, 458] on button "Yes, reverse load!" at bounding box center [741, 474] width 129 height 33
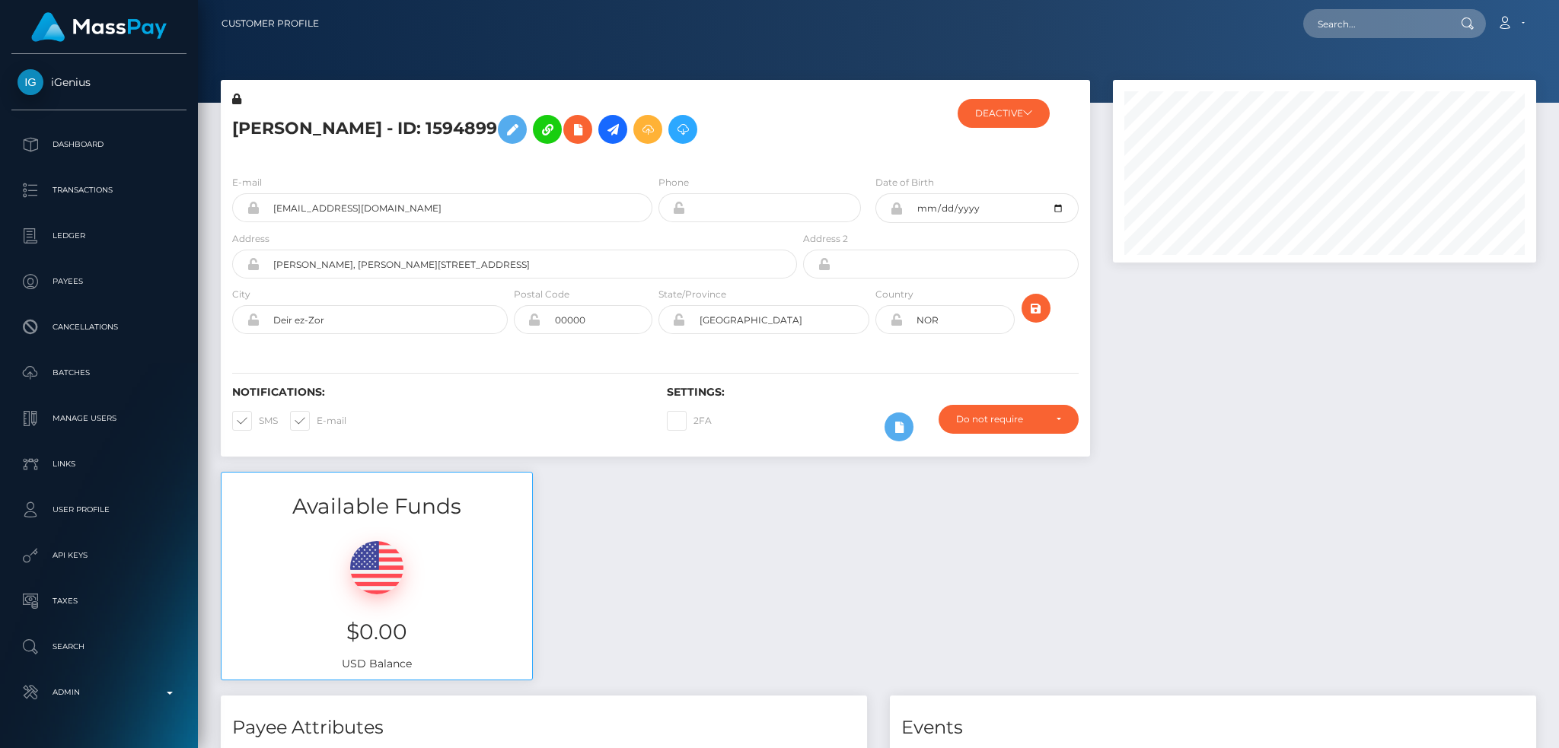
scroll to position [183, 422]
click at [1336, 21] on input "text" at bounding box center [1374, 23] width 143 height 29
paste input "[EMAIL_ADDRESS][DOMAIN_NAME]"
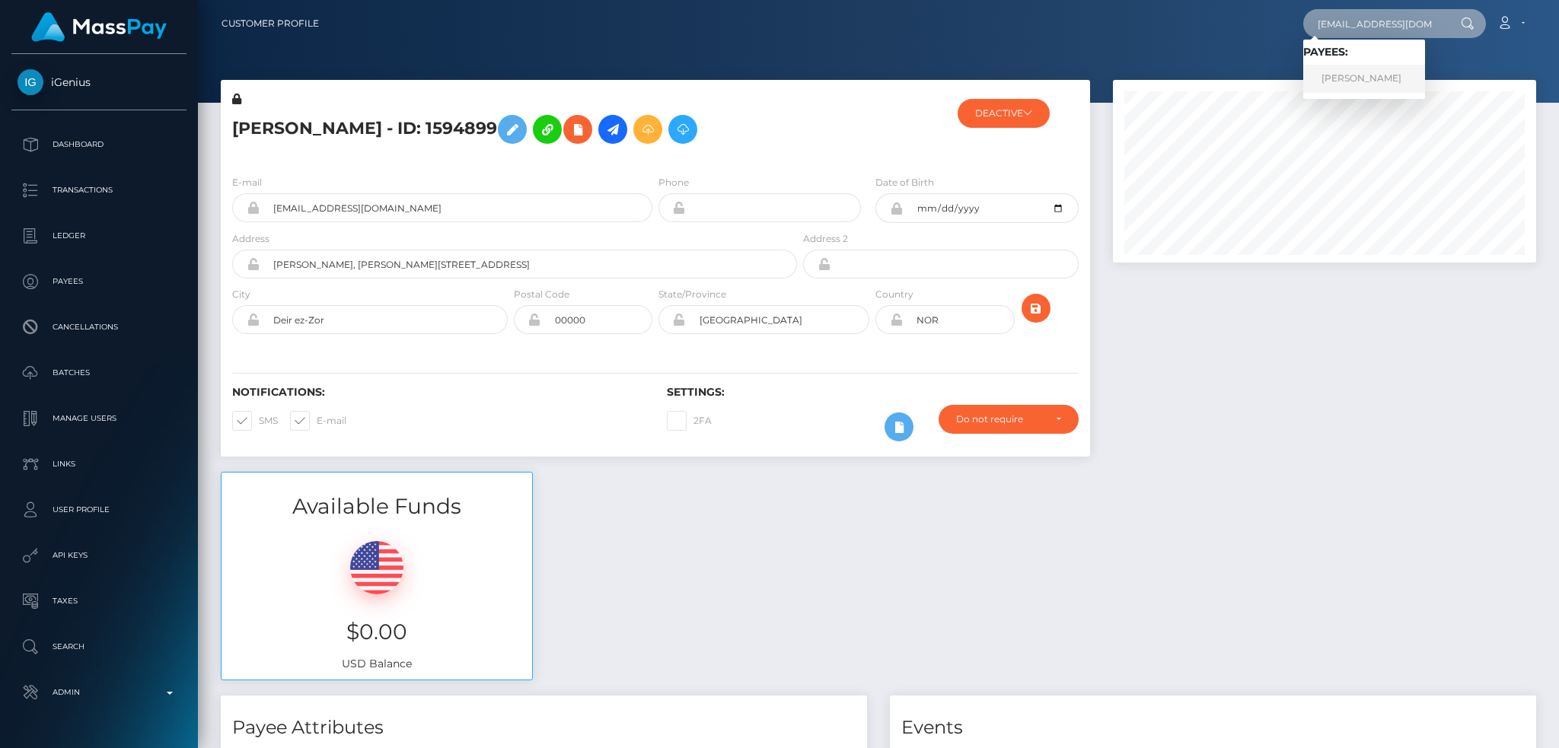
type input "[EMAIL_ADDRESS][DOMAIN_NAME]"
click at [1386, 84] on link "Hannah Louisa Bray" at bounding box center [1364, 79] width 122 height 28
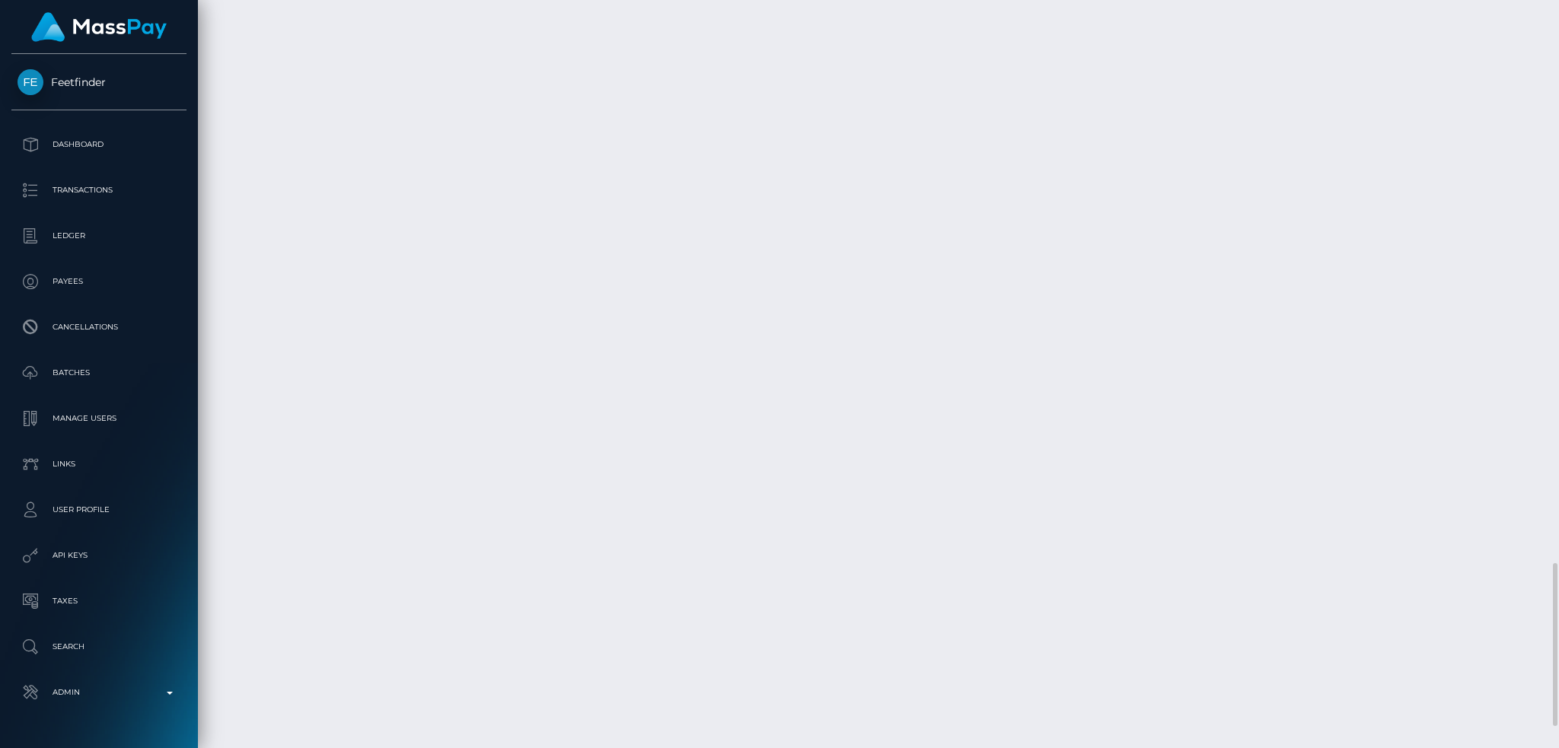
scroll to position [183, 422]
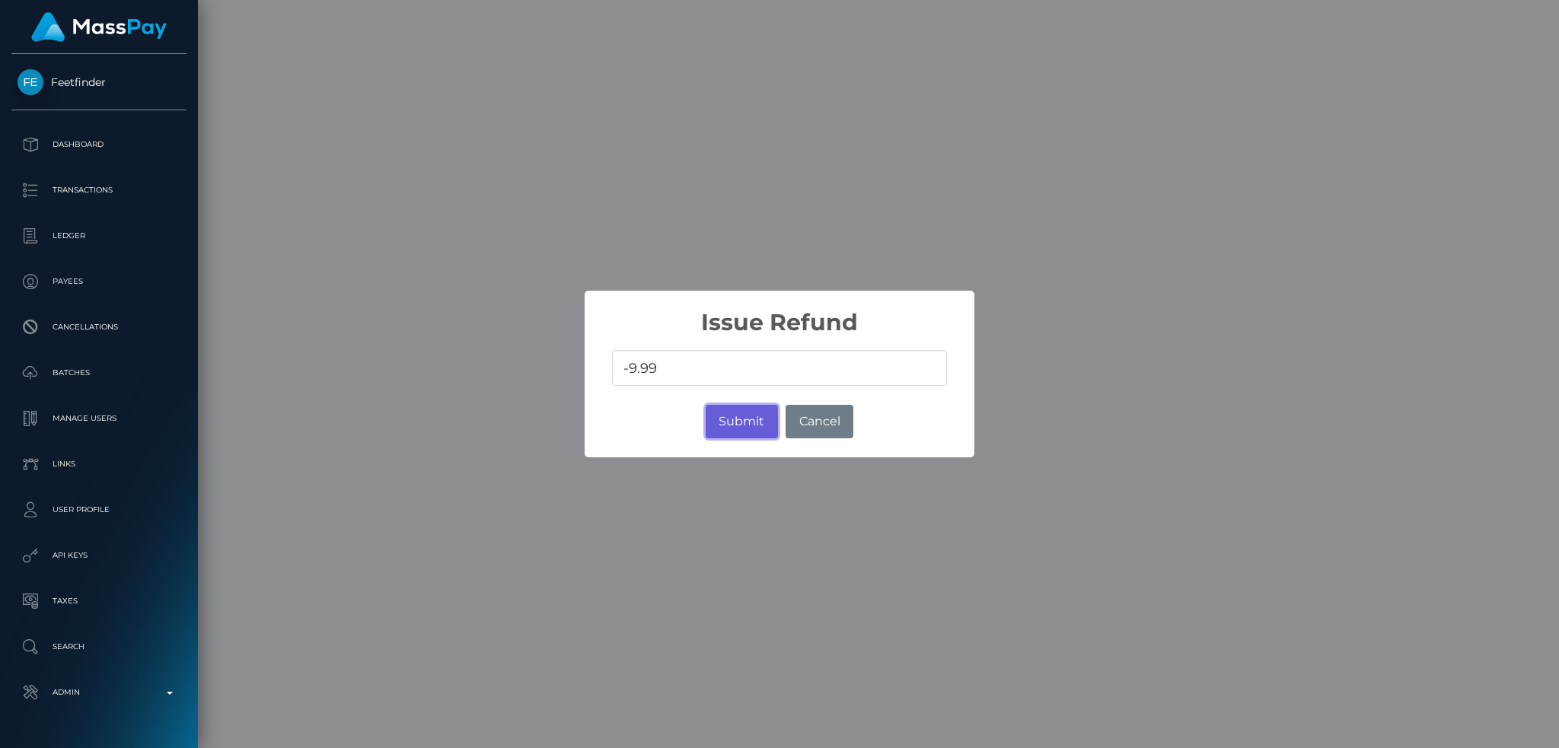
click at [731, 413] on button "Submit" at bounding box center [742, 421] width 72 height 33
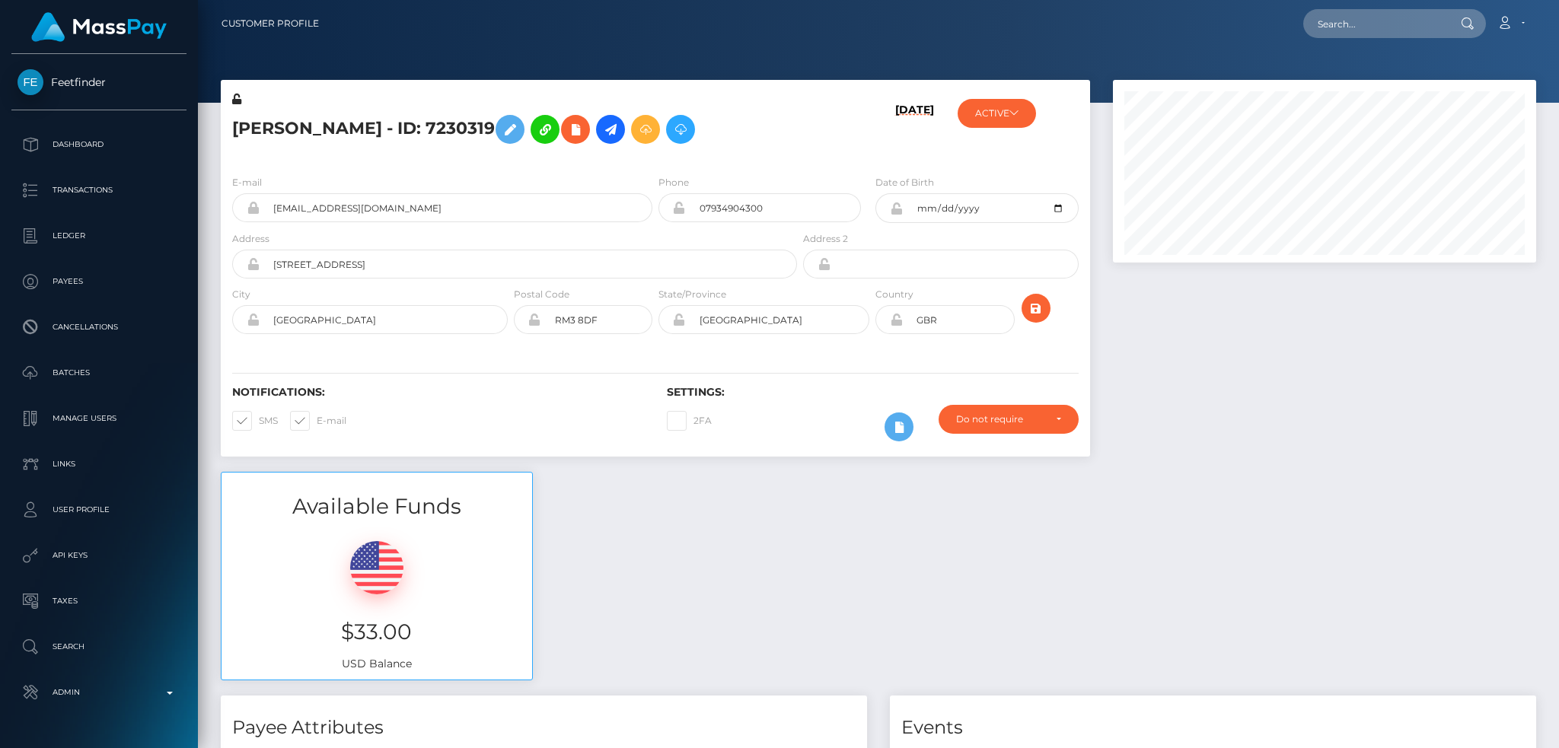
scroll to position [760982, 760741]
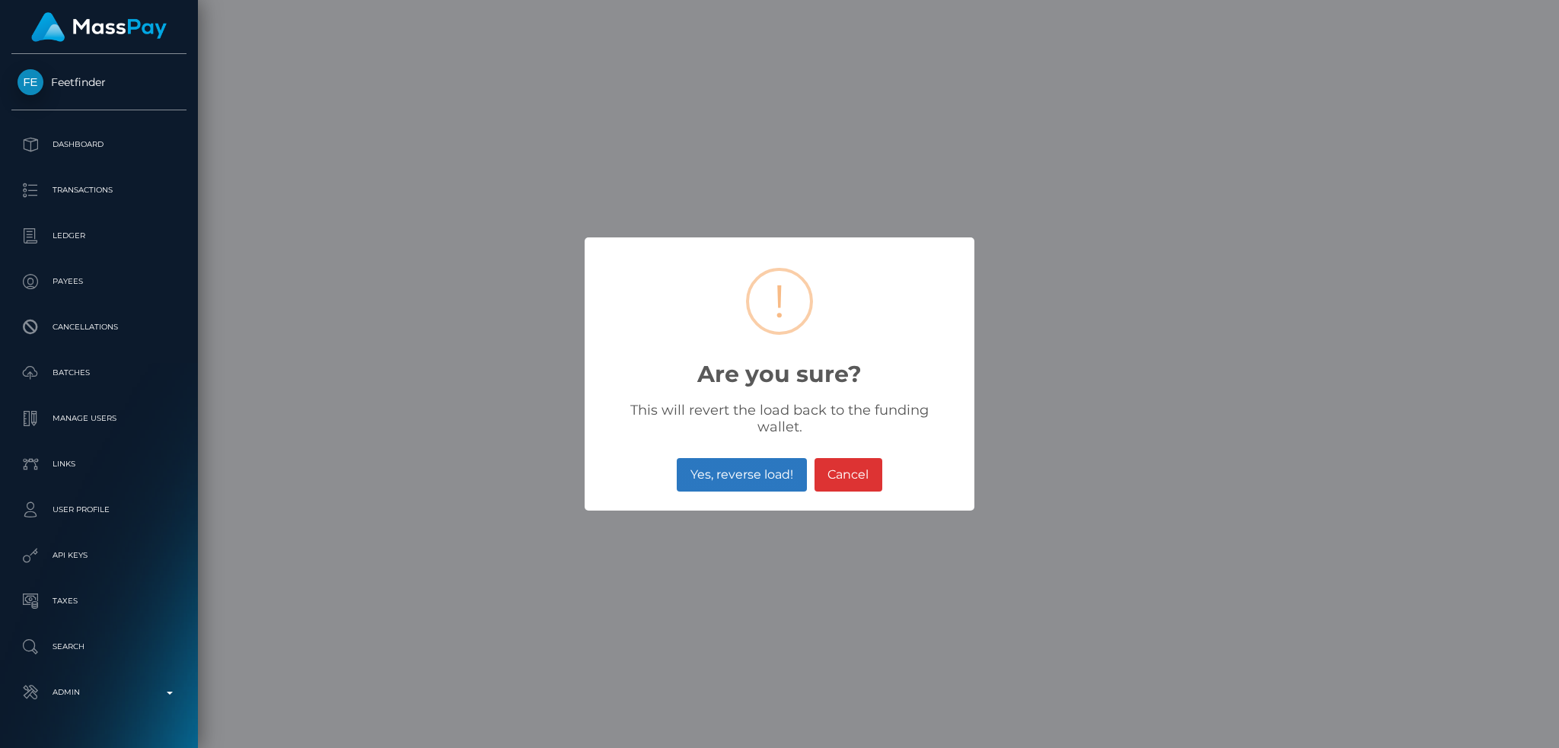
click at [735, 458] on button "Yes, reverse load!" at bounding box center [741, 474] width 129 height 33
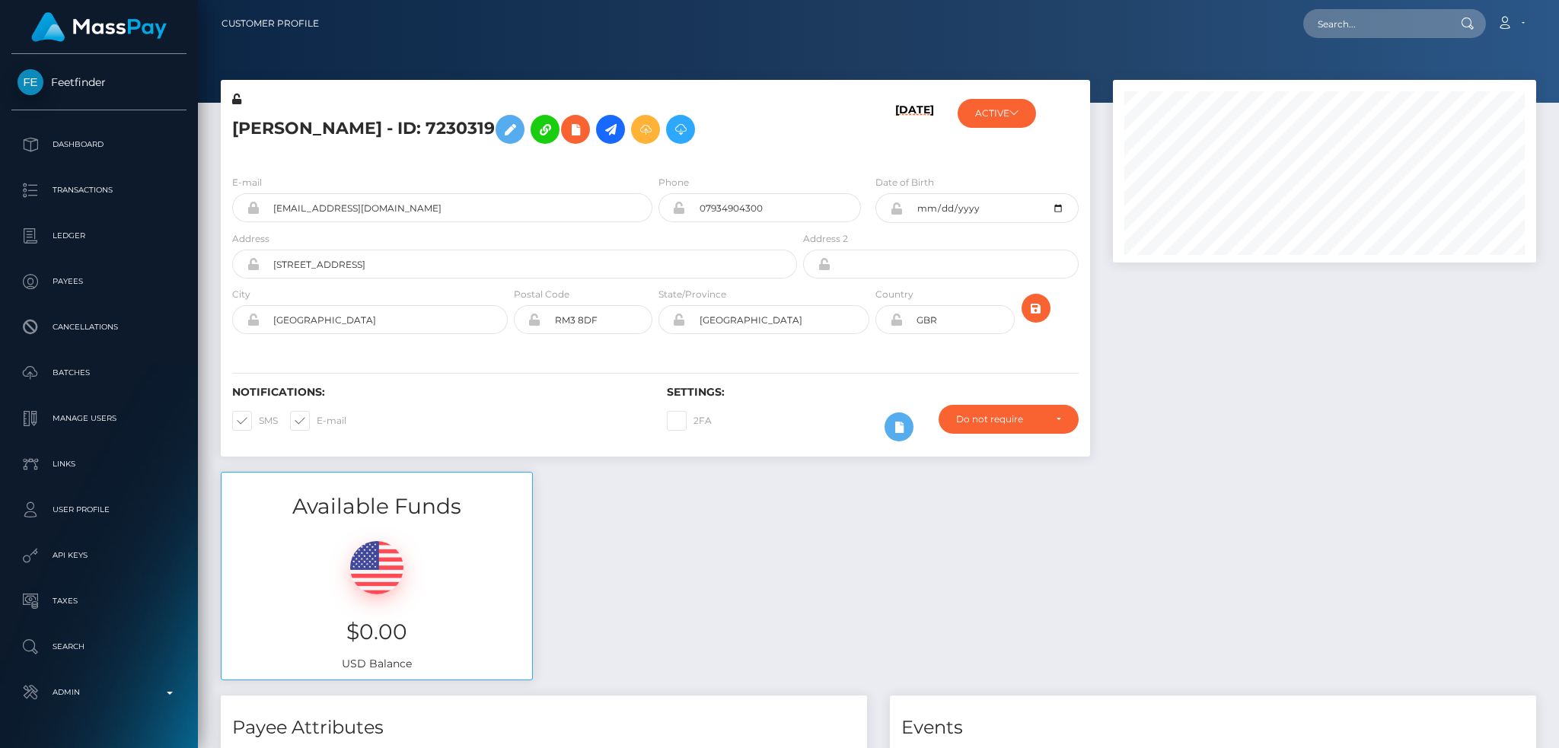
scroll to position [183, 422]
click at [1376, 12] on input "text" at bounding box center [1374, 23] width 143 height 29
paste input "7f9fd43d-7dfc-11f0-8023-0266f44cc279"
type input "7f9fd43d-7dfc-11f0-8023-0266f44cc279"
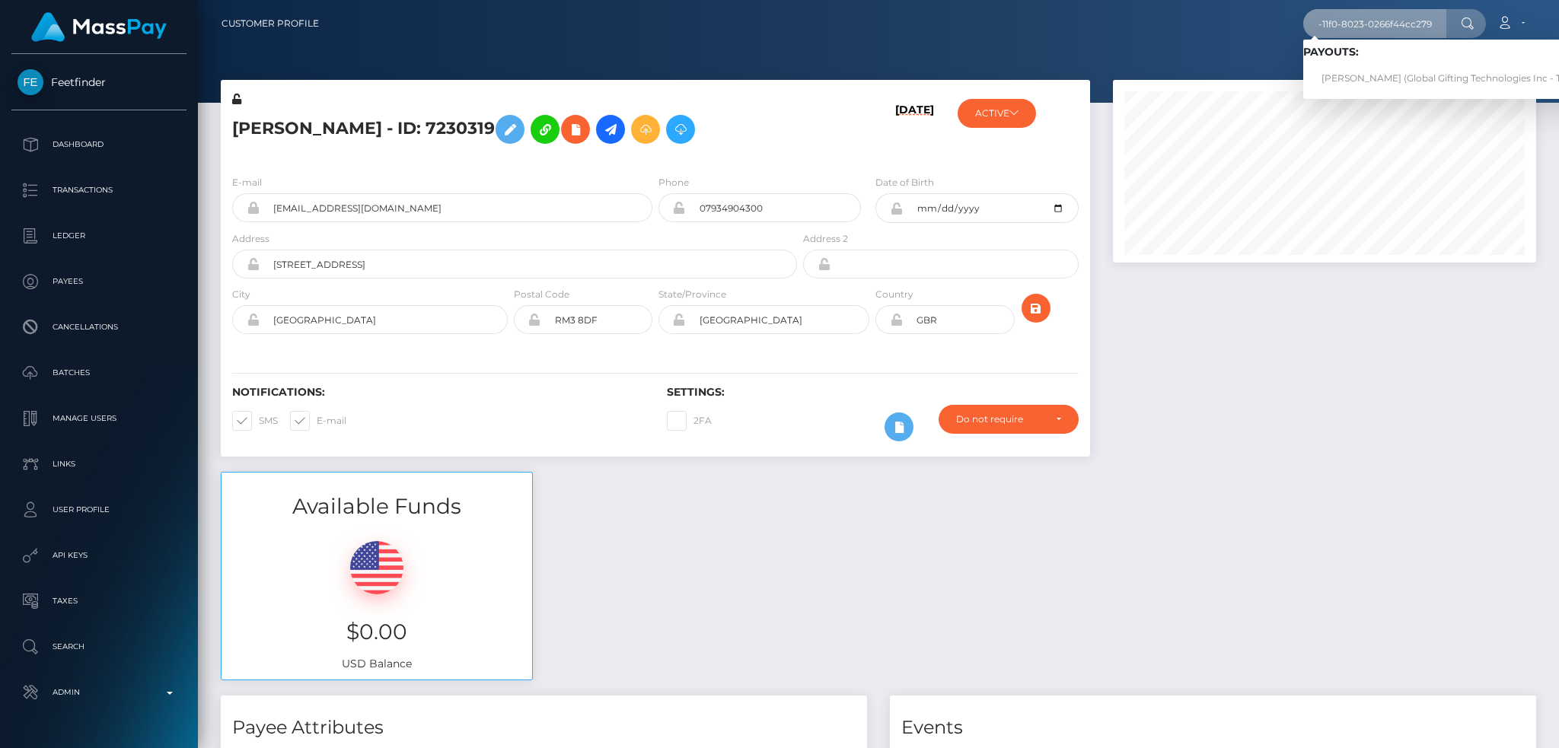
scroll to position [0, 0]
click at [1395, 73] on link "LISA ANNA HOEKSTRA (Global Gifting Technologies Inc - Throne)" at bounding box center [1456, 79] width 307 height 28
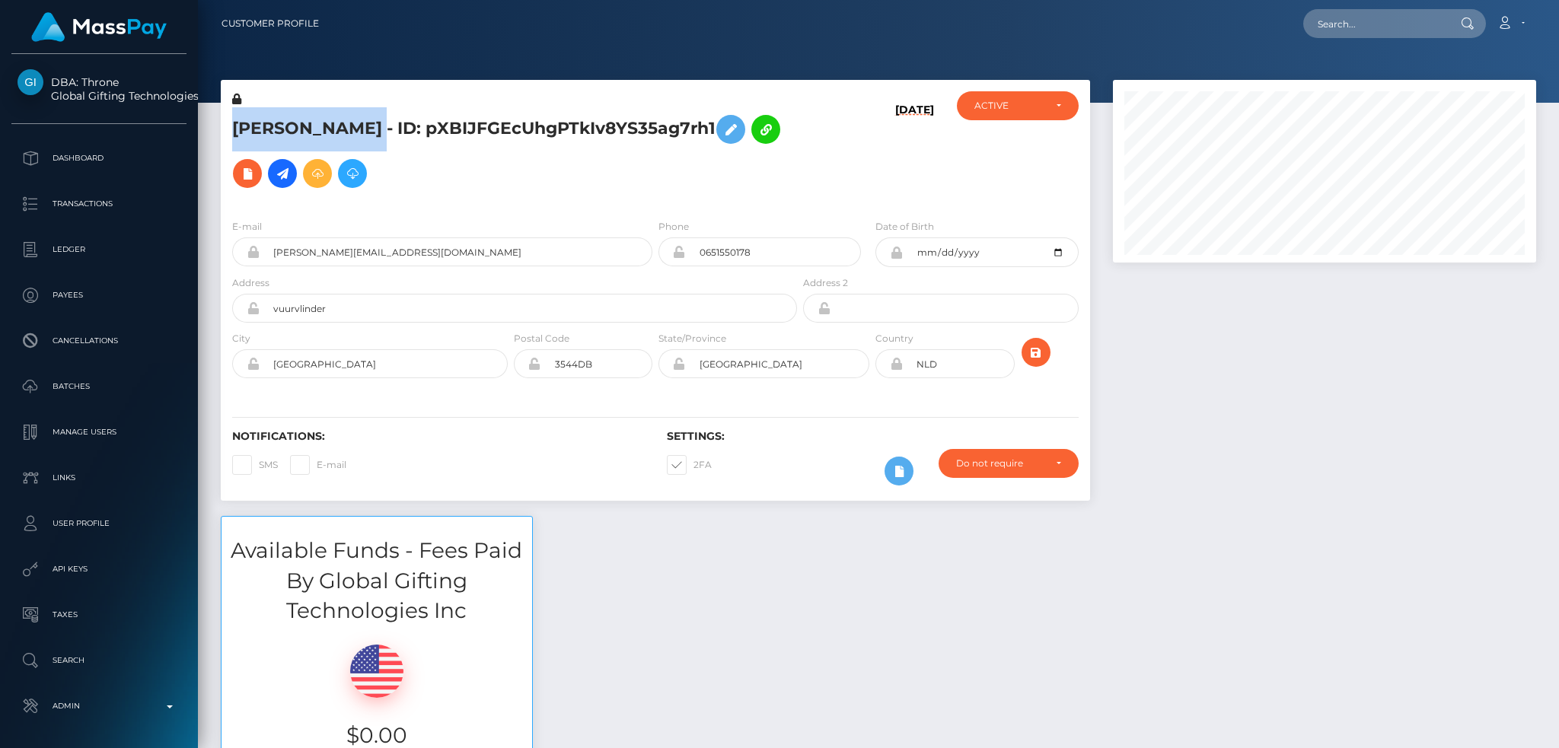
scroll to position [183, 422]
click at [233, 120] on h5 "[PERSON_NAME] - ID: pXBIJFGEcUhgPTkIv8YS35ag7rh1" at bounding box center [510, 151] width 556 height 88
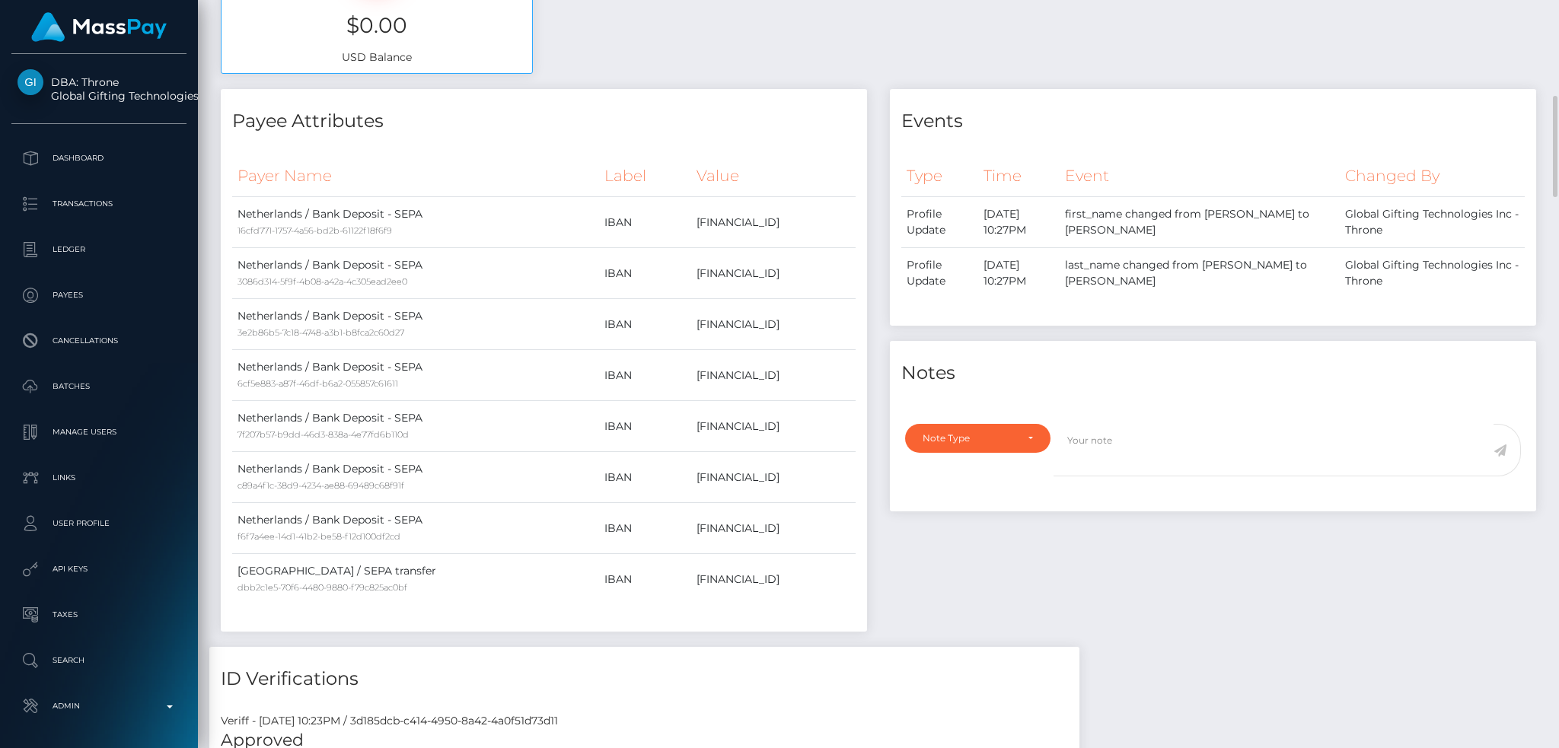
scroll to position [0, 0]
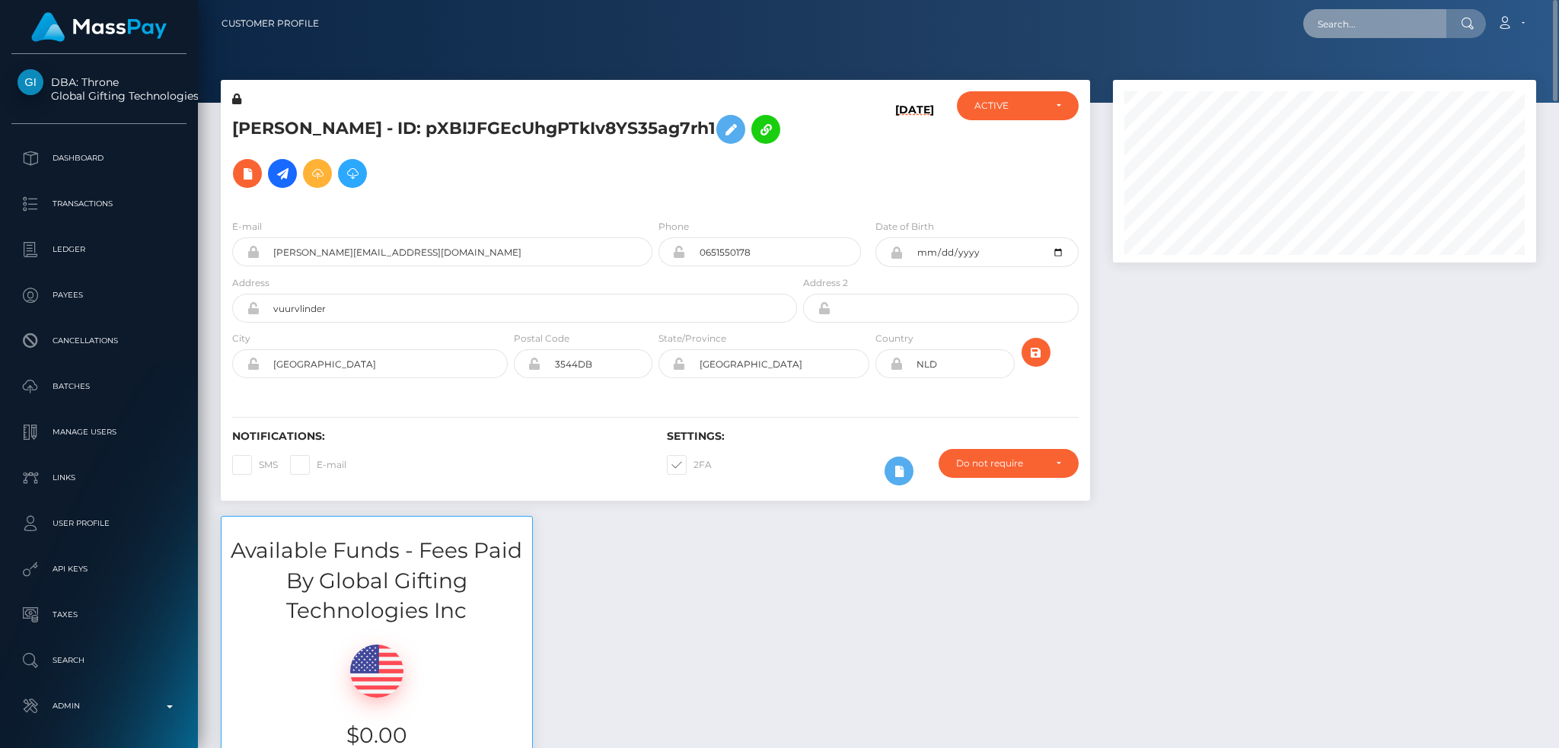
click at [1407, 33] on input "text" at bounding box center [1374, 23] width 143 height 29
paste input "68b61b1324b37"
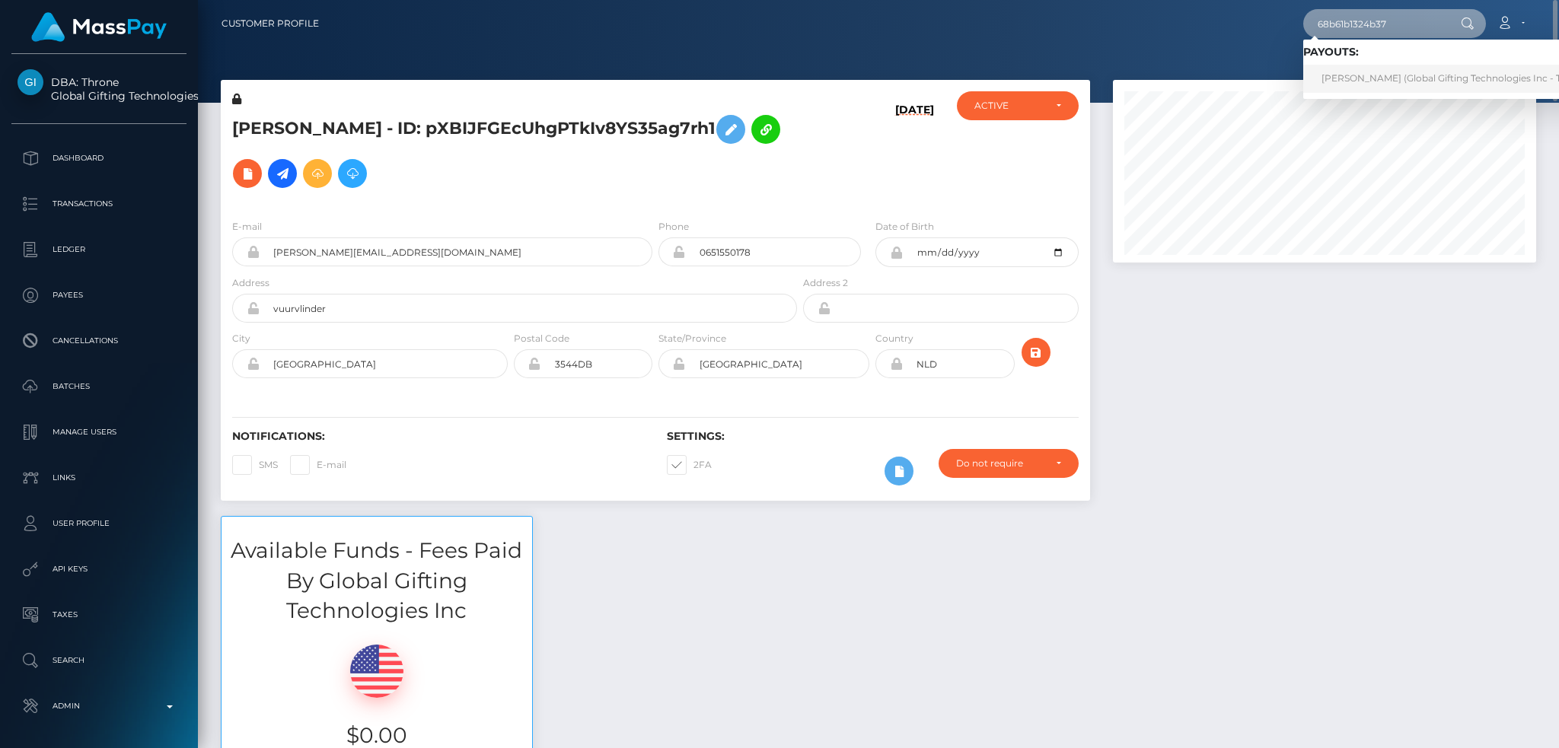
type input "68b61b1324b37"
drag, startPoint x: 1378, startPoint y: 78, endPoint x: 1356, endPoint y: 82, distance: 21.6
click at [1378, 79] on link "Rachael Cherry (Global Gifting Technologies Inc - Throne)" at bounding box center [1456, 79] width 307 height 28
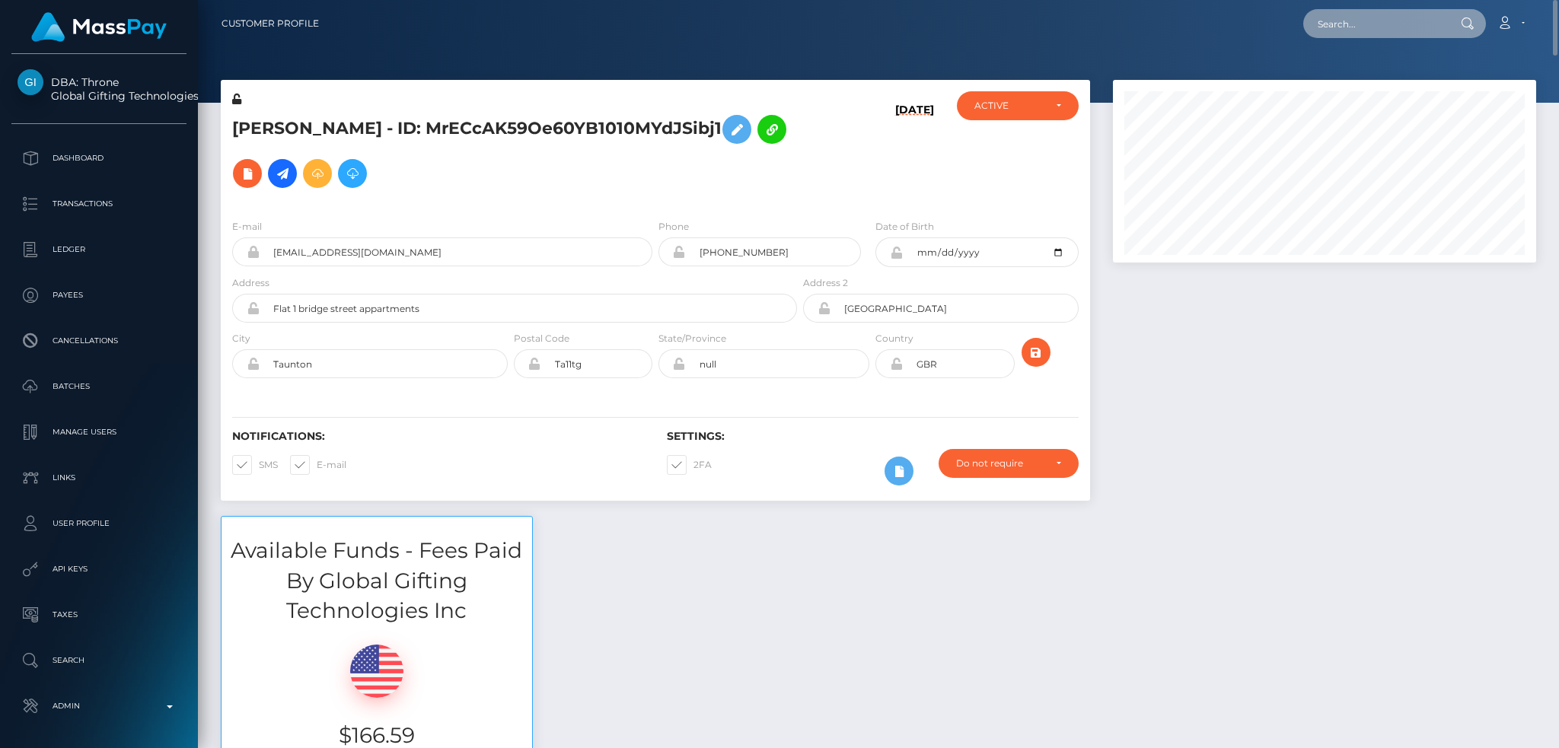
paste input "[EMAIL_ADDRESS][DOMAIN_NAME]"
click at [1401, 21] on input "text" at bounding box center [1374, 23] width 143 height 29
type input "summermarie0625@gmail.com"
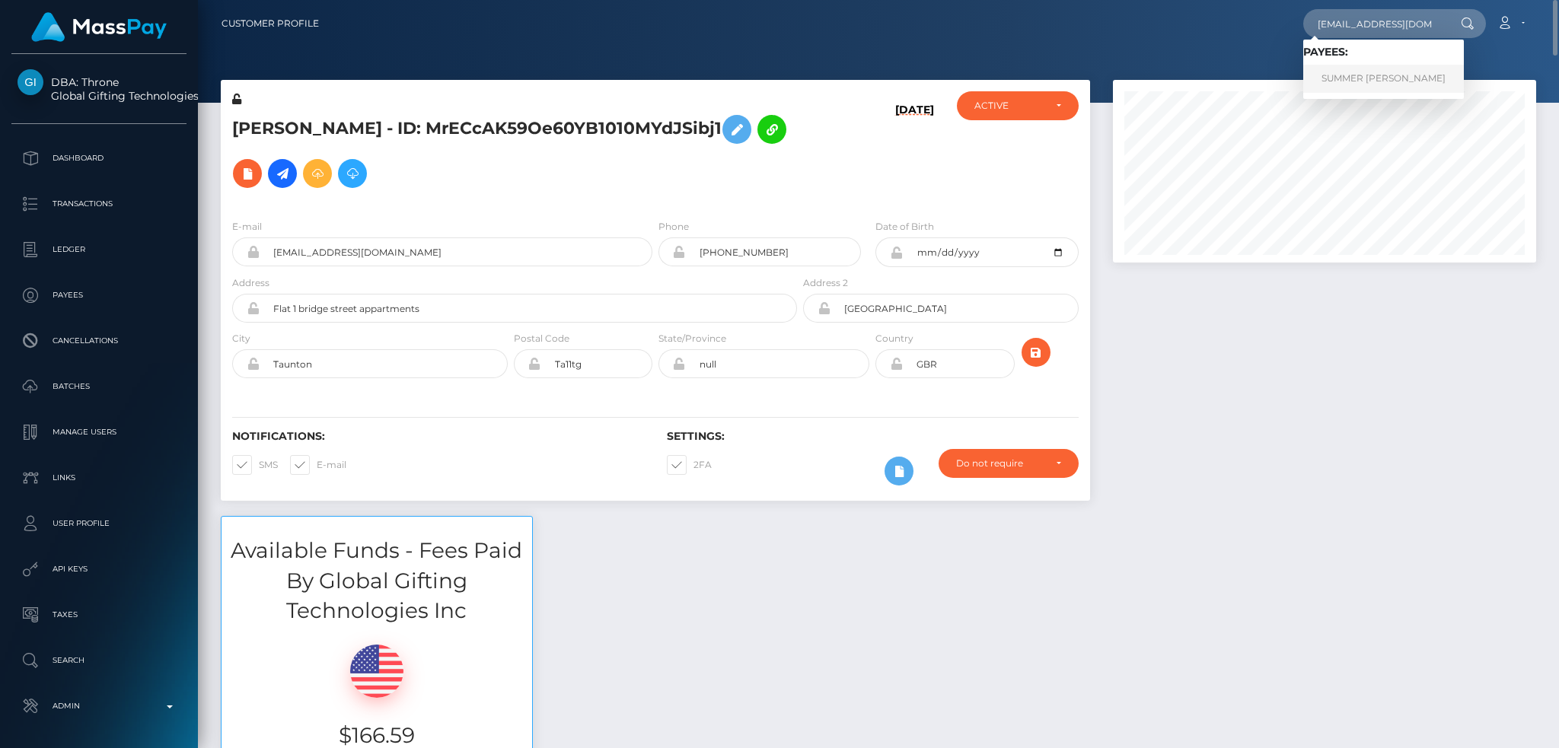
click at [1359, 75] on link "SUMMER MARIE WEIMERN" at bounding box center [1383, 79] width 161 height 28
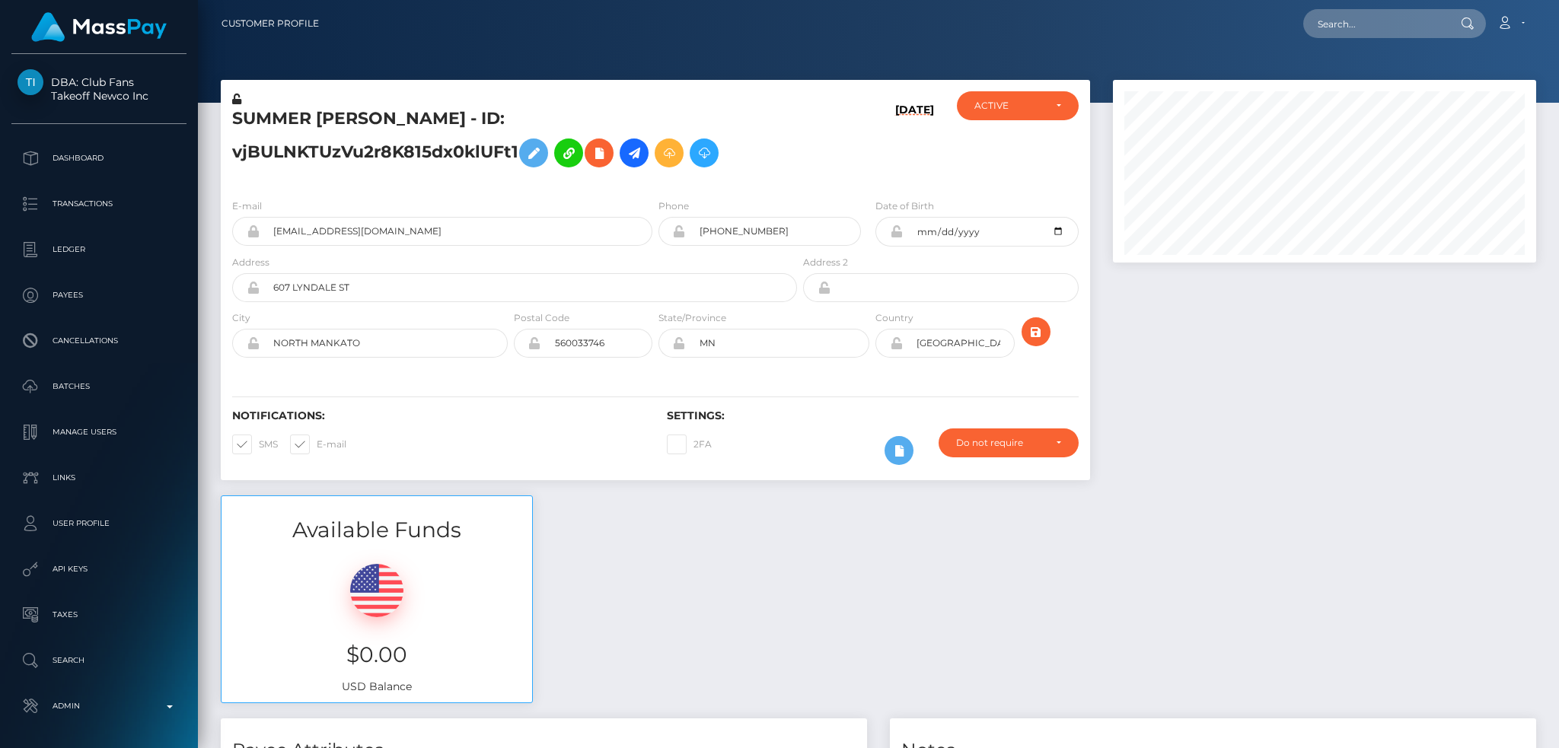
scroll to position [183, 422]
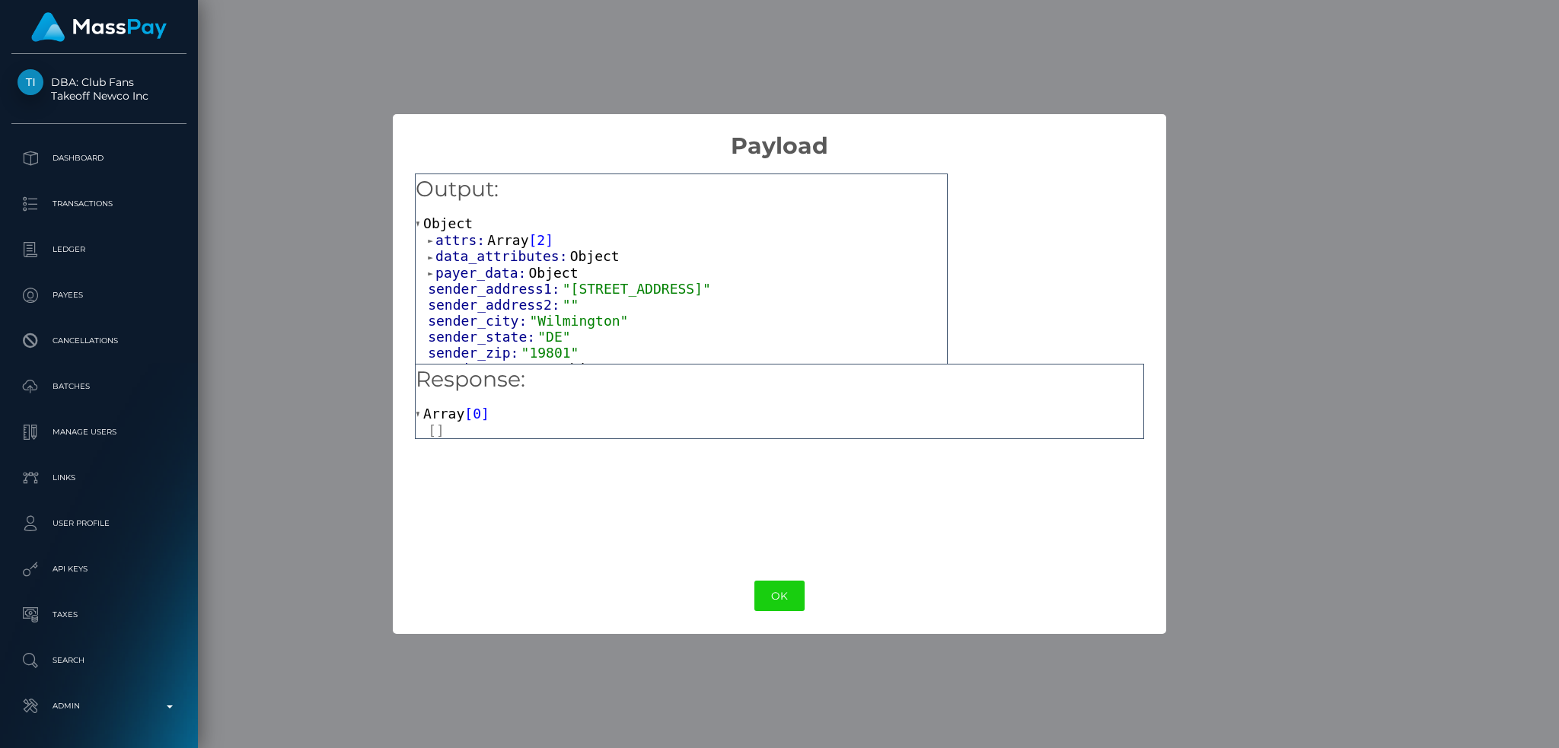
click at [783, 581] on button "OK" at bounding box center [779, 596] width 50 height 31
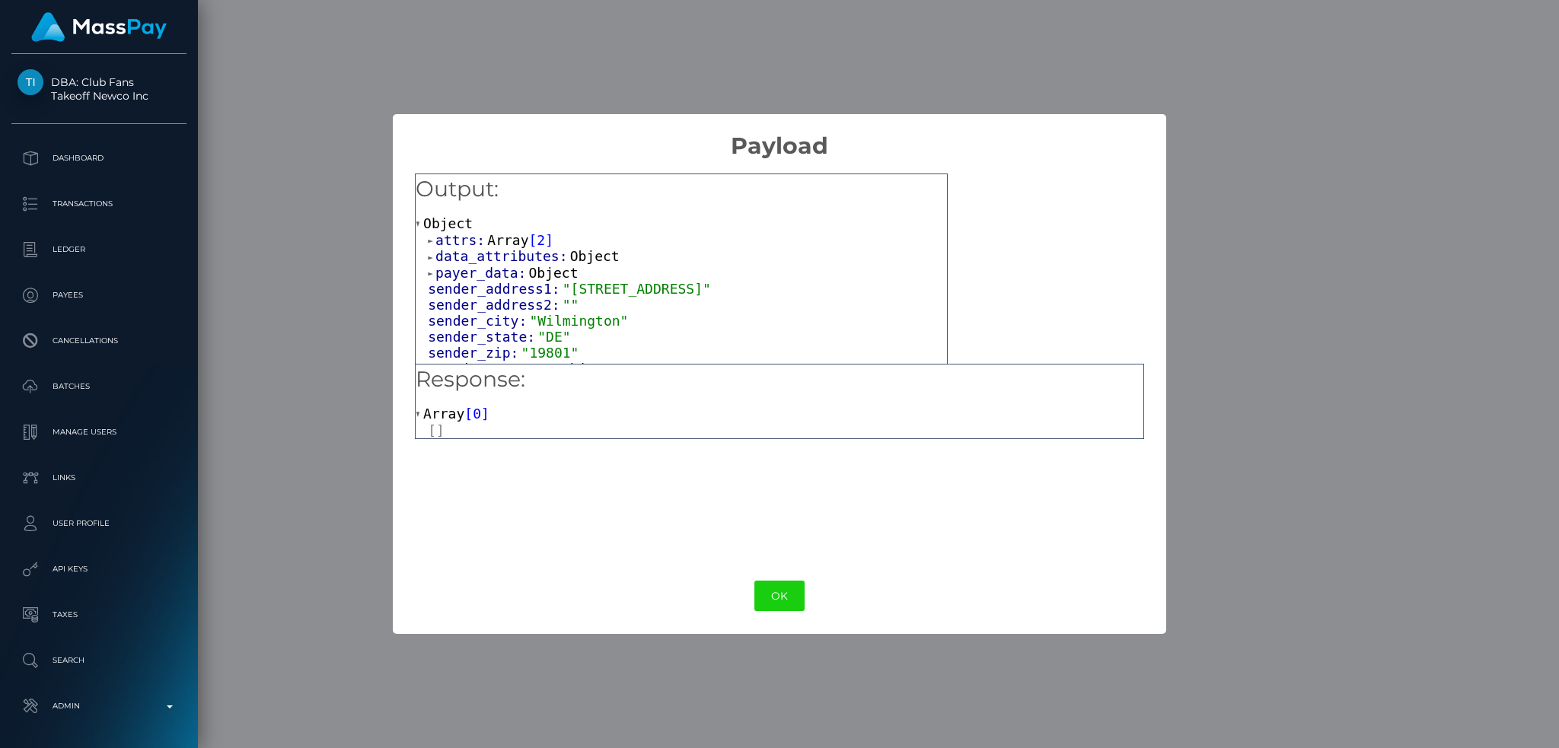
click at [479, 233] on span "attrs:" at bounding box center [461, 240] width 52 height 16
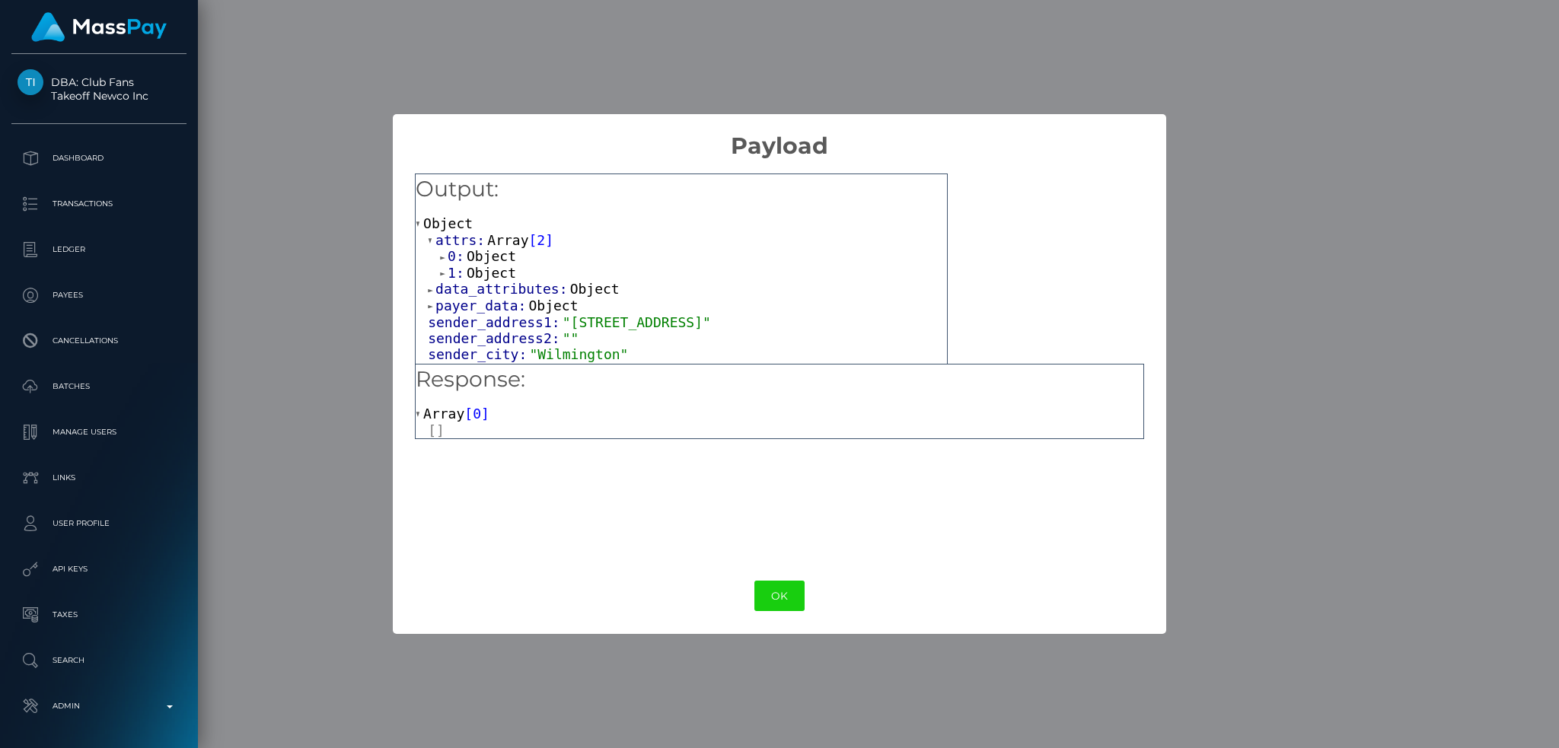
click at [508, 257] on span "Object" at bounding box center [491, 256] width 49 height 16
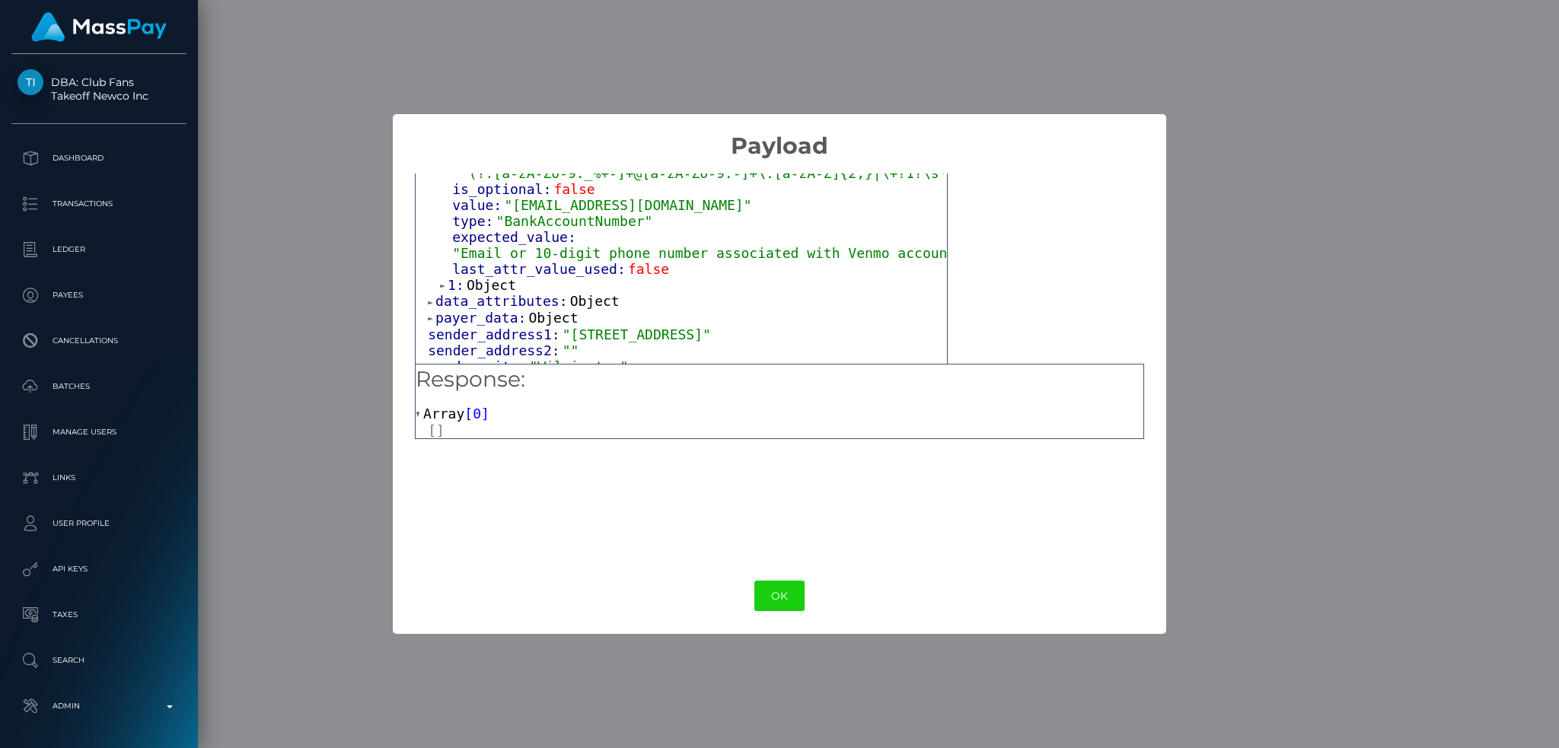
scroll to position [202, 0]
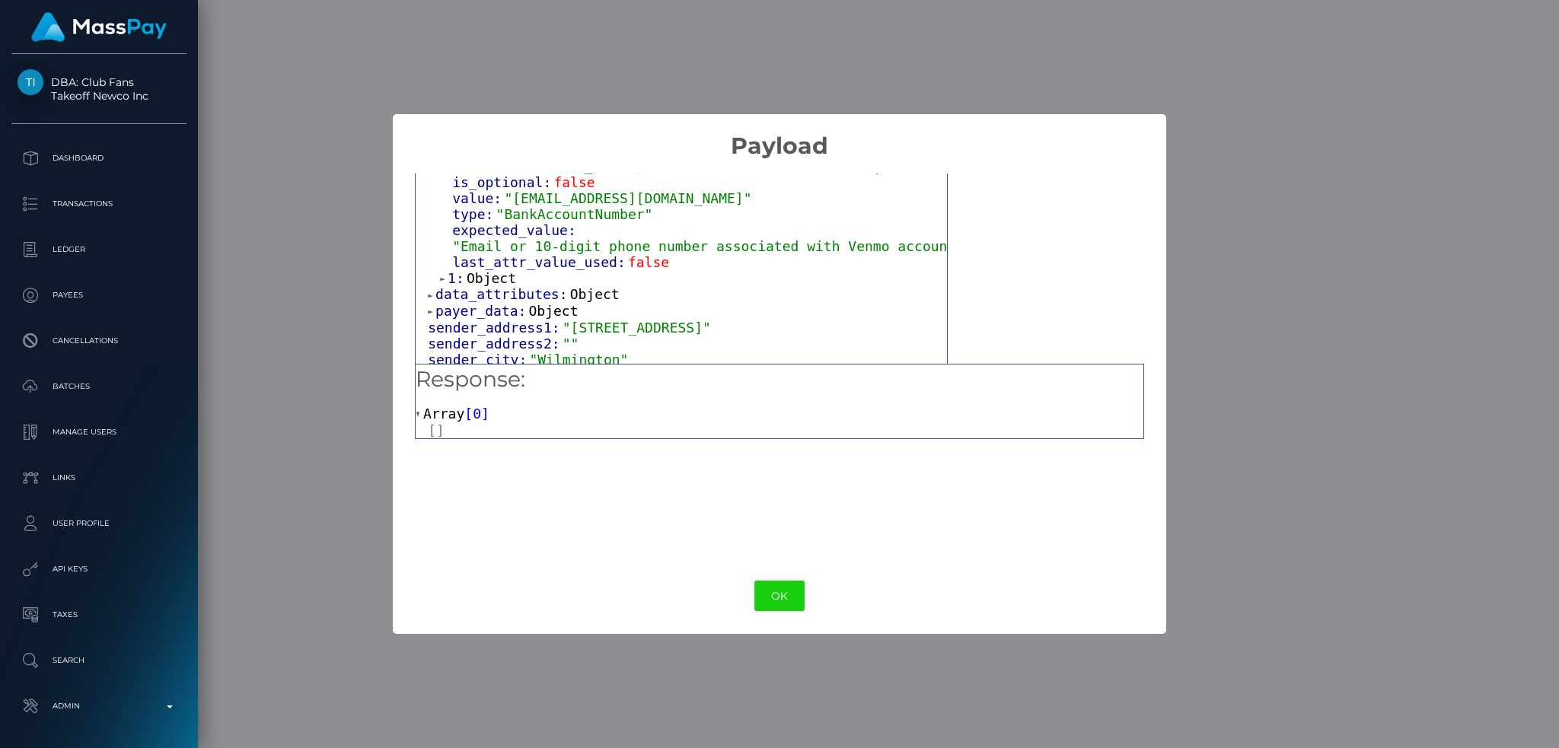
click at [496, 270] on span "Object" at bounding box center [491, 278] width 49 height 16
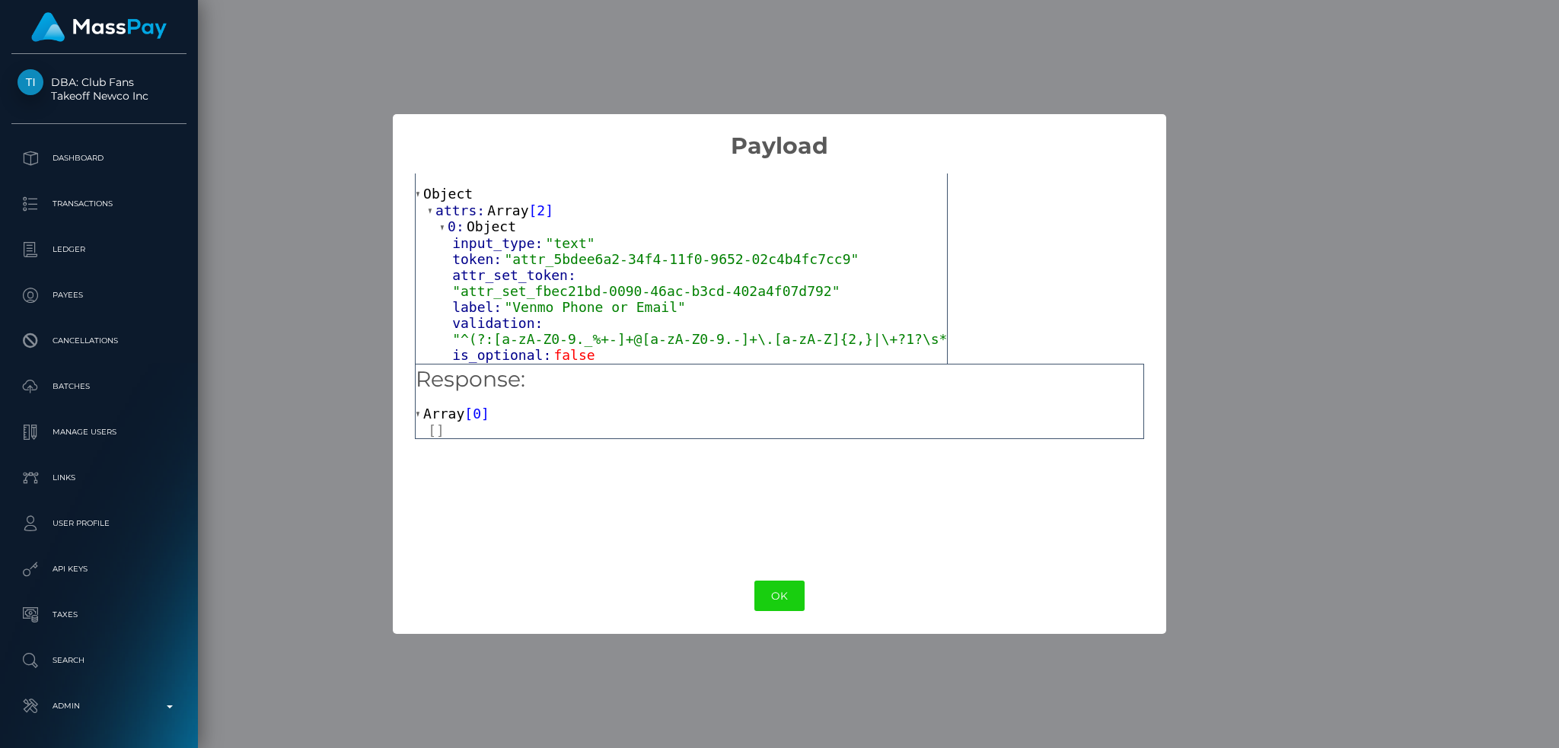
scroll to position [0, 0]
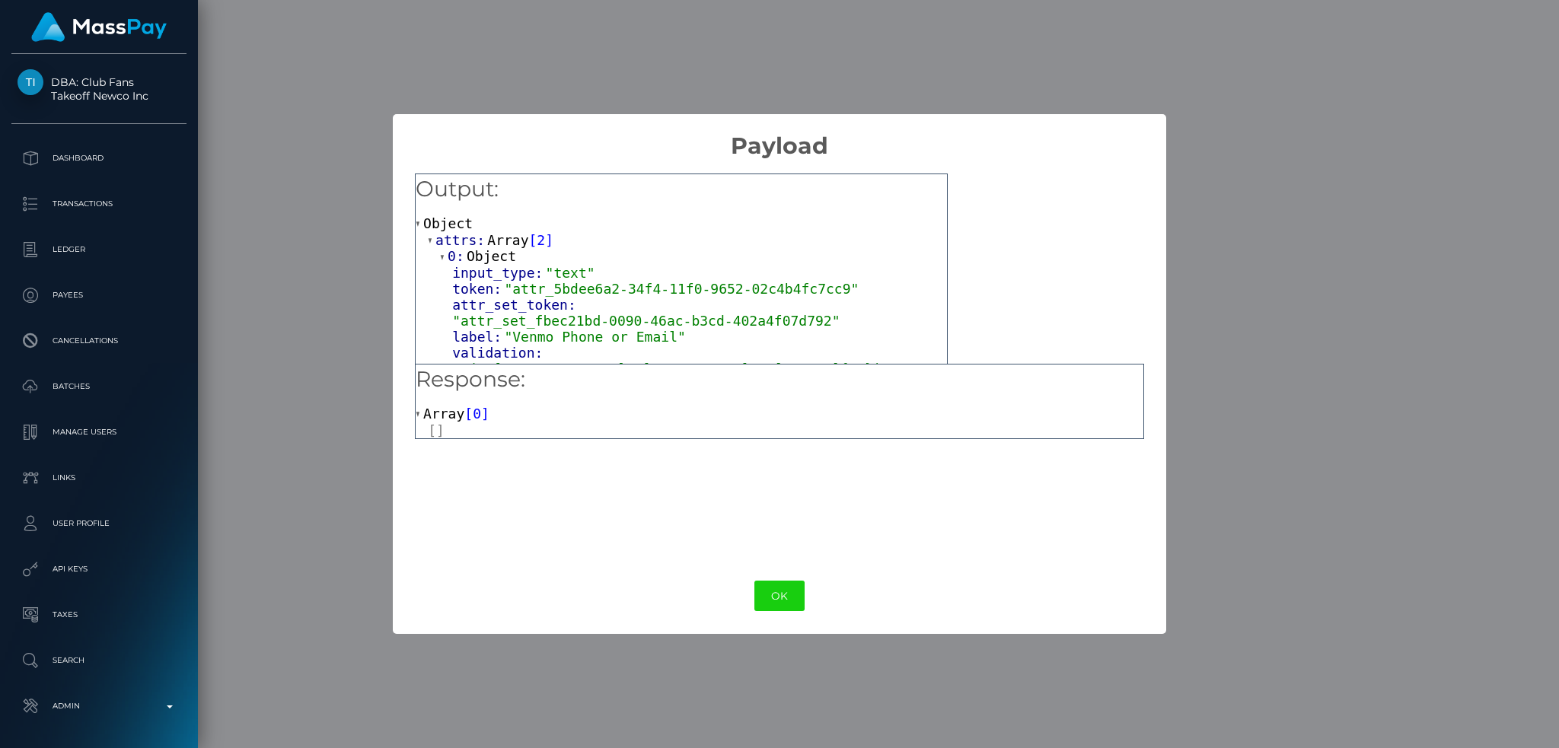
click at [291, 225] on div "× Payload Output: Object attrs: Array [ 2 ] 0: Object input_type: "text" token:…" at bounding box center [779, 374] width 1559 height 748
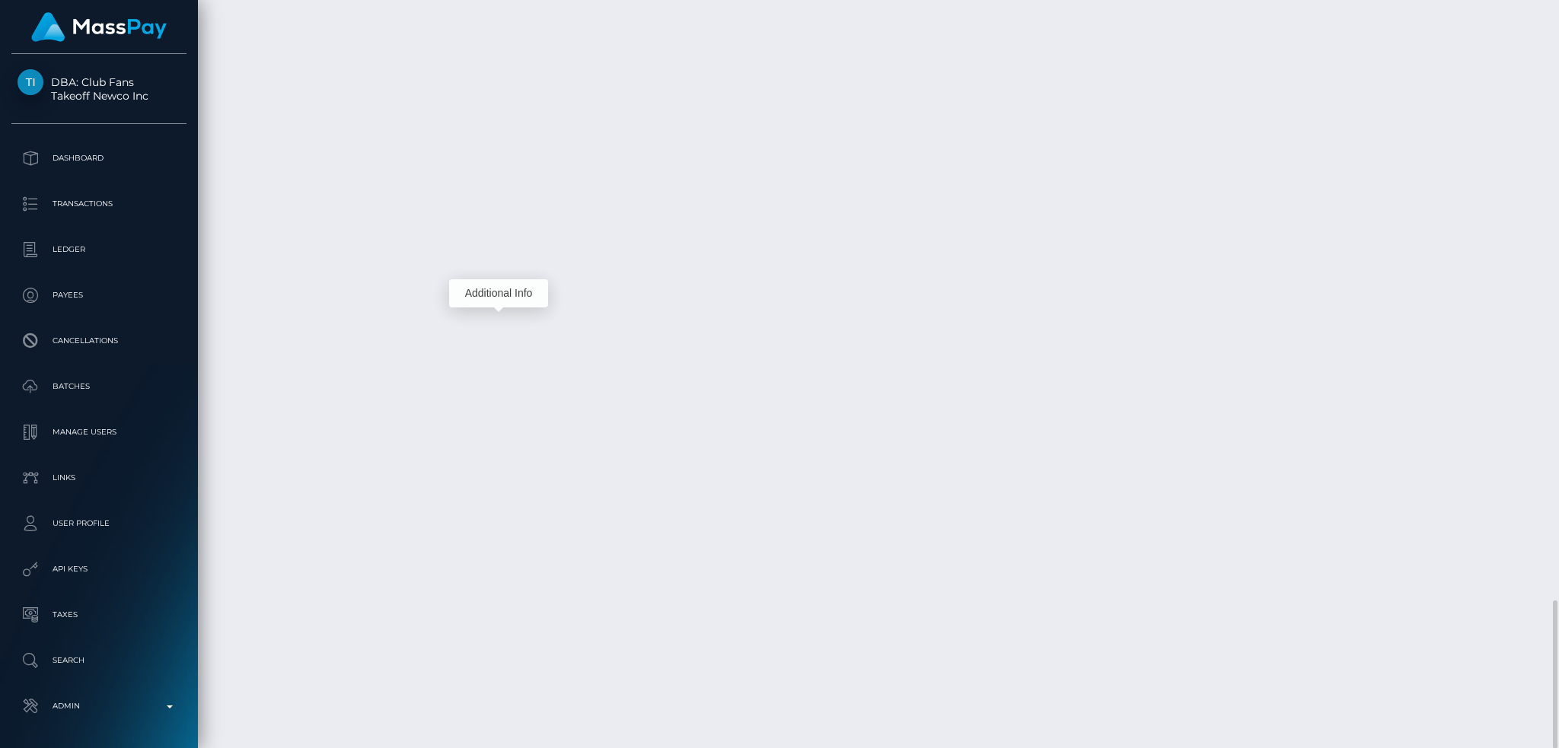
scroll to position [183, 422]
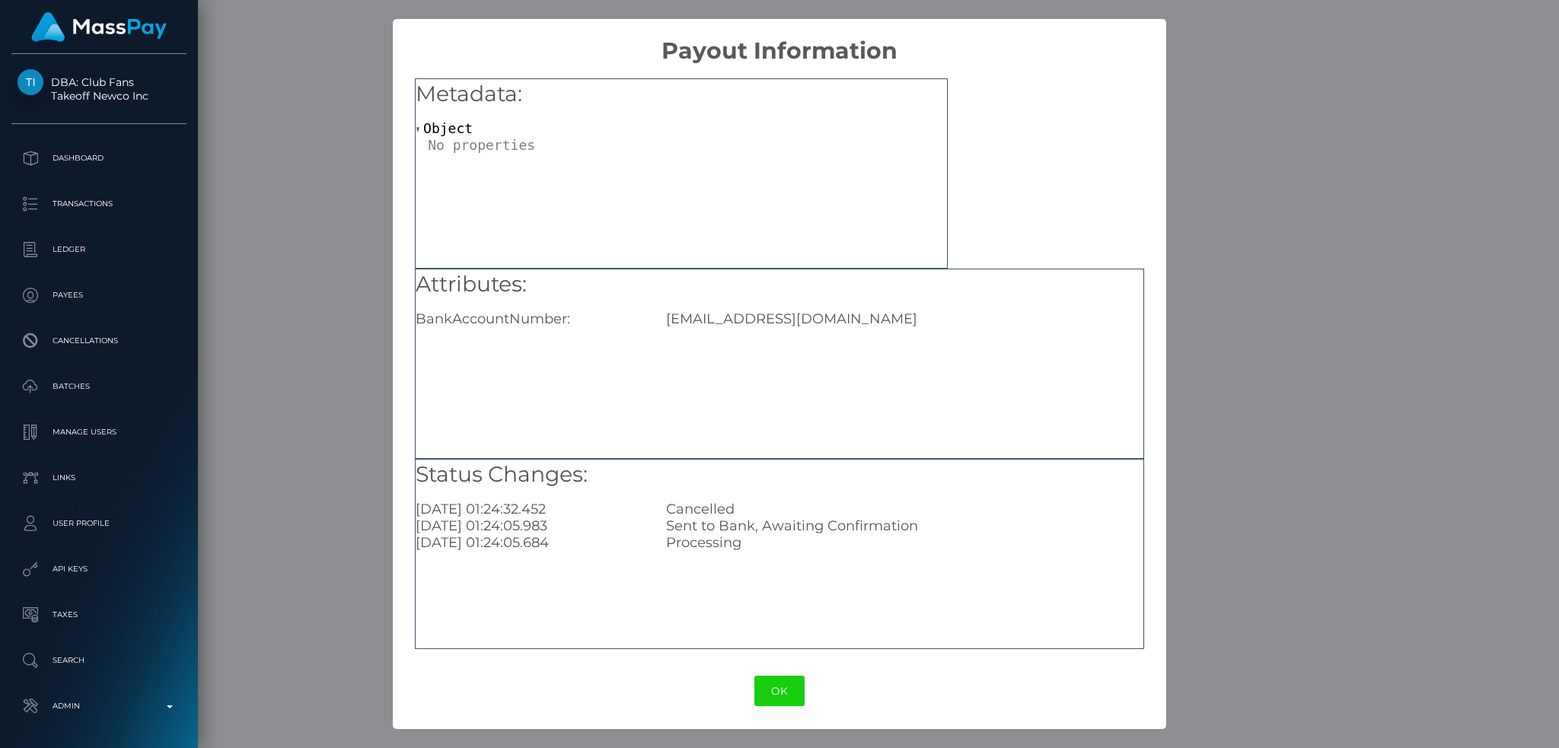
click at [789, 691] on button "OK" at bounding box center [779, 691] width 50 height 31
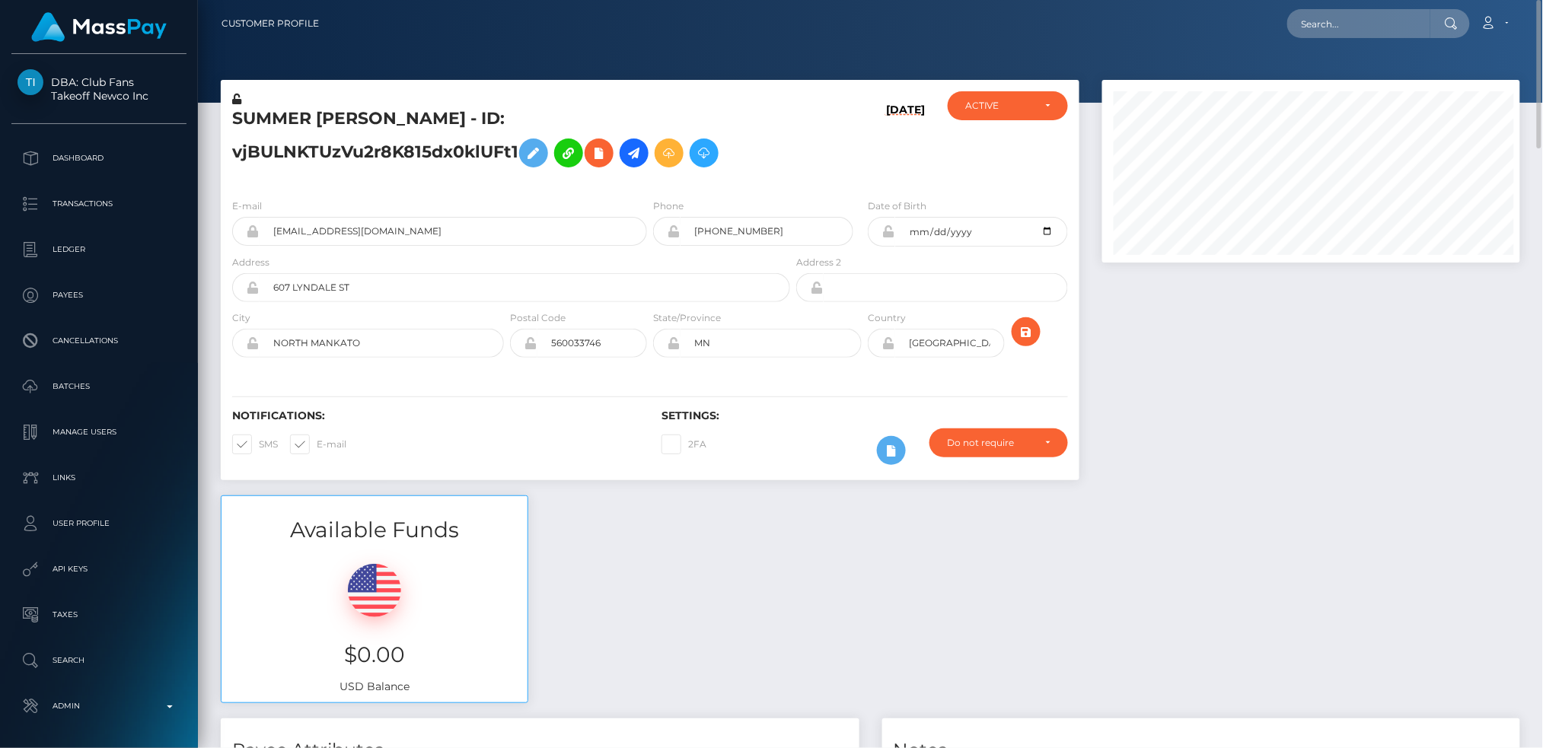
scroll to position [183, 418]
click at [1311, 8] on div "Loading... Loading... Account Edit Profile Logout" at bounding box center [925, 24] width 1188 height 32
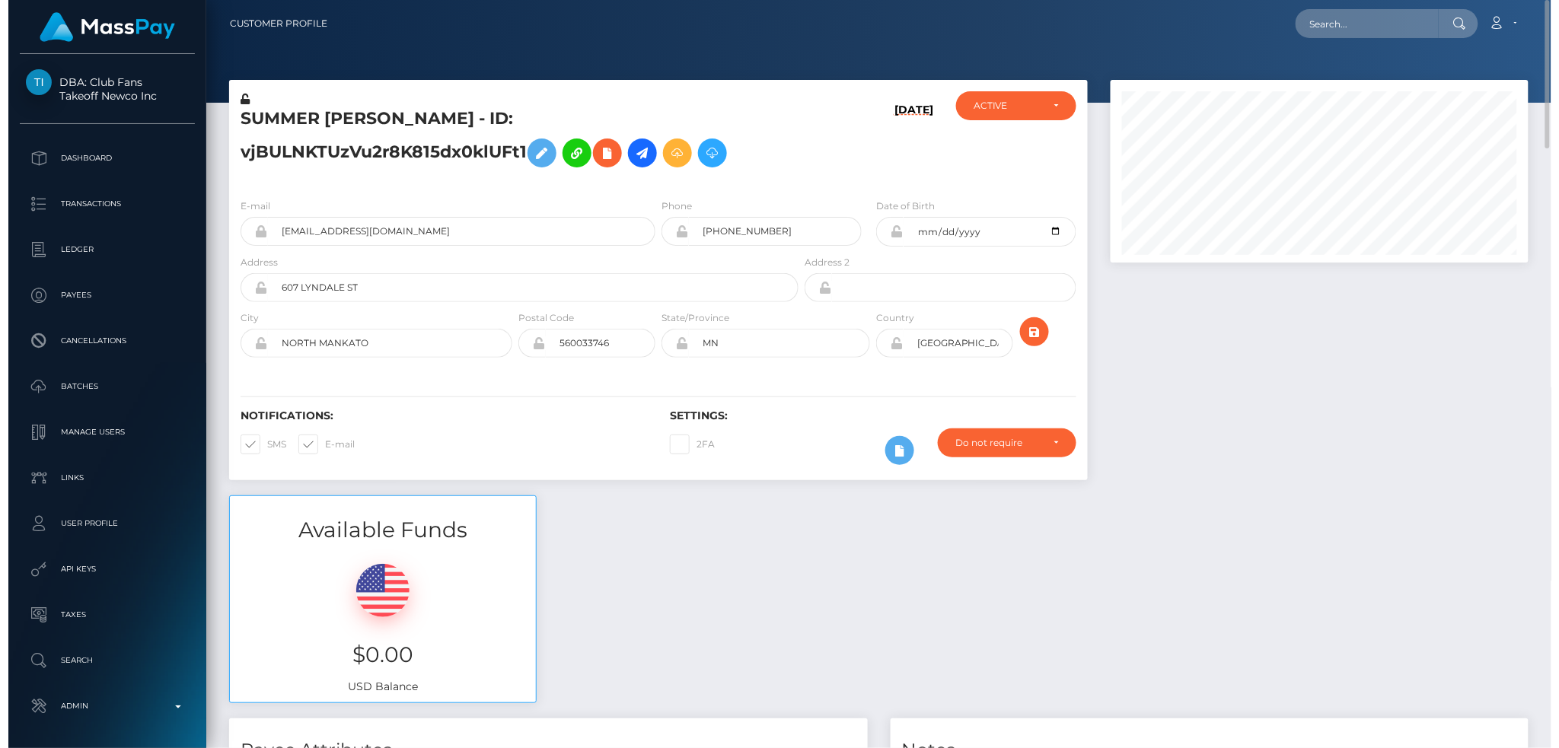
scroll to position [183, 422]
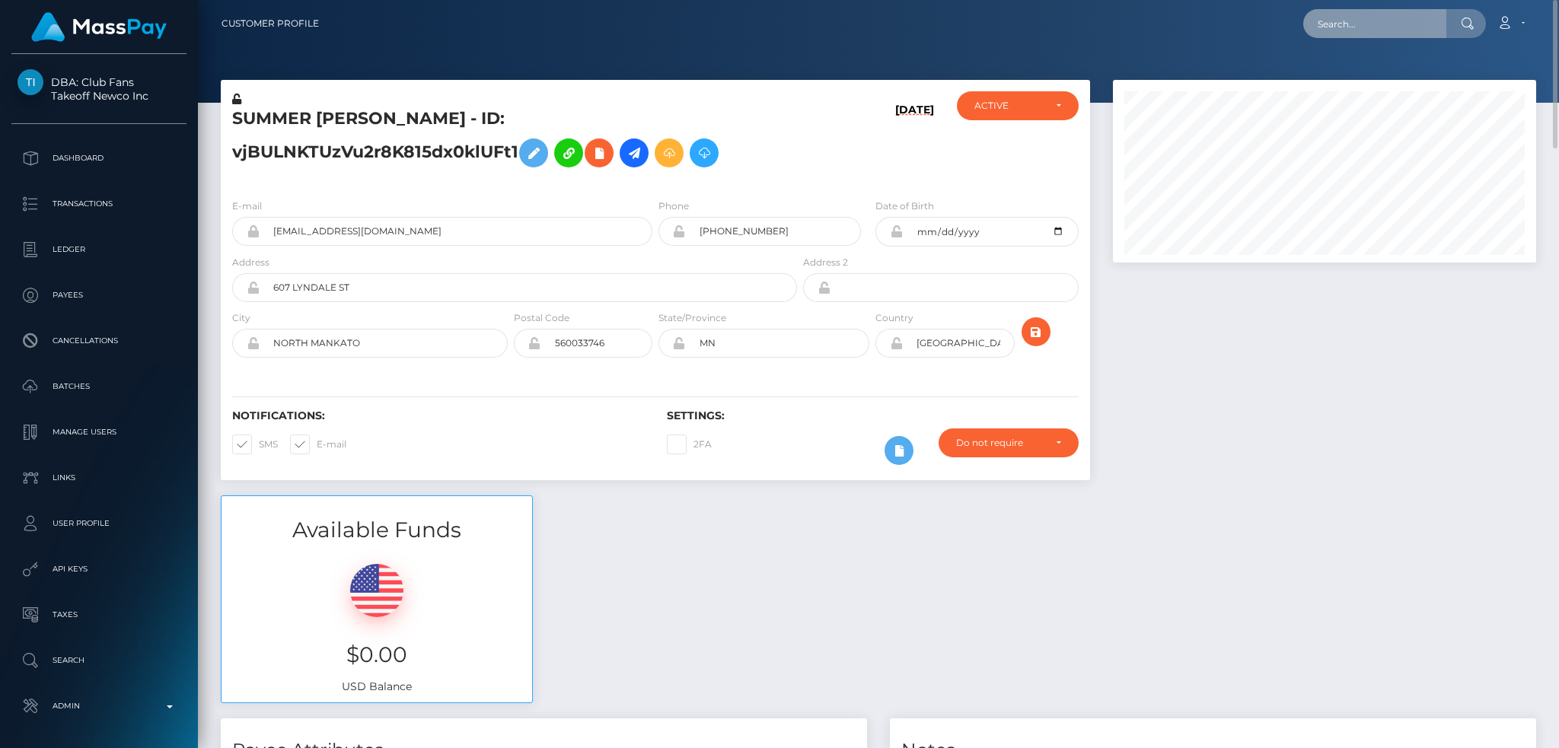
click at [1331, 20] on input "text" at bounding box center [1374, 23] width 143 height 29
paste input "cartikazukinagahira@gmail.com"
type input "cartikazukinagahira@gmail.com"
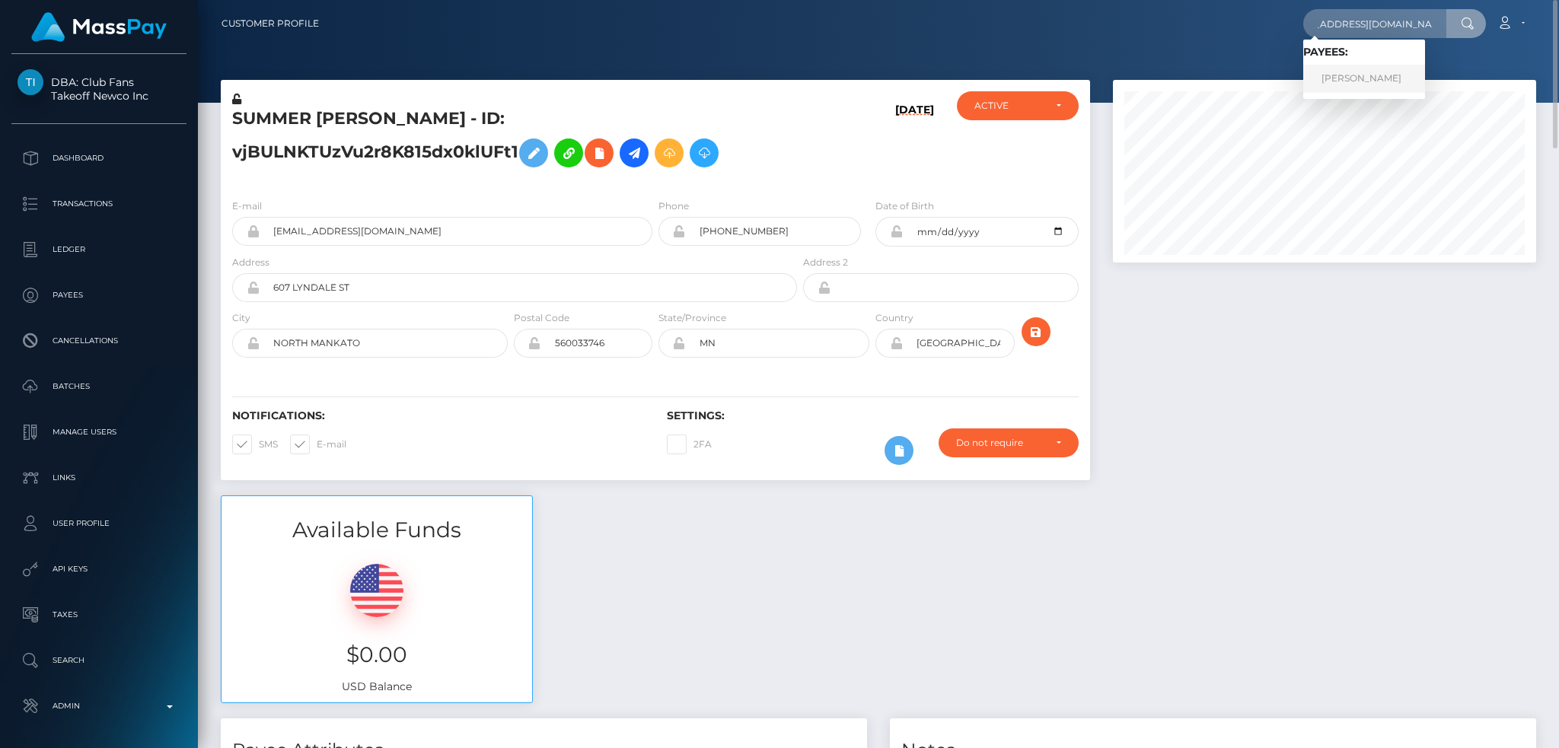
click at [1348, 80] on link "KAZUKI NAGAHIRA" at bounding box center [1364, 79] width 122 height 28
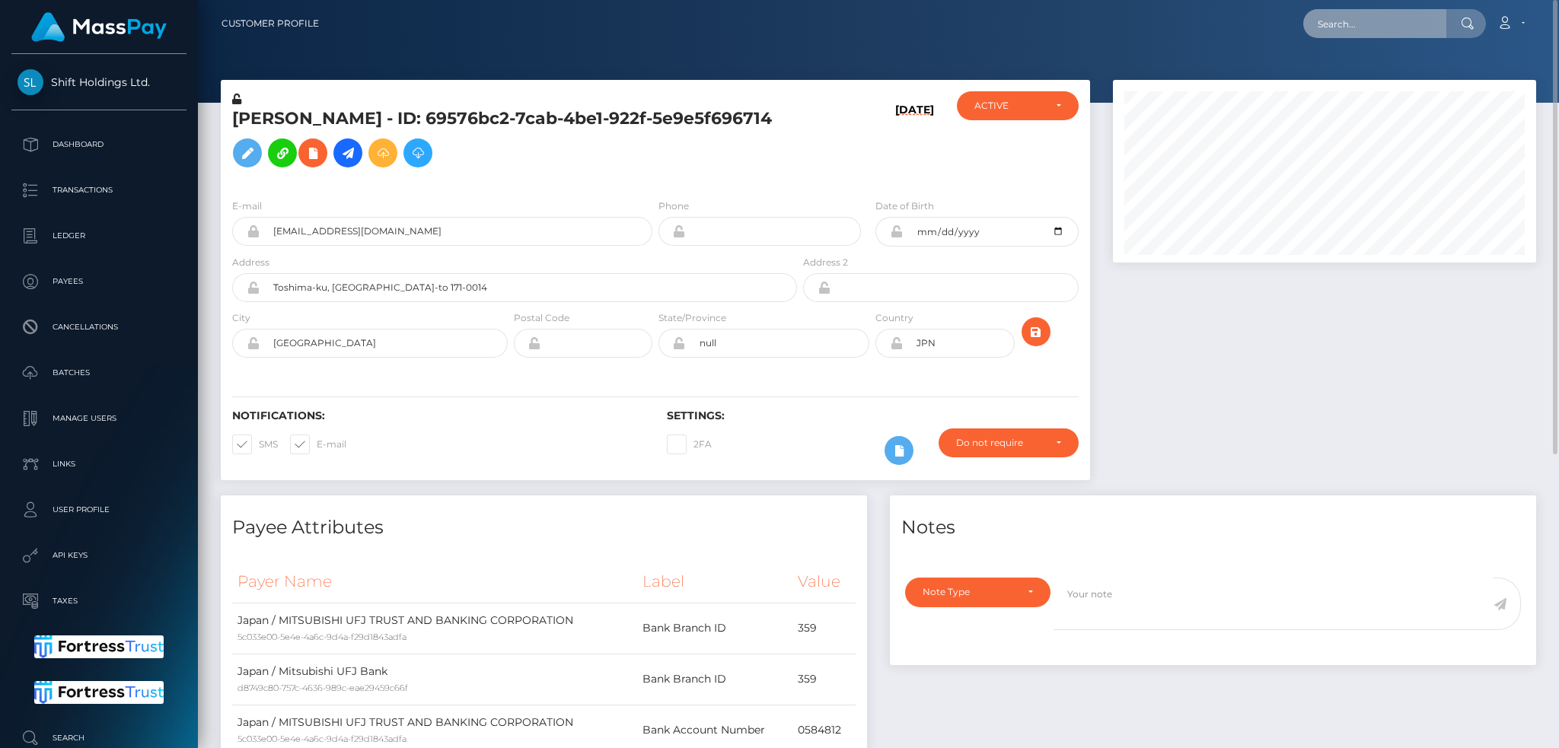
click at [1321, 33] on input "text" at bounding box center [1374, 23] width 143 height 29
paste input "saffronunited@gmail.com"
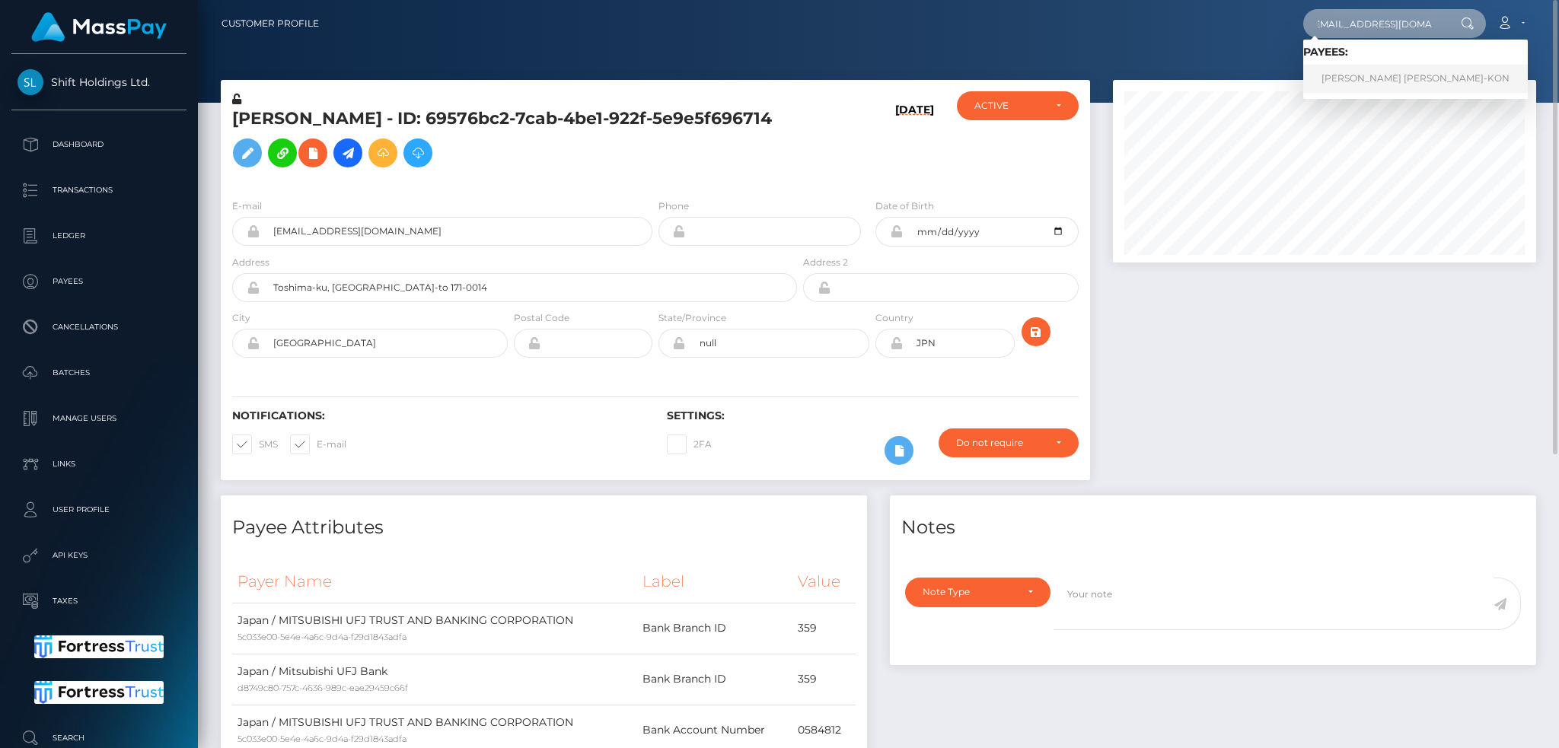
type input "[EMAIL_ADDRESS][DOMAIN_NAME]"
click at [1373, 78] on link "SOPHIA REBEKAH M SCHORR-KON" at bounding box center [1415, 79] width 225 height 28
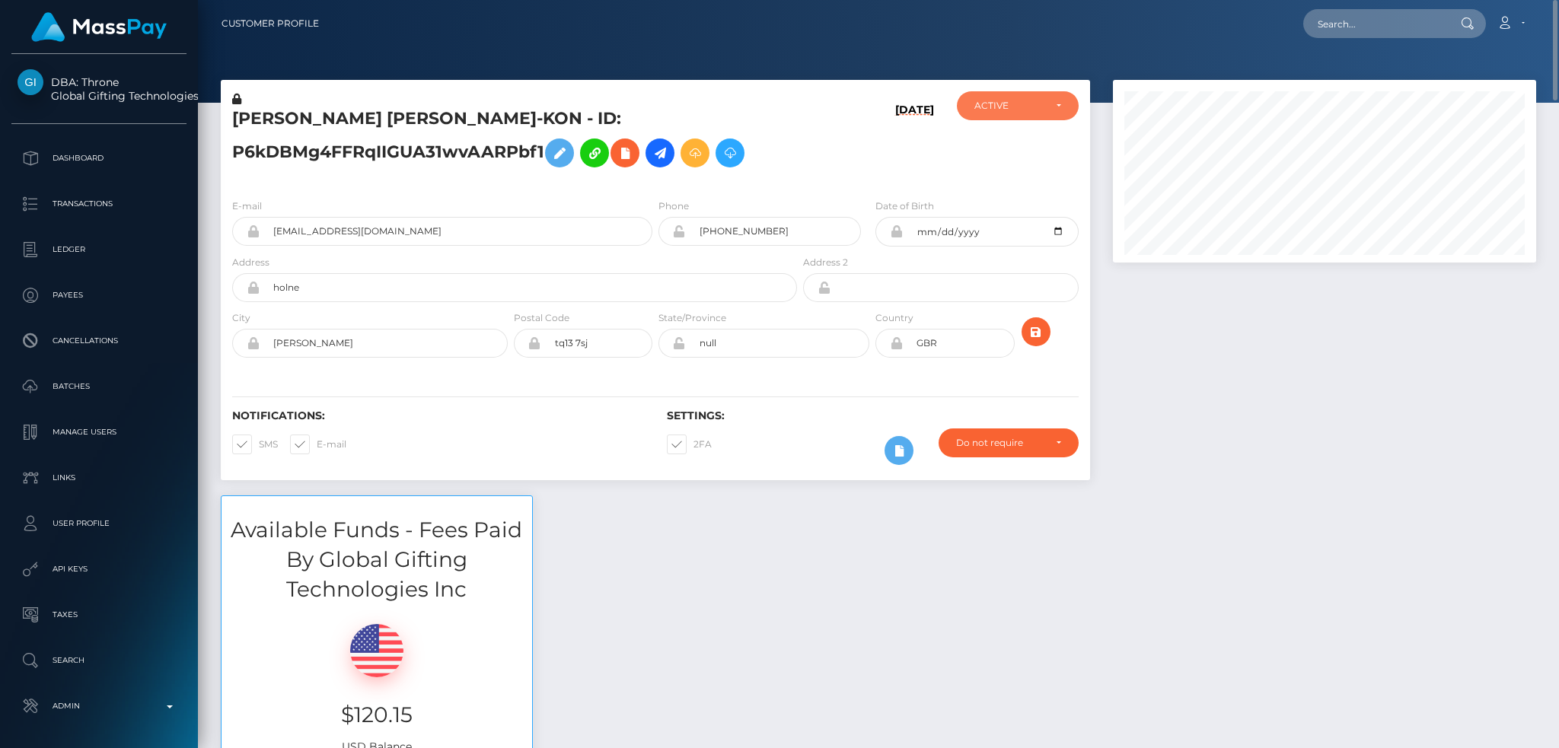
click at [1035, 104] on div "ACTIVE" at bounding box center [1008, 106] width 69 height 12
click at [1016, 182] on span "DEACTIVE" at bounding box center [999, 179] width 48 height 14
select select "DEACTIVE"
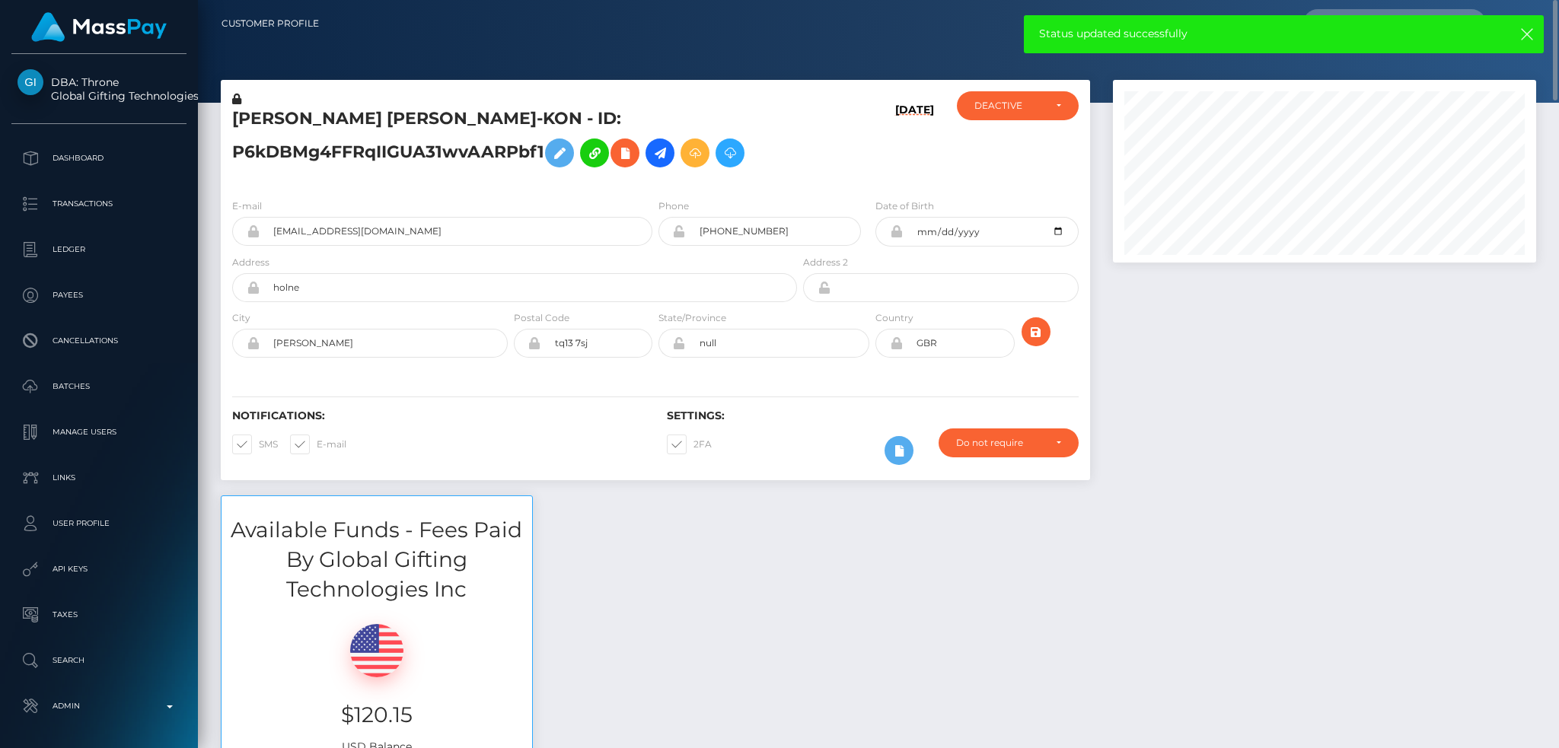
click at [693, 444] on span at bounding box center [693, 443] width 0 height 11
click at [693, 444] on input "2FA" at bounding box center [698, 440] width 10 height 10
checkbox input "false"
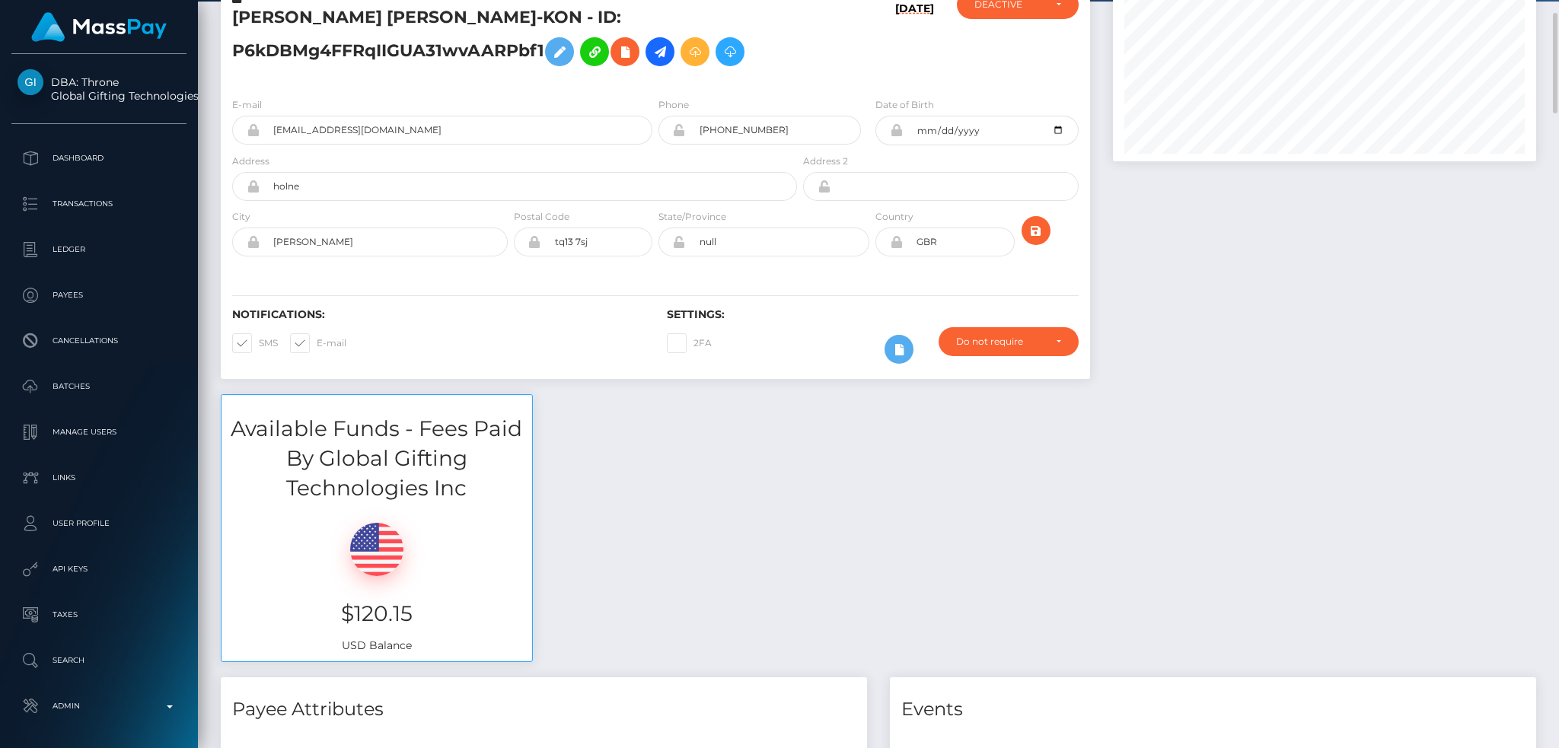
scroll to position [0, 0]
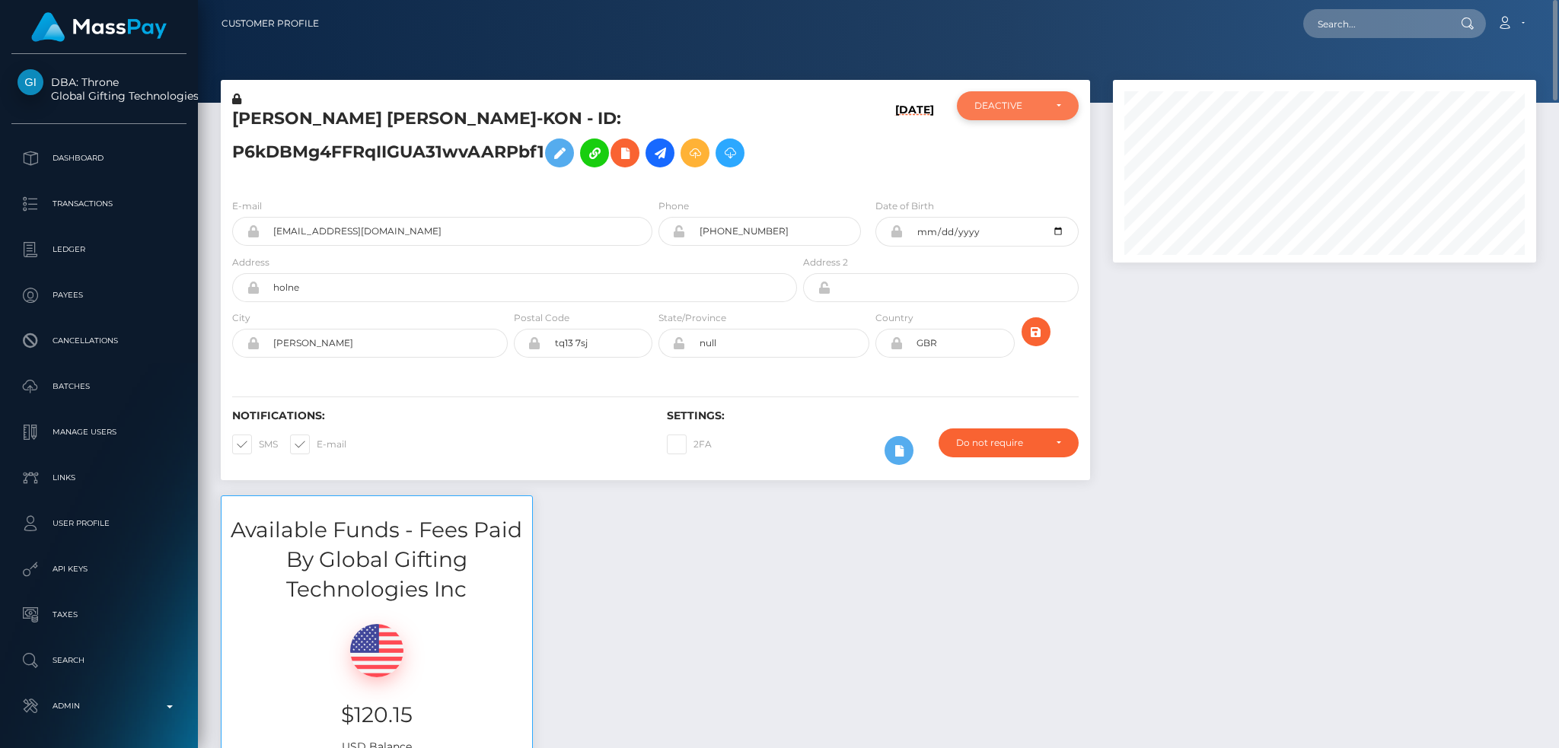
click at [1008, 104] on div "DEACTIVE" at bounding box center [1008, 106] width 69 height 12
click at [994, 148] on span "ACTIVE" at bounding box center [992, 147] width 34 height 14
select select "ACTIVE"
click at [1347, 28] on input "text" at bounding box center [1374, 23] width 143 height 29
paste input "3c245787-1d16-11ef-9e42-062d9cd50a19"
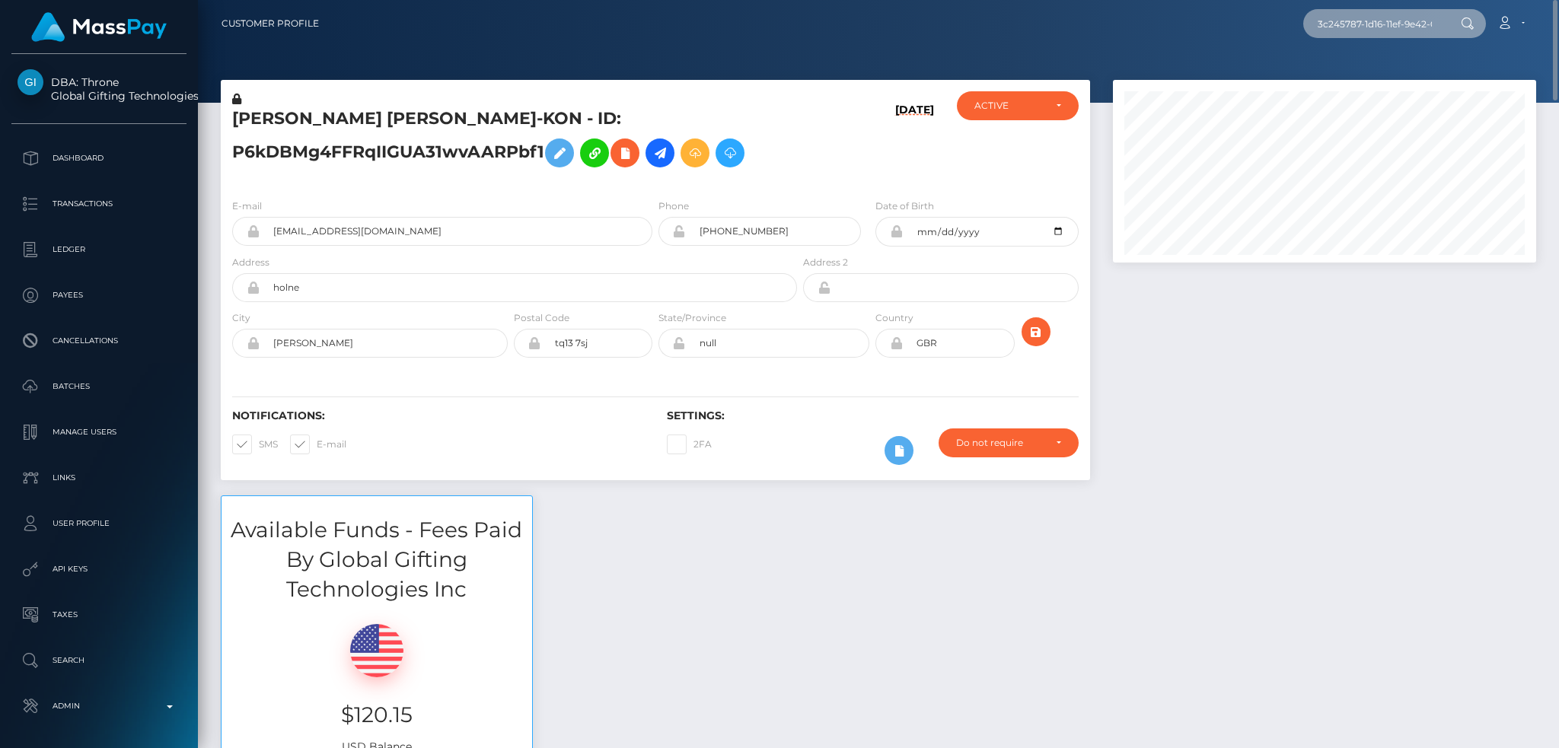
scroll to position [0, 64]
type input "3c245787-1d16-11ef-9e42-062d9cd50a19"
click at [1394, 73] on link "Laimar Sosa" at bounding box center [1364, 79] width 122 height 28
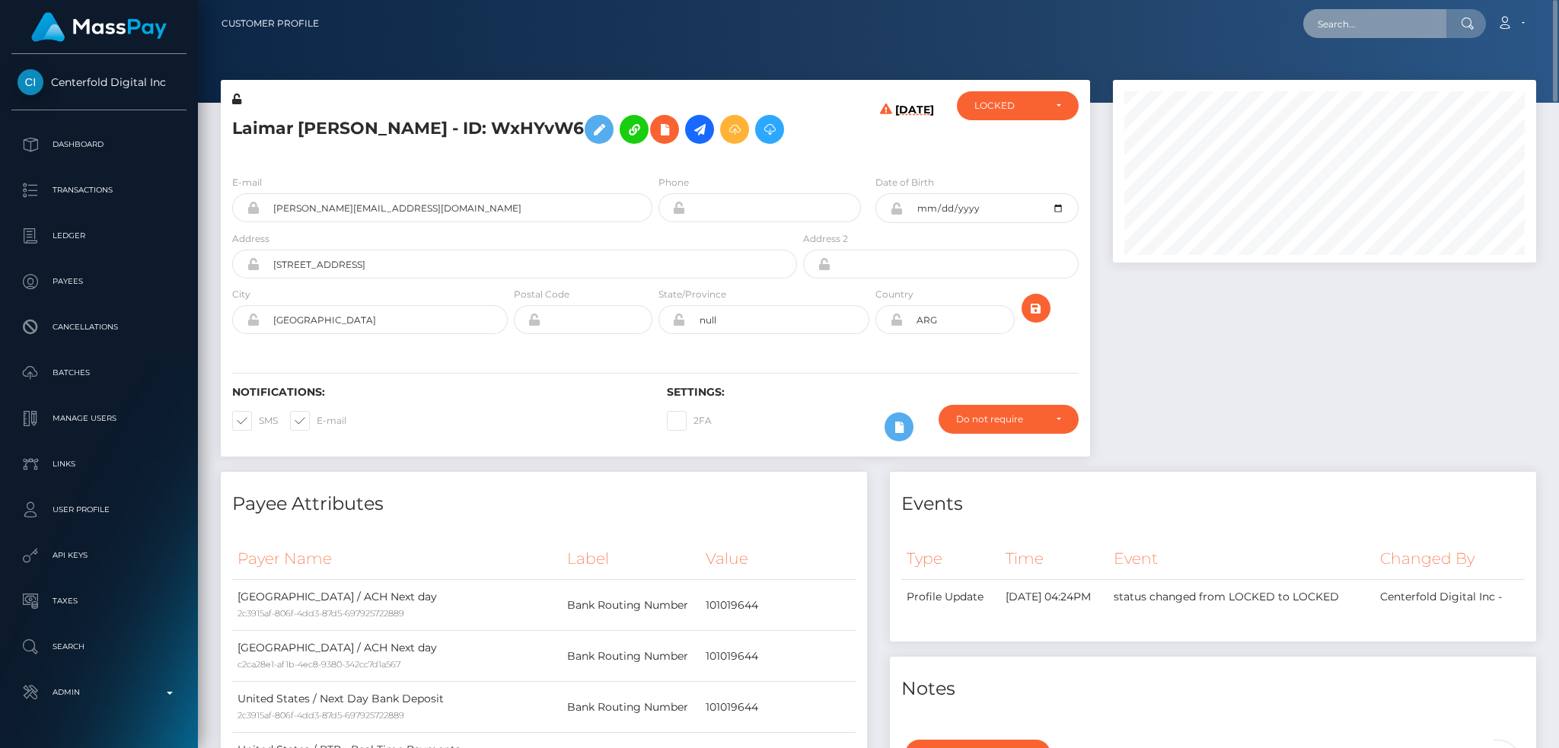
click at [1342, 30] on input "text" at bounding box center [1374, 23] width 143 height 29
paste input "poact_35o79ezjYlEI"
type input "poact_35o79ezjYlEI"
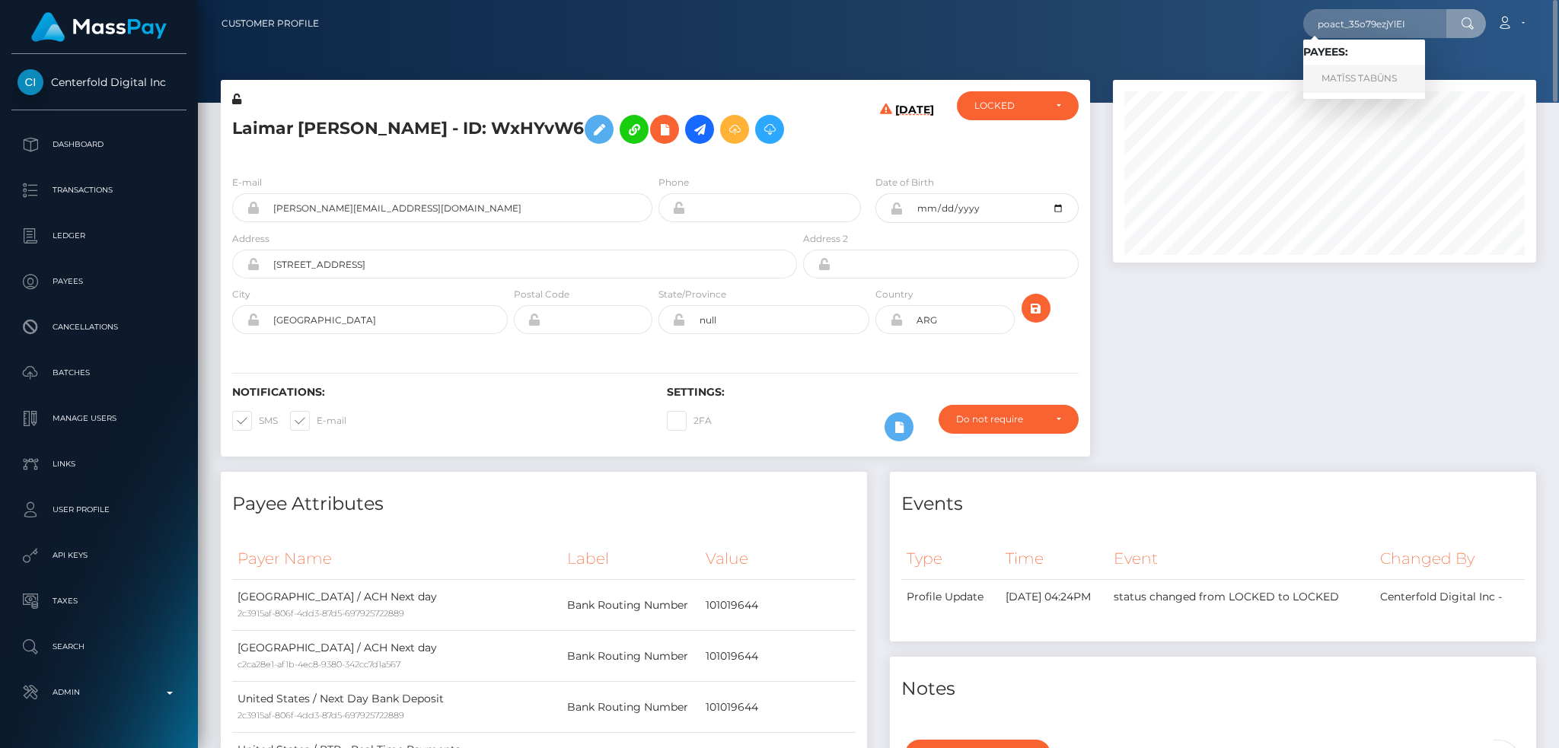
drag, startPoint x: 1370, startPoint y: 69, endPoint x: 1318, endPoint y: 72, distance: 51.8
click at [1370, 70] on link "MATĪSS TABŪNS" at bounding box center [1364, 79] width 122 height 28
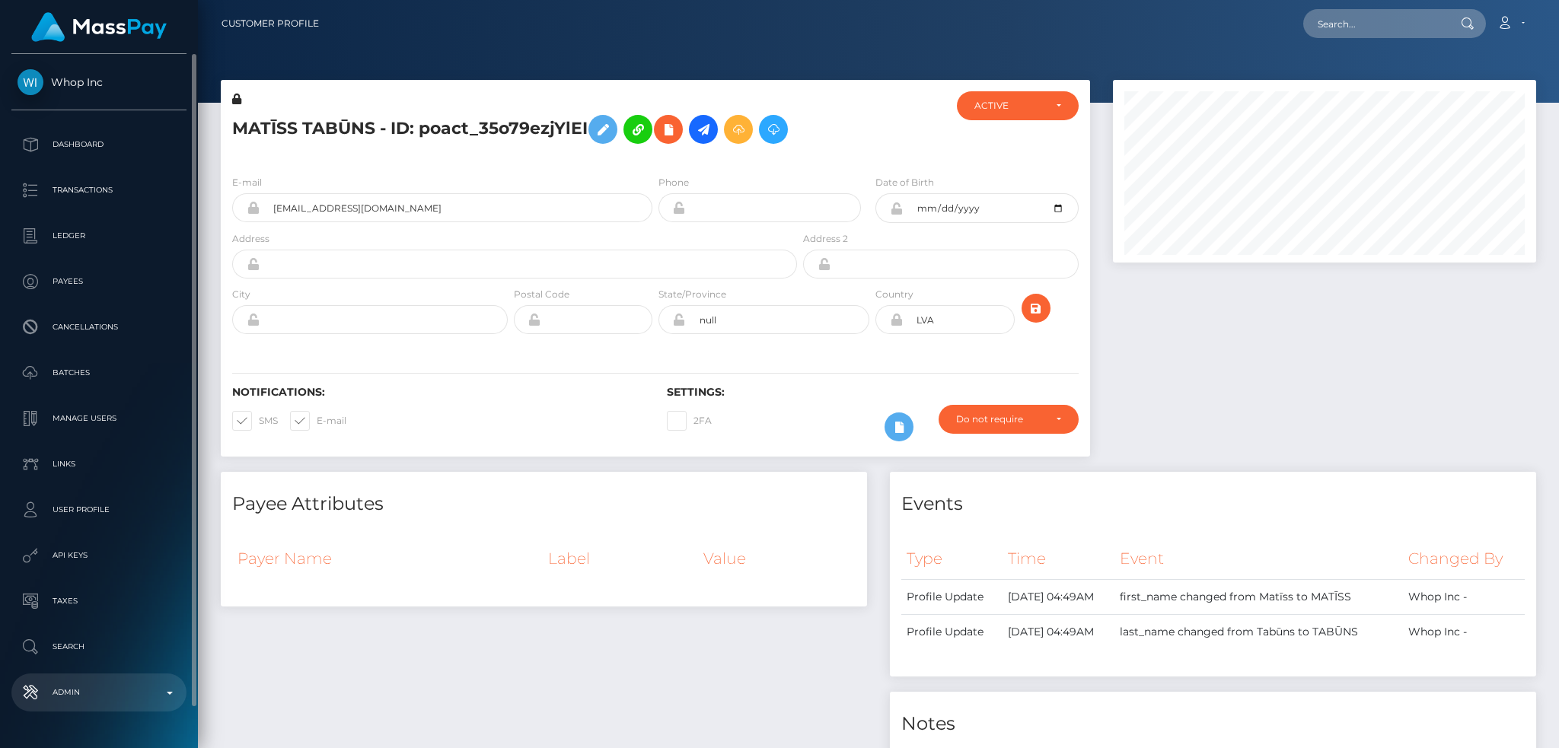
click at [93, 685] on p "Admin" at bounding box center [99, 692] width 163 height 23
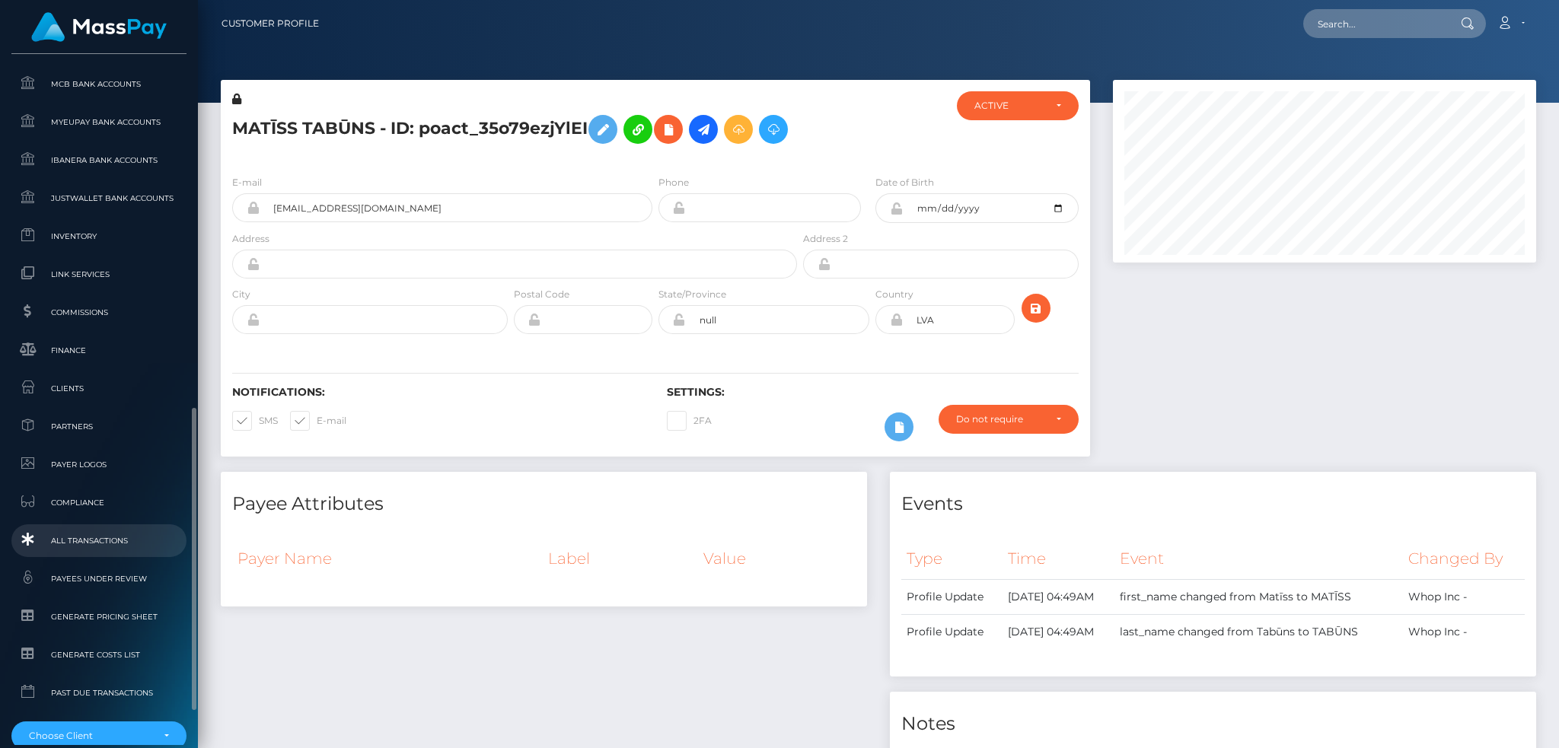
scroll to position [892, 0]
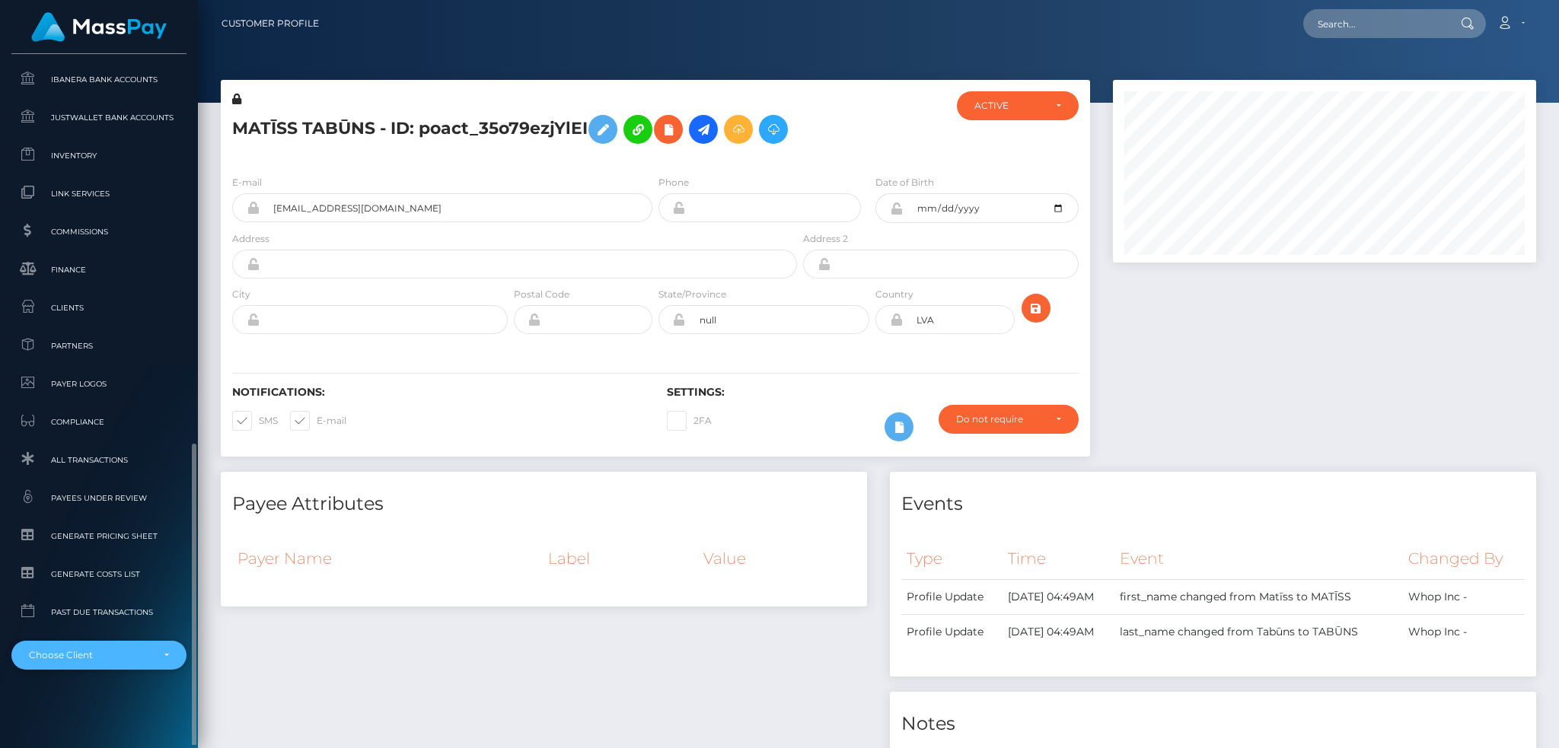
click at [111, 655] on div "Choose Client" at bounding box center [90, 655] width 123 height 12
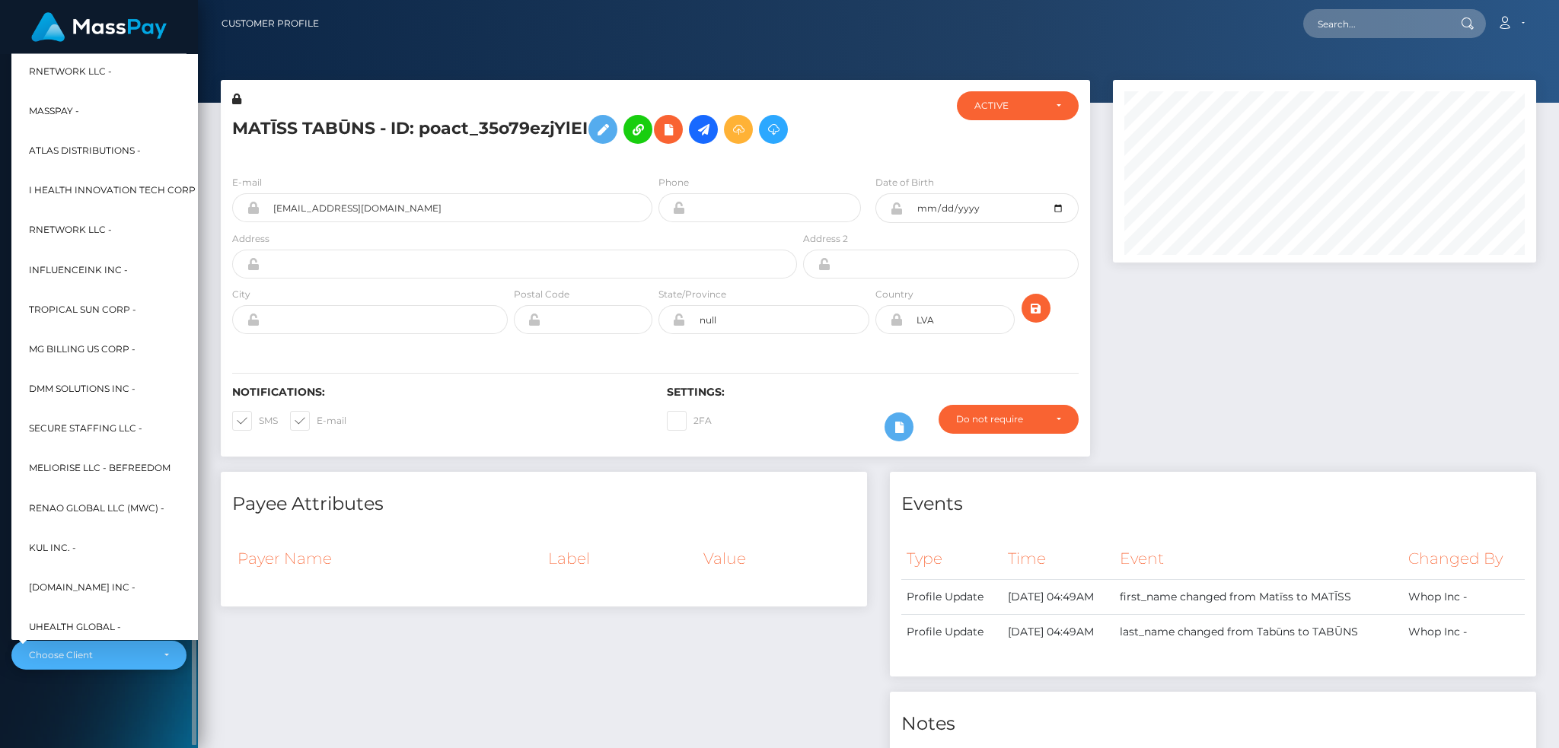
scroll to position [731, 0]
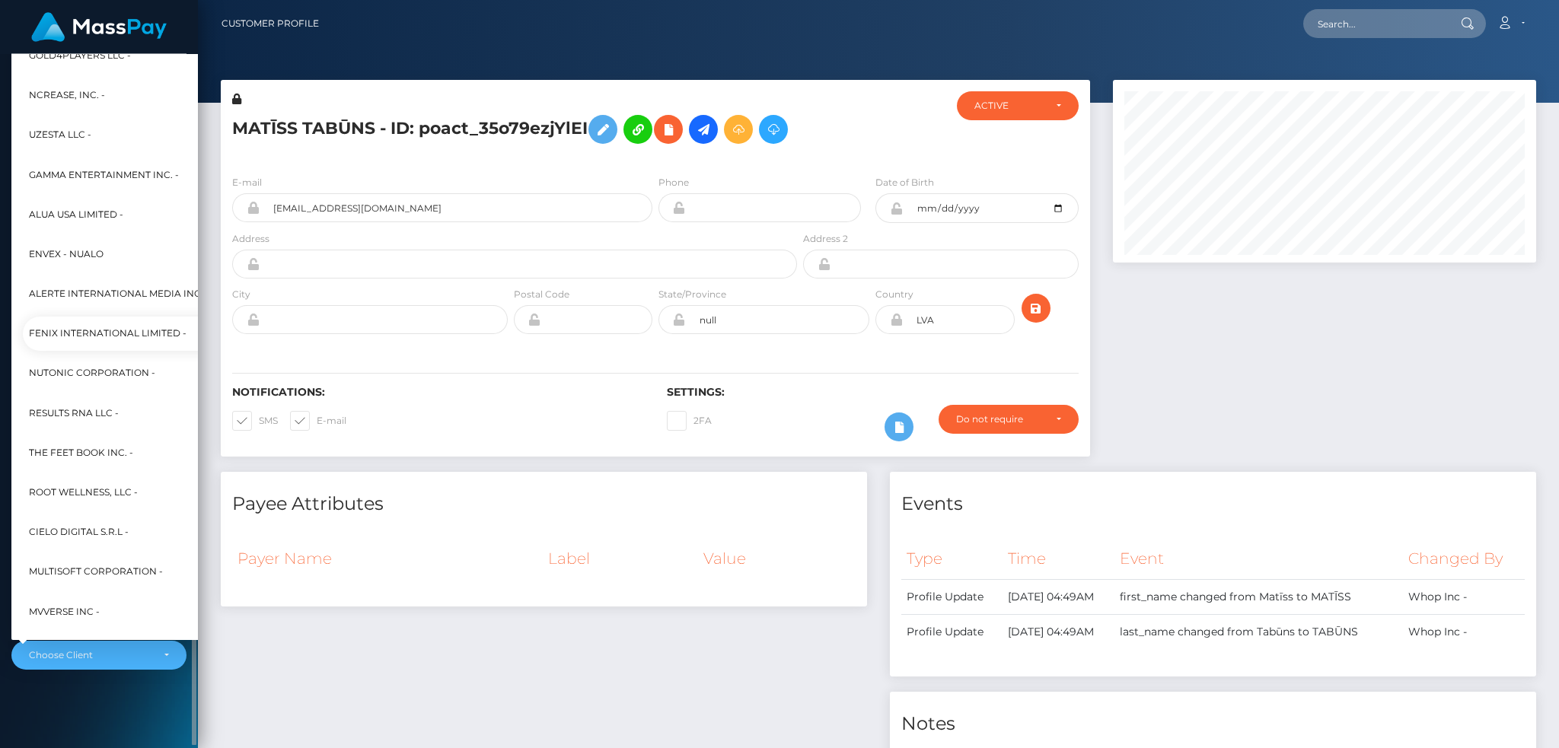
click at [134, 333] on span "Fenix International Limited -" at bounding box center [108, 334] width 158 height 20
select select "26"
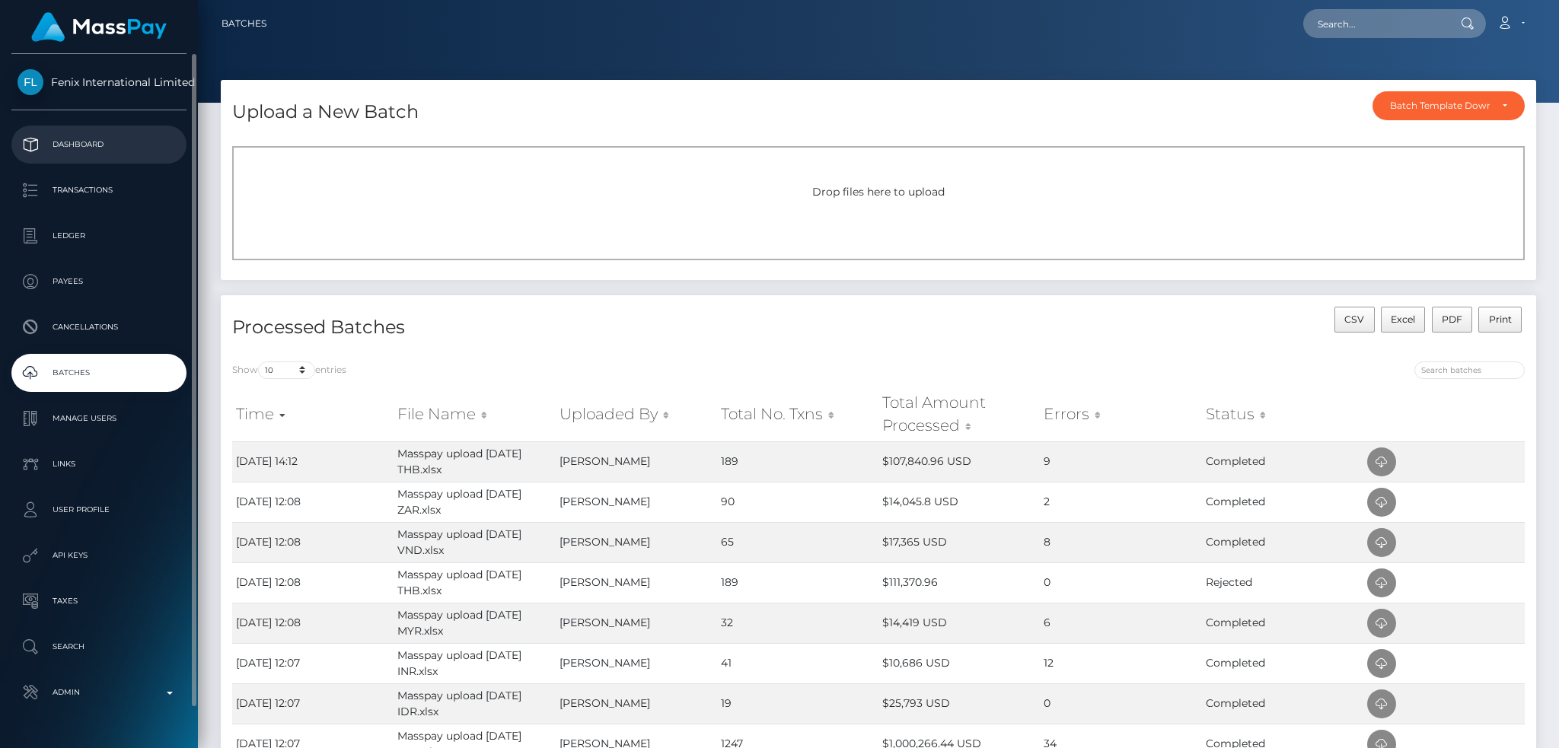
click at [120, 139] on p "Dashboard" at bounding box center [99, 144] width 163 height 23
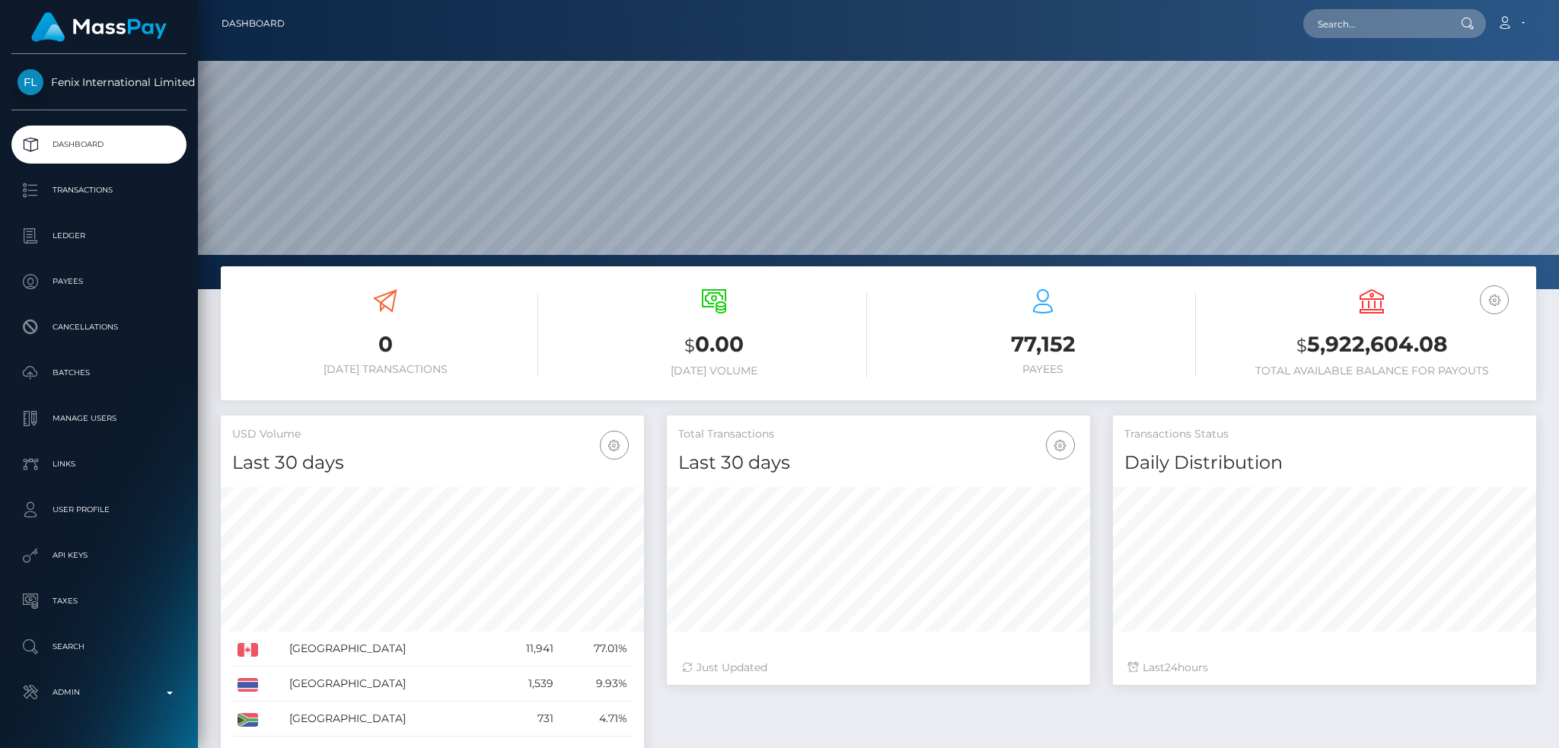
scroll to position [270, 422]
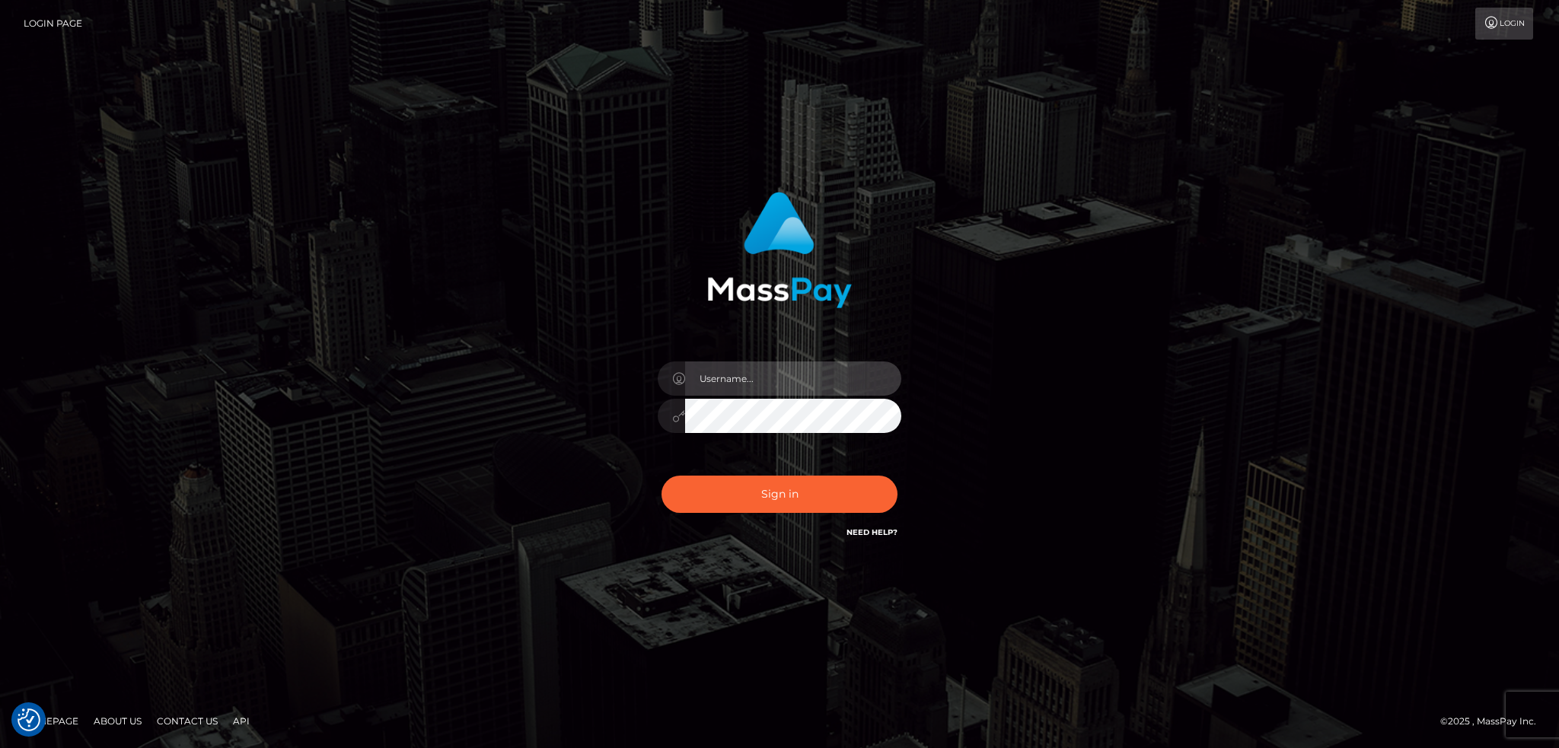
type input "alexstef"
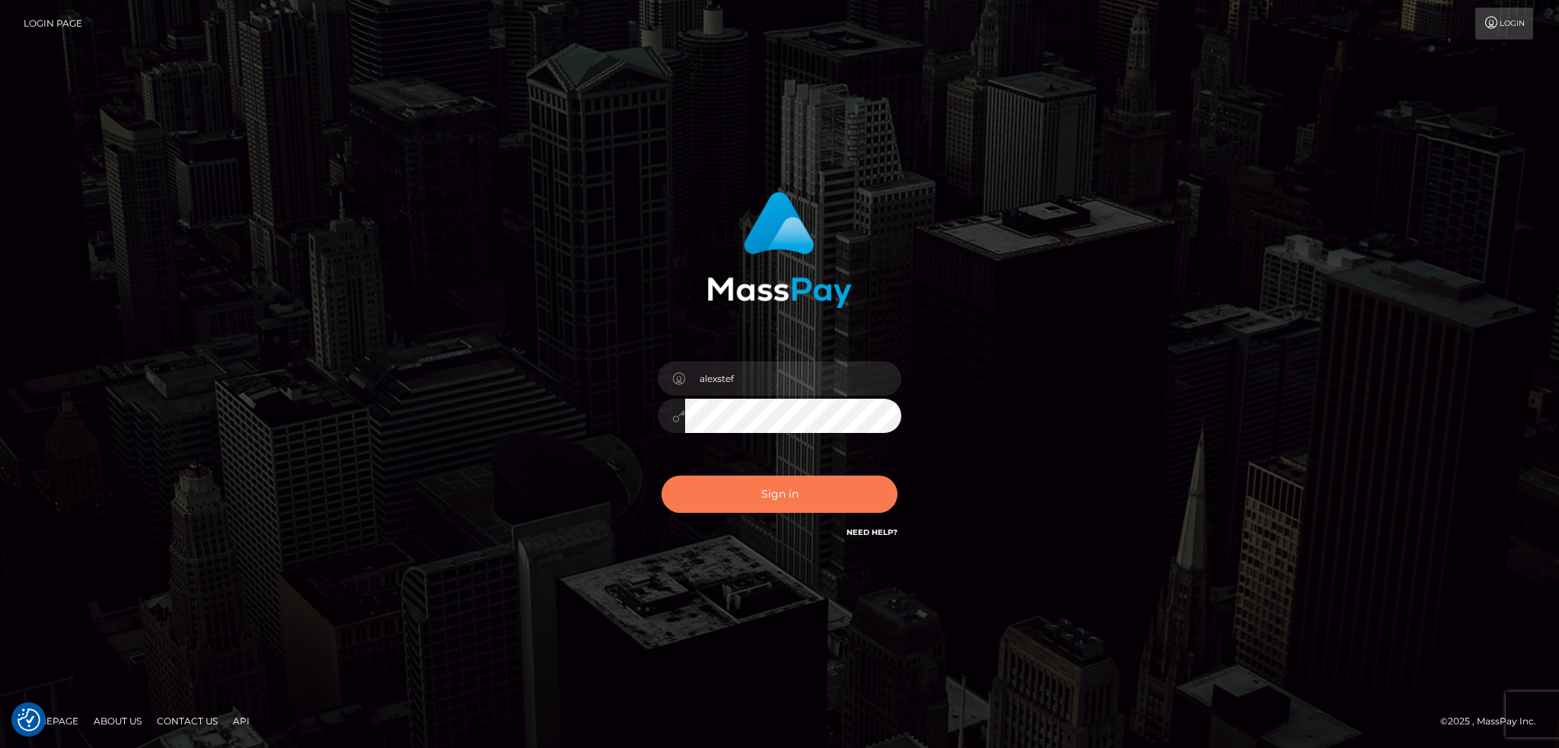
click at [726, 494] on button "Sign in" at bounding box center [779, 494] width 236 height 37
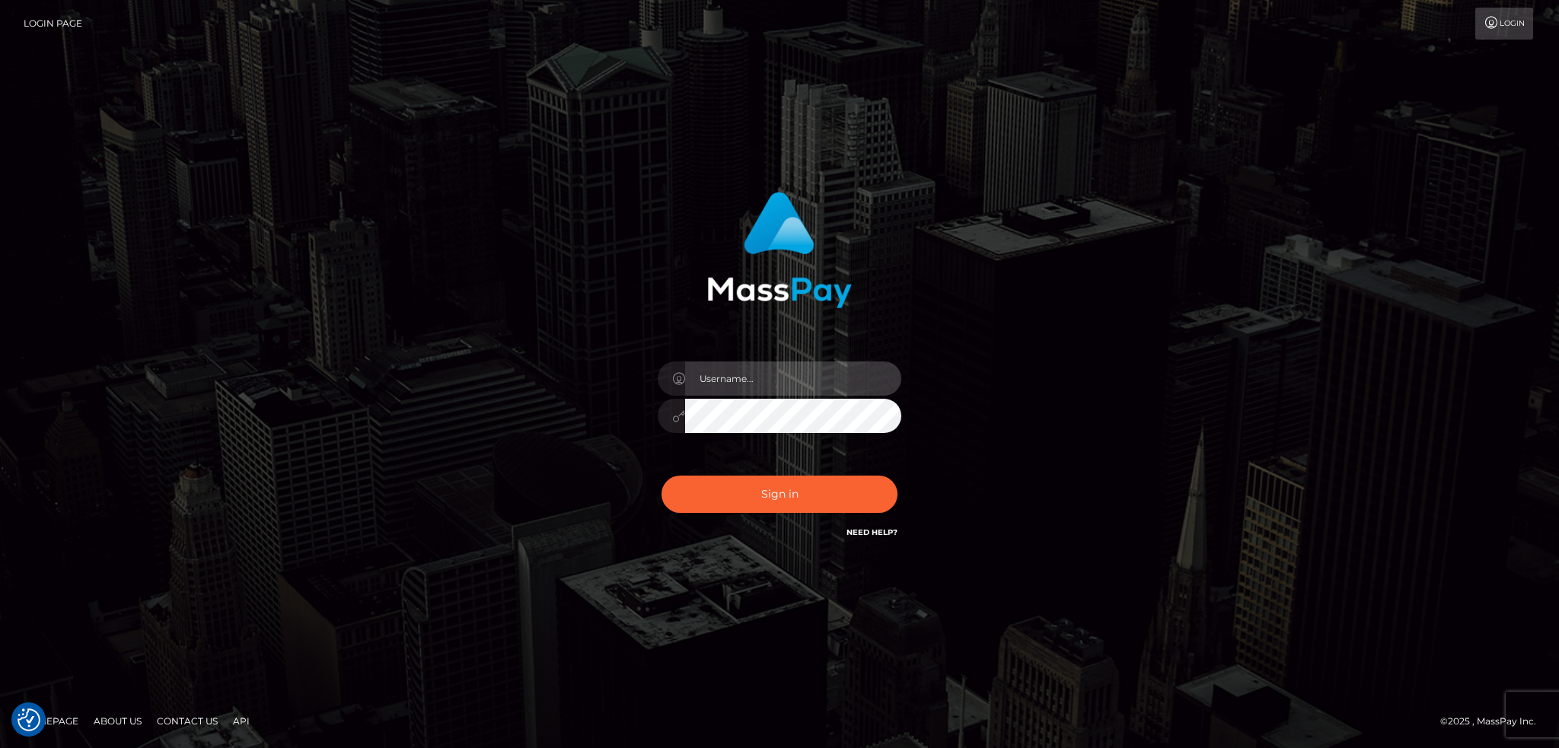
type input "alexstef"
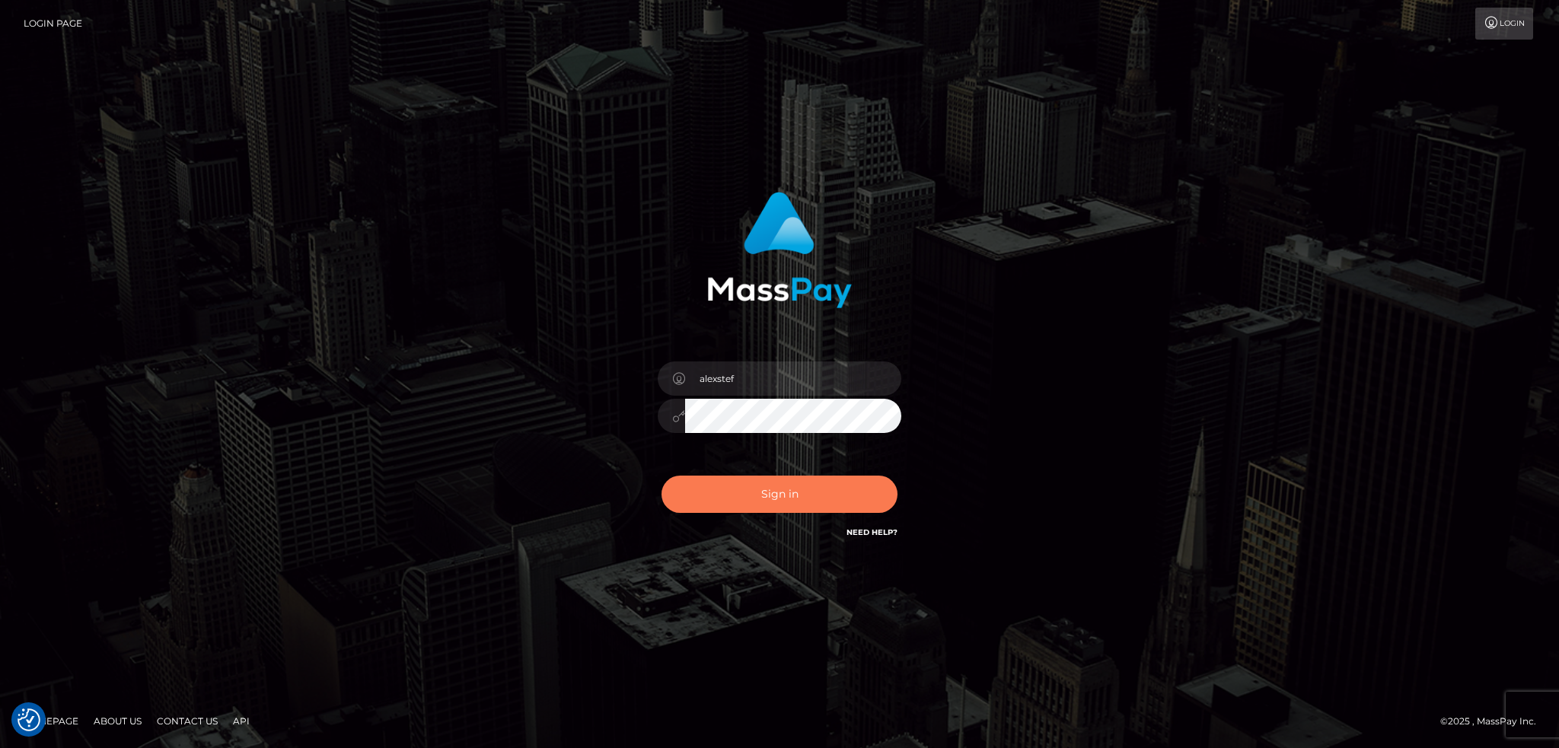
click at [720, 486] on button "Sign in" at bounding box center [779, 494] width 236 height 37
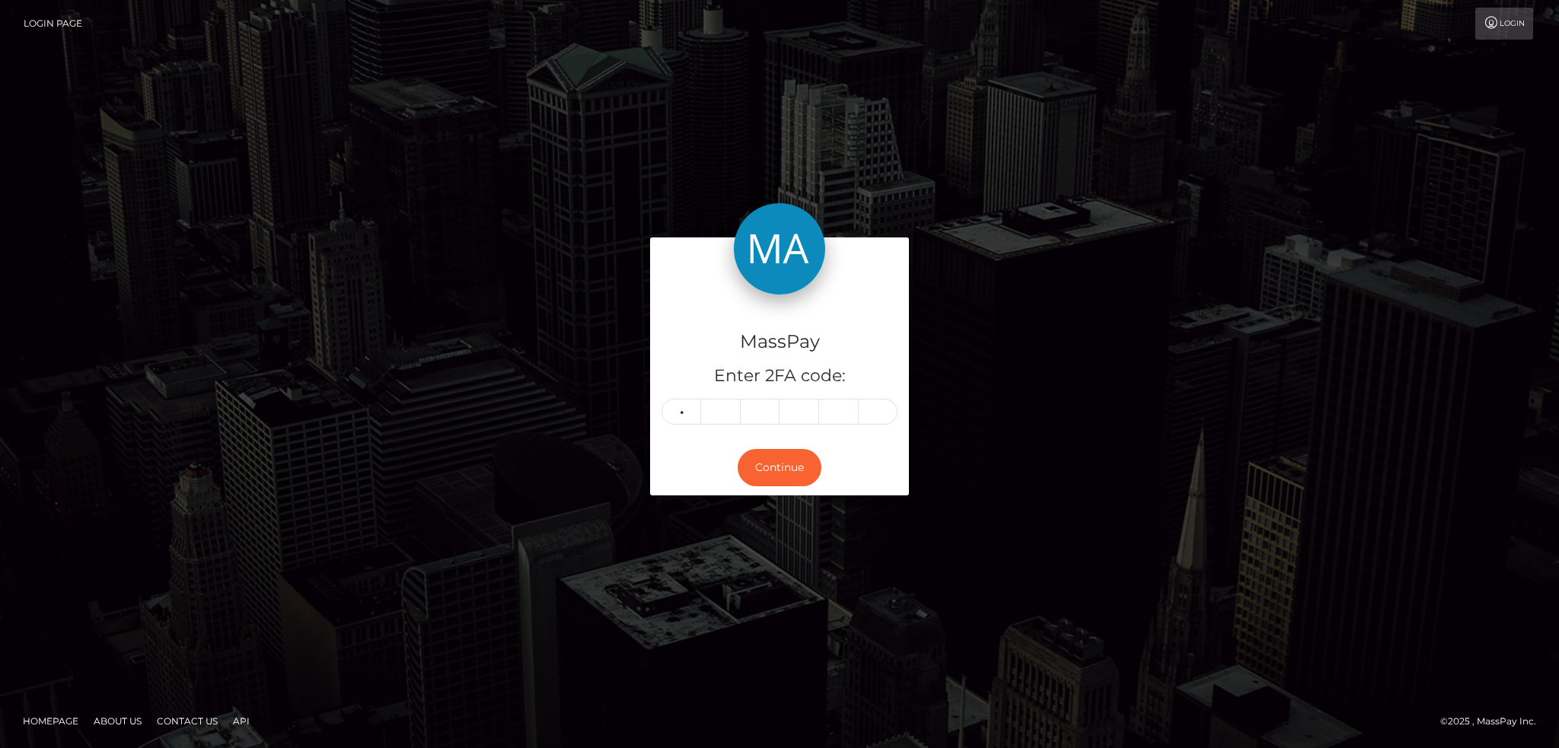
type input "4"
type input "0"
type input "3"
type input "8"
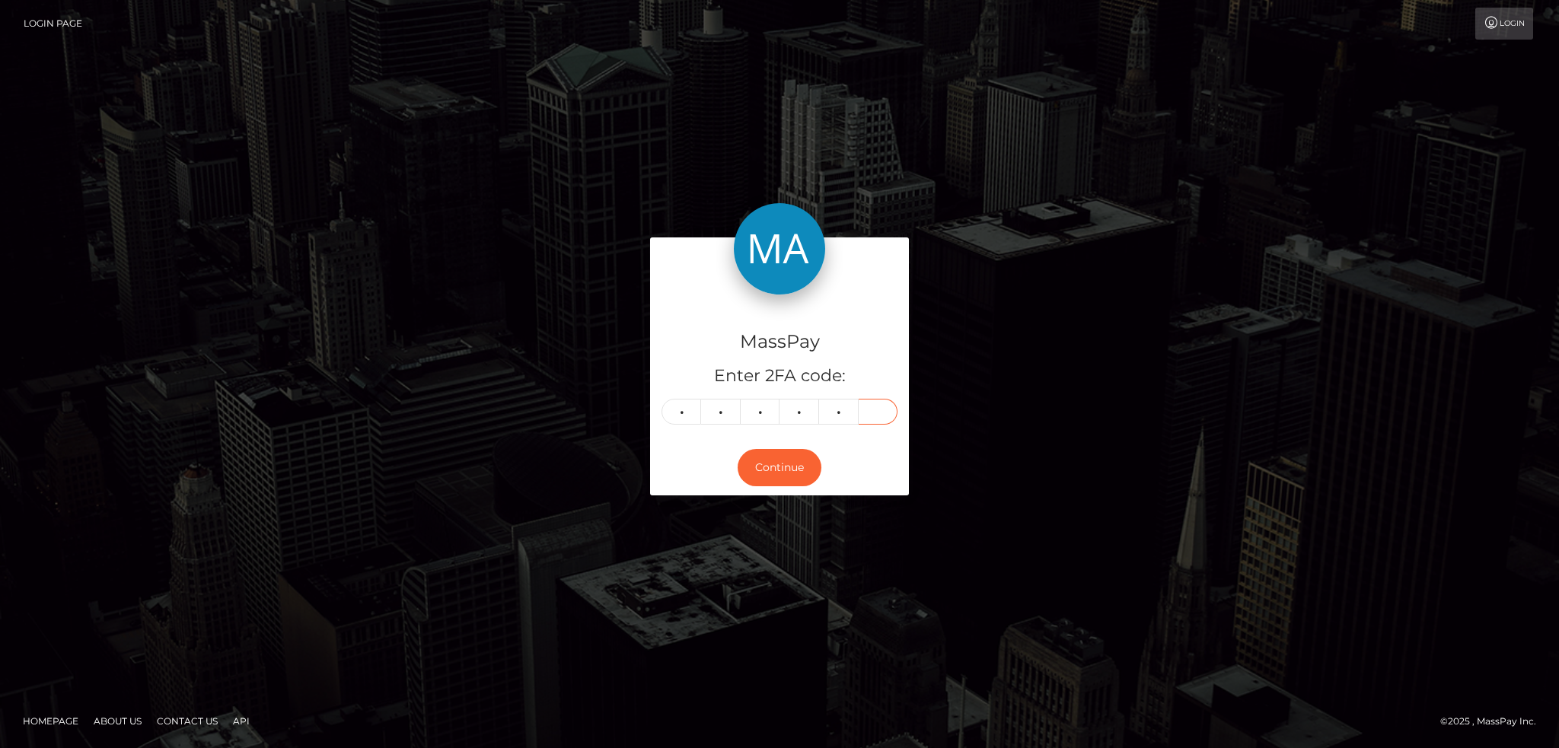
type input "4"
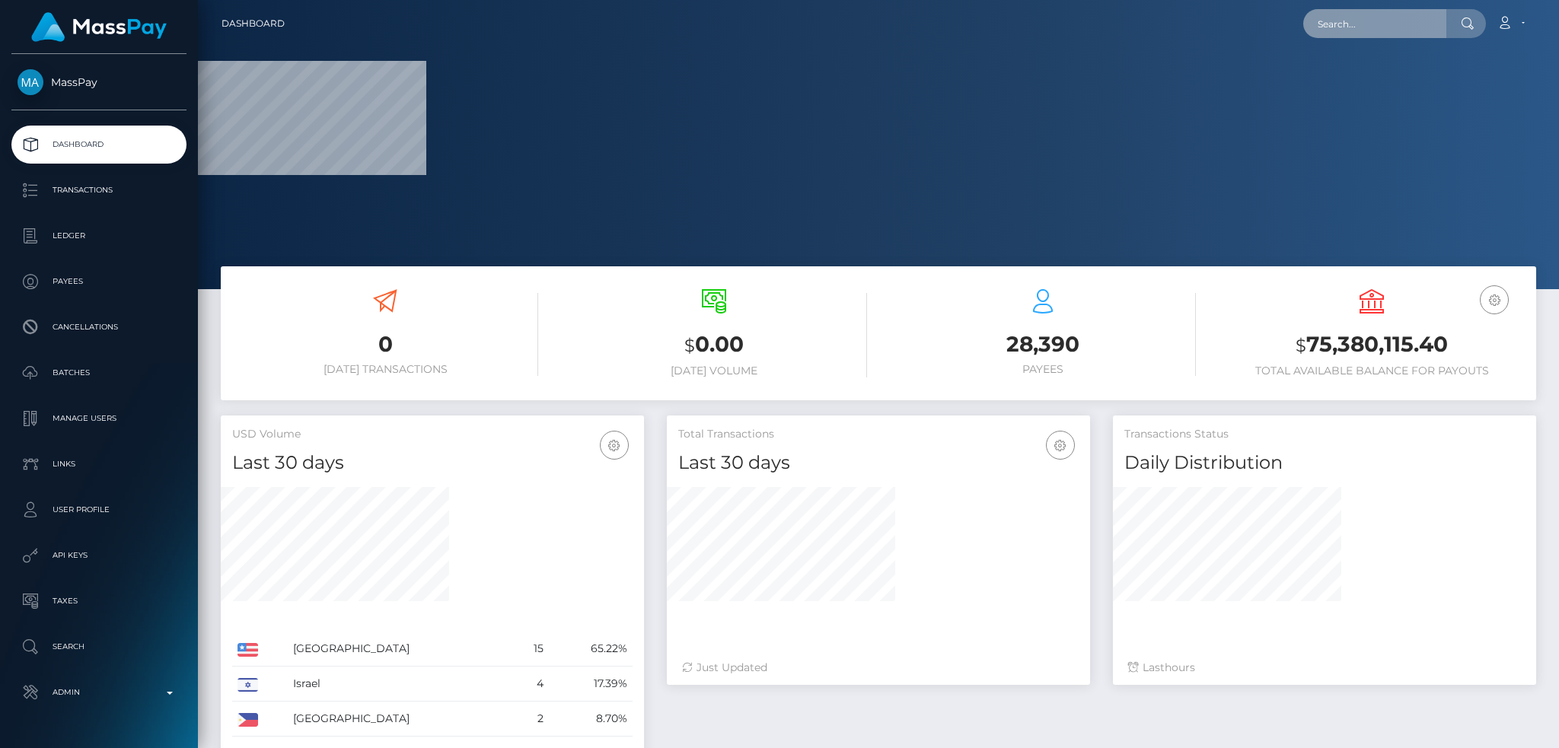
click at [1343, 15] on input "text" at bounding box center [1374, 23] width 143 height 29
paste input "127511"
type input "127511"
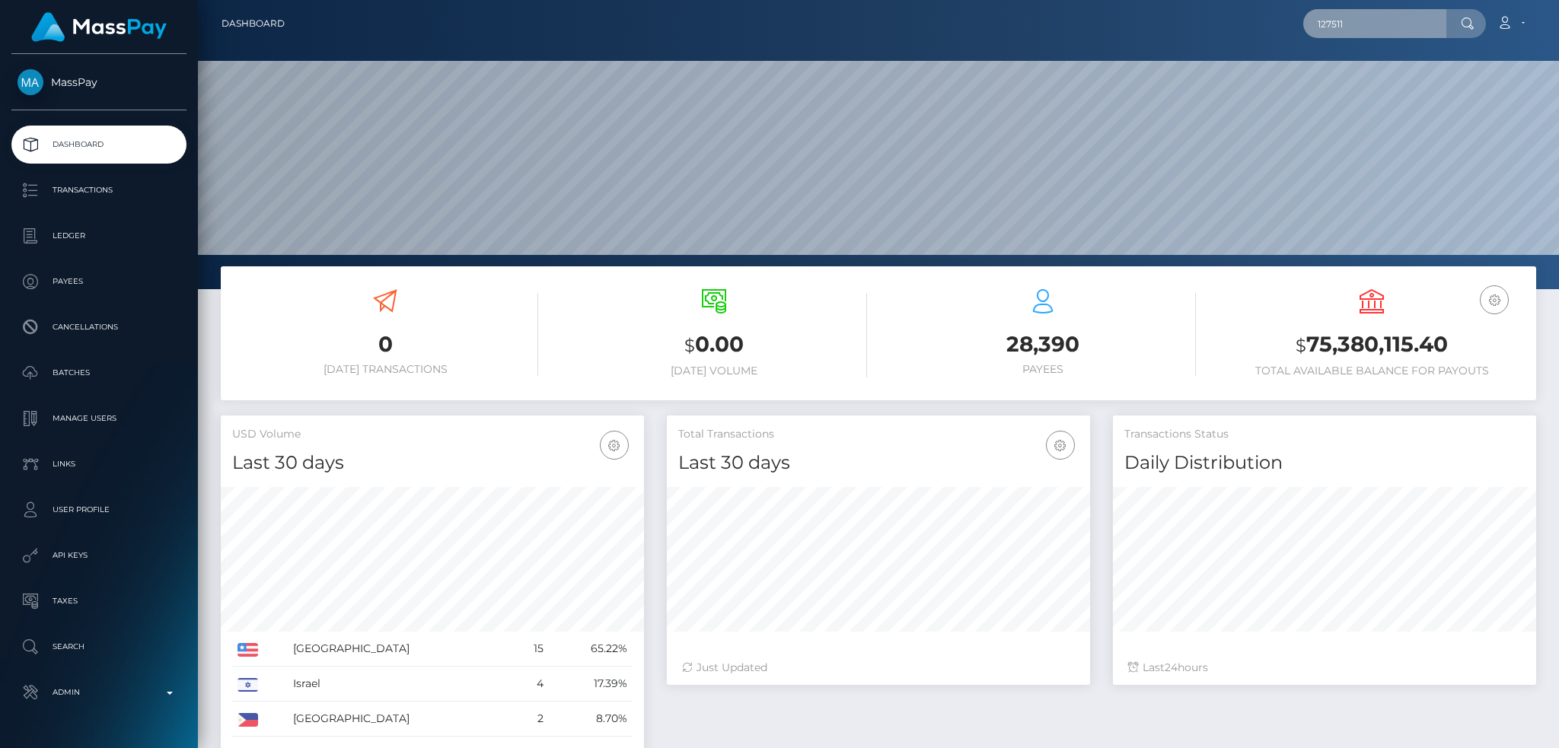
scroll to position [270, 422]
click at [1352, 24] on input "text" at bounding box center [1374, 23] width 143 height 29
paste input "missc6624@gmail.com"
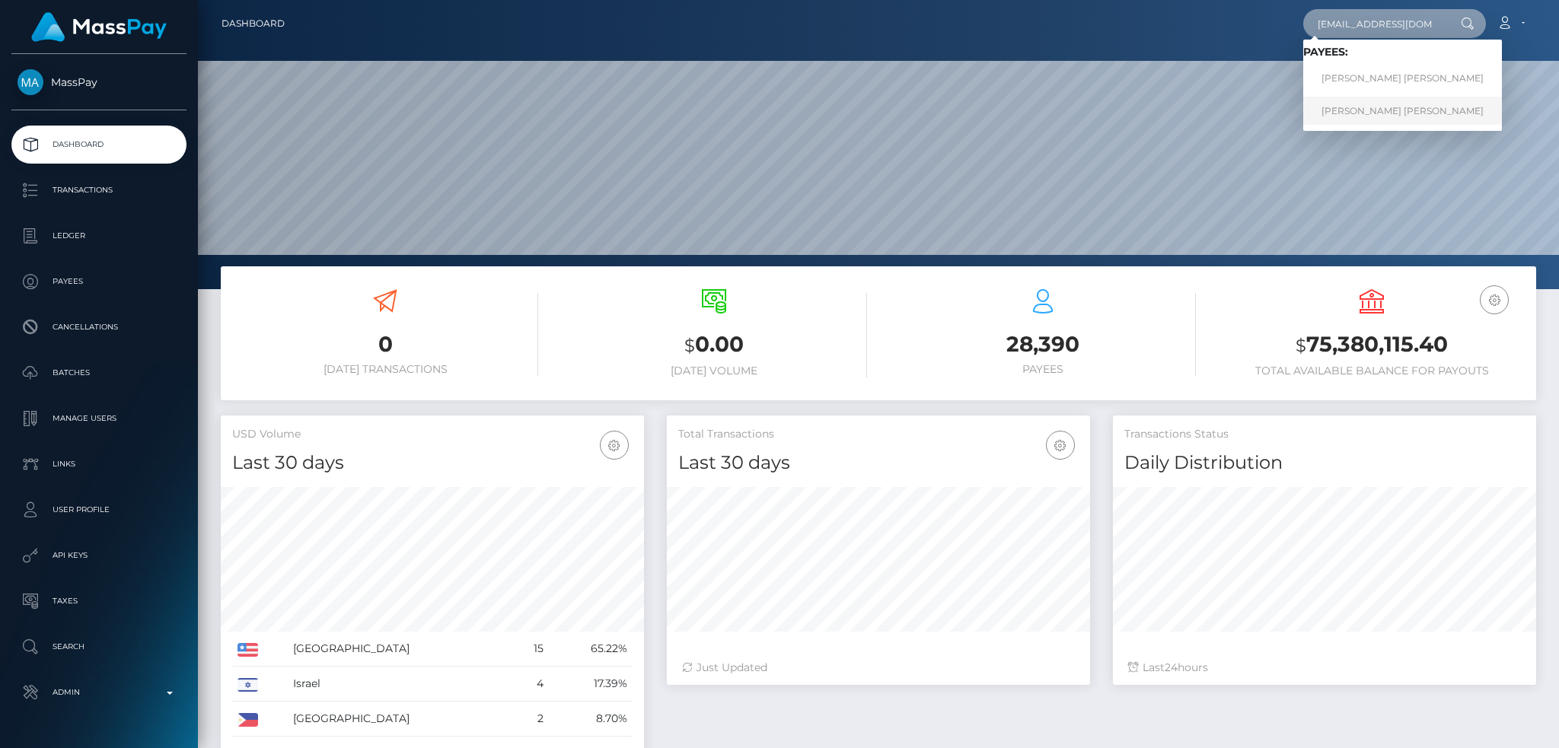
type input "missc6624@gmail.com"
click at [1353, 113] on link "Lauren Nicole Faricy" at bounding box center [1402, 111] width 199 height 28
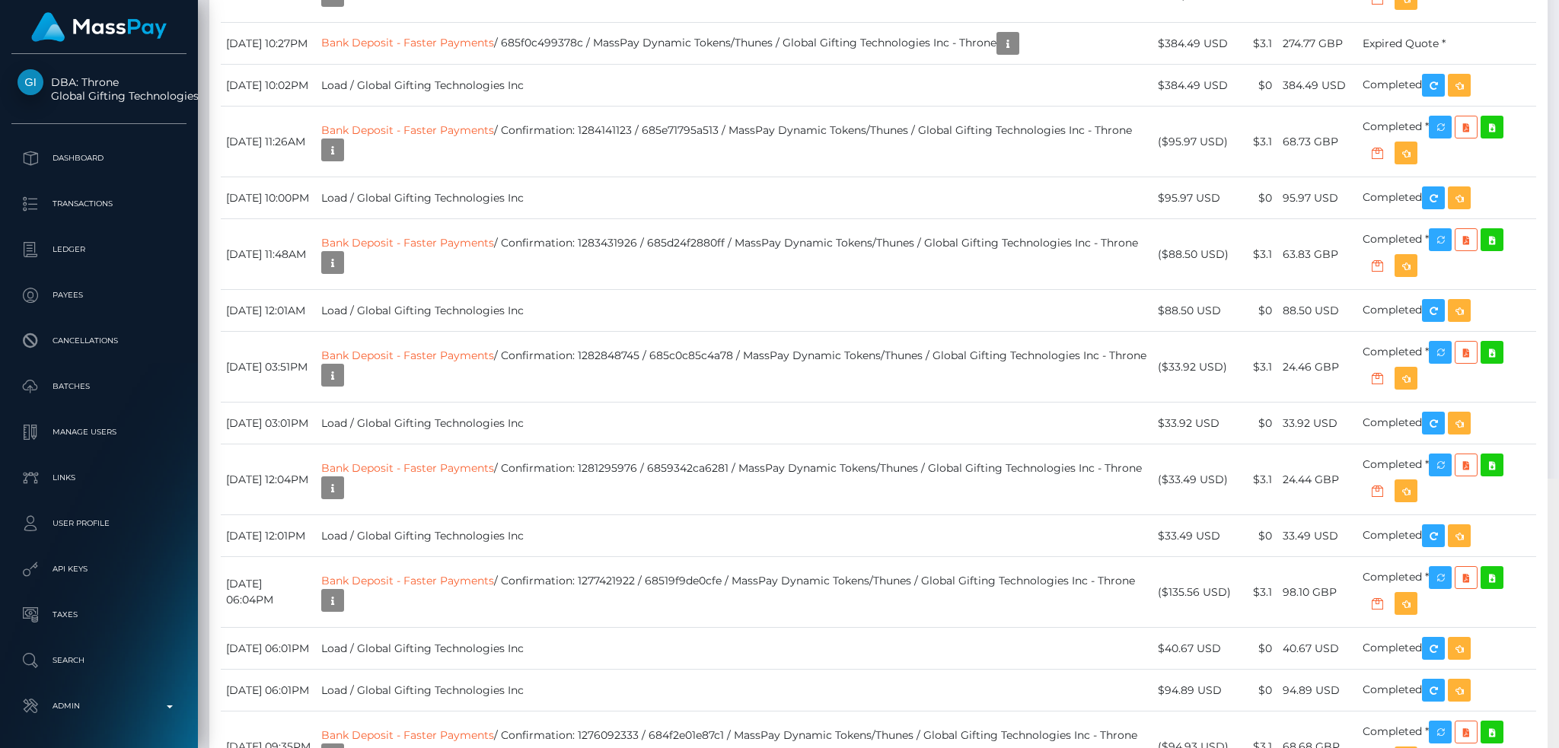
scroll to position [16586, 0]
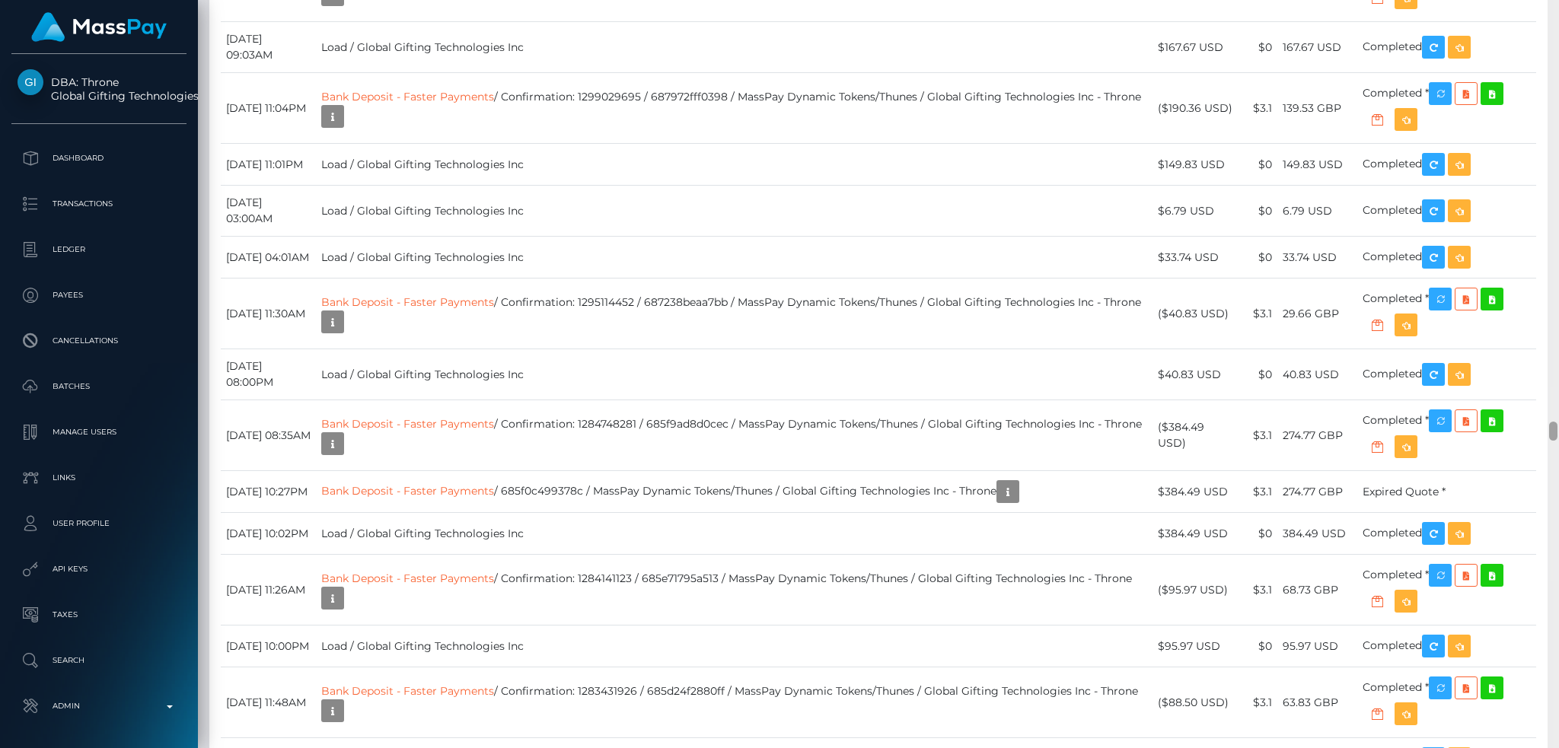
drag, startPoint x: 1550, startPoint y: 302, endPoint x: 1557, endPoint y: 425, distance: 122.8
click at [1557, 425] on div at bounding box center [1552, 374] width 11 height 749
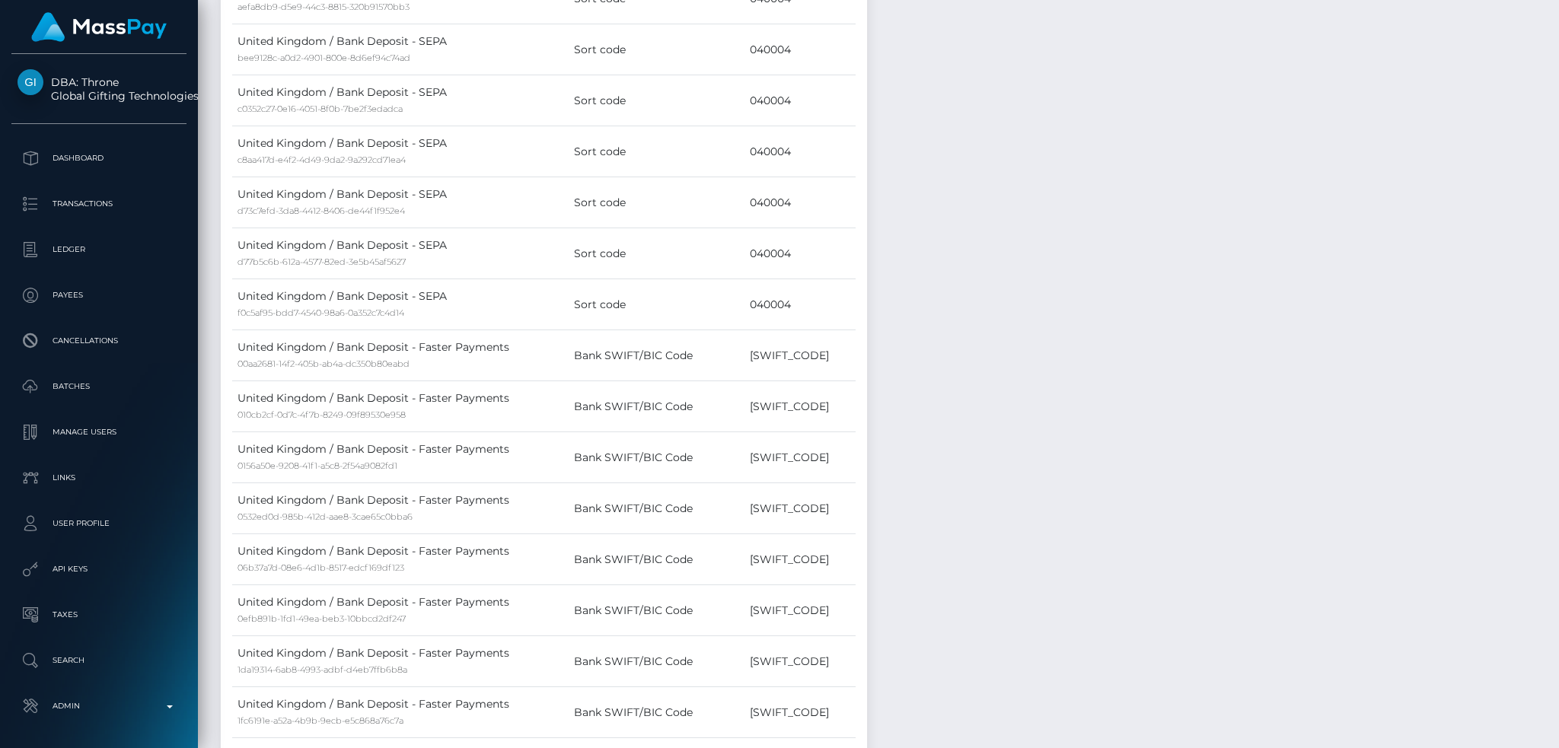
scroll to position [0, 0]
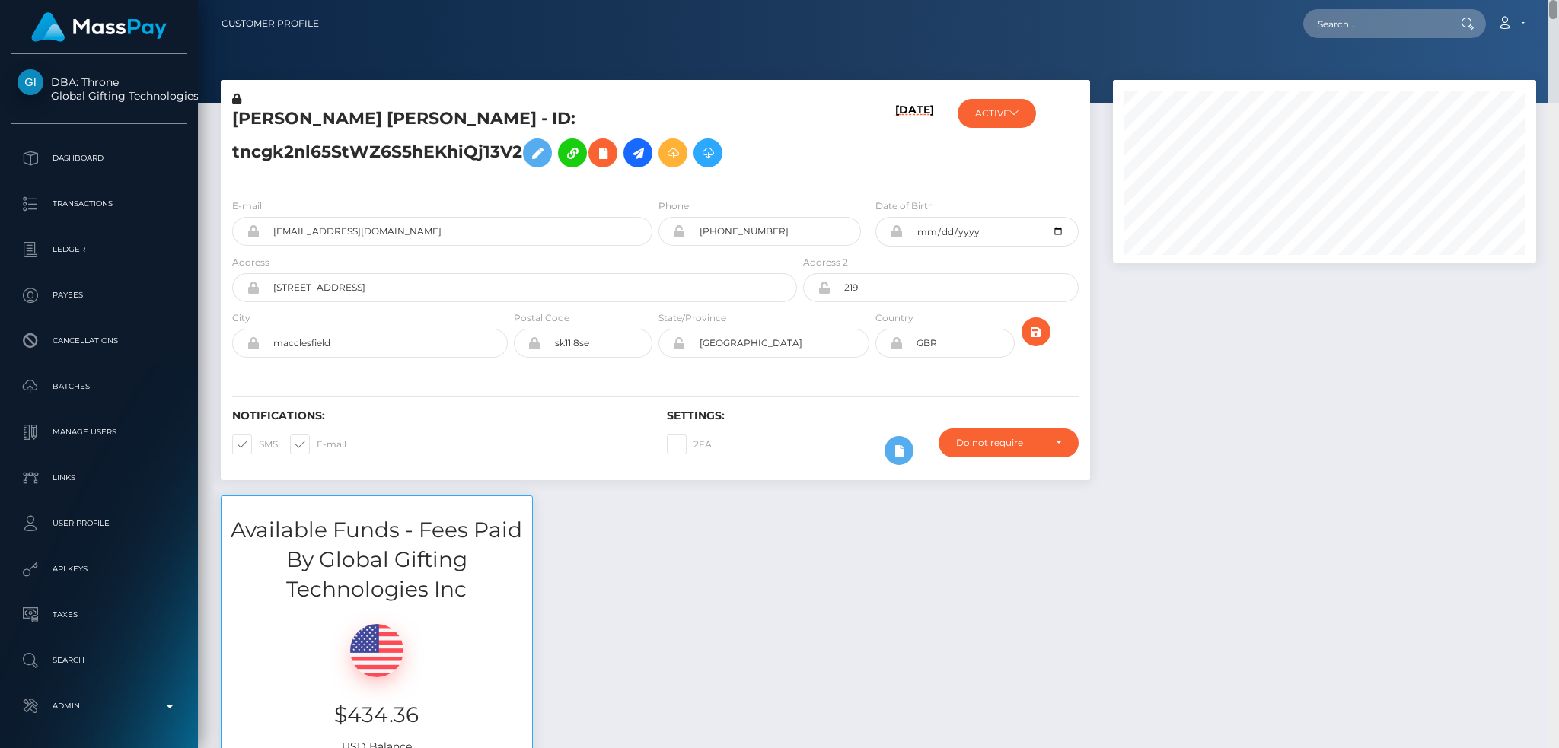
drag, startPoint x: 1554, startPoint y: 194, endPoint x: 1552, endPoint y: -19, distance: 213.1
click at [1552, 0] on html "DBA: Throne Global Gifting Technologies Inc Dashboard Transactions Ledger Payee…" at bounding box center [779, 374] width 1559 height 748
click at [1401, 17] on input "text" at bounding box center [1374, 23] width 143 height 29
paste input "libisabel29@gmail.com"
type input "libisabel29@gmail.com"
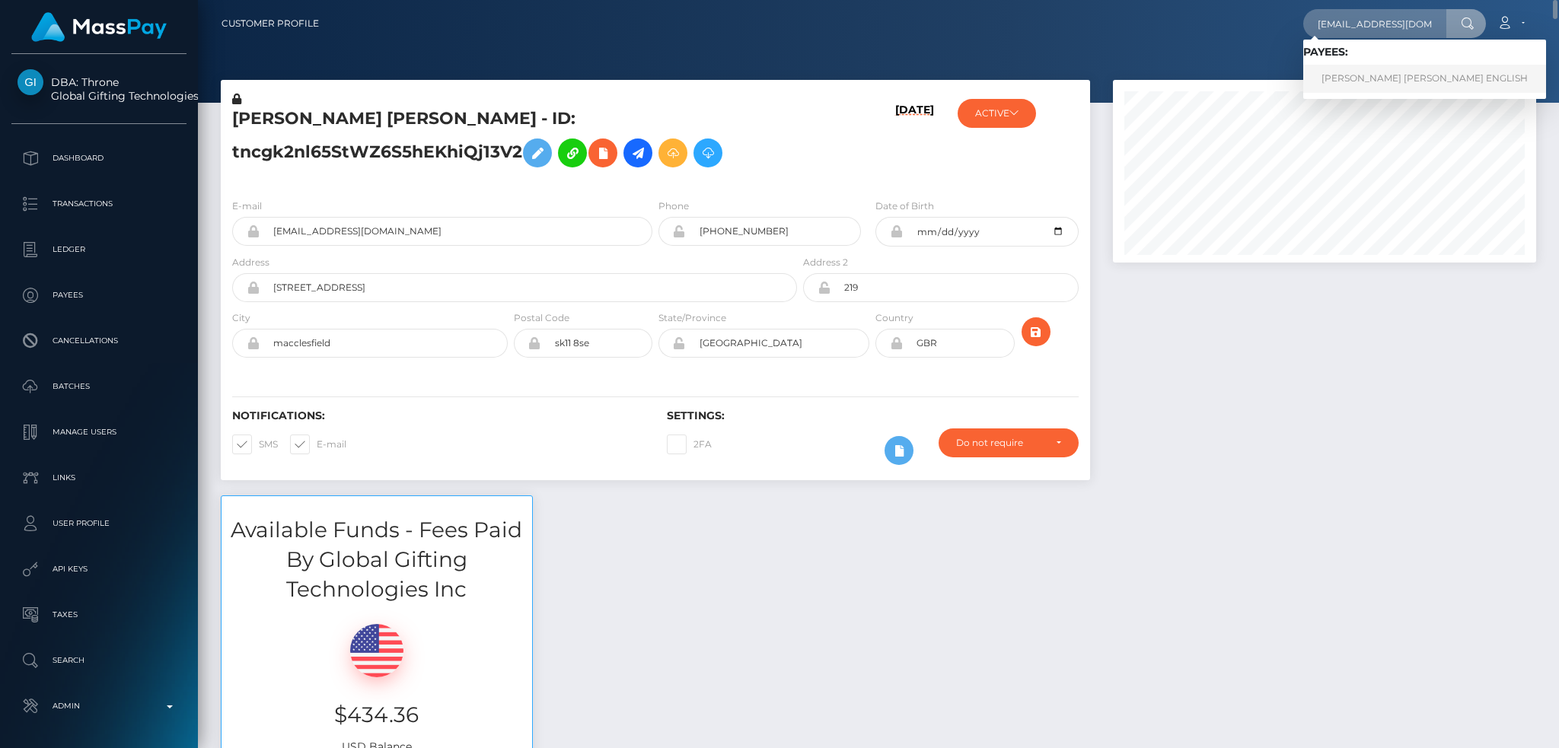
click at [1372, 72] on link "ELIZABETH ISABEL ENGLISH" at bounding box center [1424, 79] width 243 height 28
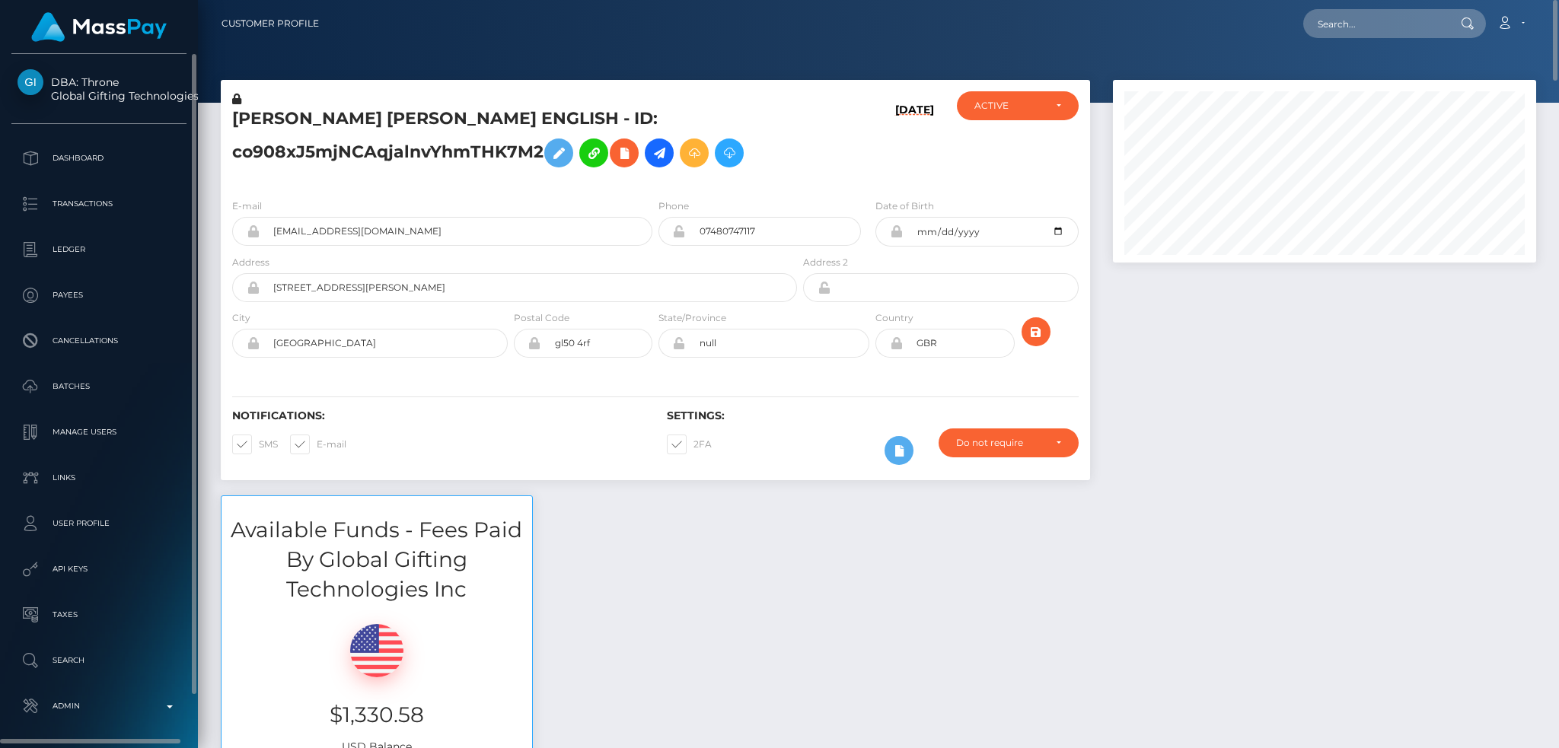
scroll to position [56, 0]
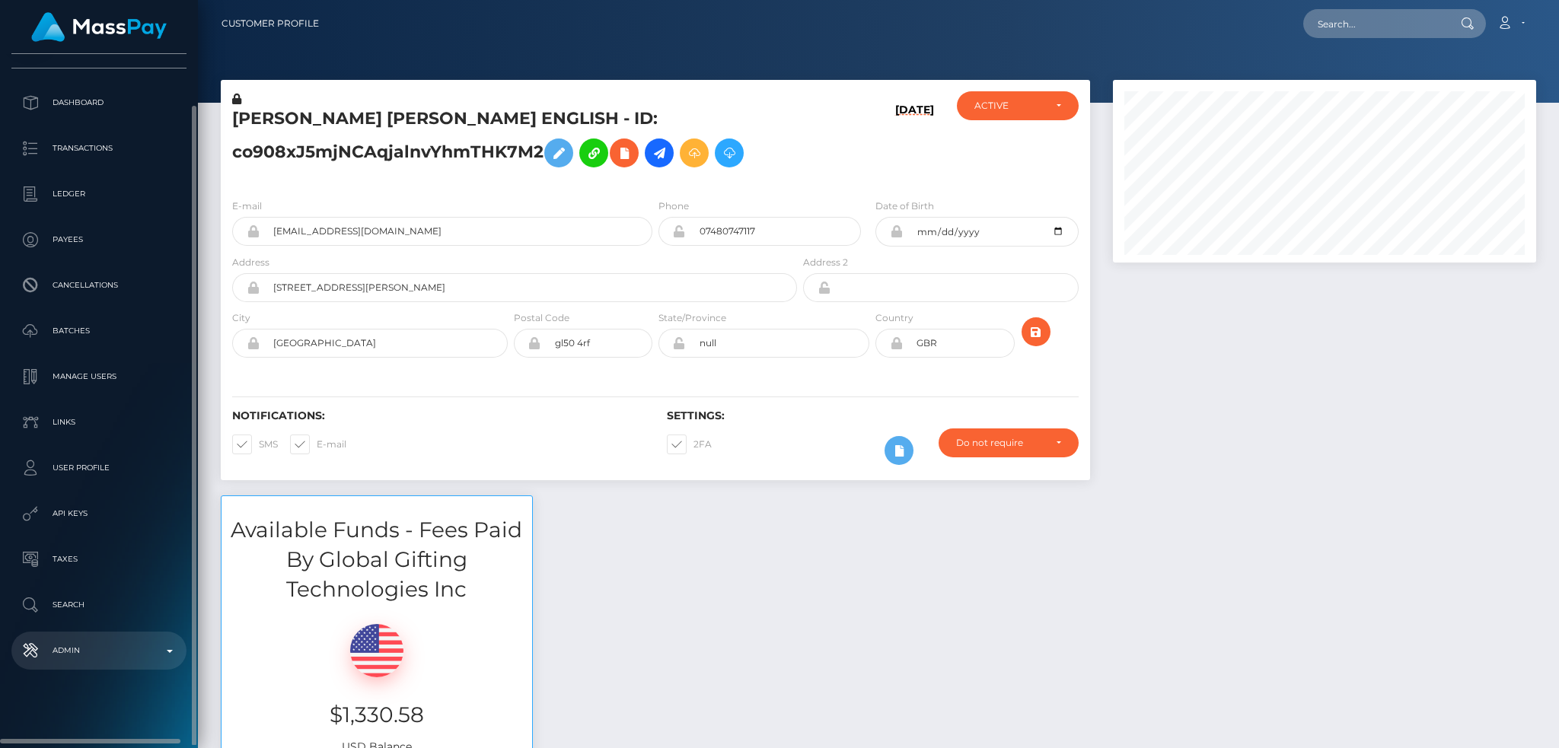
click at [74, 644] on p "Admin" at bounding box center [99, 650] width 163 height 23
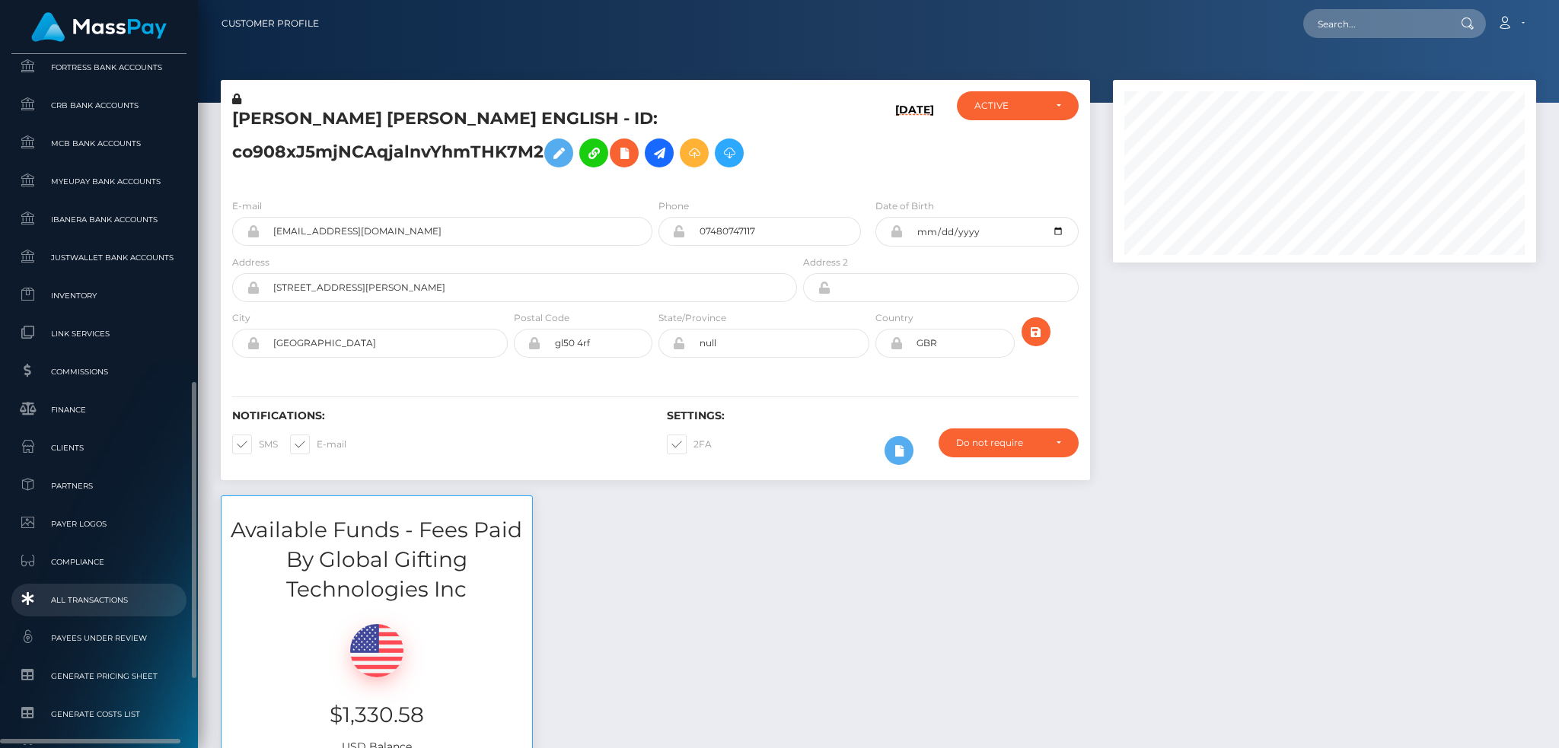
scroll to position [868, 0]
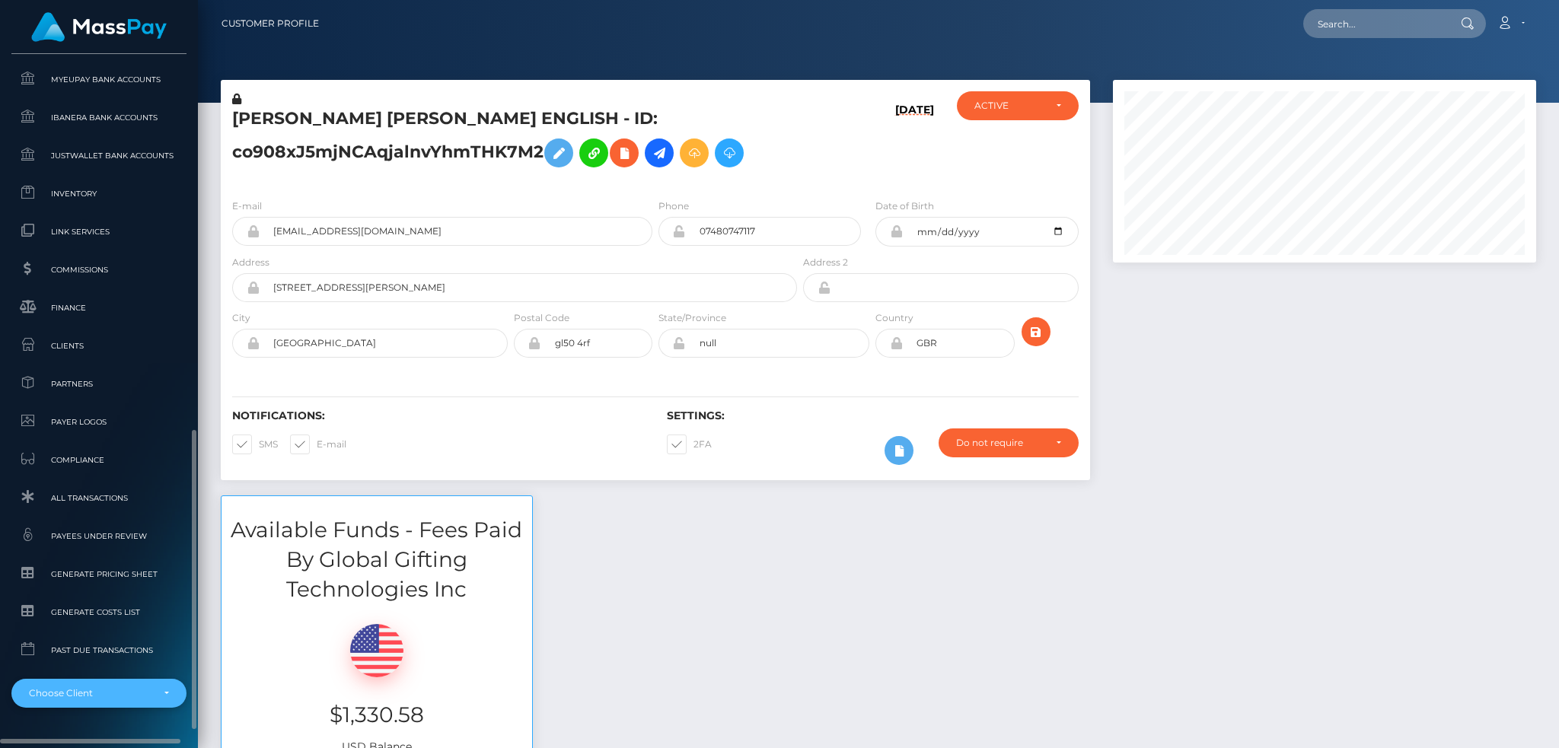
click at [108, 682] on div "Choose Client" at bounding box center [98, 693] width 175 height 29
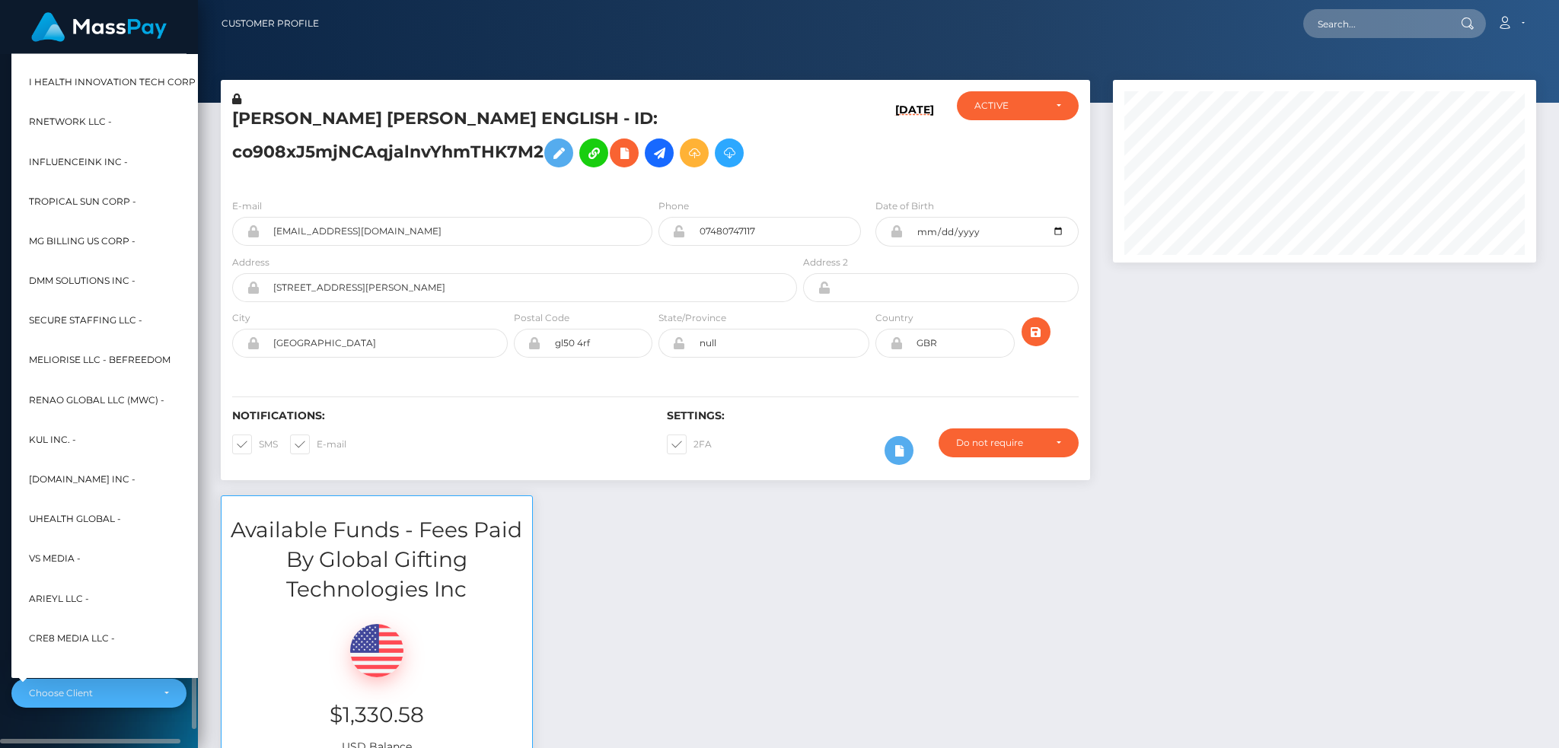
scroll to position [446, 0]
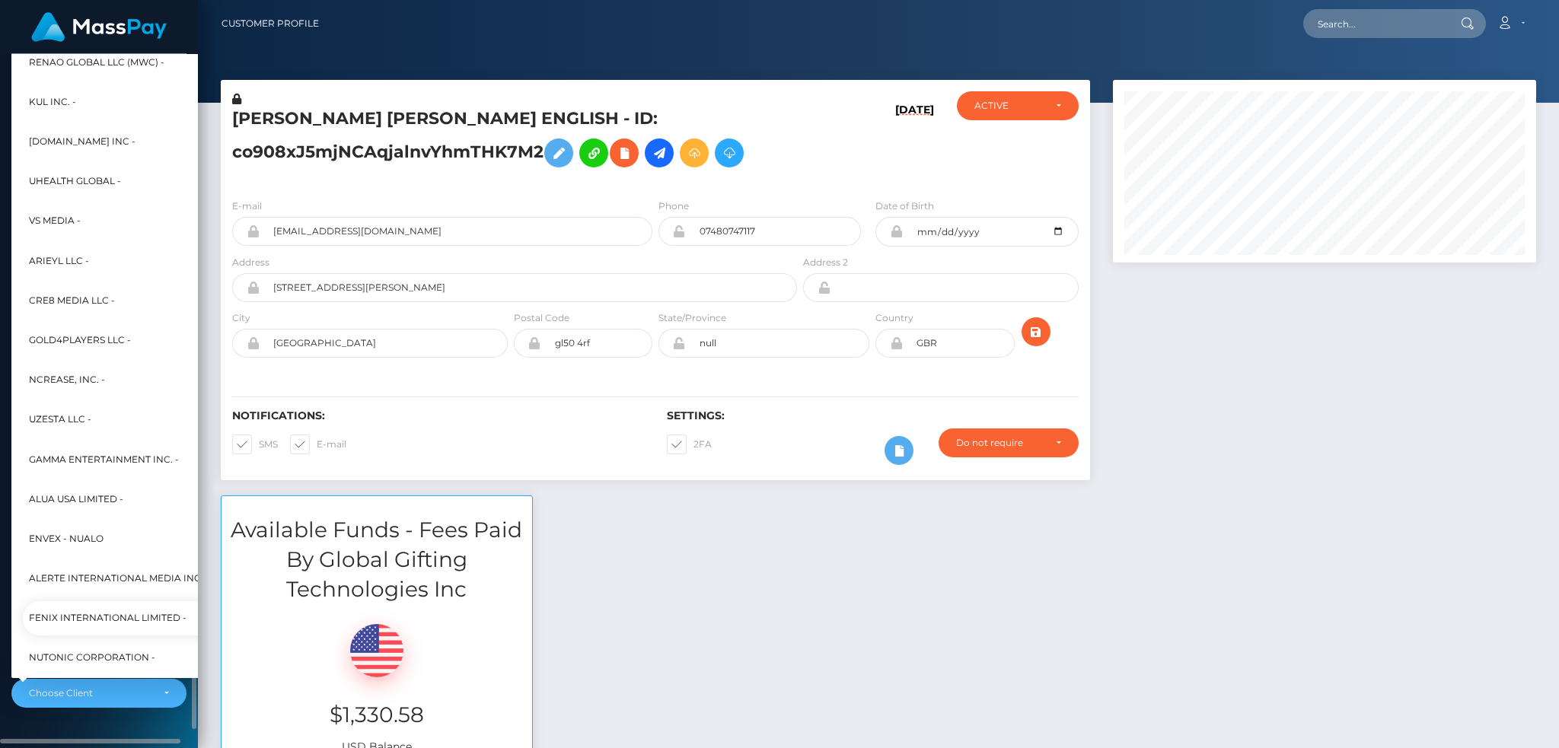
click at [108, 620] on span "Fenix International Limited -" at bounding box center [108, 619] width 158 height 20
select select "26"
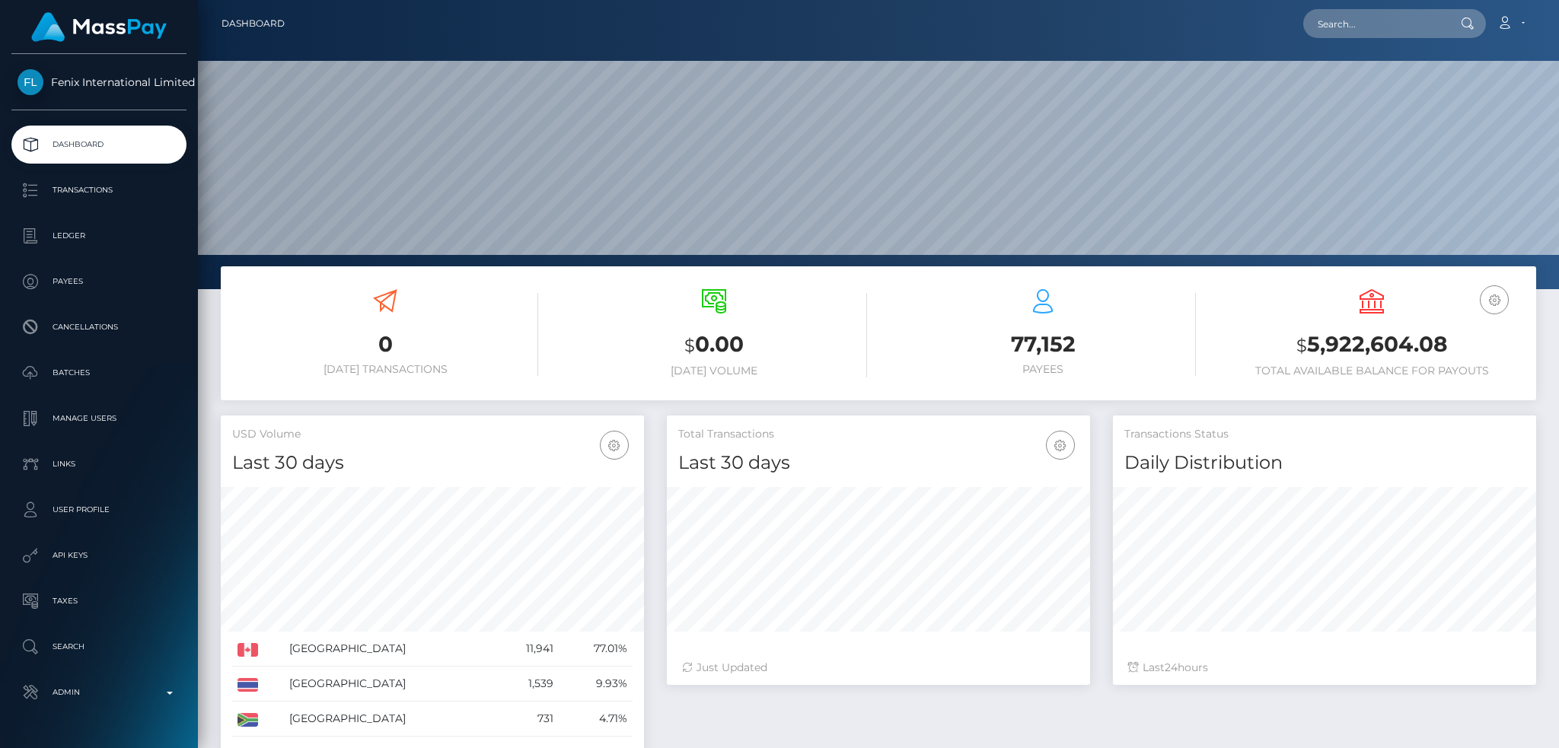
scroll to position [270, 422]
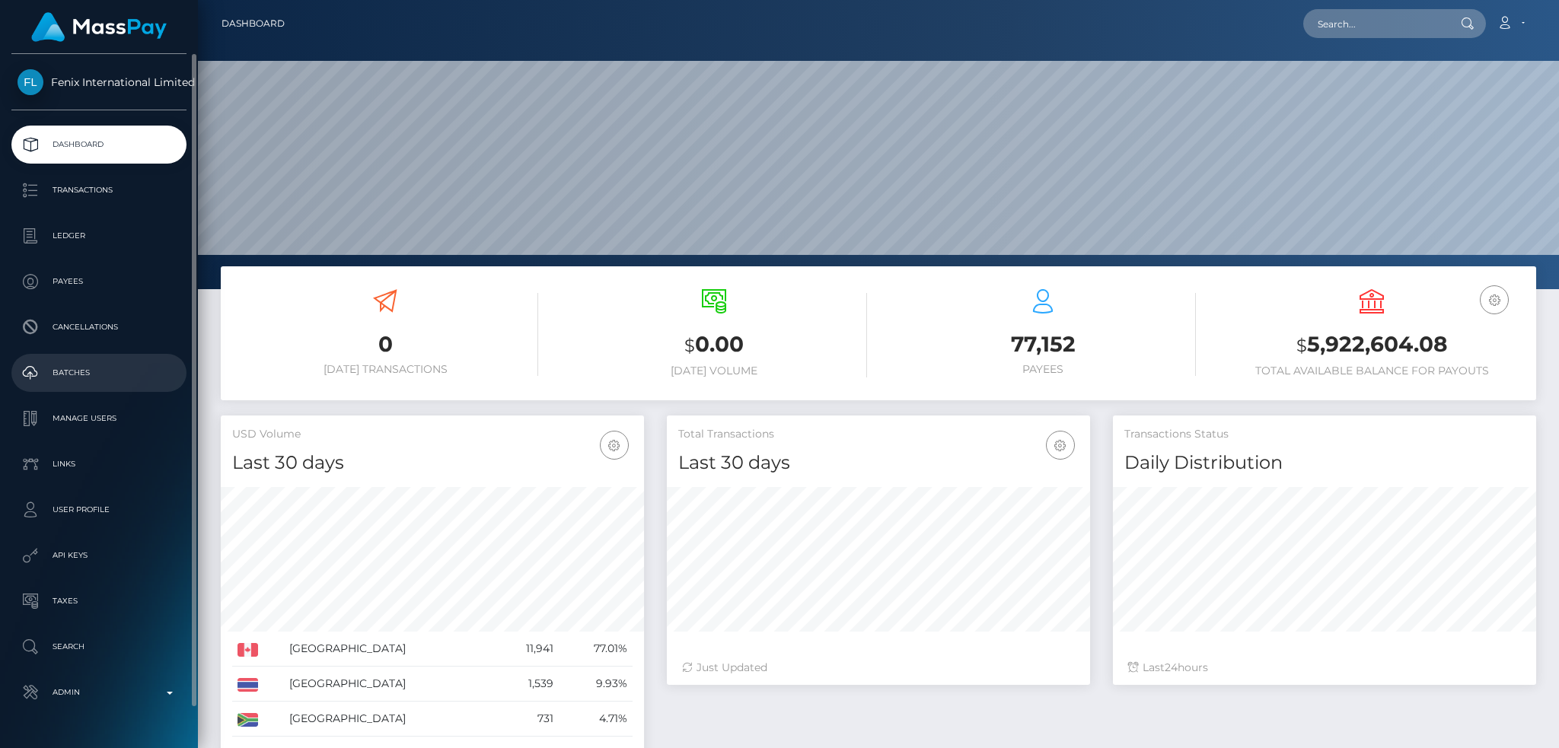
click at [115, 359] on link "Batches" at bounding box center [98, 373] width 175 height 38
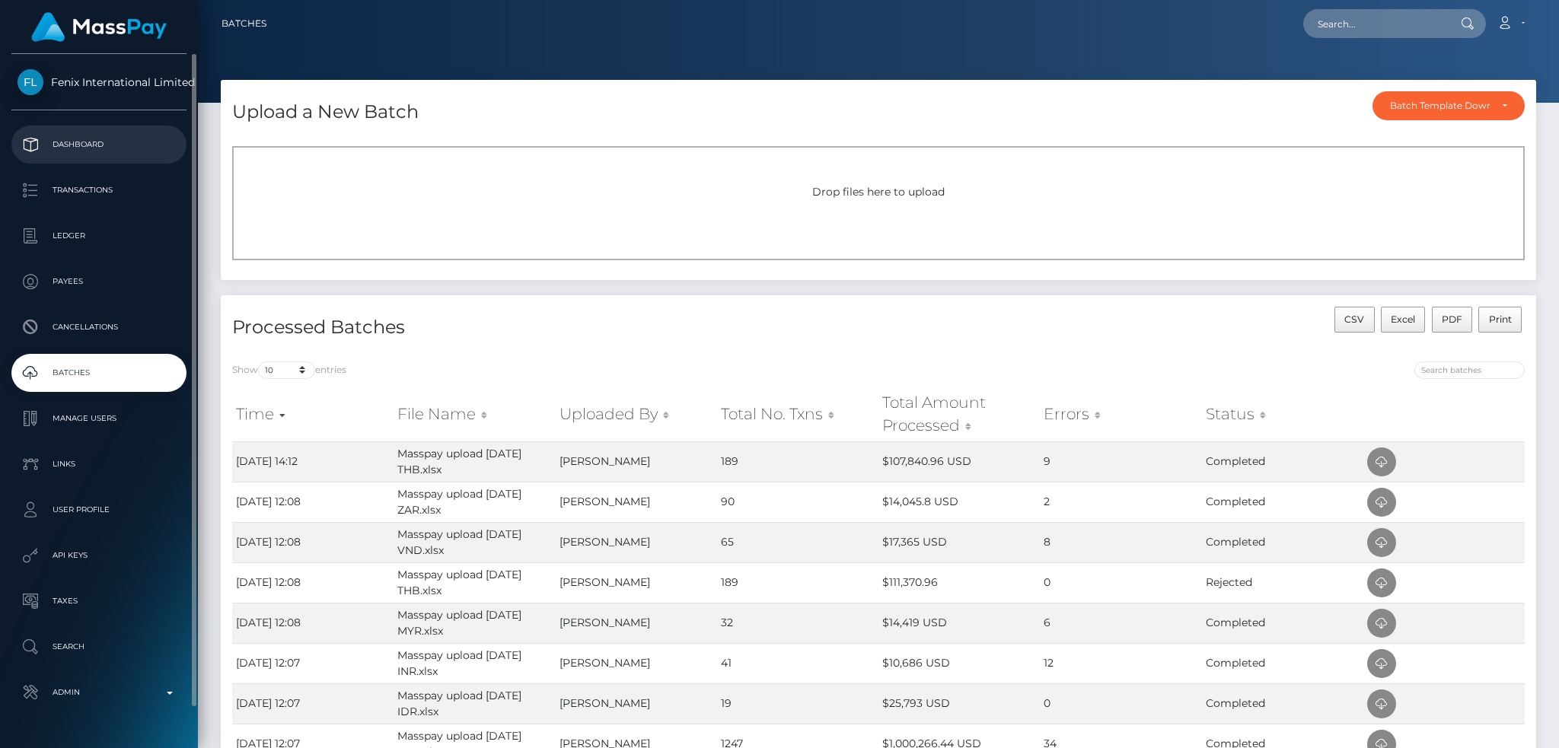
click at [95, 132] on link "Dashboard" at bounding box center [98, 145] width 175 height 38
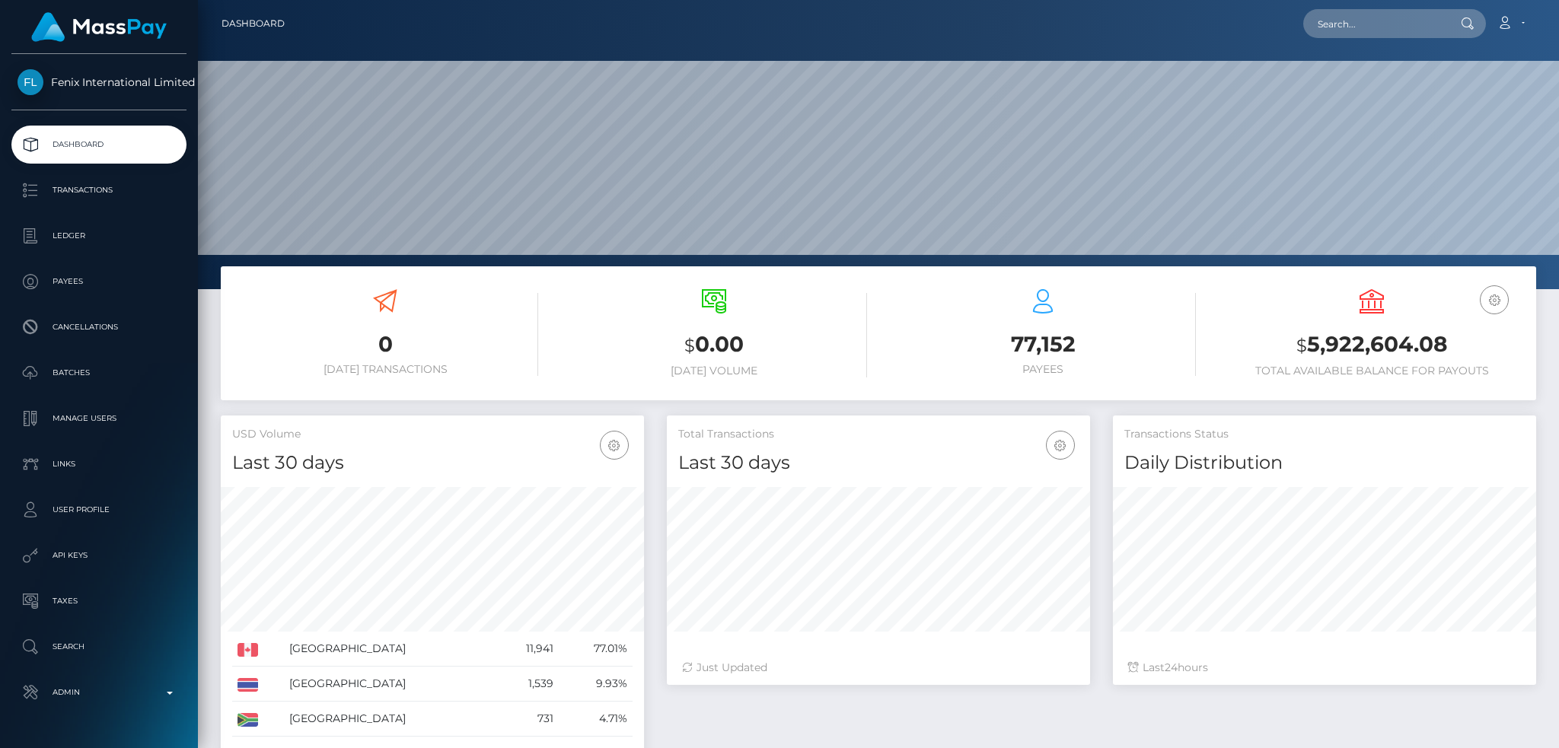
scroll to position [270, 422]
click at [1369, 16] on input "text" at bounding box center [1374, 23] width 143 height 29
paste input "telishamantinibusiness@gmail.com"
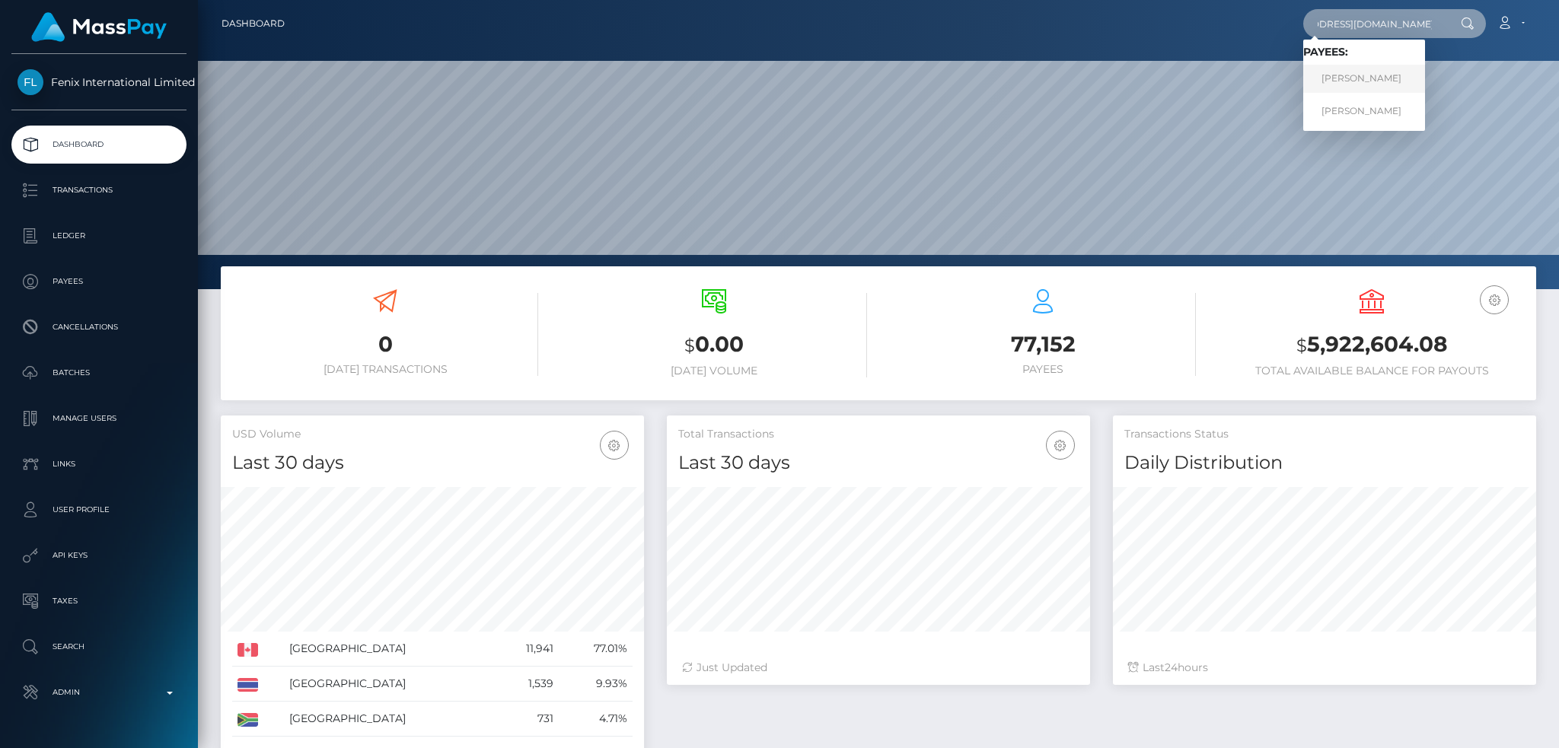
type input "telishamantinibusiness@gmail.com"
click at [1345, 74] on link "Telisha Mantini" at bounding box center [1364, 79] width 122 height 28
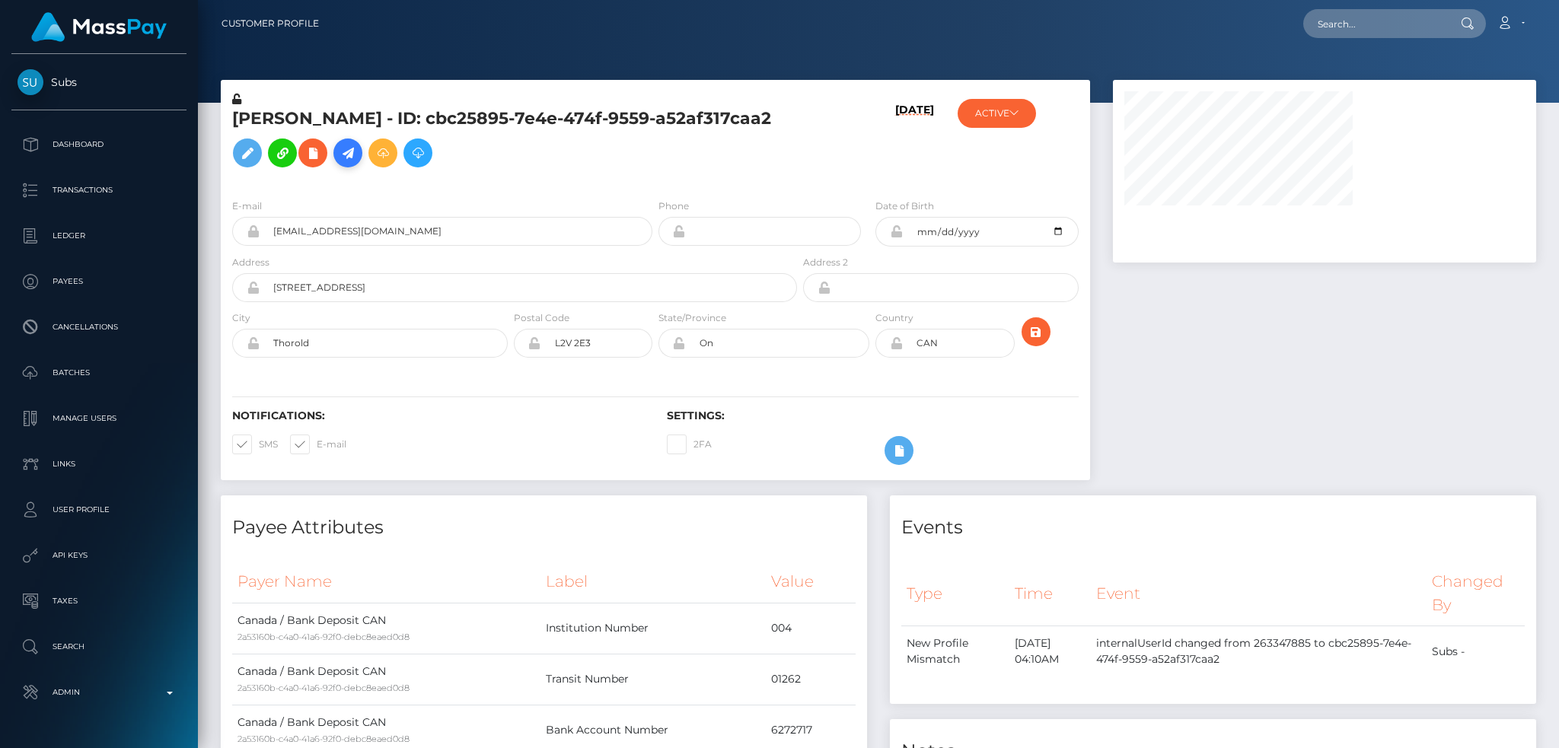
click at [339, 163] on icon at bounding box center [348, 153] width 18 height 19
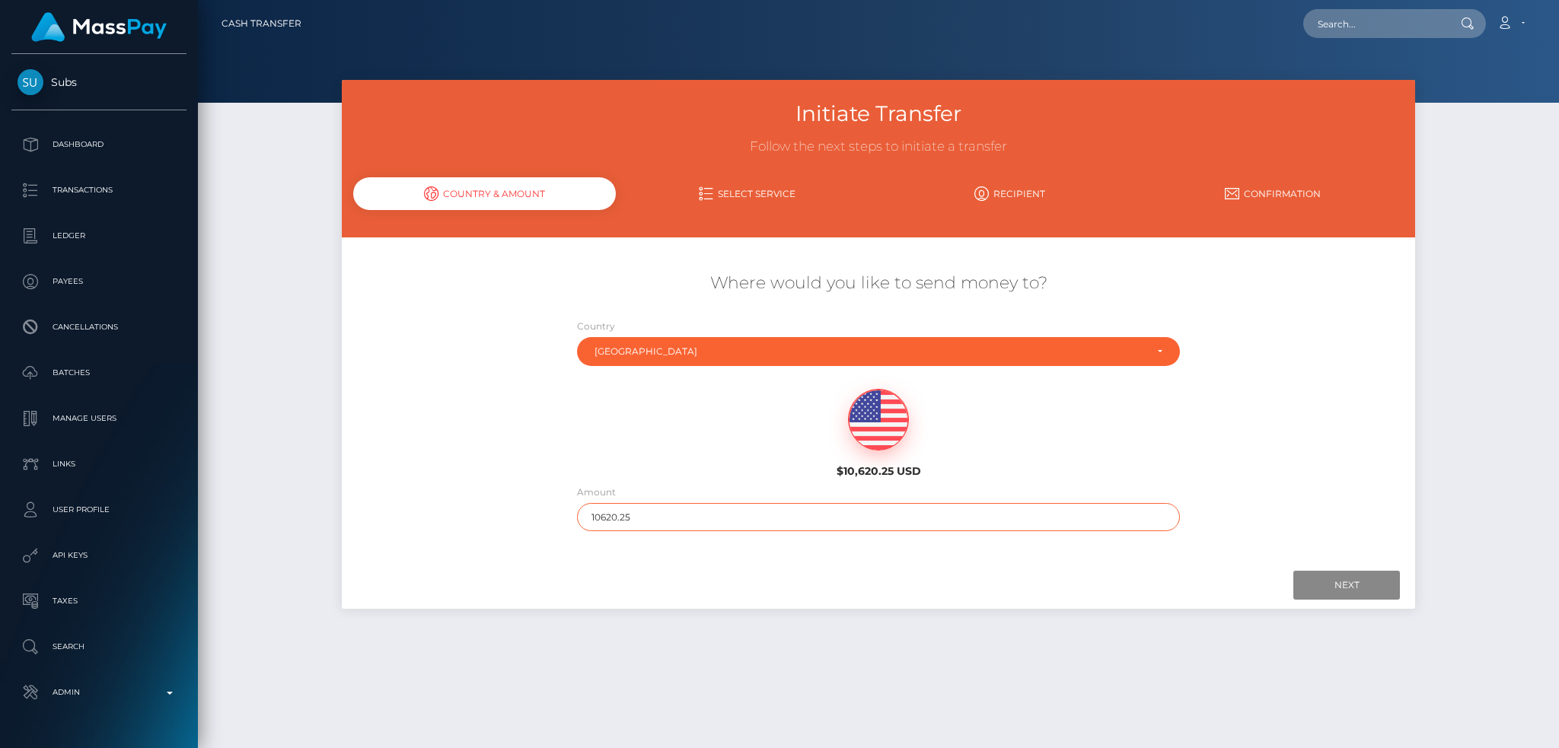
drag, startPoint x: 623, startPoint y: 525, endPoint x: 546, endPoint y: 519, distance: 77.9
click at [546, 519] on div "Where would you like to send money to? Country Abkhazia [GEOGRAPHIC_DATA] [GEOG…" at bounding box center [878, 401] width 1073 height 275
click at [676, 507] on input "10620.25" at bounding box center [879, 517] width 604 height 28
click at [530, 512] on div "Where would you like to send money to? Country Abkhazia [GEOGRAPHIC_DATA] [GEOG…" at bounding box center [878, 401] width 1073 height 275
type input "130"
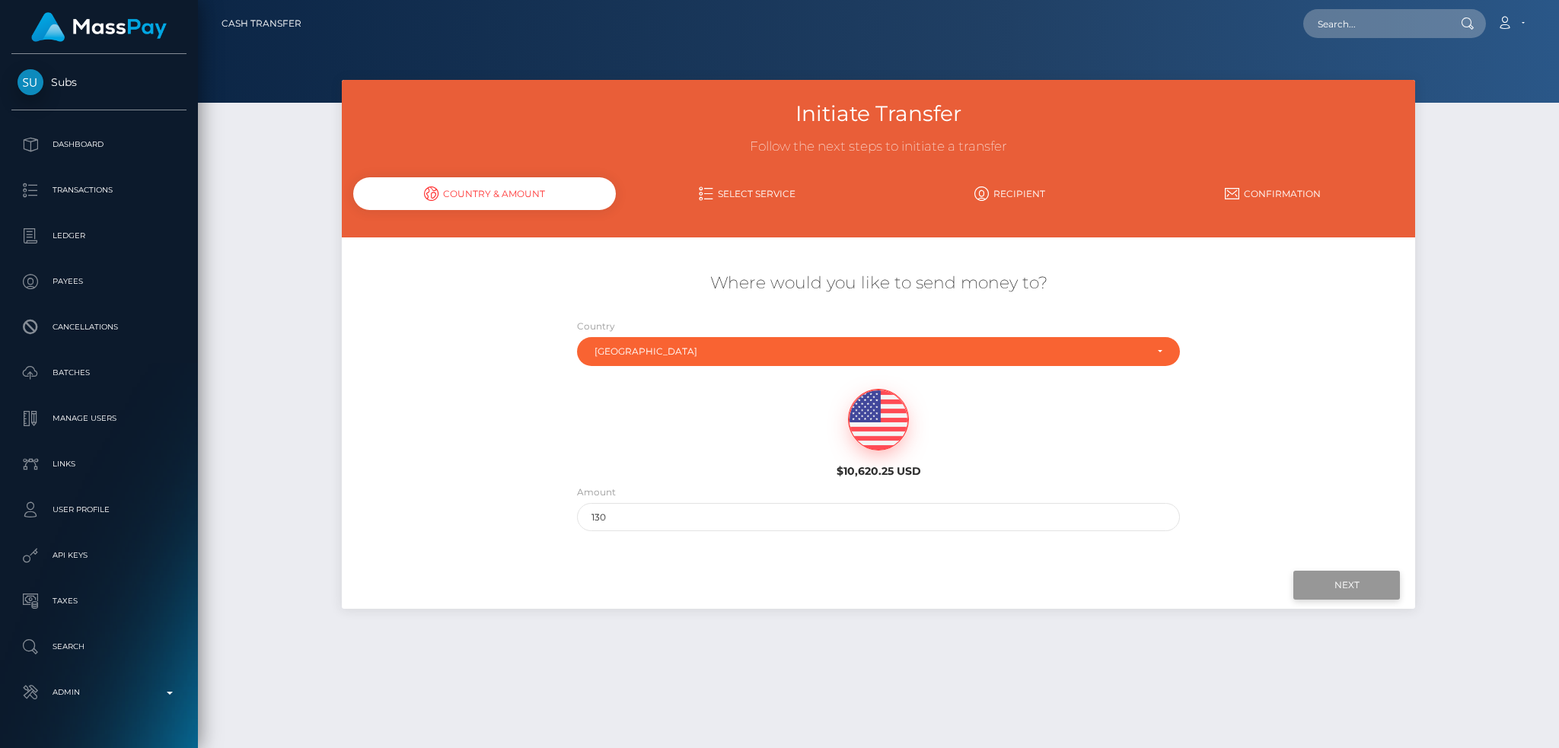
click at [1321, 575] on input "Next" at bounding box center [1346, 585] width 107 height 29
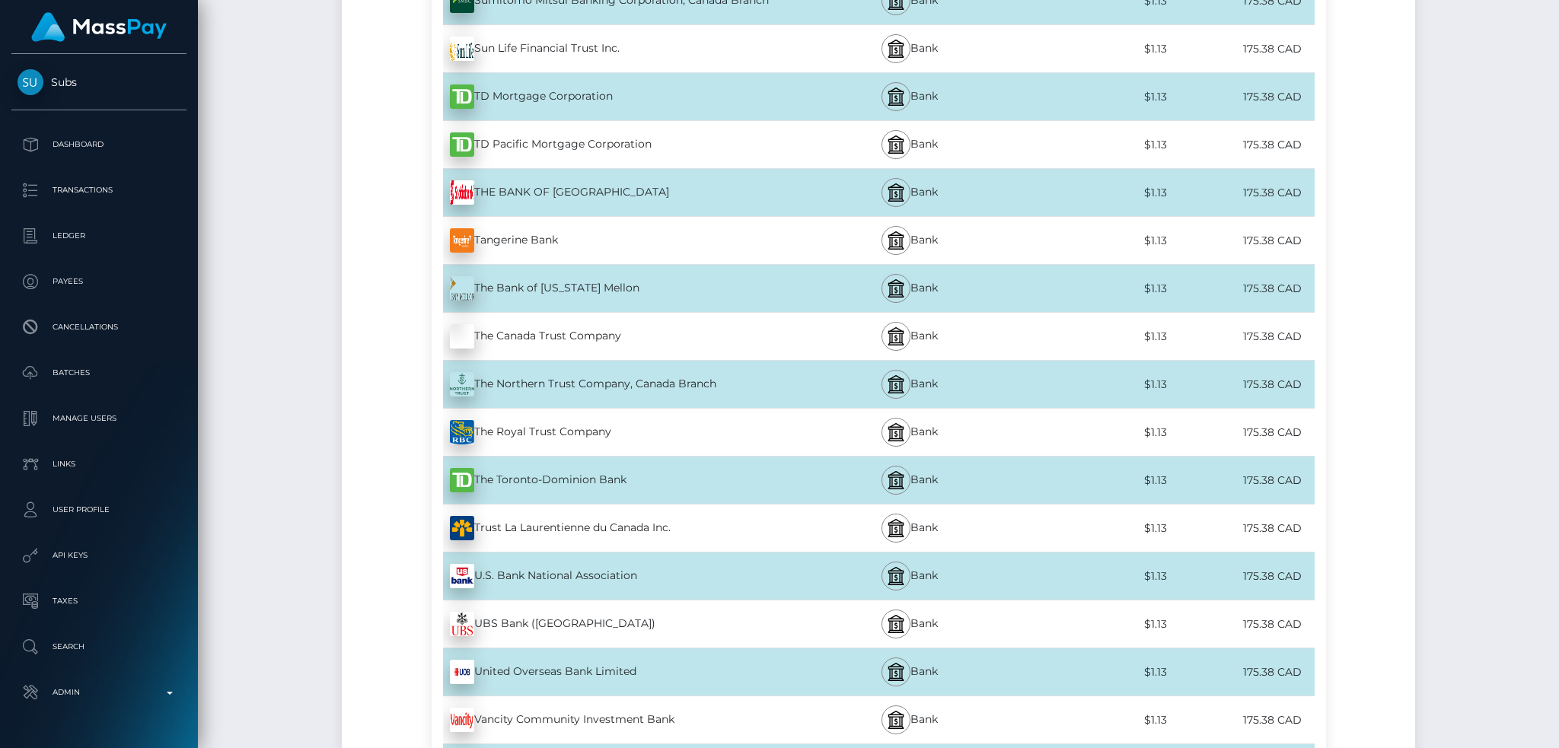
scroll to position [5347, 0]
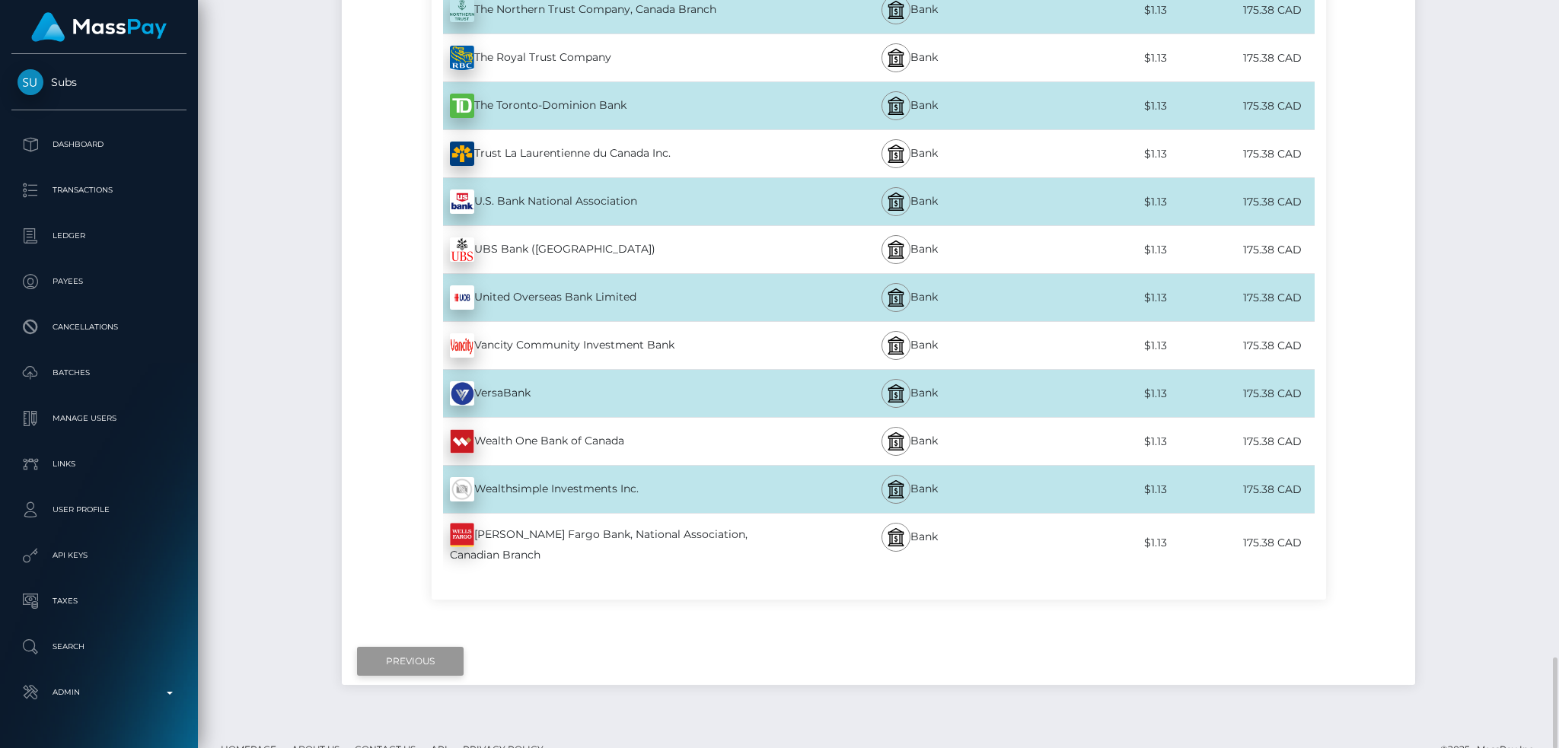
click at [402, 647] on input "Previous" at bounding box center [410, 661] width 107 height 29
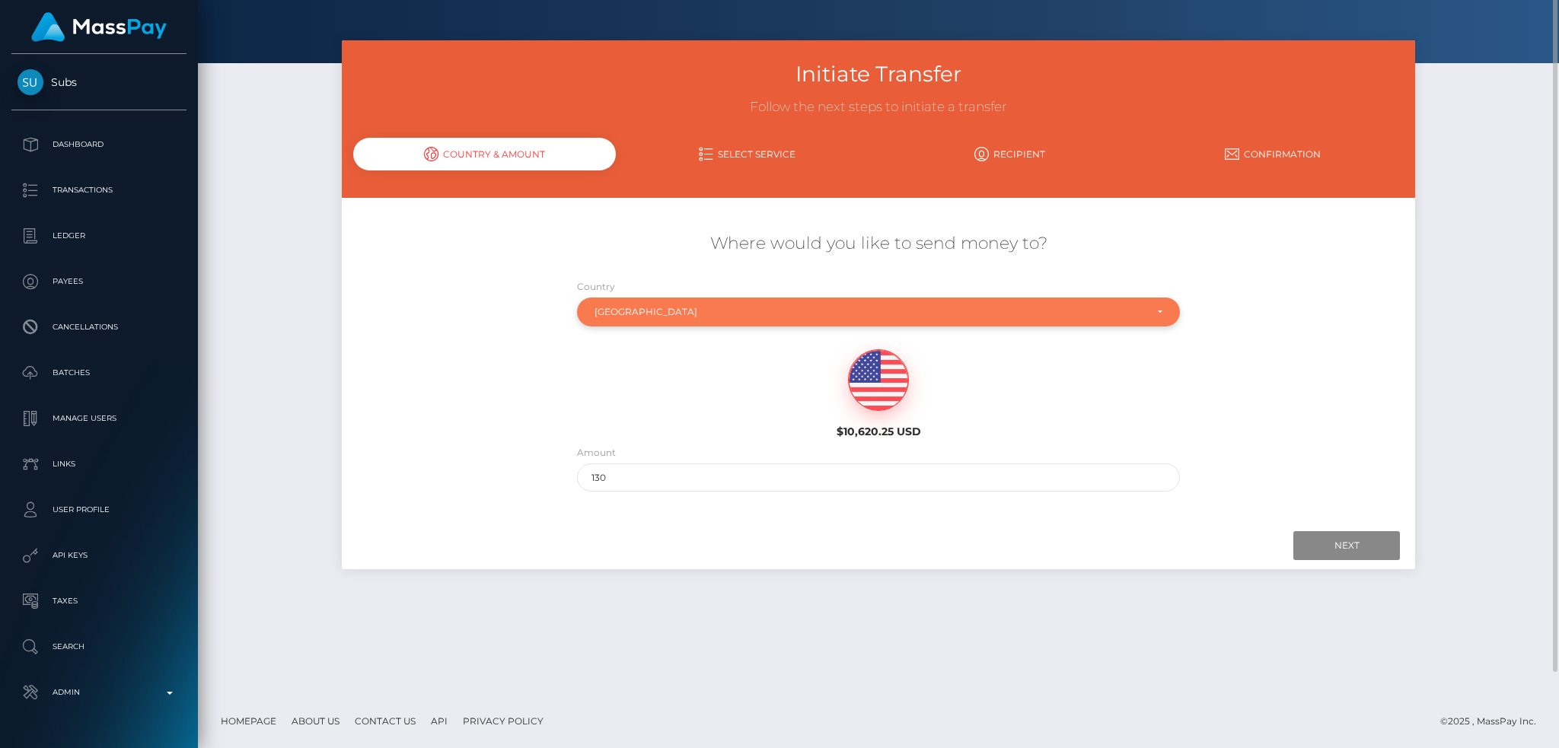
scroll to position [0, 0]
